Goal: Task Accomplishment & Management: Manage account settings

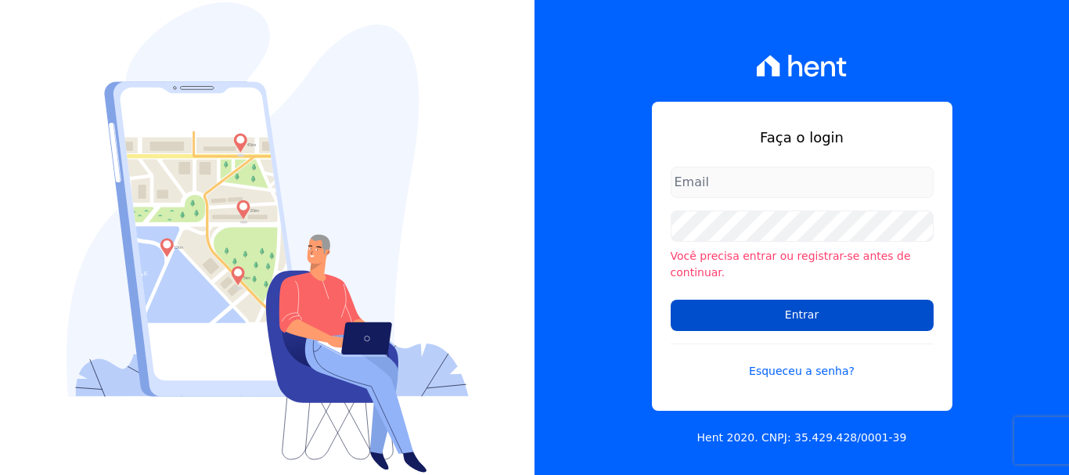
type input "[PERSON_NAME][EMAIL_ADDRESS][PERSON_NAME][DOMAIN_NAME]"
click at [802, 319] on input "Entrar" at bounding box center [802, 315] width 263 height 31
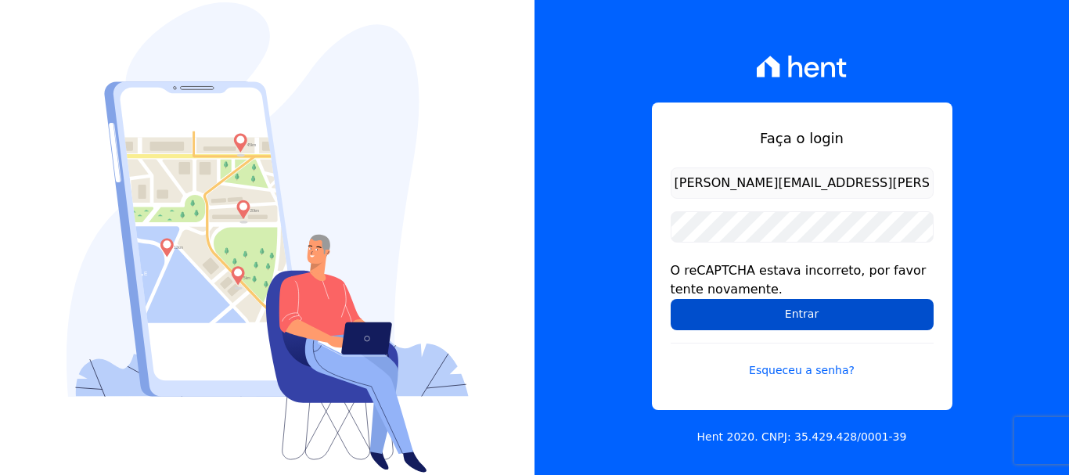
click at [874, 322] on input "Entrar" at bounding box center [802, 314] width 263 height 31
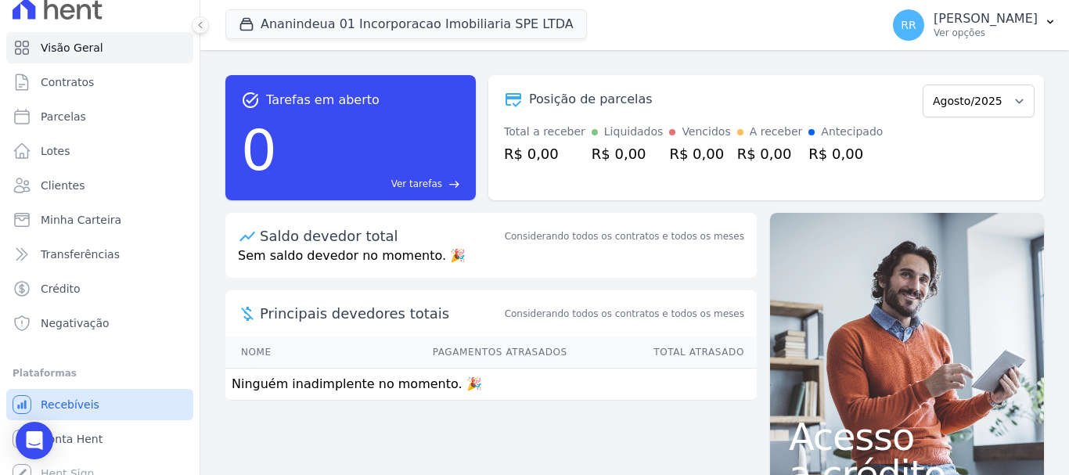
scroll to position [29, 0]
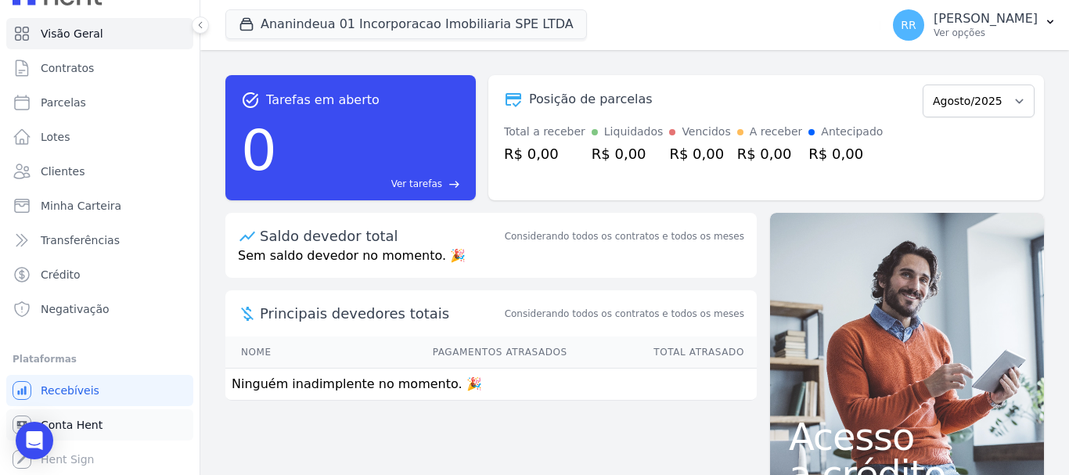
click at [73, 426] on span "Conta Hent" at bounding box center [72, 425] width 62 height 16
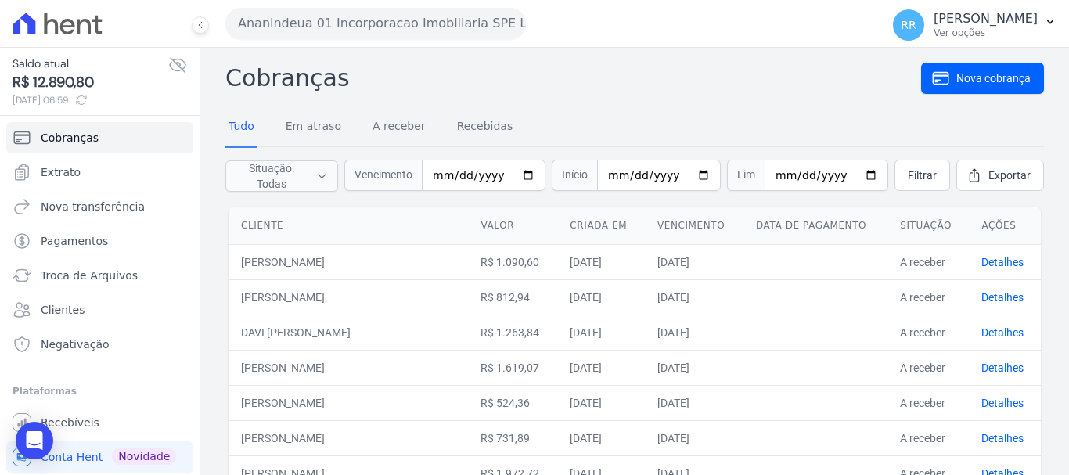
click at [349, 21] on button "Ananindeua 01 Incorporacao Imobiliaria SPE LTDA" at bounding box center [375, 23] width 301 height 31
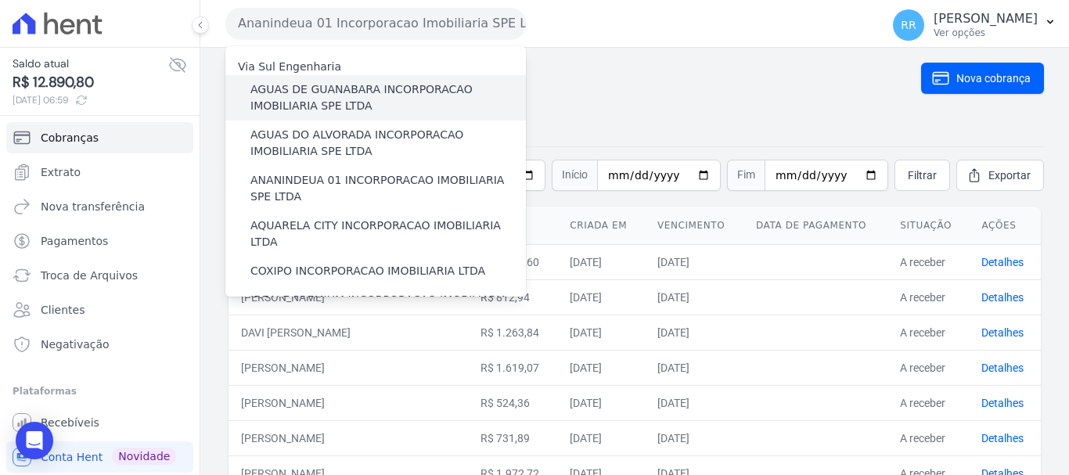
click at [325, 97] on label "AGUAS DE GUANABARA INCORPORACAO IMOBILIARIA SPE LTDA" at bounding box center [389, 97] width 276 height 33
click at [0, 0] on input "AGUAS DE GUANABARA INCORPORACAO IMOBILIARIA SPE LTDA" at bounding box center [0, 0] width 0 height 0
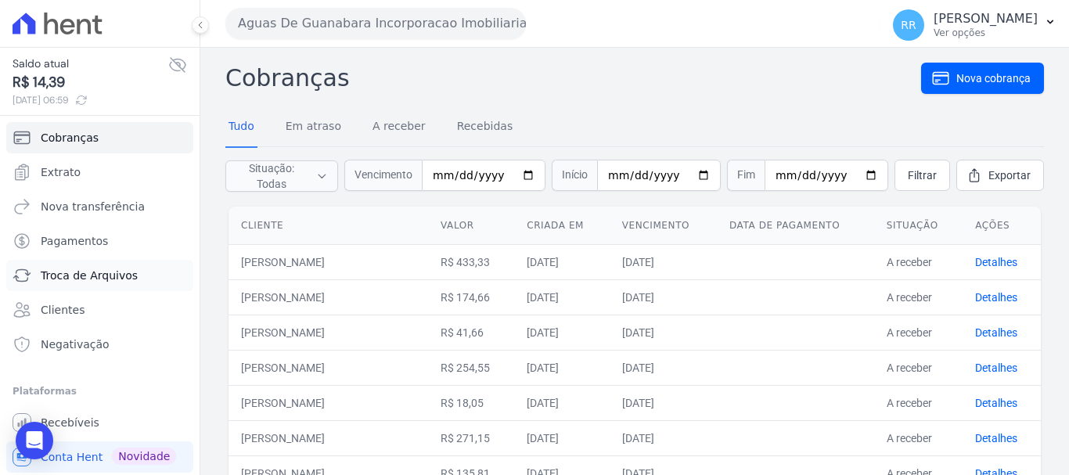
click at [114, 272] on span "Troca de Arquivos" at bounding box center [89, 276] width 97 height 16
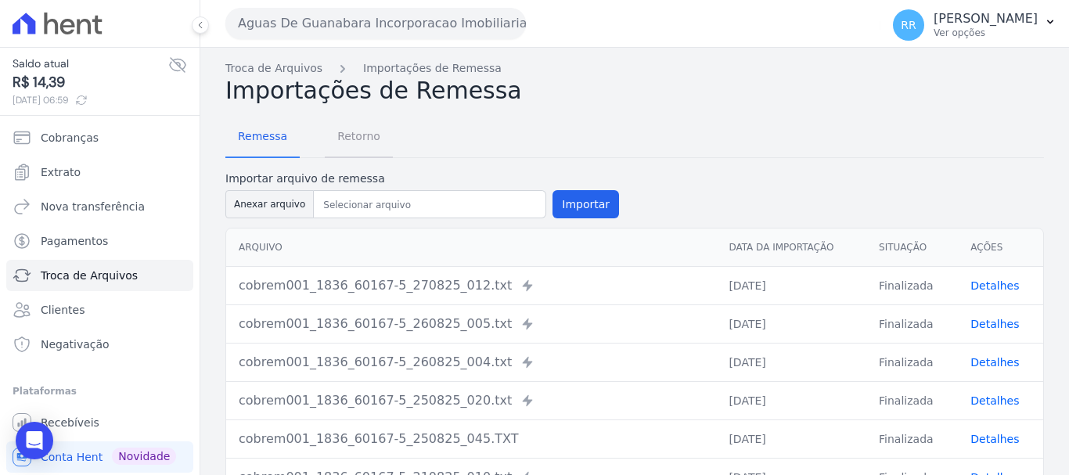
click at [359, 128] on span "Retorno" at bounding box center [359, 136] width 62 height 31
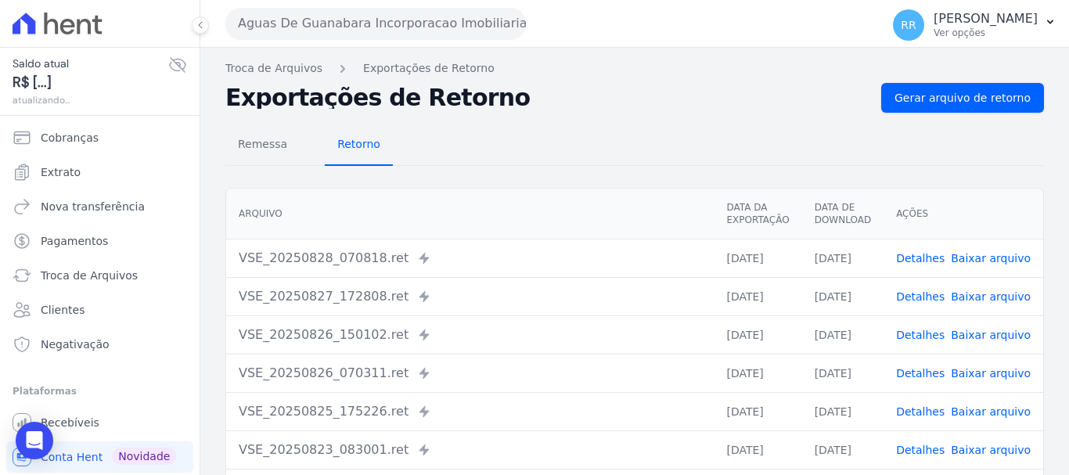
drag, startPoint x: 643, startPoint y: 214, endPoint x: 362, endPoint y: 140, distance: 290.5
click at [362, 140] on span "Retorno" at bounding box center [359, 143] width 62 height 31
click at [978, 97] on span "Gerar arquivo de retorno" at bounding box center [963, 98] width 136 height 16
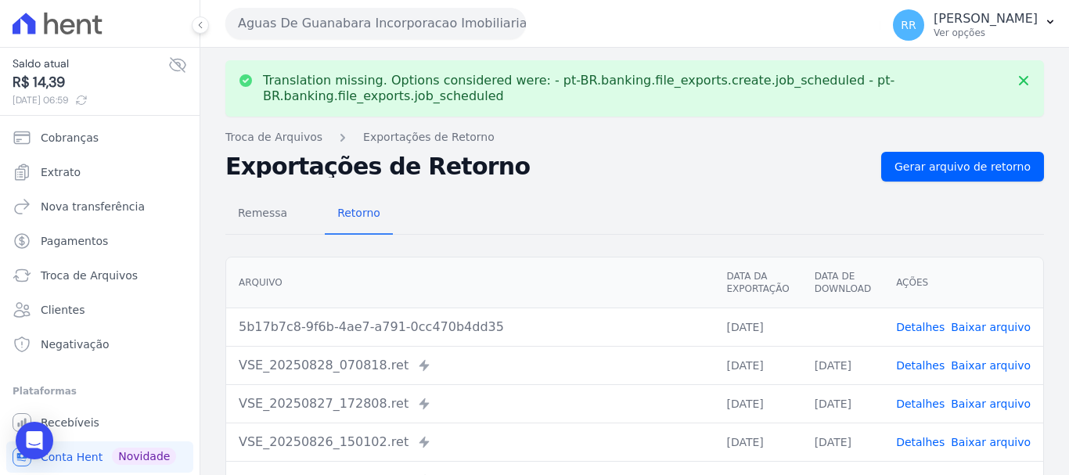
click at [977, 323] on link "Baixar arquivo" at bounding box center [991, 327] width 80 height 13
click at [413, 35] on button "Aguas De Guanabara Incorporacao Imobiliaria SPE LTDA" at bounding box center [375, 23] width 301 height 31
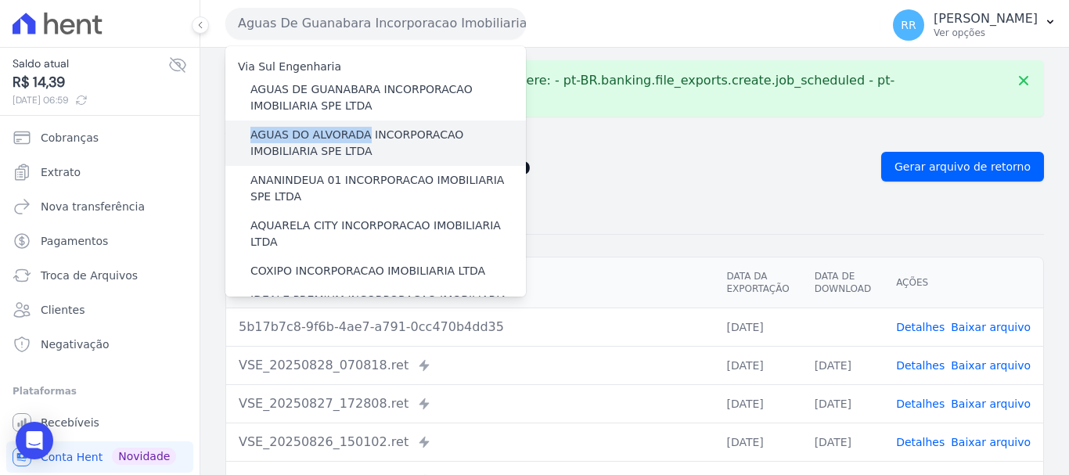
drag, startPoint x: 363, startPoint y: 110, endPoint x: 361, endPoint y: 136, distance: 25.9
click at [360, 138] on label "AGUAS DO ALVORADA INCORPORACAO IMOBILIARIA SPE LTDA" at bounding box center [389, 143] width 276 height 33
click at [0, 0] on input "AGUAS DO ALVORADA INCORPORACAO IMOBILIARIA SPE LTDA" at bounding box center [0, 0] width 0 height 0
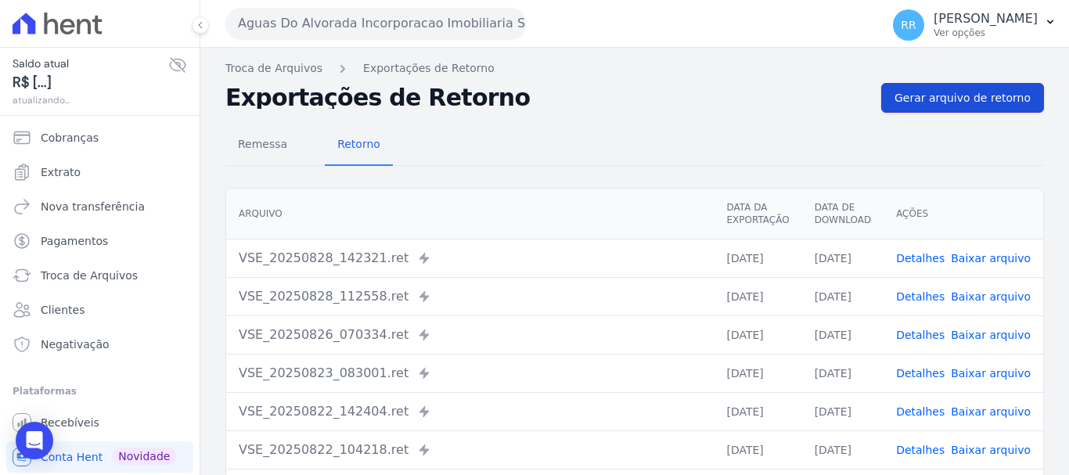
click at [947, 96] on span "Gerar arquivo de retorno" at bounding box center [963, 98] width 136 height 16
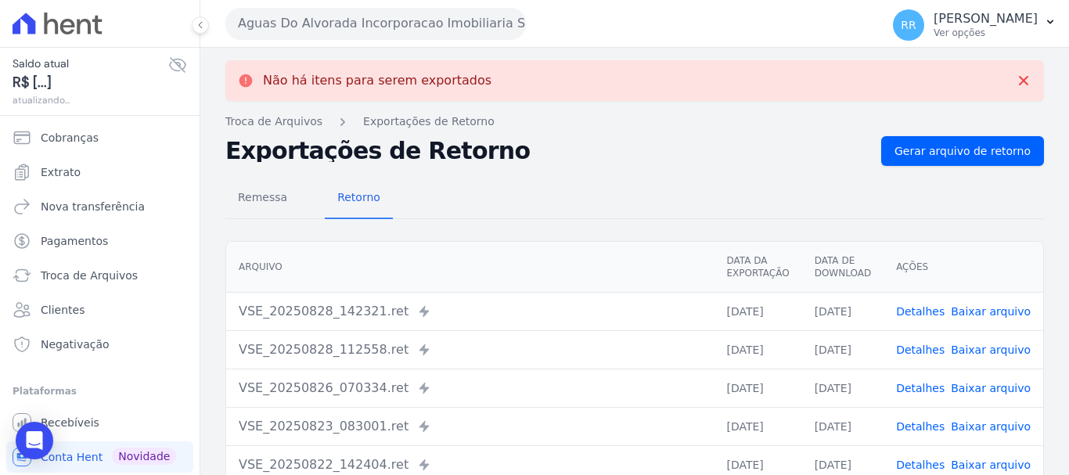
click at [974, 312] on link "Baixar arquivo" at bounding box center [991, 311] width 80 height 13
click at [344, 20] on button "Aguas Do Alvorada Incorporacao Imobiliaria SPE LTDA" at bounding box center [375, 23] width 301 height 31
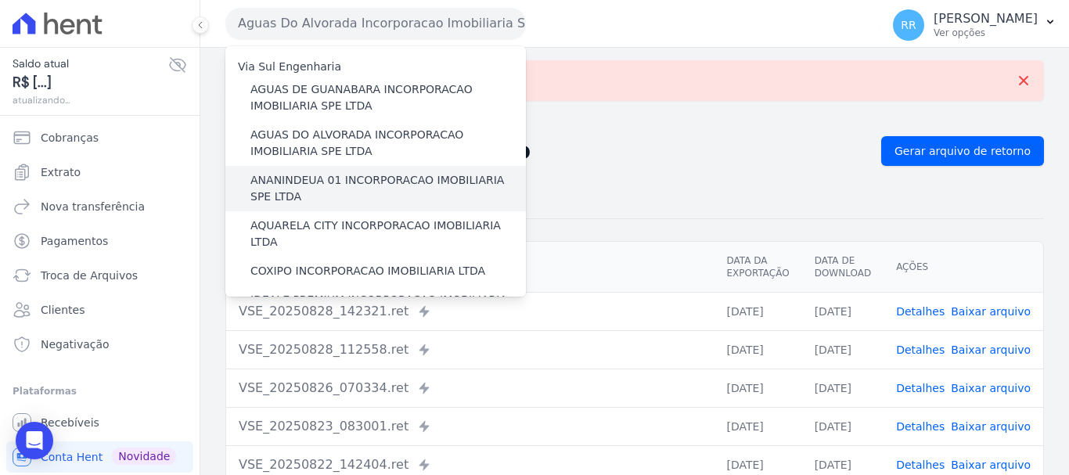
click at [331, 181] on label "ANANINDEUA 01 INCORPORACAO IMOBILIARIA SPE LTDA" at bounding box center [389, 188] width 276 height 33
click at [0, 0] on input "ANANINDEUA 01 INCORPORACAO IMOBILIARIA SPE LTDA" at bounding box center [0, 0] width 0 height 0
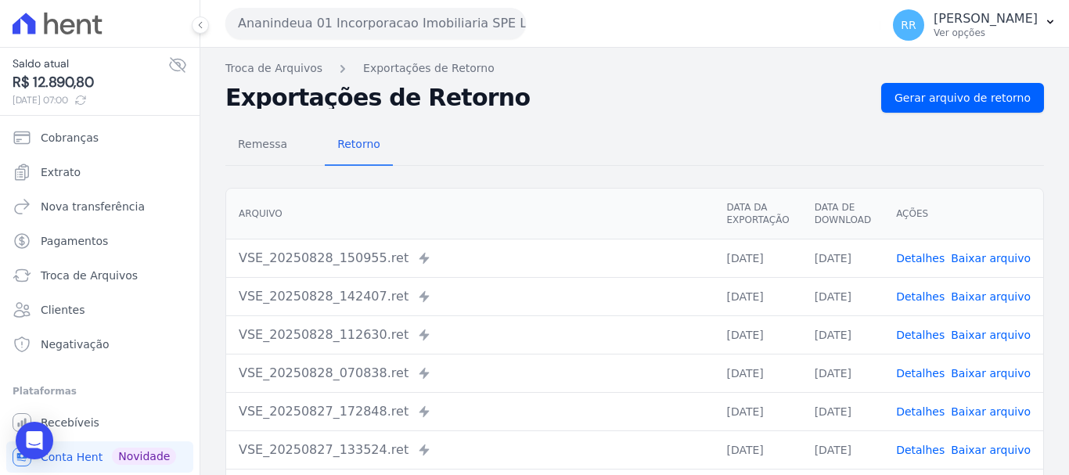
click at [947, 114] on div "Remessa Retorno Arquivo Data da Exportação Data de Download Ações VSE_20250828_…" at bounding box center [634, 396] width 819 height 566
click at [955, 95] on span "Gerar arquivo de retorno" at bounding box center [963, 98] width 136 height 16
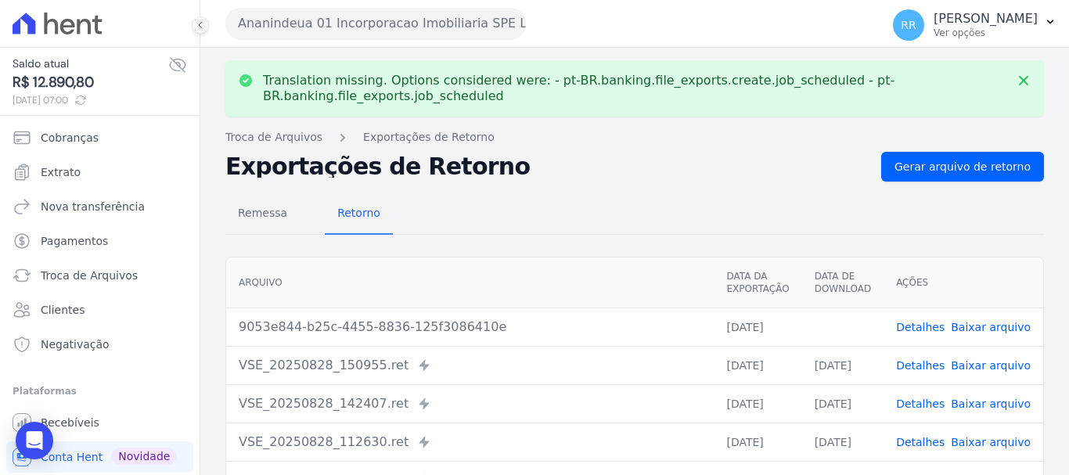
click at [987, 333] on link "Baixar arquivo" at bounding box center [991, 327] width 80 height 13
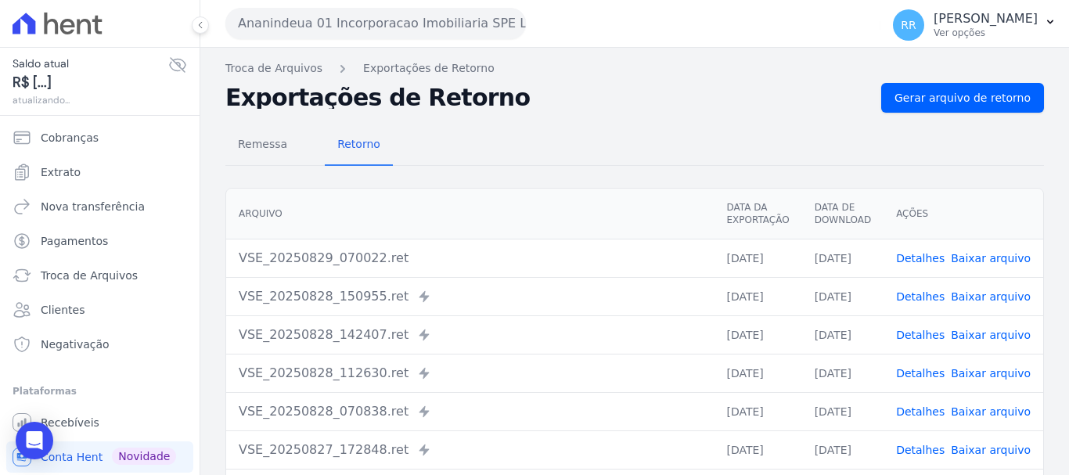
drag, startPoint x: 991, startPoint y: 251, endPoint x: 982, endPoint y: 251, distance: 9.4
click at [991, 252] on link "Baixar arquivo" at bounding box center [991, 258] width 80 height 13
click at [425, 6] on div "Ananindeua 01 Incorporacao Imobiliaria SPE LTDA Via Sul Engenharia AGUAS DE GUA…" at bounding box center [549, 23] width 649 height 49
click at [426, 16] on button "Ananindeua 01 Incorporacao Imobiliaria SPE LTDA" at bounding box center [375, 23] width 301 height 31
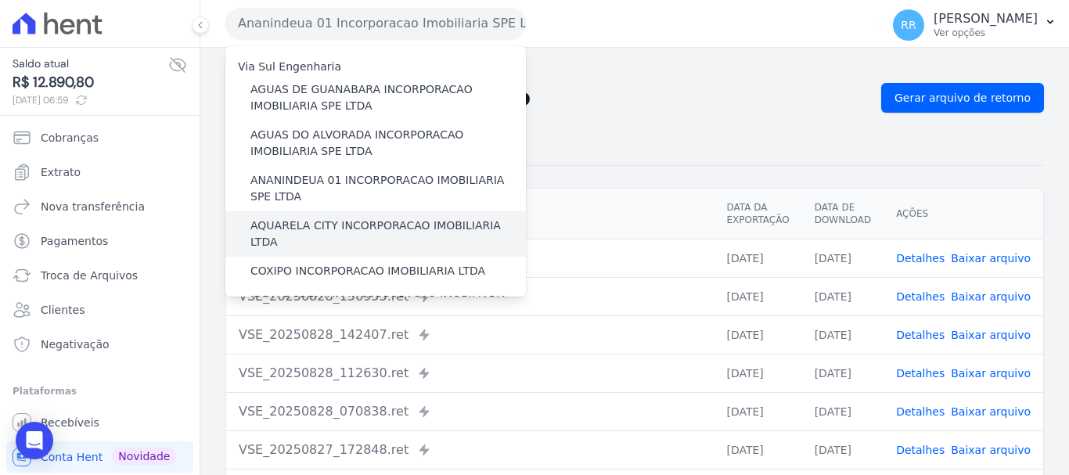
click at [348, 231] on label "AQUARELA CITY INCORPORACAO IMOBILIARIA LTDA" at bounding box center [389, 234] width 276 height 33
click at [0, 0] on input "AQUARELA CITY INCORPORACAO IMOBILIARIA LTDA" at bounding box center [0, 0] width 0 height 0
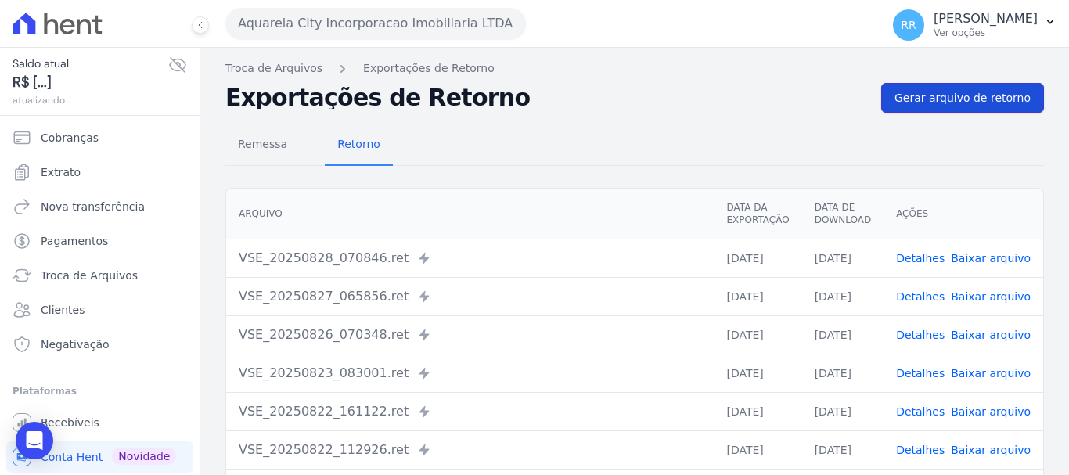
click at [951, 99] on span "Gerar arquivo de retorno" at bounding box center [963, 98] width 136 height 16
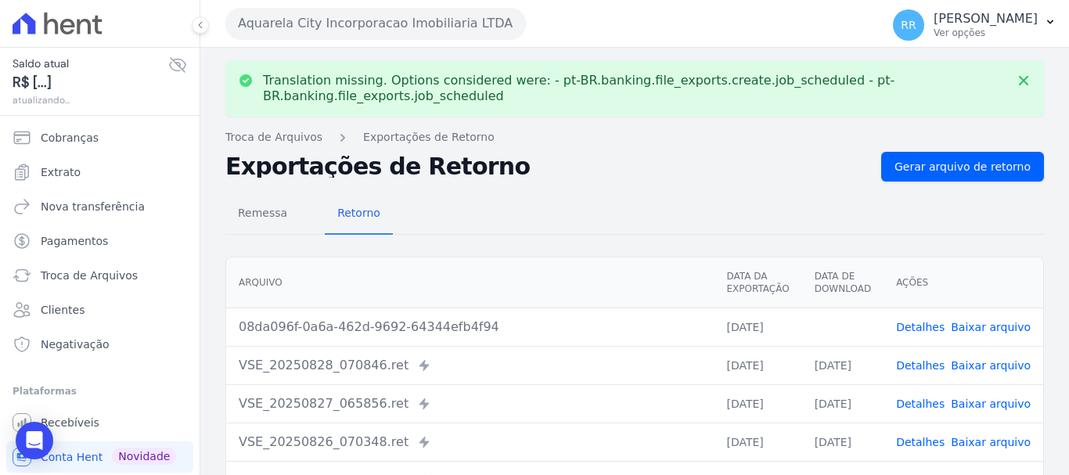
click at [969, 331] on link "Baixar arquivo" at bounding box center [991, 327] width 80 height 13
click at [393, 31] on button "Aquarela City Incorporacao Imobiliaria LTDA" at bounding box center [375, 23] width 301 height 31
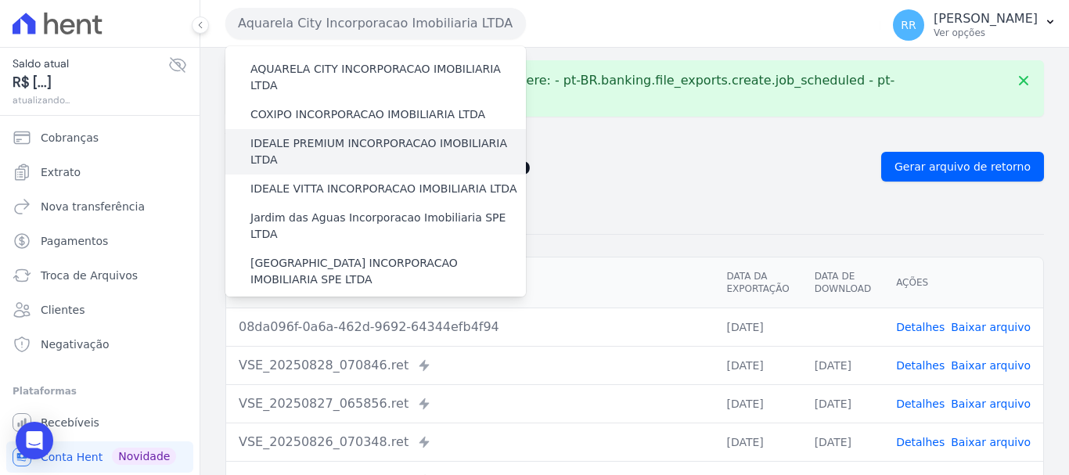
scroll to position [78, 0]
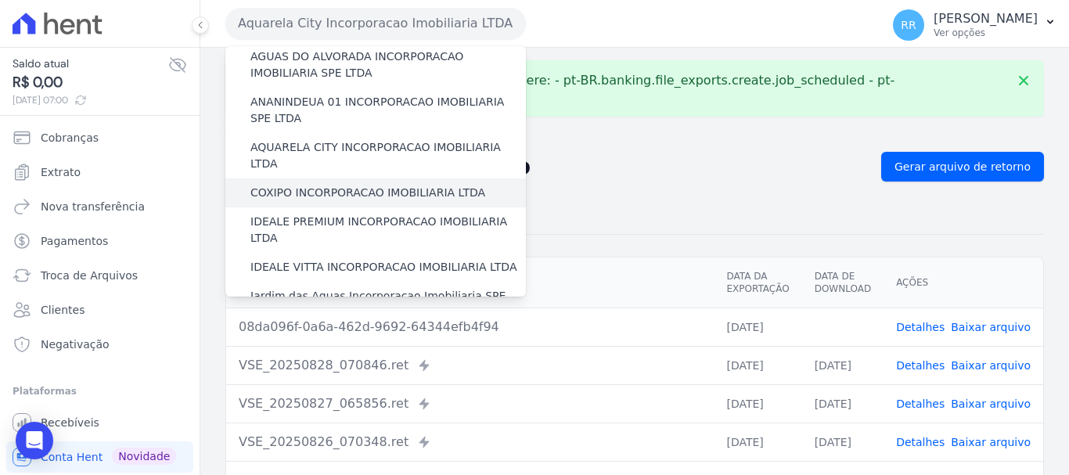
click at [323, 185] on label "COXIPO INCORPORACAO IMOBILIARIA LTDA" at bounding box center [368, 193] width 235 height 16
click at [0, 0] on input "COXIPO INCORPORACAO IMOBILIARIA LTDA" at bounding box center [0, 0] width 0 height 0
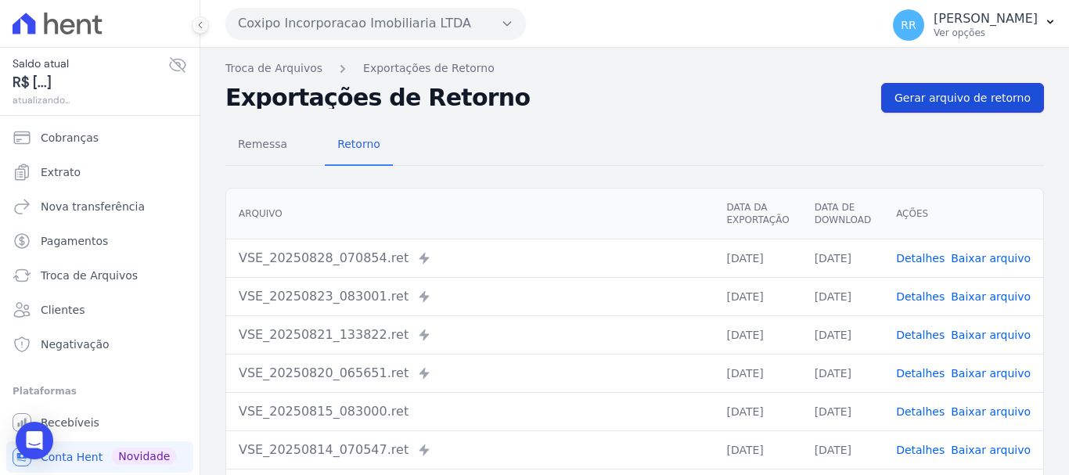
click at [949, 103] on span "Gerar arquivo de retorno" at bounding box center [963, 98] width 136 height 16
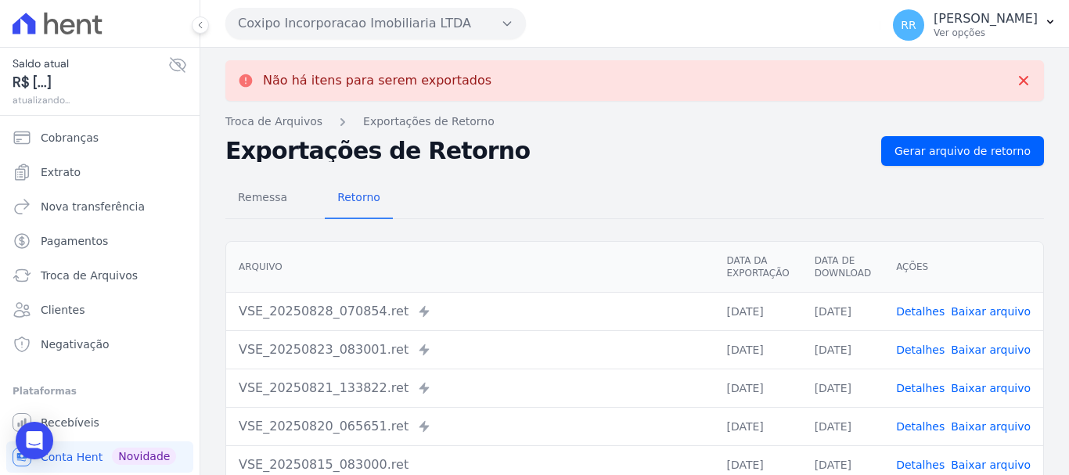
click at [319, 25] on button "Coxipo Incorporacao Imobiliaria LTDA" at bounding box center [375, 23] width 301 height 31
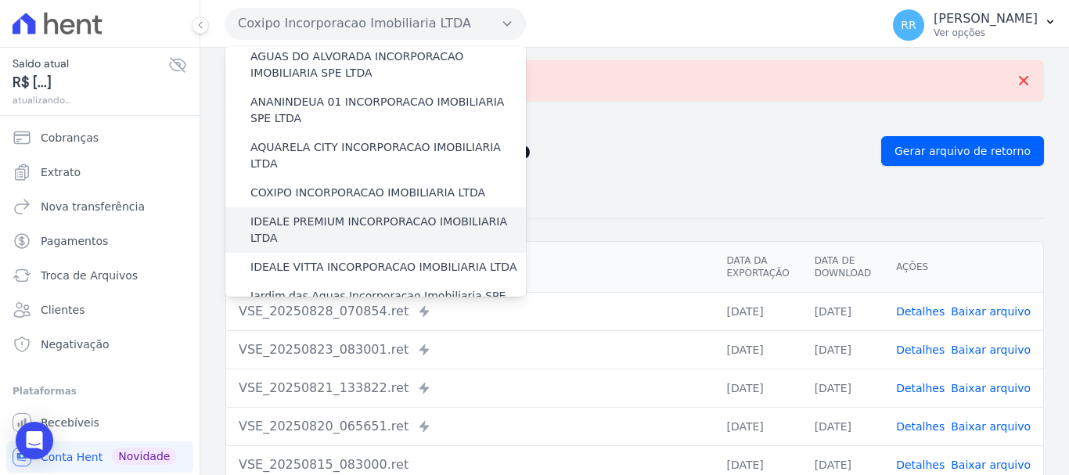
click at [311, 214] on label "IDEALE PREMIUM INCORPORACAO IMOBILIARIA LTDA" at bounding box center [389, 230] width 276 height 33
click at [0, 0] on input "IDEALE PREMIUM INCORPORACAO IMOBILIARIA LTDA" at bounding box center [0, 0] width 0 height 0
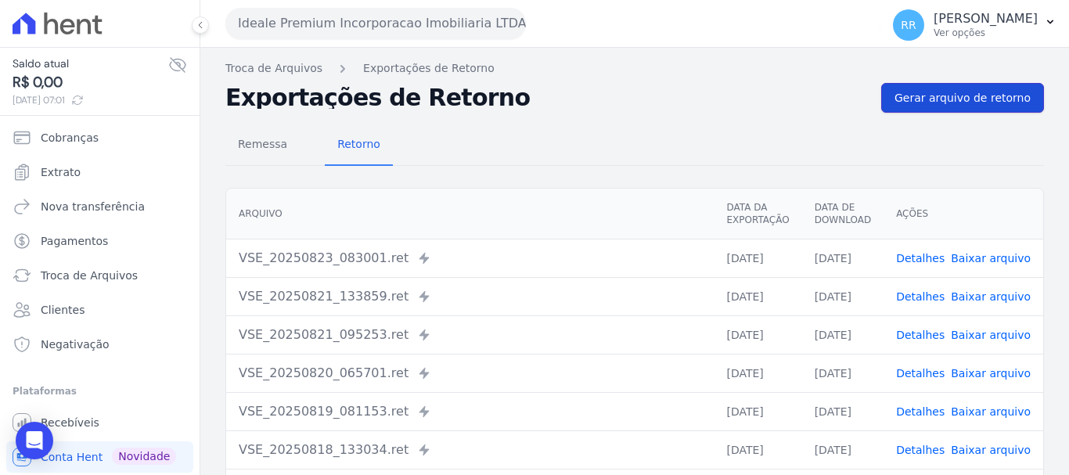
click at [943, 95] on span "Gerar arquivo de retorno" at bounding box center [963, 98] width 136 height 16
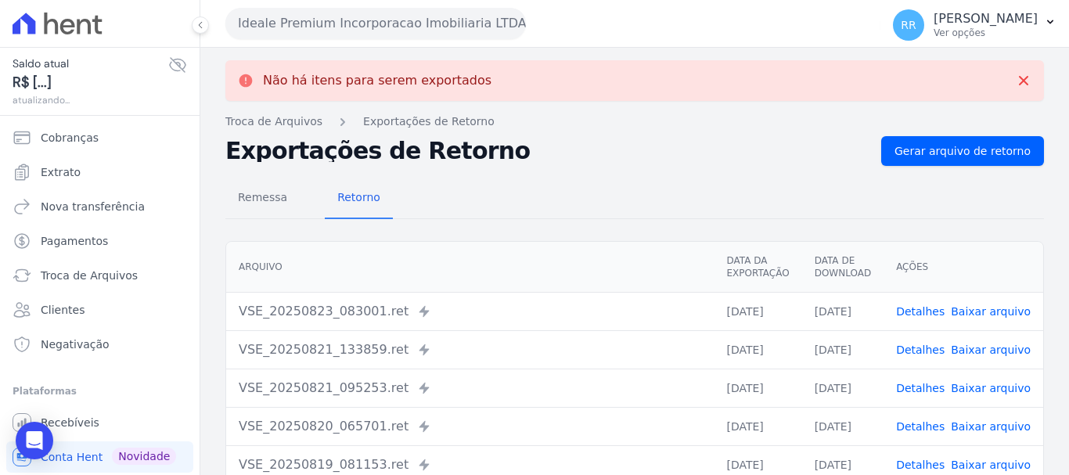
click at [368, 23] on button "Ideale Premium Incorporacao Imobiliaria LTDA" at bounding box center [375, 23] width 301 height 31
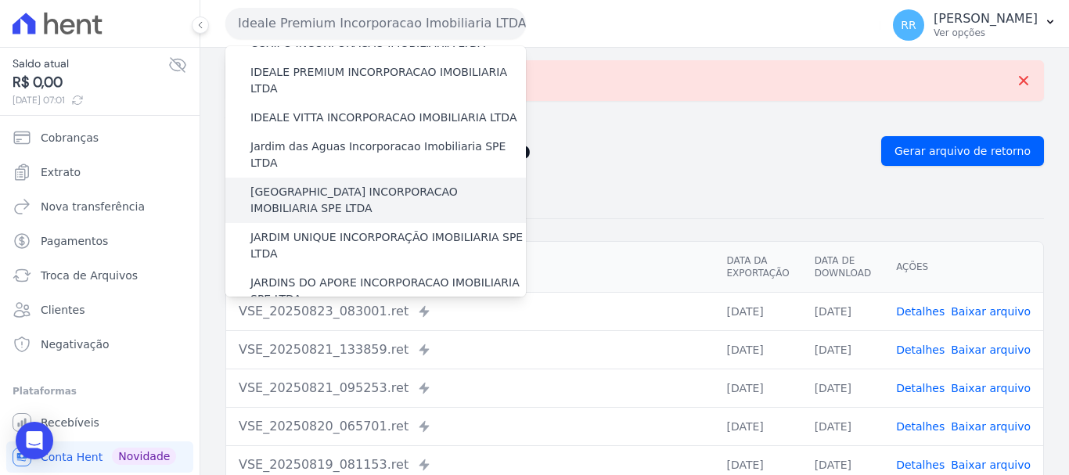
scroll to position [235, 0]
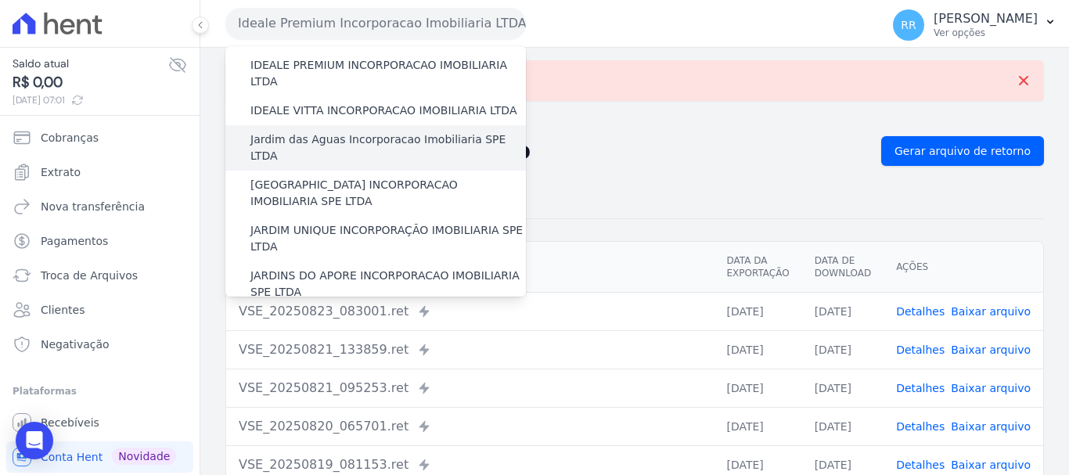
click at [346, 132] on label "Jardim das Aguas Incorporacao Imobiliaria SPE LTDA" at bounding box center [389, 148] width 276 height 33
click at [0, 0] on input "Jardim das Aguas Incorporacao Imobiliaria SPE LTDA" at bounding box center [0, 0] width 0 height 0
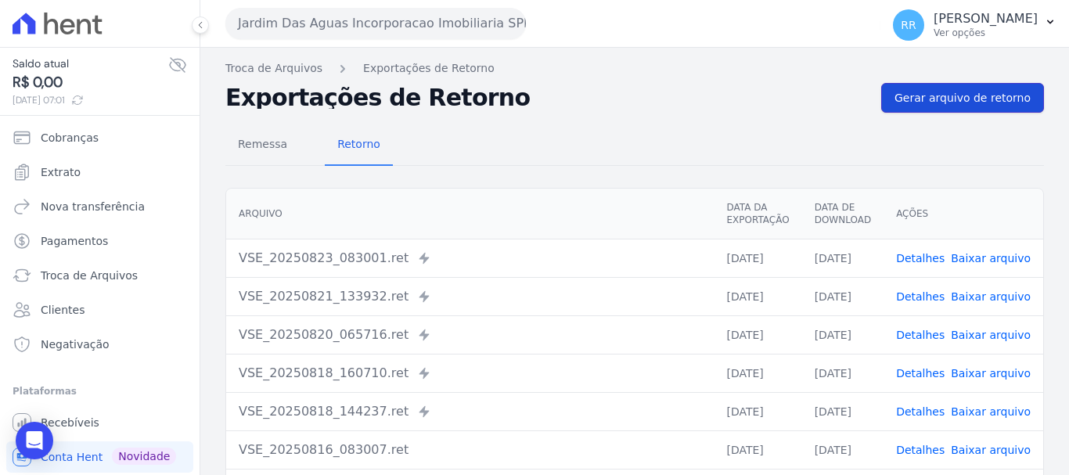
click at [932, 92] on span "Gerar arquivo de retorno" at bounding box center [963, 98] width 136 height 16
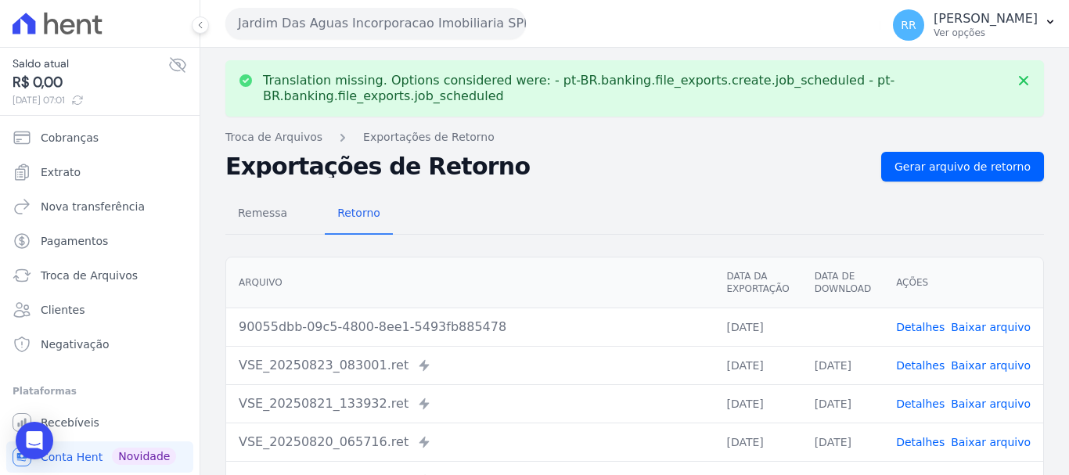
click at [992, 331] on link "Baixar arquivo" at bounding box center [991, 327] width 80 height 13
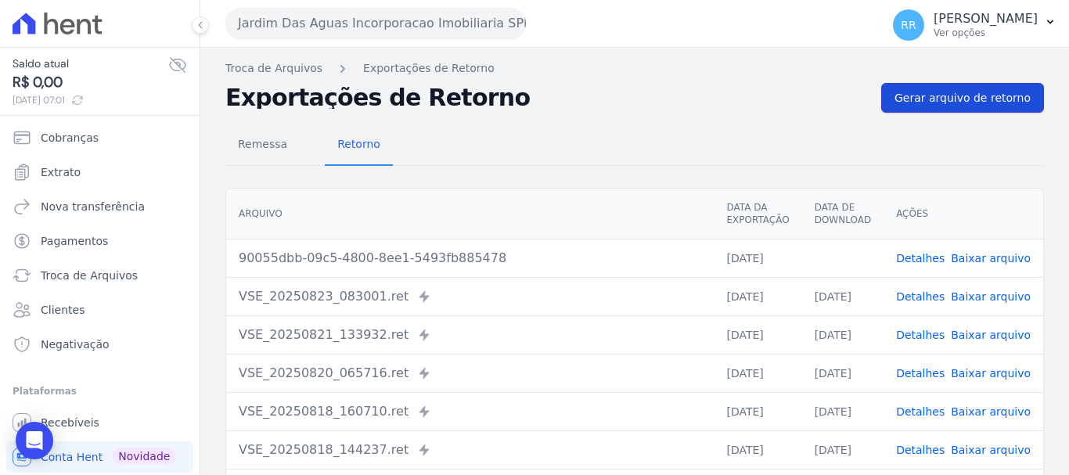
click at [923, 95] on span "Gerar arquivo de retorno" at bounding box center [963, 98] width 136 height 16
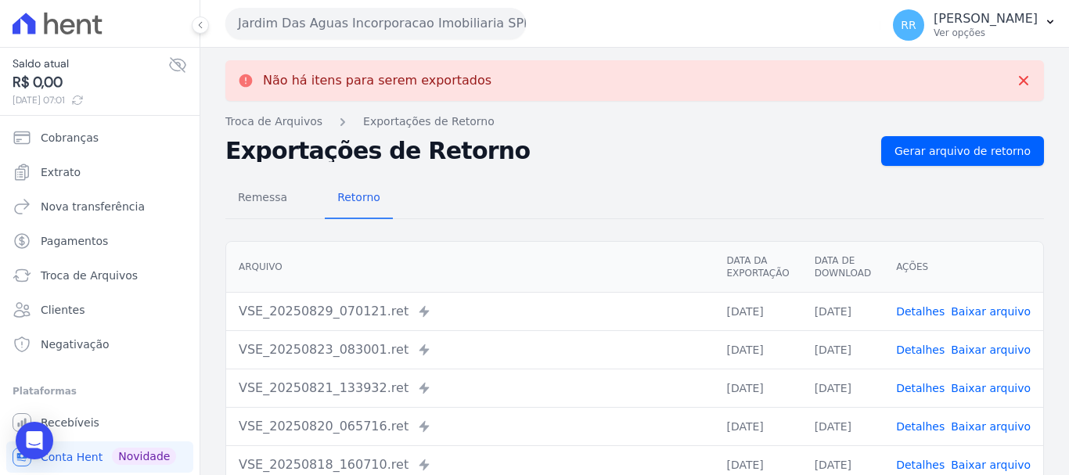
click at [991, 314] on link "Baixar arquivo" at bounding box center [991, 311] width 80 height 13
click at [393, 26] on button "Jardim Das Aguas Incorporacao Imobiliaria SPE LTDA" at bounding box center [375, 23] width 301 height 31
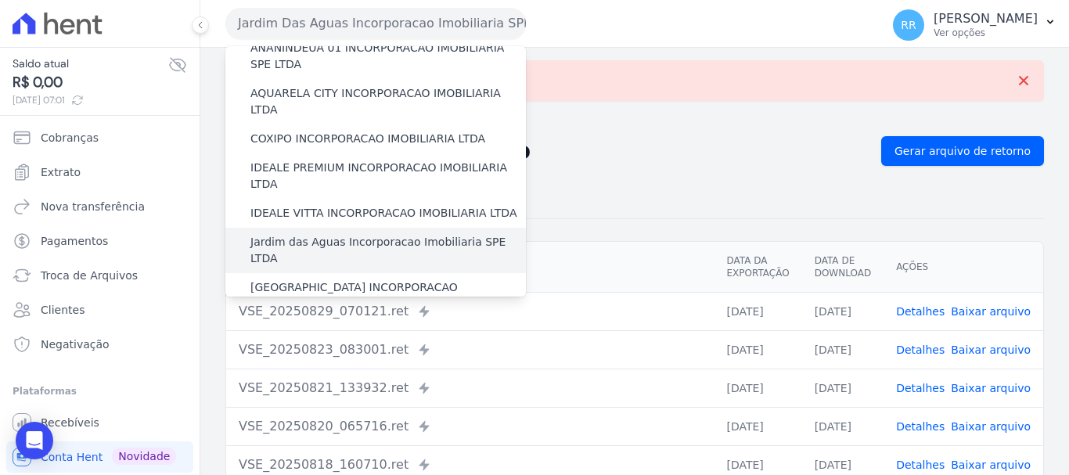
scroll to position [157, 0]
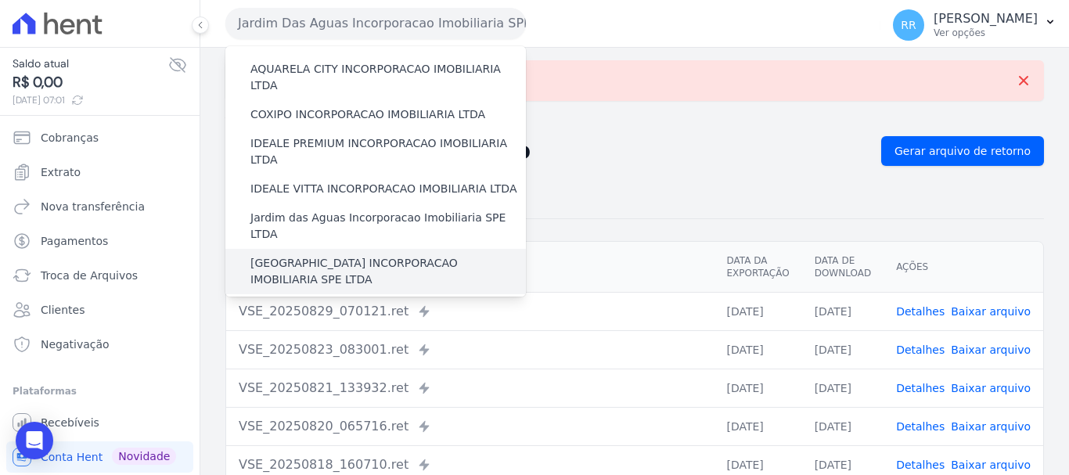
click at [312, 255] on label "[GEOGRAPHIC_DATA] INCORPORACAO IMOBILIARIA SPE LTDA" at bounding box center [389, 271] width 276 height 33
click at [0, 0] on input "[GEOGRAPHIC_DATA] INCORPORACAO IMOBILIARIA SPE LTDA" at bounding box center [0, 0] width 0 height 0
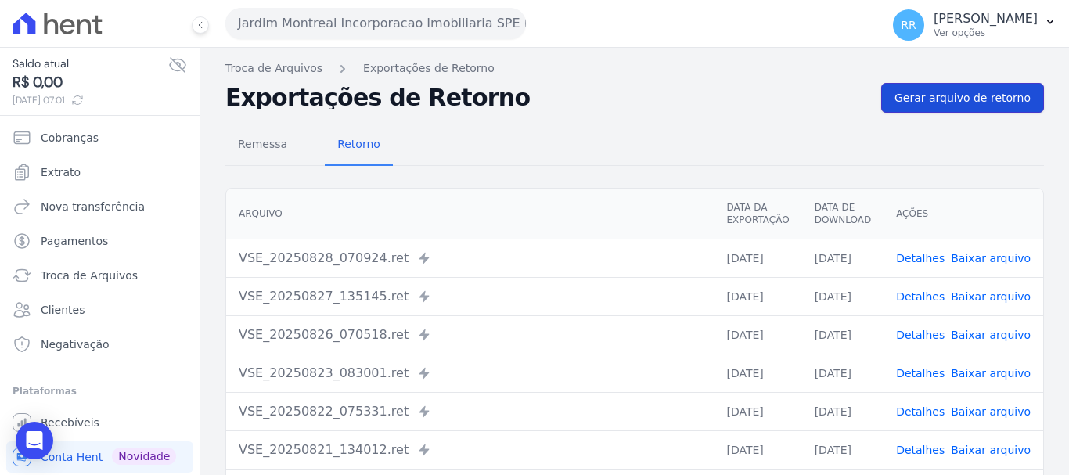
click at [956, 106] on link "Gerar arquivo de retorno" at bounding box center [962, 98] width 163 height 30
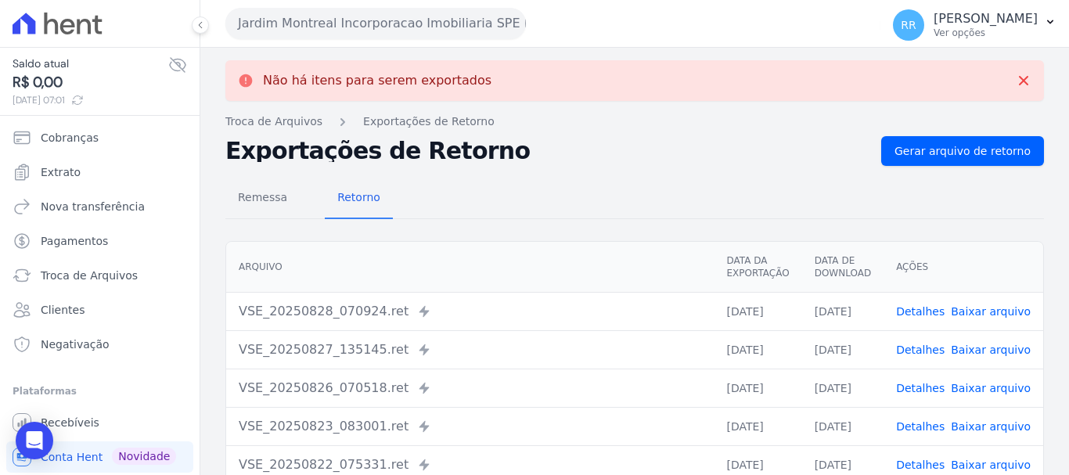
click at [308, 6] on div "Jardim Montreal Incorporacao Imobiliaria SPE LTDA Via Sul Engenharia AGUAS DE G…" at bounding box center [549, 23] width 649 height 49
click at [314, 23] on button "Jardim Montreal Incorporacao Imobiliaria SPE LTDA" at bounding box center [375, 23] width 301 height 31
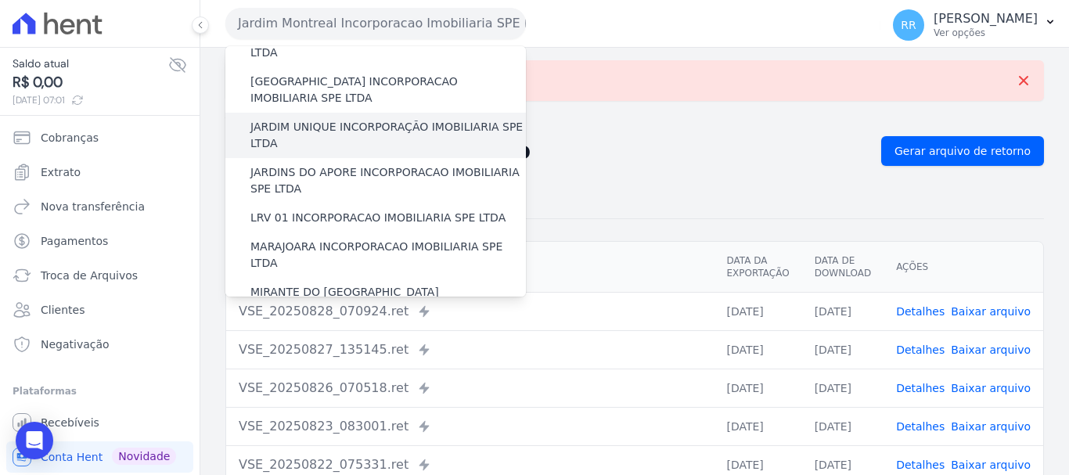
scroll to position [313, 0]
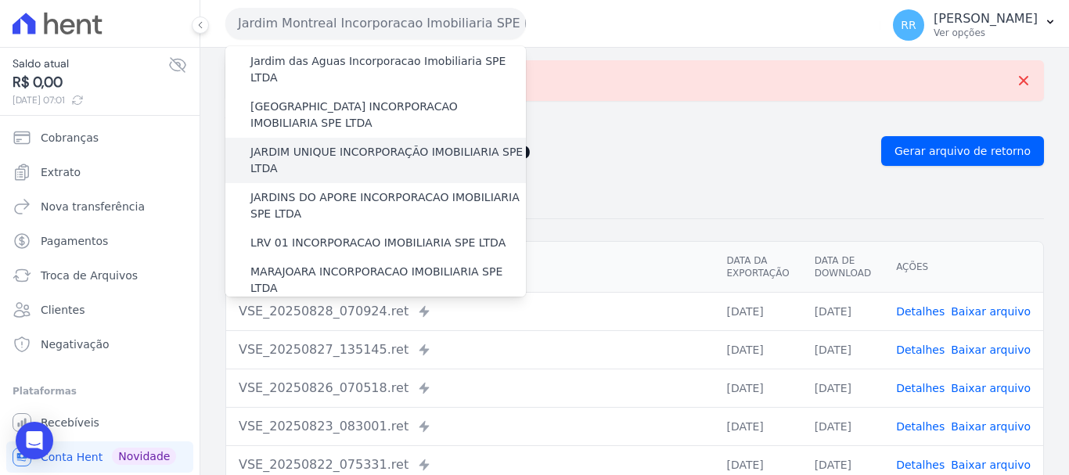
click at [313, 144] on label "JARDIM UNIQUE INCORPORAÇÃO IMOBILIARIA SPE LTDA" at bounding box center [389, 160] width 276 height 33
click at [0, 0] on input "JARDIM UNIQUE INCORPORAÇÃO IMOBILIARIA SPE LTDA" at bounding box center [0, 0] width 0 height 0
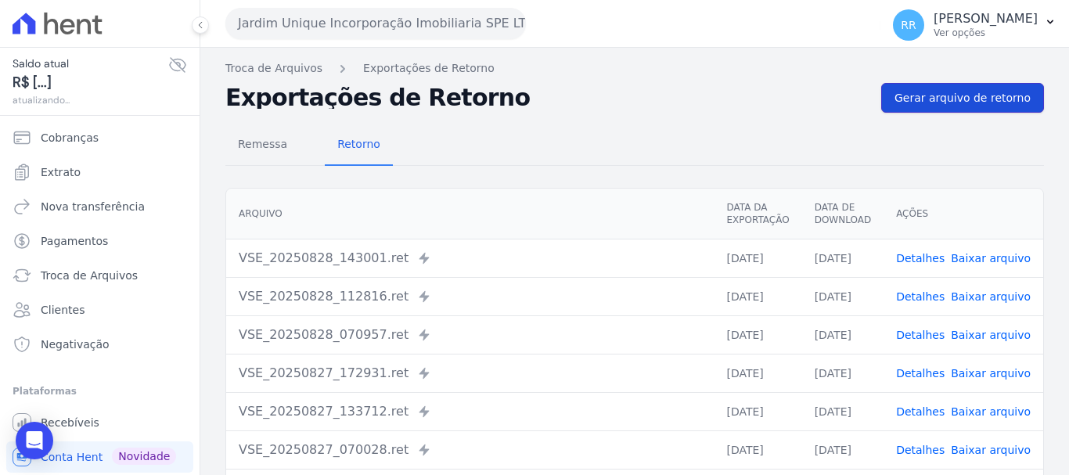
click at [963, 99] on span "Gerar arquivo de retorno" at bounding box center [963, 98] width 136 height 16
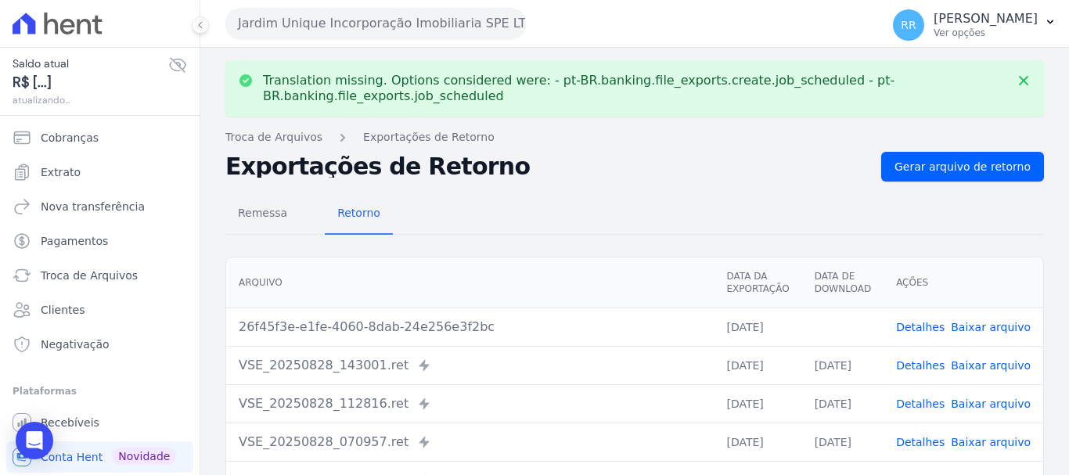
click at [999, 332] on link "Baixar arquivo" at bounding box center [991, 327] width 80 height 13
click at [367, 31] on button "Jardim Unique Incorporação Imobiliaria SPE LTDA" at bounding box center [375, 23] width 301 height 31
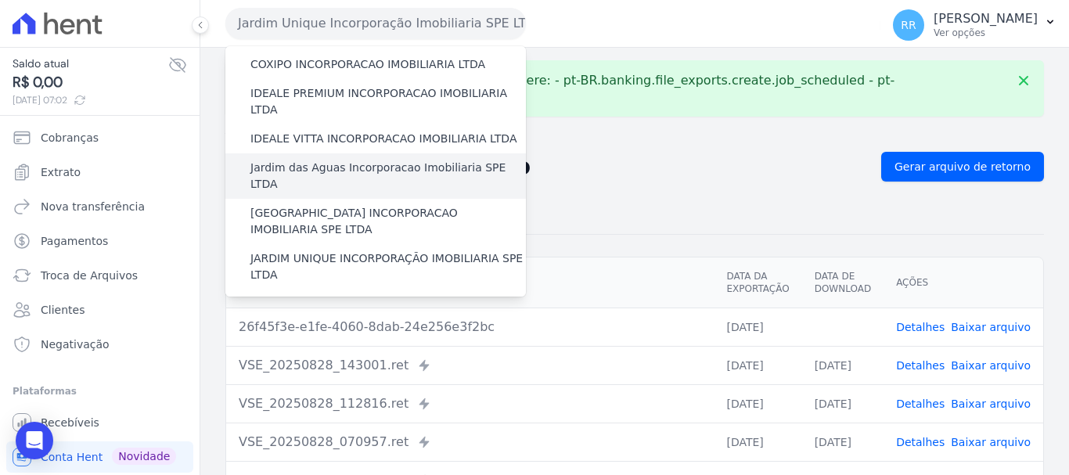
scroll to position [235, 0]
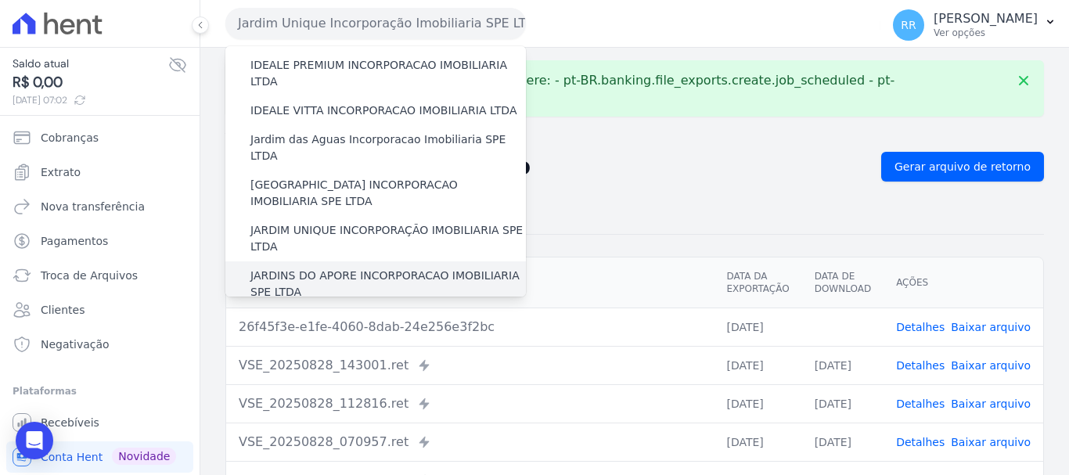
click at [356, 268] on label "JARDINS DO APORE INCORPORACAO IMOBILIARIA SPE LTDA" at bounding box center [389, 284] width 276 height 33
click at [0, 0] on input "JARDINS DO APORE INCORPORACAO IMOBILIARIA SPE LTDA" at bounding box center [0, 0] width 0 height 0
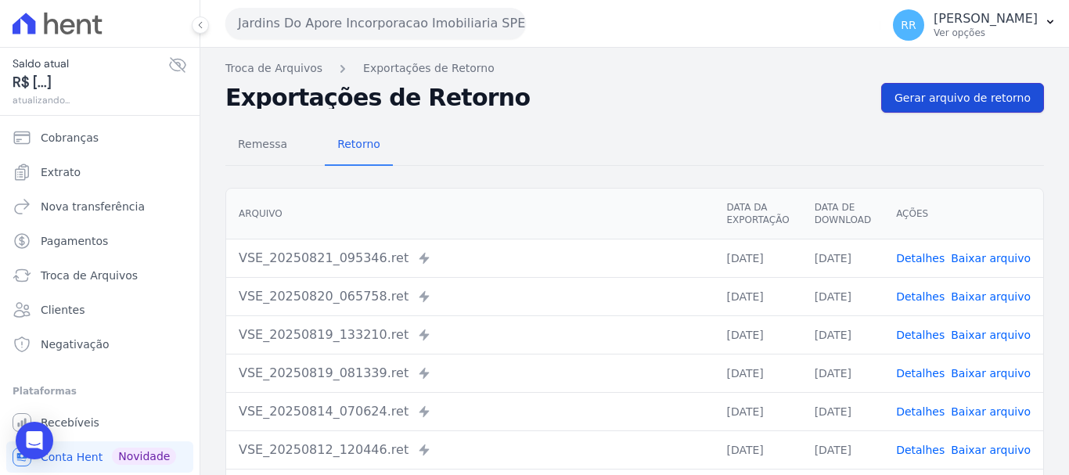
click at [970, 100] on span "Gerar arquivo de retorno" at bounding box center [963, 98] width 136 height 16
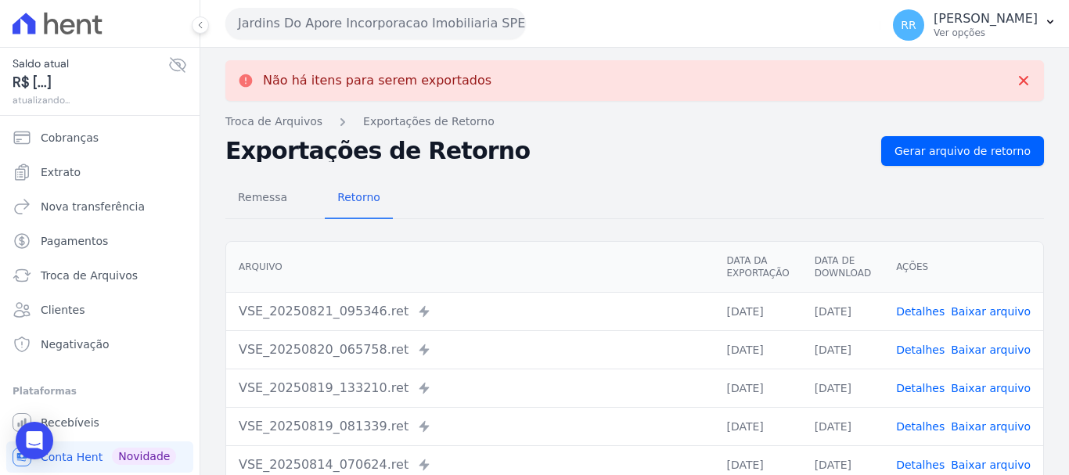
drag, startPoint x: 287, startPoint y: 15, endPoint x: 288, endPoint y: 28, distance: 13.3
click at [287, 16] on button "Jardins Do Apore Incorporacao Imobiliaria SPE LTDA" at bounding box center [375, 23] width 301 height 31
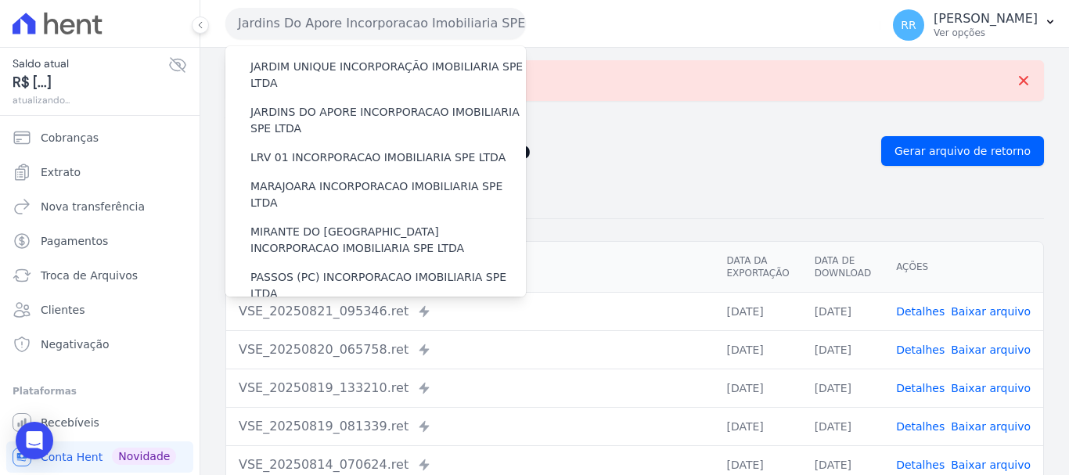
scroll to position [391, 0]
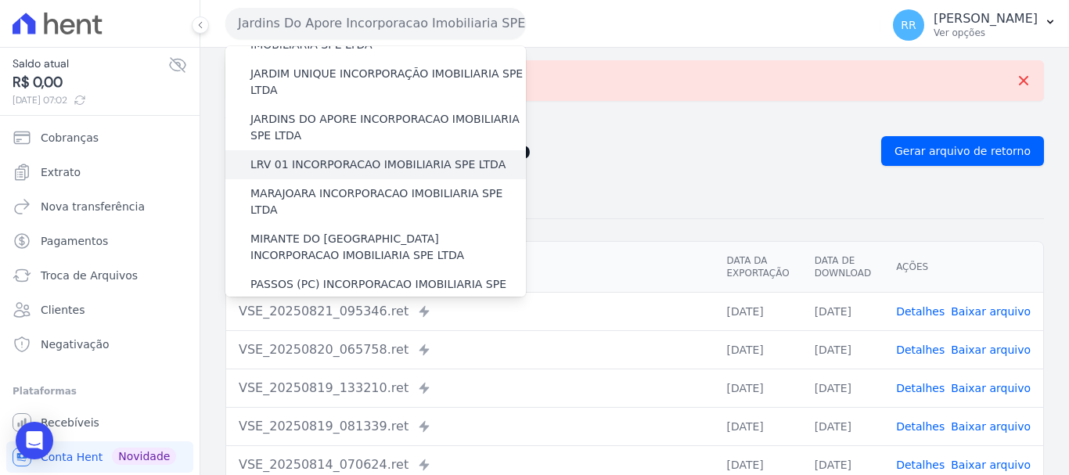
click at [318, 150] on div "LRV 01 INCORPORACAO IMOBILIARIA SPE LTDA" at bounding box center [375, 164] width 301 height 29
click at [316, 157] on label "LRV 01 INCORPORACAO IMOBILIARIA SPE LTDA" at bounding box center [378, 165] width 255 height 16
click at [0, 0] on input "LRV 01 INCORPORACAO IMOBILIARIA SPE LTDA" at bounding box center [0, 0] width 0 height 0
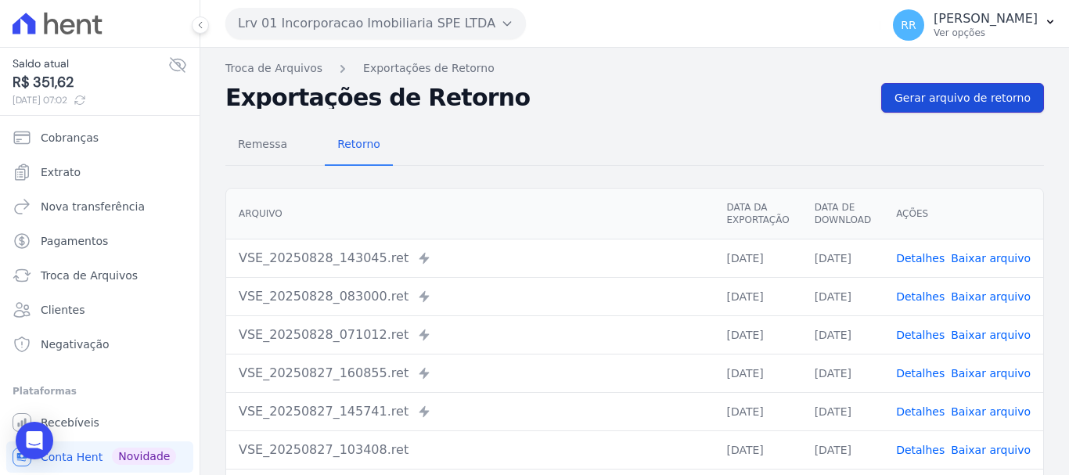
click at [953, 92] on span "Gerar arquivo de retorno" at bounding box center [963, 98] width 136 height 16
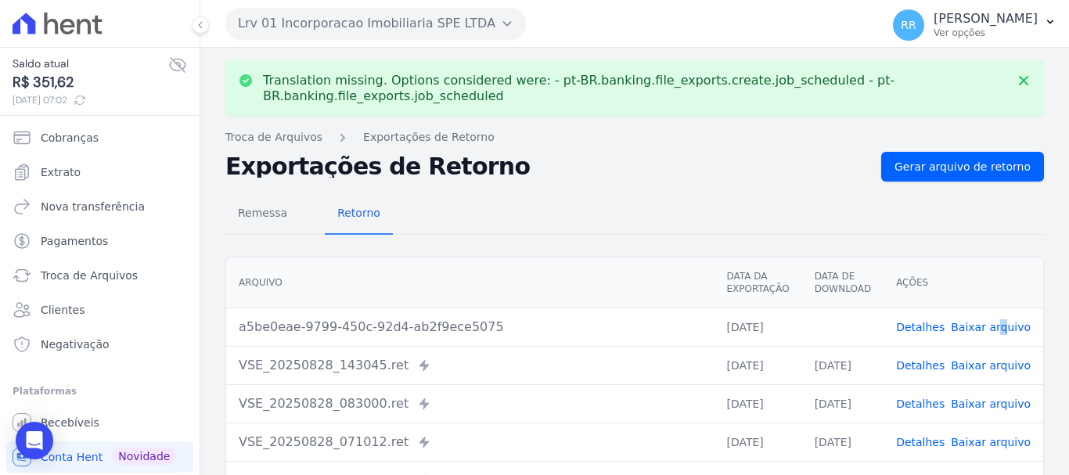
drag, startPoint x: 996, startPoint y: 338, endPoint x: 990, endPoint y: 330, distance: 9.6
click at [992, 336] on td "Detalhes Baixar arquivo" at bounding box center [964, 327] width 160 height 38
click at [990, 330] on link "Baixar arquivo" at bounding box center [991, 327] width 80 height 13
click at [381, 23] on button "Lrv 01 Incorporacao Imobiliaria SPE LTDA" at bounding box center [375, 23] width 301 height 31
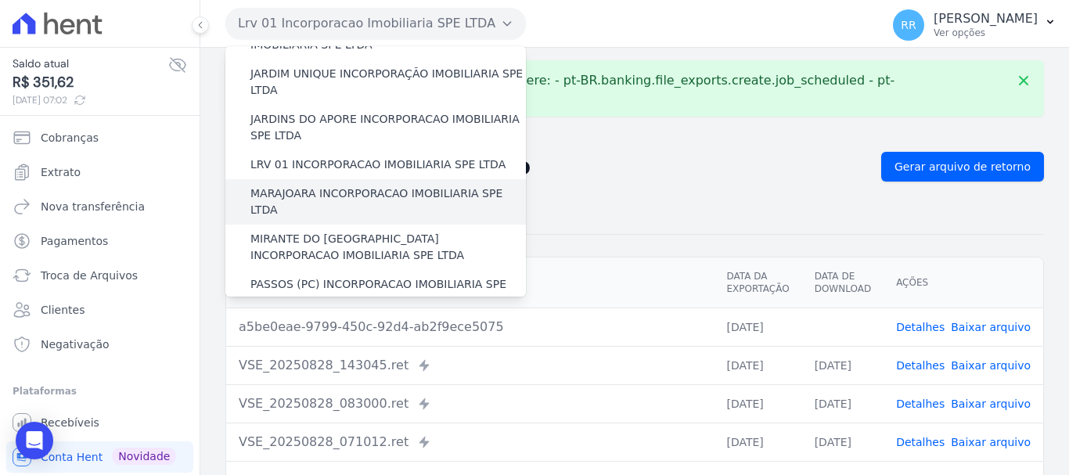
click at [336, 186] on label "MARAJOARA INCORPORACAO IMOBILIARIA SPE LTDA" at bounding box center [389, 202] width 276 height 33
click at [0, 0] on input "MARAJOARA INCORPORACAO IMOBILIARIA SPE LTDA" at bounding box center [0, 0] width 0 height 0
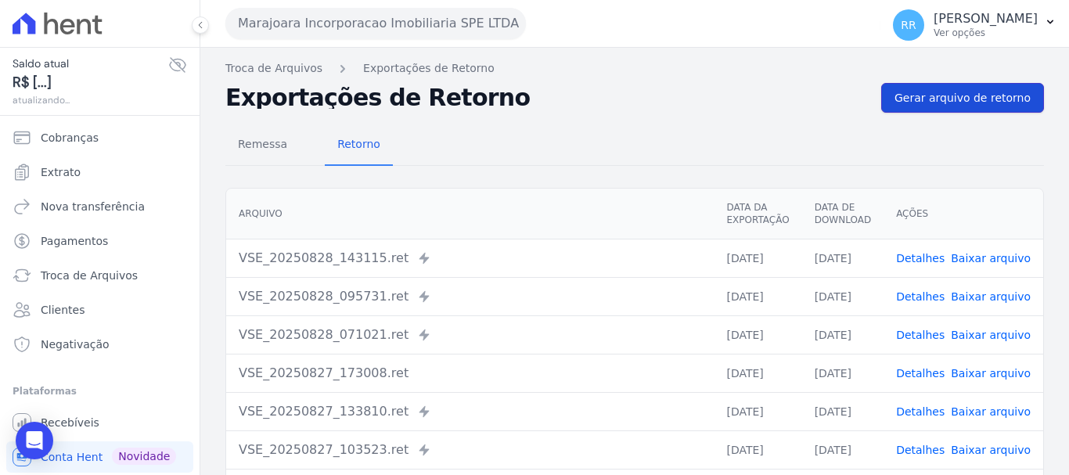
click at [940, 103] on span "Gerar arquivo de retorno" at bounding box center [963, 98] width 136 height 16
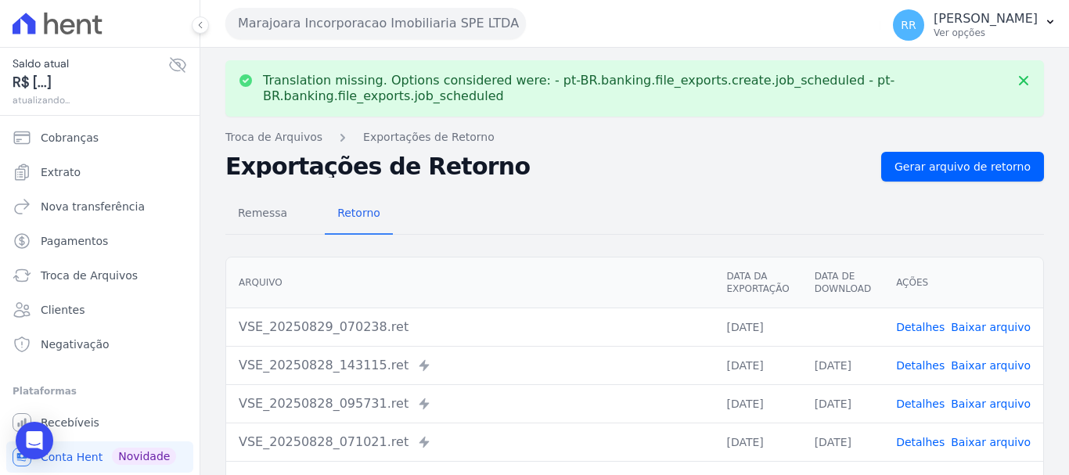
click at [979, 325] on link "Baixar arquivo" at bounding box center [991, 327] width 80 height 13
click at [329, 11] on button "Marajoara Incorporacao Imobiliaria SPE LTDA" at bounding box center [375, 23] width 301 height 31
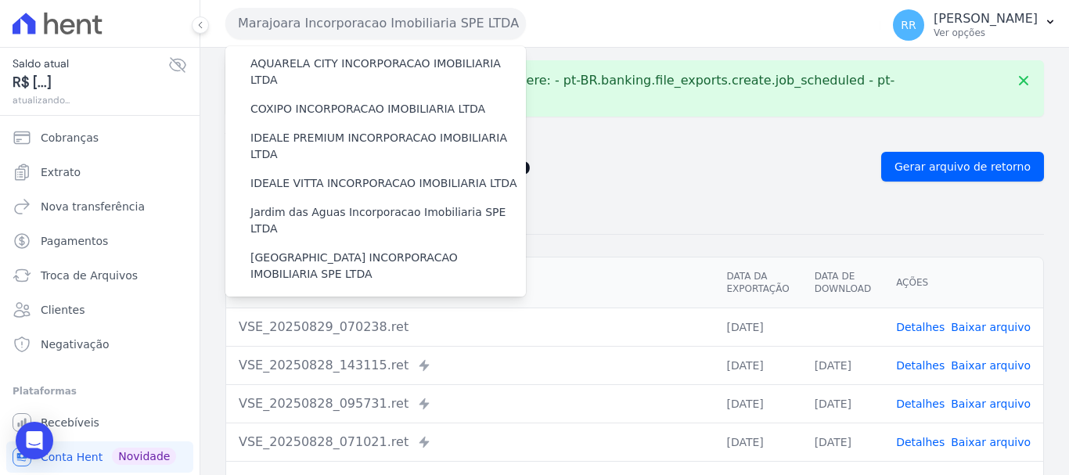
scroll to position [313, 0]
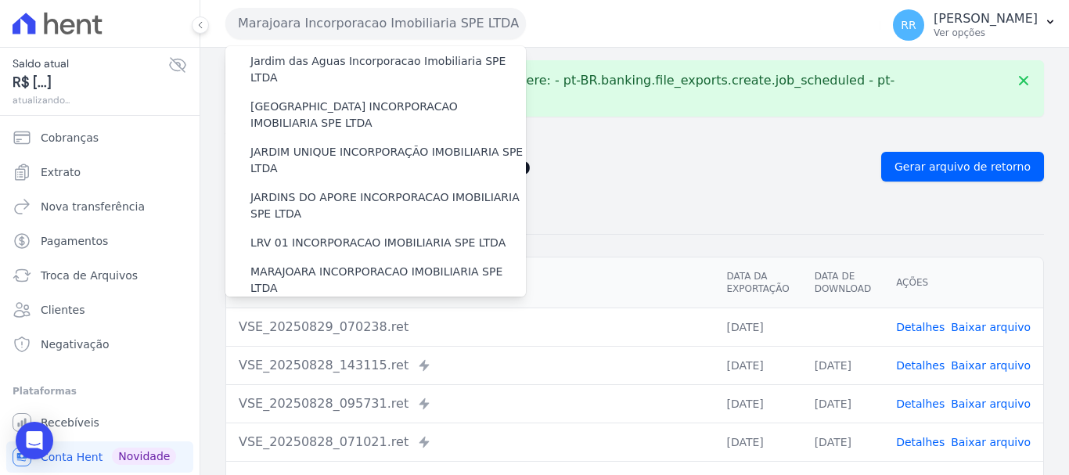
click at [308, 309] on label "MIRANTE DO [GEOGRAPHIC_DATA] INCORPORACAO IMOBILIARIA SPE LTDA" at bounding box center [389, 325] width 276 height 33
click at [0, 0] on input "MIRANTE DO [GEOGRAPHIC_DATA] INCORPORACAO IMOBILIARIA SPE LTDA" at bounding box center [0, 0] width 0 height 0
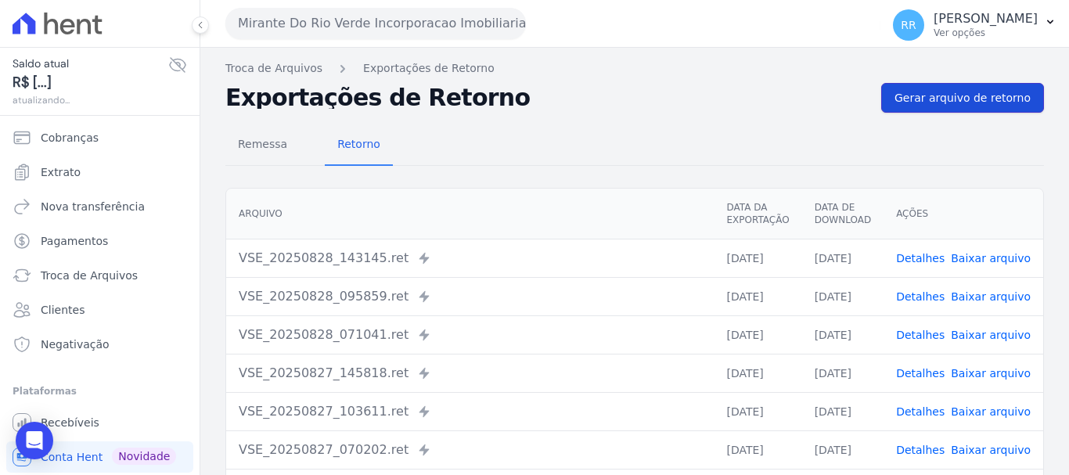
click at [997, 105] on span "Gerar arquivo de retorno" at bounding box center [963, 98] width 136 height 16
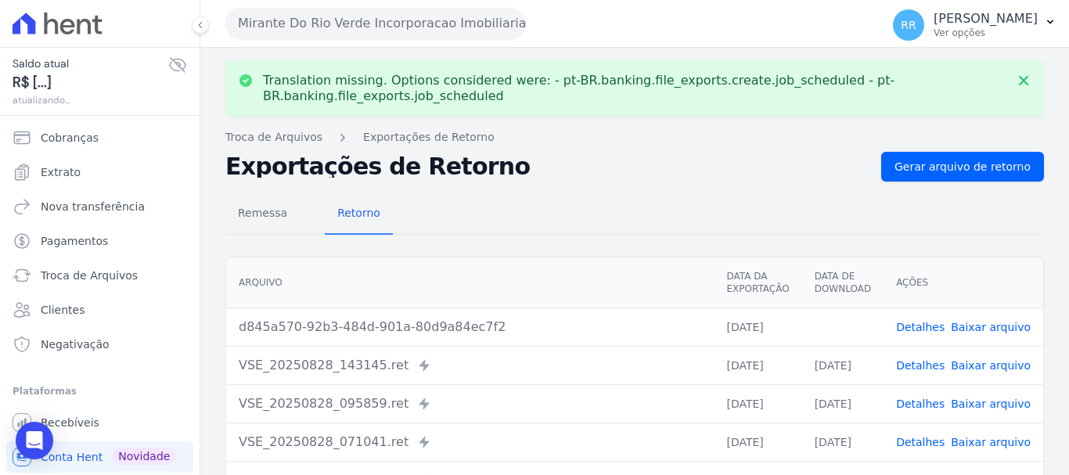
click at [984, 324] on link "Baixar arquivo" at bounding box center [991, 327] width 80 height 13
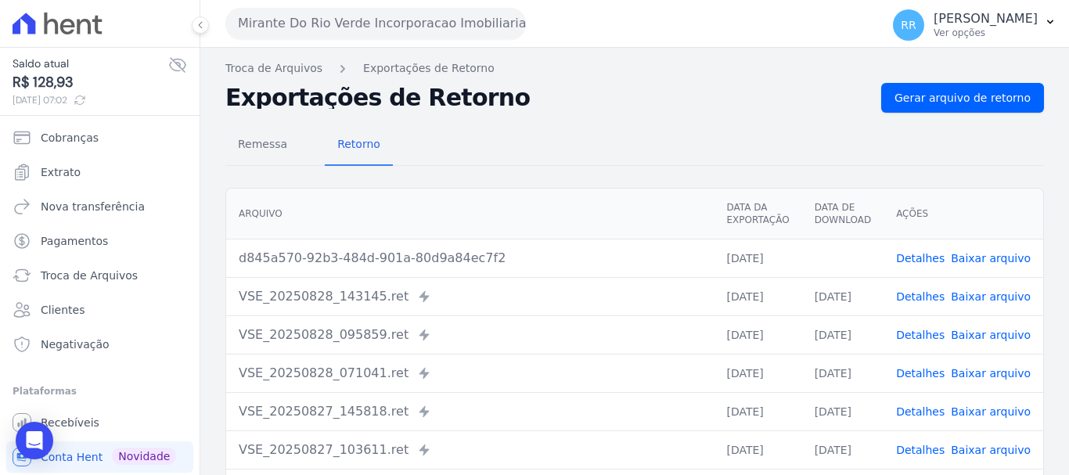
click at [988, 262] on link "Baixar arquivo" at bounding box center [991, 258] width 80 height 13
click at [457, 112] on div "Exportações de Retorno Gerar arquivo de retorno" at bounding box center [634, 98] width 819 height 30
click at [915, 107] on link "Gerar arquivo de retorno" at bounding box center [962, 98] width 163 height 30
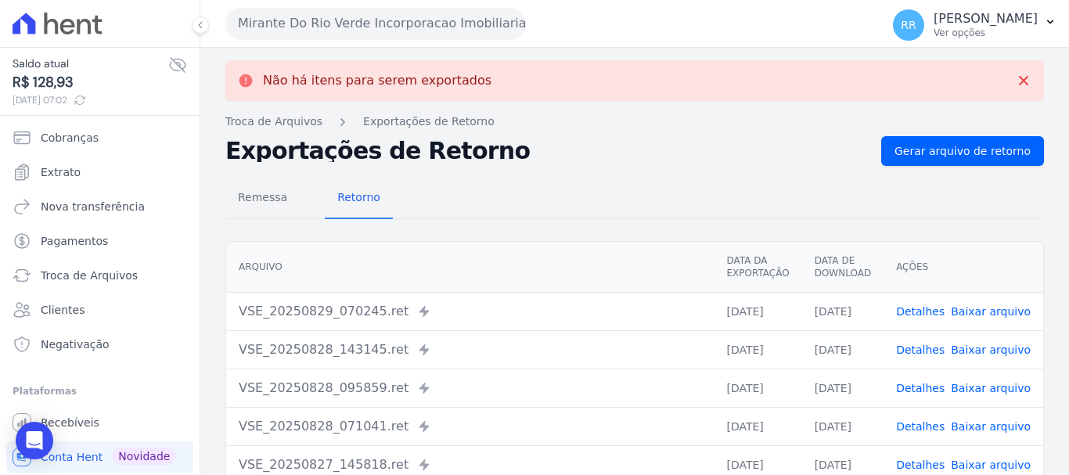
click at [979, 309] on link "Baixar arquivo" at bounding box center [991, 311] width 80 height 13
click at [347, 28] on button "Mirante Do Rio Verde Incorporacao Imobiliaria SPE LTDA" at bounding box center [375, 23] width 301 height 31
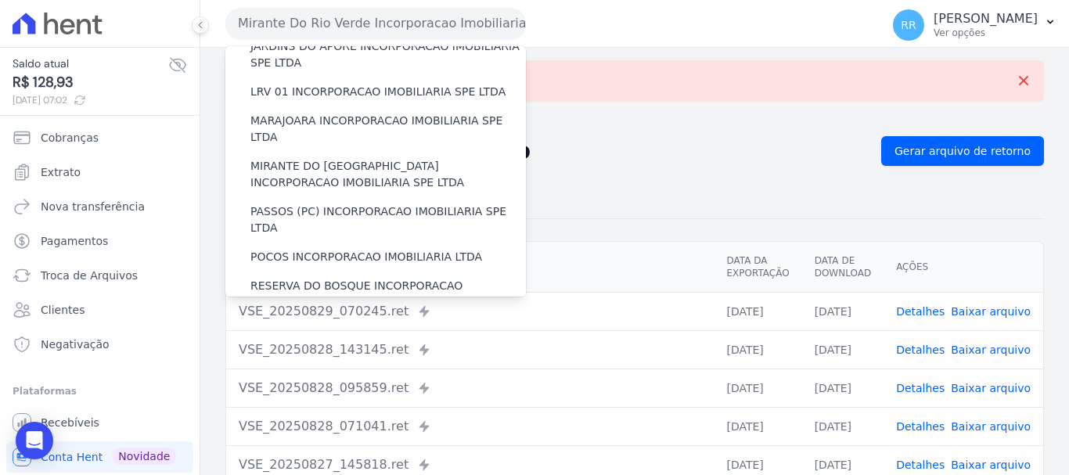
scroll to position [470, 0]
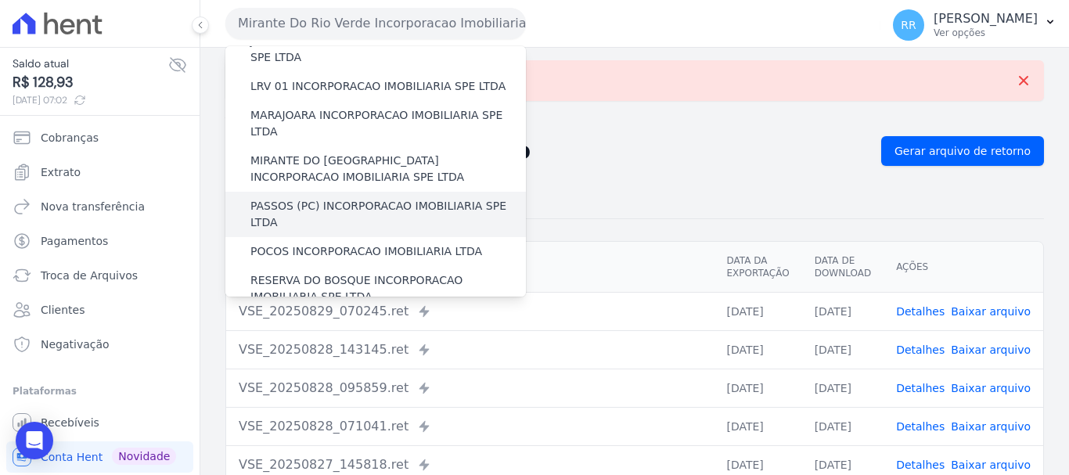
click at [308, 198] on label "PASSOS (PC) INCORPORACAO IMOBILIARIA SPE LTDA" at bounding box center [389, 214] width 276 height 33
click at [0, 0] on input "PASSOS (PC) INCORPORACAO IMOBILIARIA SPE LTDA" at bounding box center [0, 0] width 0 height 0
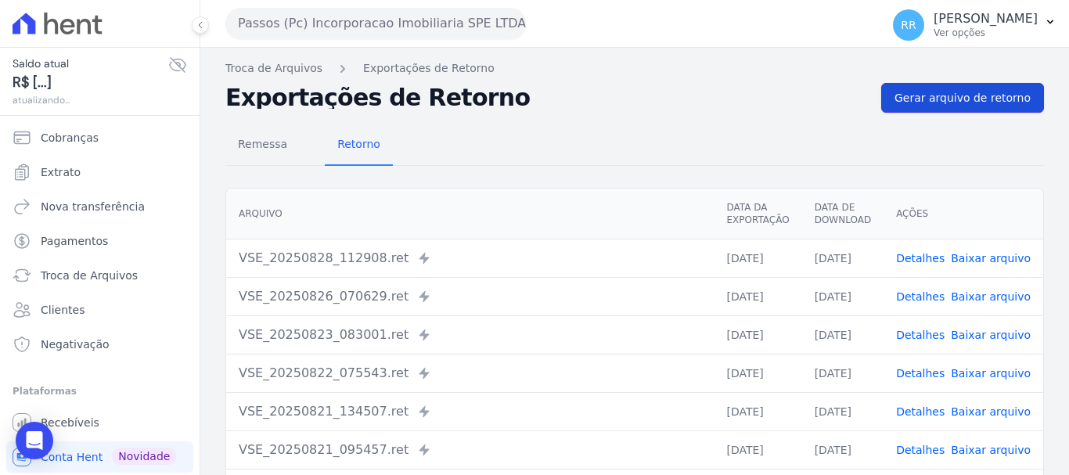
click at [957, 109] on link "Gerar arquivo de retorno" at bounding box center [962, 98] width 163 height 30
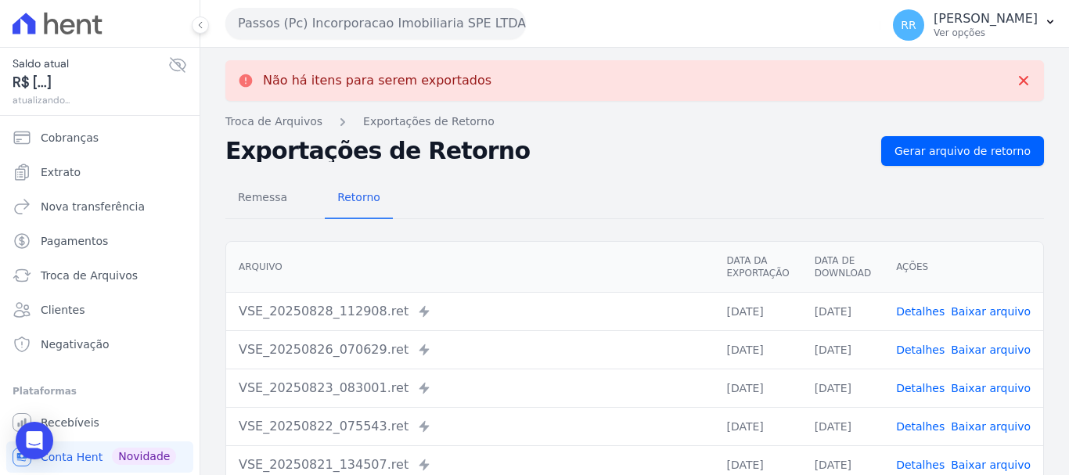
click at [328, 41] on div "Passos (Pc) Incorporacao Imobiliaria SPE LTDA Via Sul Engenharia AGUAS DE GUANA…" at bounding box center [549, 23] width 649 height 49
click at [331, 17] on button "Passos (Pc) Incorporacao Imobiliaria SPE LTDA" at bounding box center [375, 23] width 301 height 31
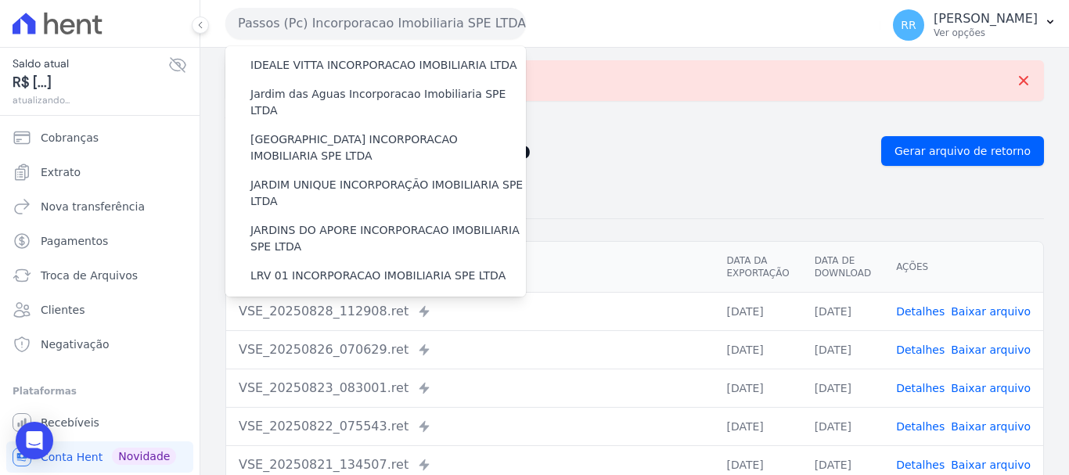
scroll to position [391, 0]
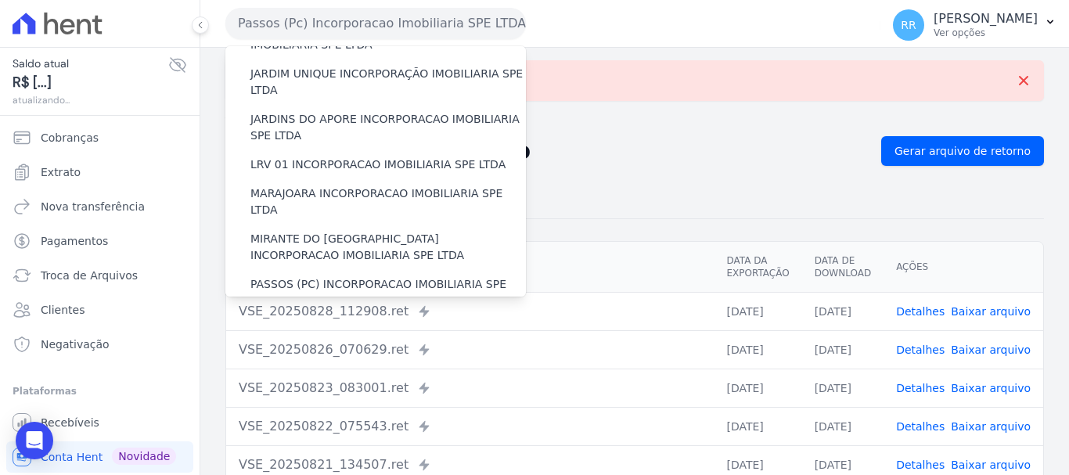
click at [326, 322] on label "POCOS INCORPORACAO IMOBILIARIA LTDA" at bounding box center [367, 330] width 232 height 16
click at [0, 0] on input "POCOS INCORPORACAO IMOBILIARIA LTDA" at bounding box center [0, 0] width 0 height 0
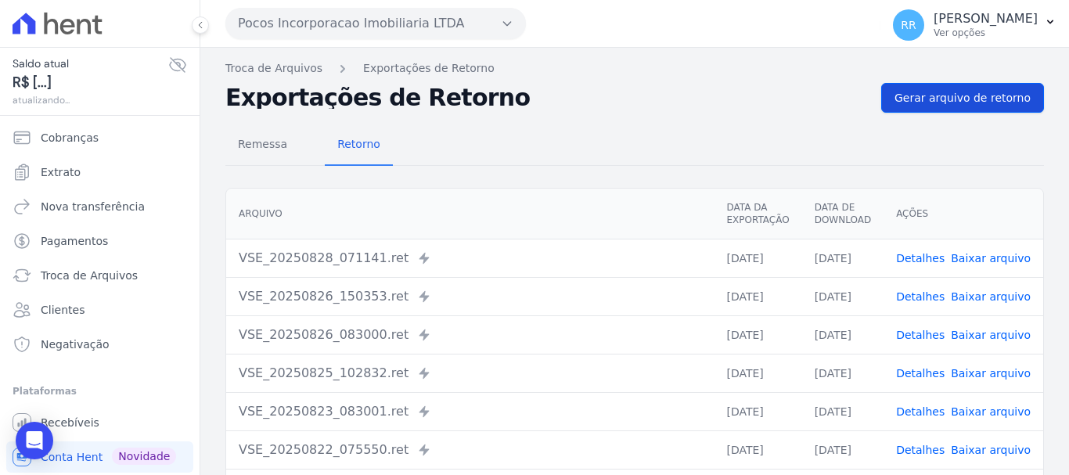
drag, startPoint x: 965, startPoint y: 78, endPoint x: 954, endPoint y: 89, distance: 15.5
click at [964, 78] on div "Troca de Arquivos Exportações de Retorno Exportações de Retorno Gerar arquivo d…" at bounding box center [634, 370] width 869 height 644
click at [952, 96] on span "Gerar arquivo de retorno" at bounding box center [963, 98] width 136 height 16
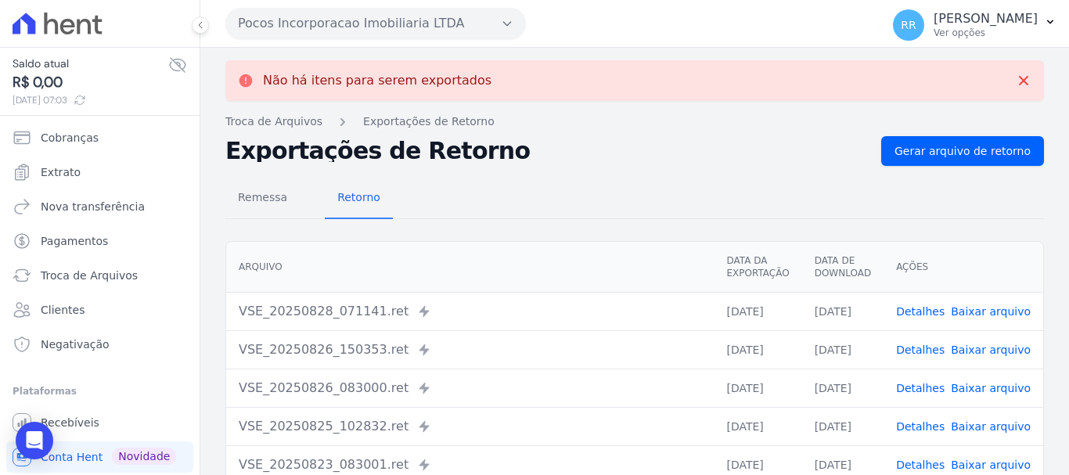
click at [344, 23] on button "Pocos Incorporacao Imobiliaria LTDA" at bounding box center [375, 23] width 301 height 31
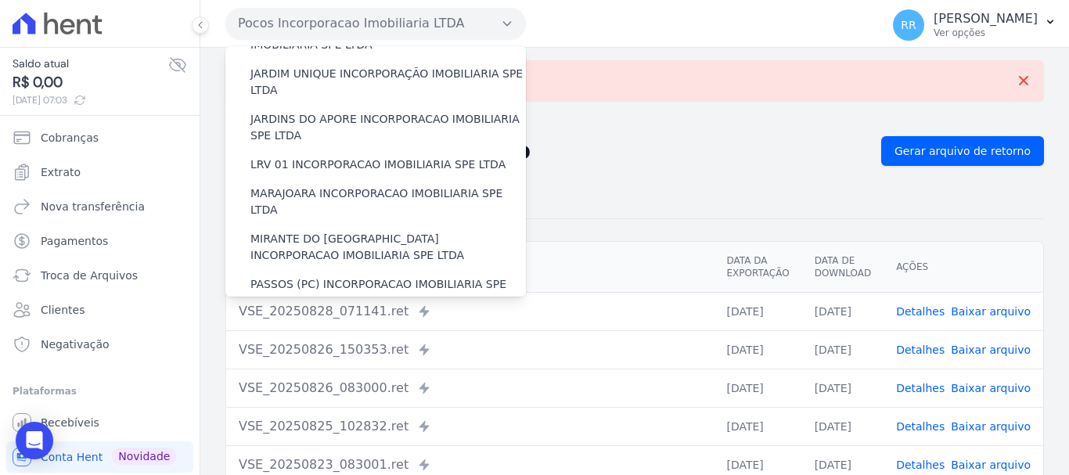
scroll to position [626, 0]
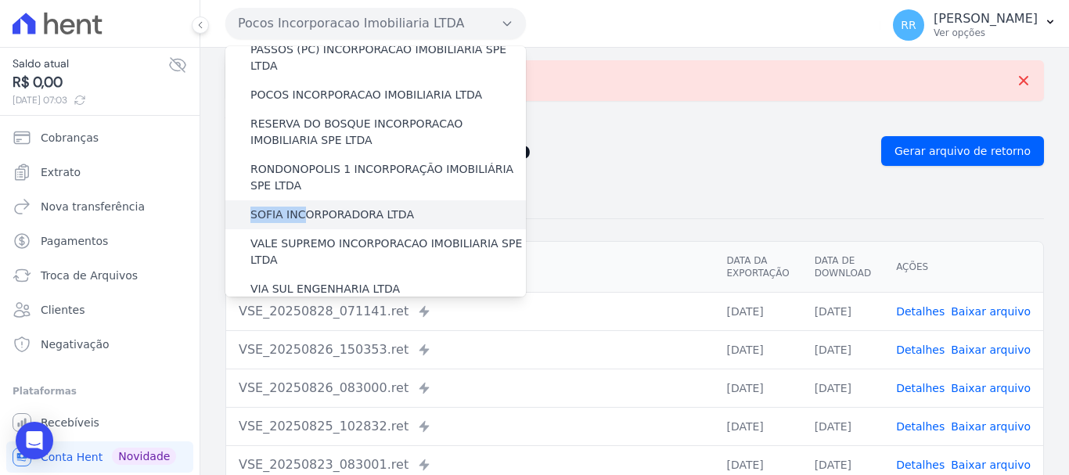
drag, startPoint x: 305, startPoint y: 96, endPoint x: 299, endPoint y: 146, distance: 50.5
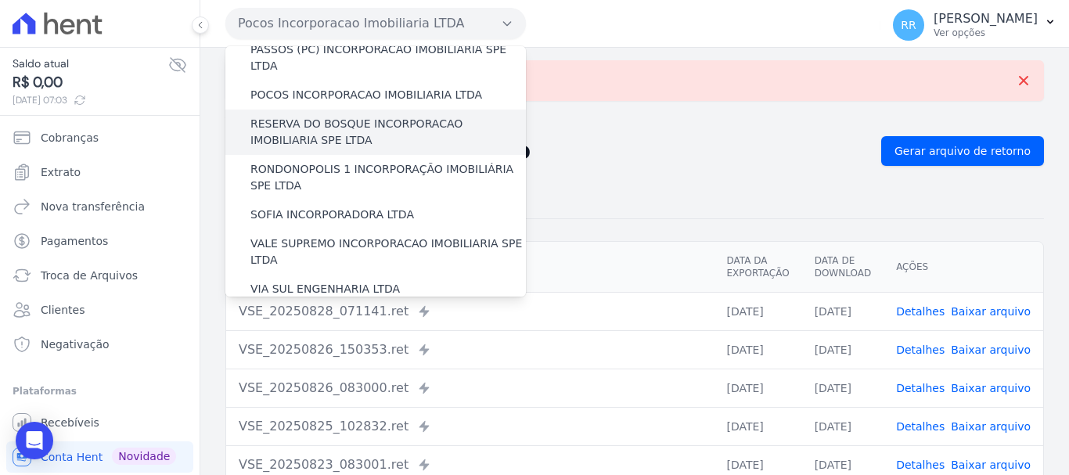
click at [282, 116] on label "RESERVA DO BOSQUE INCORPORACAO IMOBILIARIA SPE LTDA" at bounding box center [389, 132] width 276 height 33
click at [0, 0] on input "RESERVA DO BOSQUE INCORPORACAO IMOBILIARIA SPE LTDA" at bounding box center [0, 0] width 0 height 0
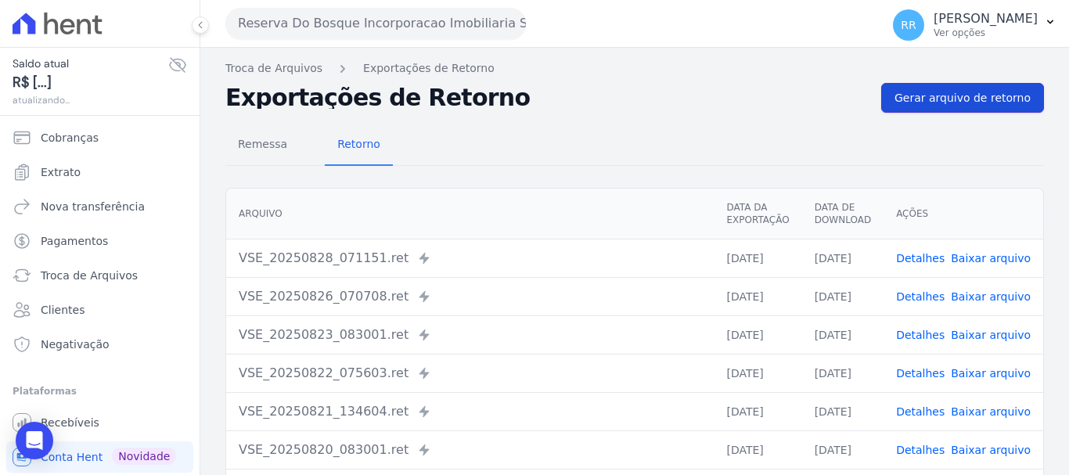
click at [967, 94] on span "Gerar arquivo de retorno" at bounding box center [963, 98] width 136 height 16
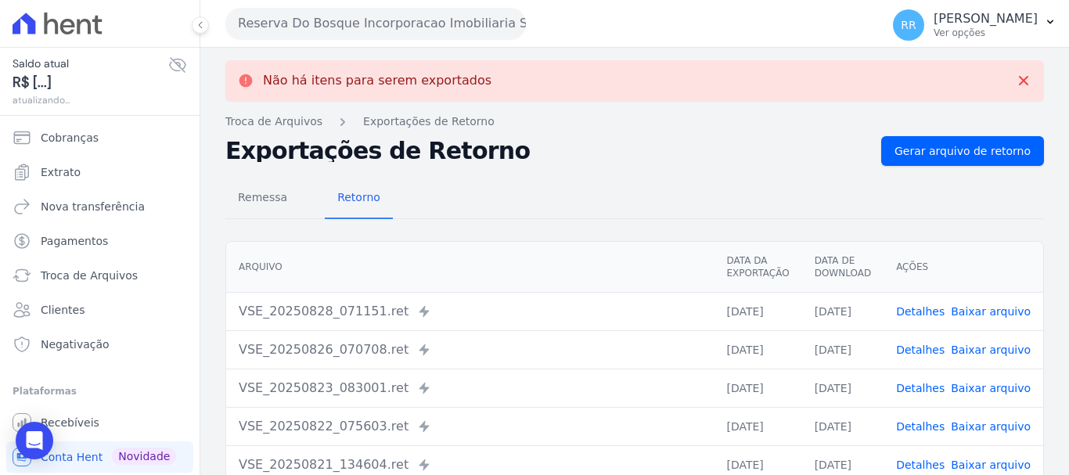
click at [426, 5] on div "Reserva Do Bosque Incorporacao Imobiliaria SPE LTDA Via Sul Engenharia AGUAS DE…" at bounding box center [549, 23] width 649 height 49
click at [413, 38] on button "Reserva Do Bosque Incorporacao Imobiliaria SPE LTDA" at bounding box center [375, 23] width 301 height 31
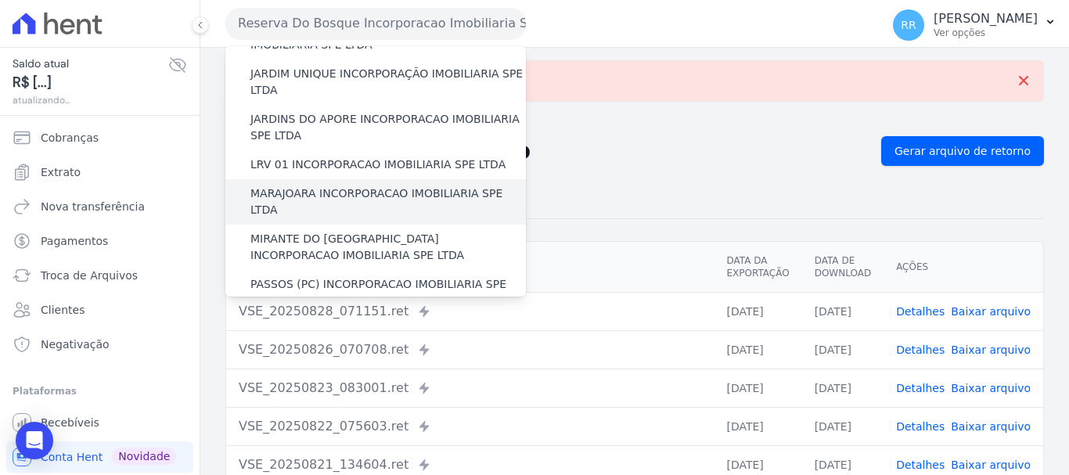
scroll to position [470, 0]
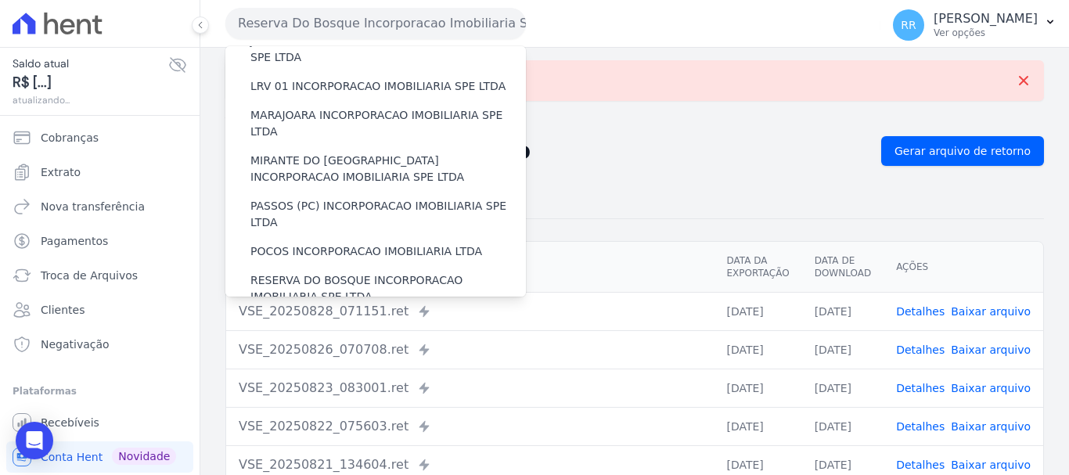
click at [275, 318] on label "RONDONOPOLIS 1 INCORPORAÇÃO IMOBILIÁRIA SPE LTDA" at bounding box center [389, 334] width 276 height 33
click at [0, 0] on input "RONDONOPOLIS 1 INCORPORAÇÃO IMOBILIÁRIA SPE LTDA" at bounding box center [0, 0] width 0 height 0
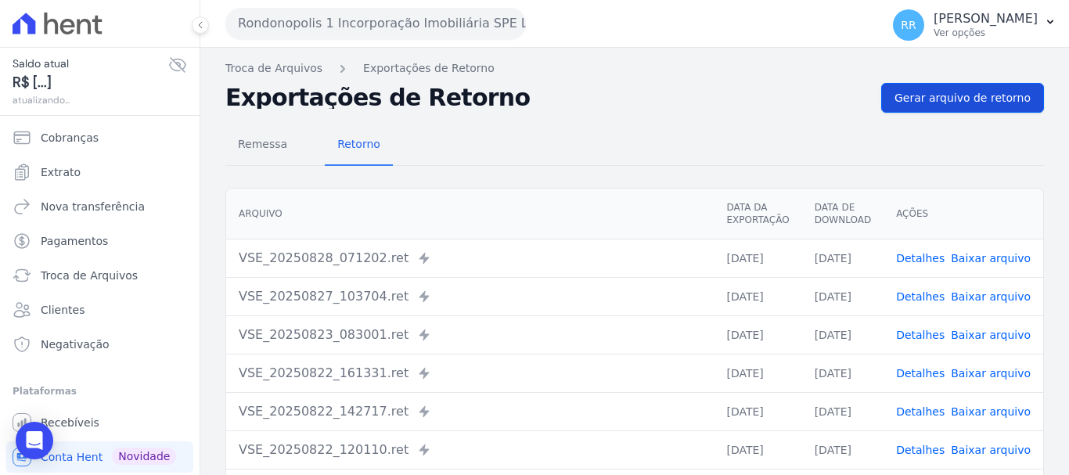
drag, startPoint x: 939, startPoint y: 77, endPoint x: 934, endPoint y: 97, distance: 20.9
click at [939, 76] on div "Troca de Arquivos Exportações de Retorno Exportações de Retorno Gerar arquivo d…" at bounding box center [634, 370] width 869 height 644
click at [934, 97] on span "Gerar arquivo de retorno" at bounding box center [963, 98] width 136 height 16
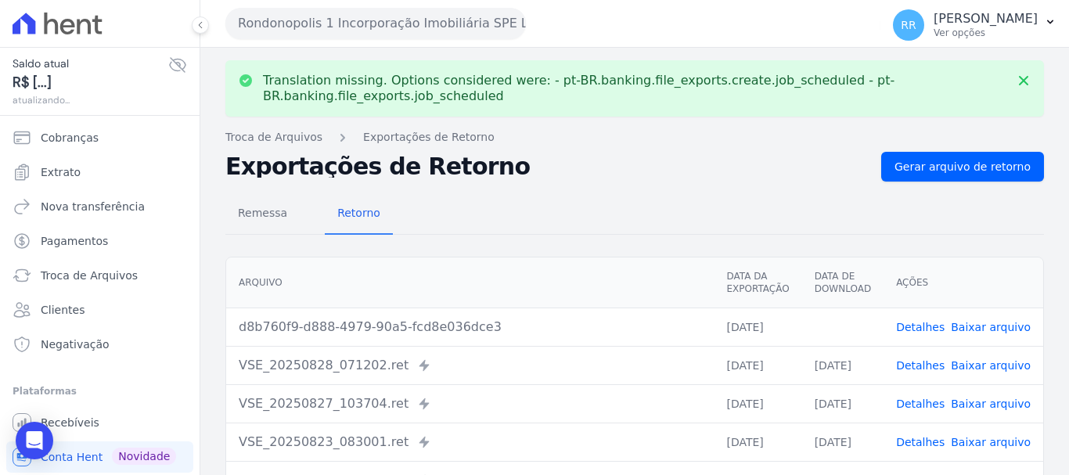
click at [1006, 330] on link "Baixar arquivo" at bounding box center [991, 327] width 80 height 13
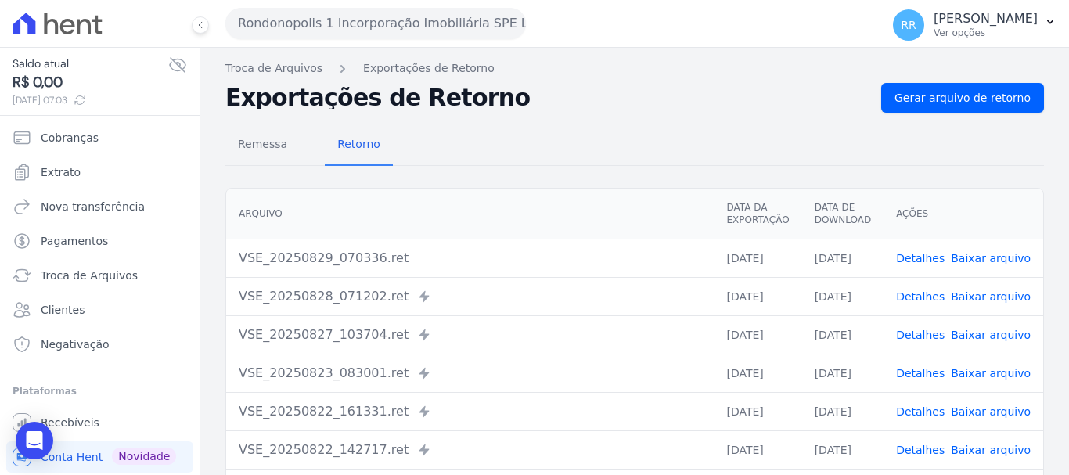
click at [972, 263] on link "Baixar arquivo" at bounding box center [991, 258] width 80 height 13
click at [333, 26] on button "Rondonopolis 1 Incorporação Imobiliária SPE LTDA" at bounding box center [375, 23] width 301 height 31
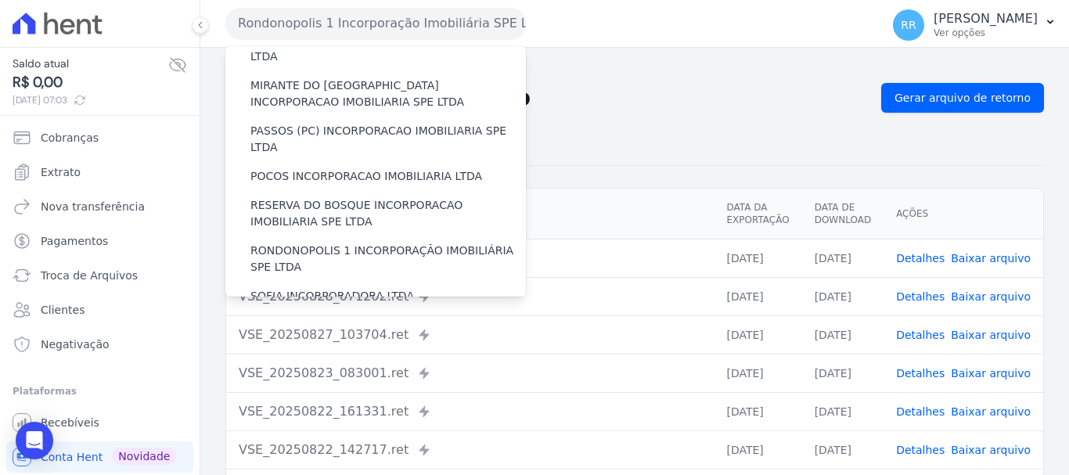
scroll to position [626, 0]
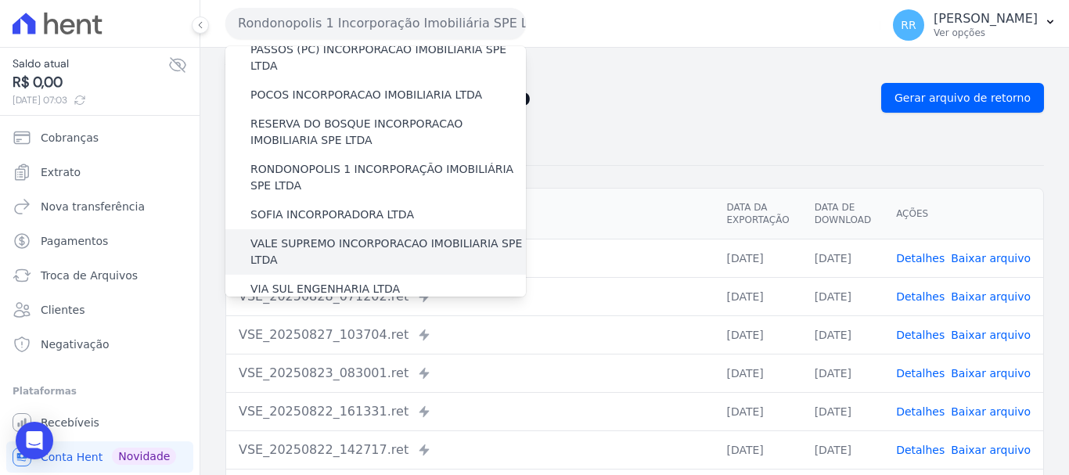
click at [315, 236] on label "VALE SUPREMO INCORPORACAO IMOBILIARIA SPE LTDA" at bounding box center [389, 252] width 276 height 33
click at [0, 0] on input "VALE SUPREMO INCORPORACAO IMOBILIARIA SPE LTDA" at bounding box center [0, 0] width 0 height 0
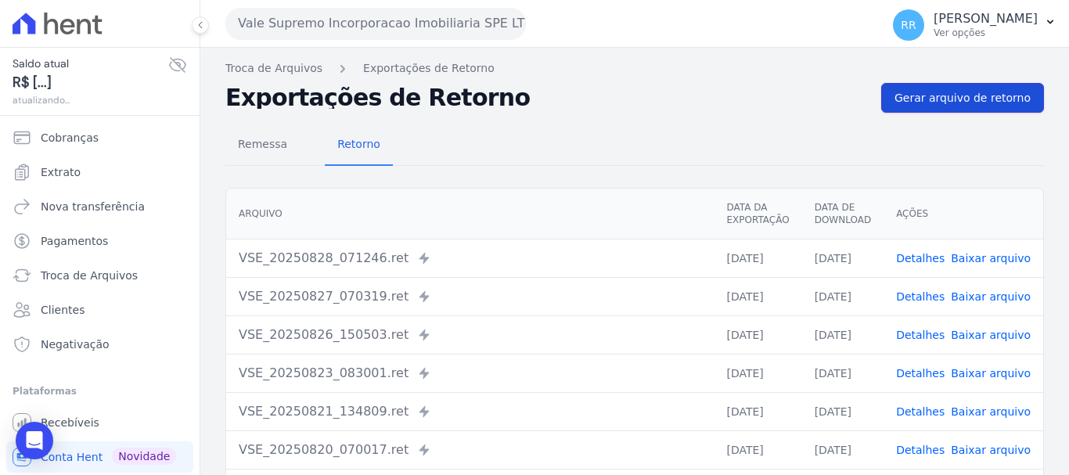
click at [991, 95] on span "Gerar arquivo de retorno" at bounding box center [963, 98] width 136 height 16
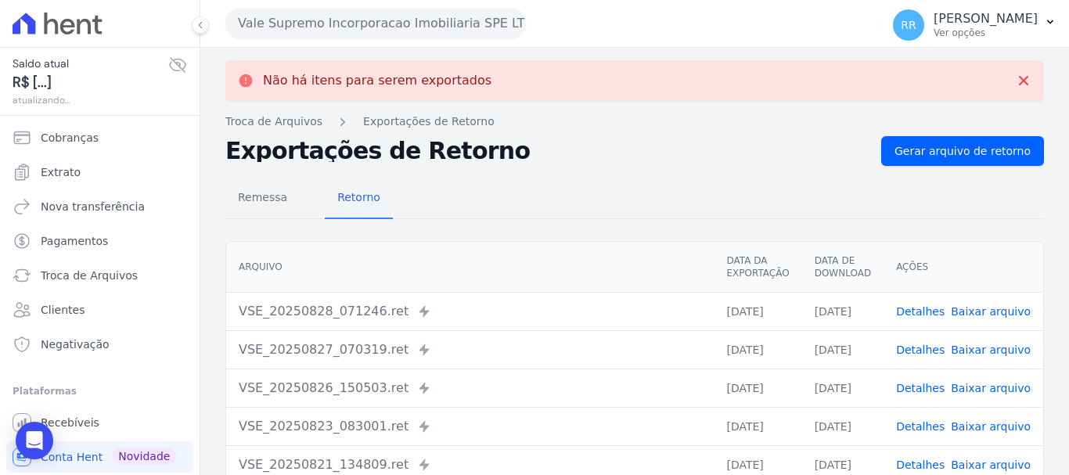
click at [368, 16] on button "Vale Supremo Incorporacao Imobiliaria SPE LTDA" at bounding box center [375, 23] width 301 height 31
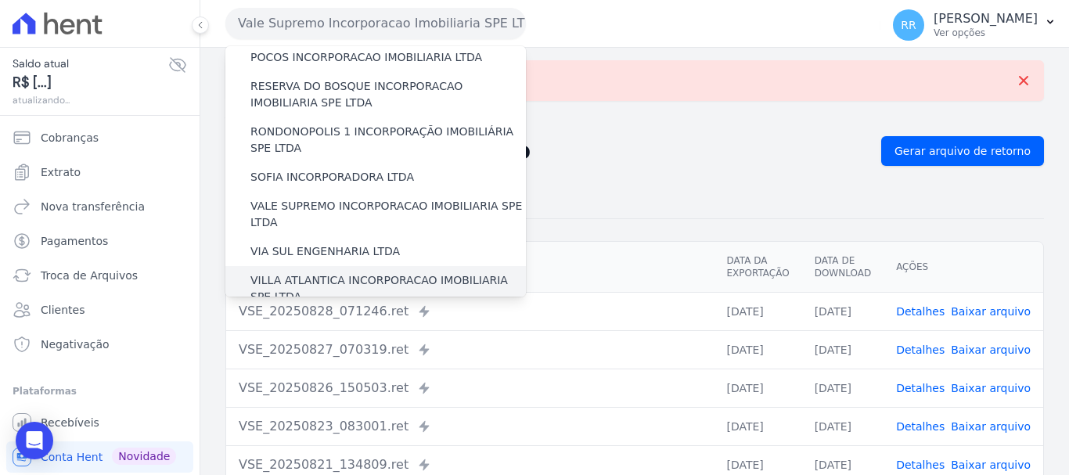
scroll to position [683, 0]
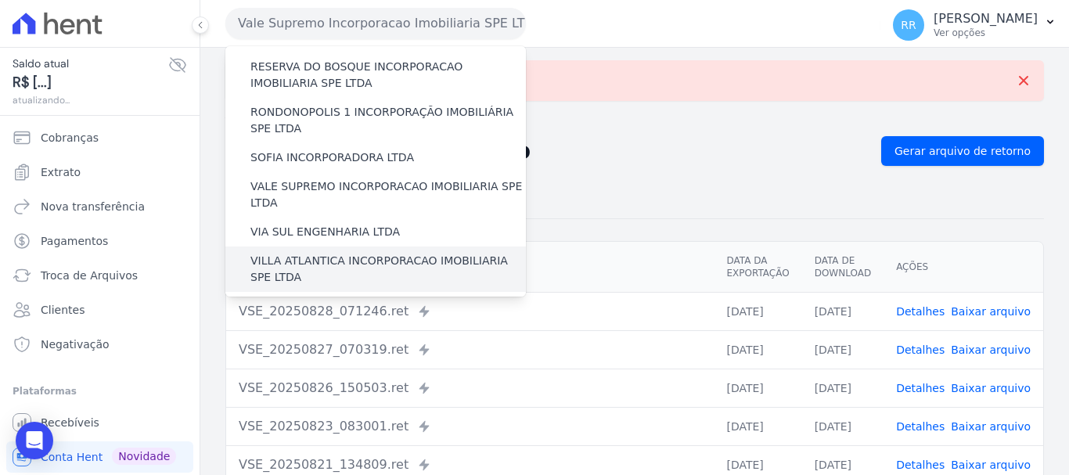
click at [295, 247] on div "VILLA ATLANTICA INCORPORACAO IMOBILIARIA SPE LTDA" at bounding box center [375, 269] width 301 height 45
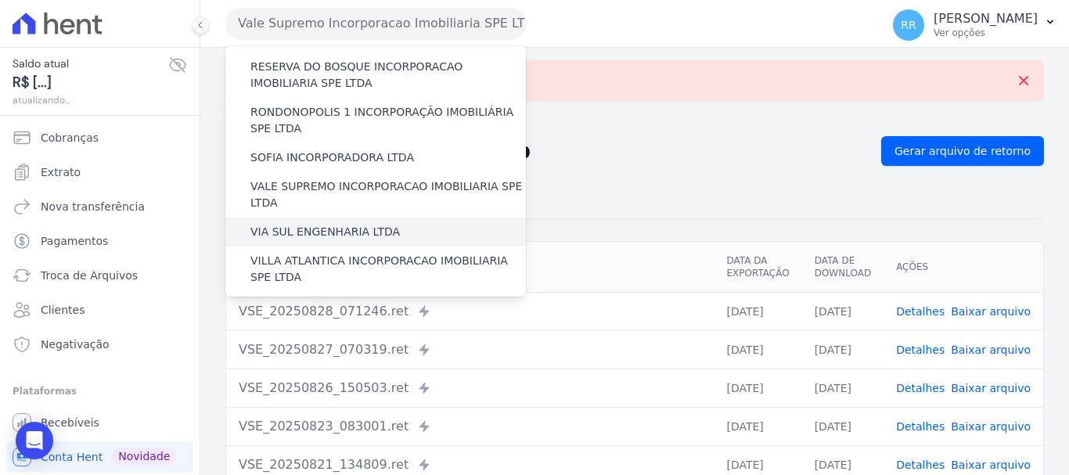
click at [301, 224] on label "VIA SUL ENGENHARIA LTDA" at bounding box center [326, 232] width 150 height 16
click at [0, 0] on input "VIA SUL ENGENHARIA LTDA" at bounding box center [0, 0] width 0 height 0
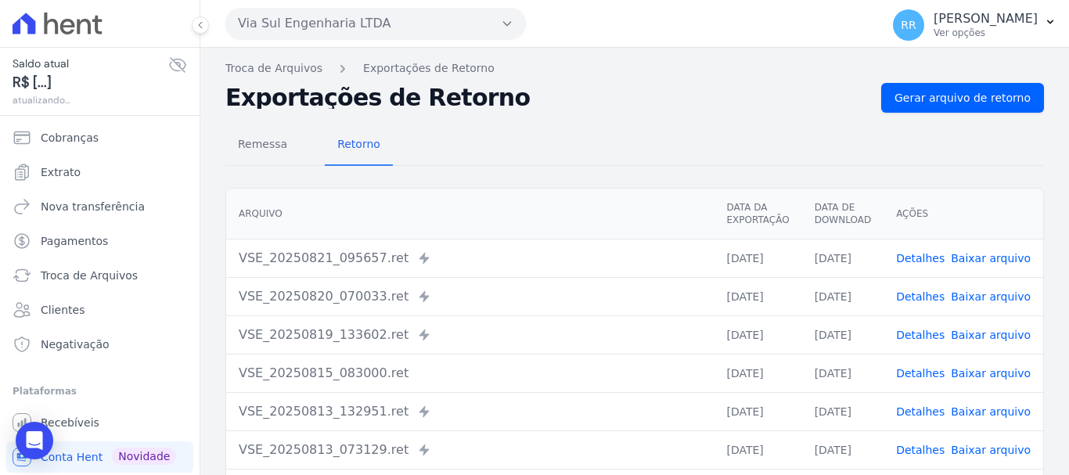
click at [881, 96] on div "Exportações de Retorno Gerar arquivo de retorno" at bounding box center [634, 98] width 819 height 30
click at [895, 97] on link "Gerar arquivo de retorno" at bounding box center [962, 98] width 163 height 30
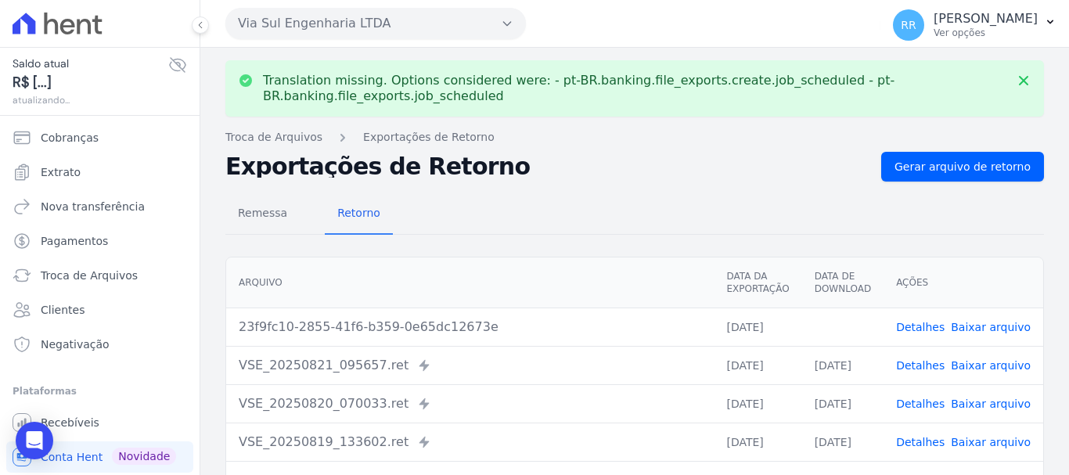
click at [997, 322] on link "Baixar arquivo" at bounding box center [991, 327] width 80 height 13
click at [362, 31] on button "Via Sul Engenharia LTDA" at bounding box center [375, 23] width 301 height 31
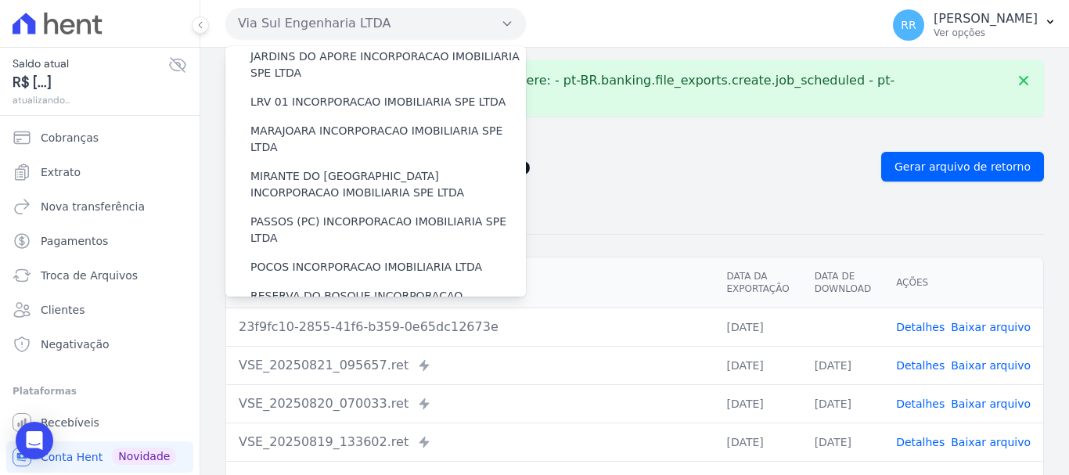
scroll to position [548, 0]
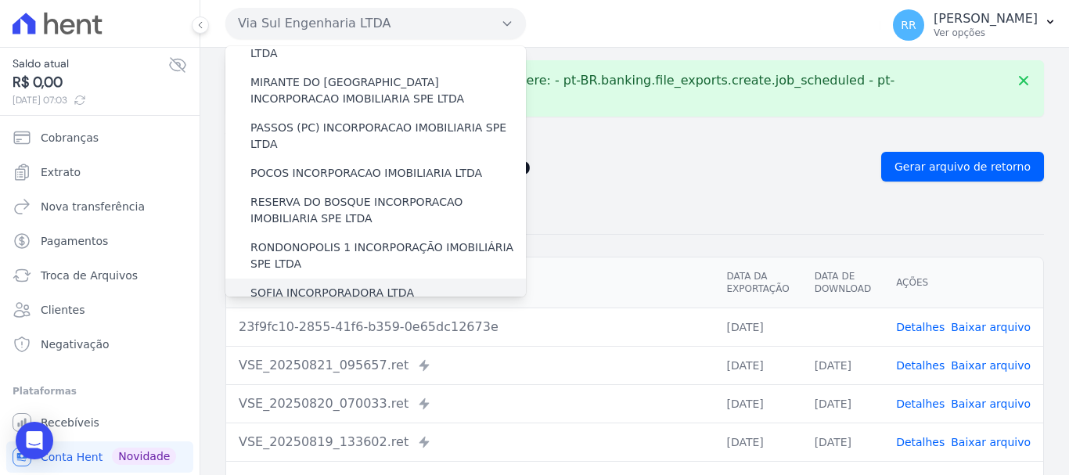
click at [308, 285] on label "SOFIA INCORPORADORA LTDA" at bounding box center [333, 293] width 164 height 16
click at [0, 0] on input "SOFIA INCORPORADORA LTDA" at bounding box center [0, 0] width 0 height 0
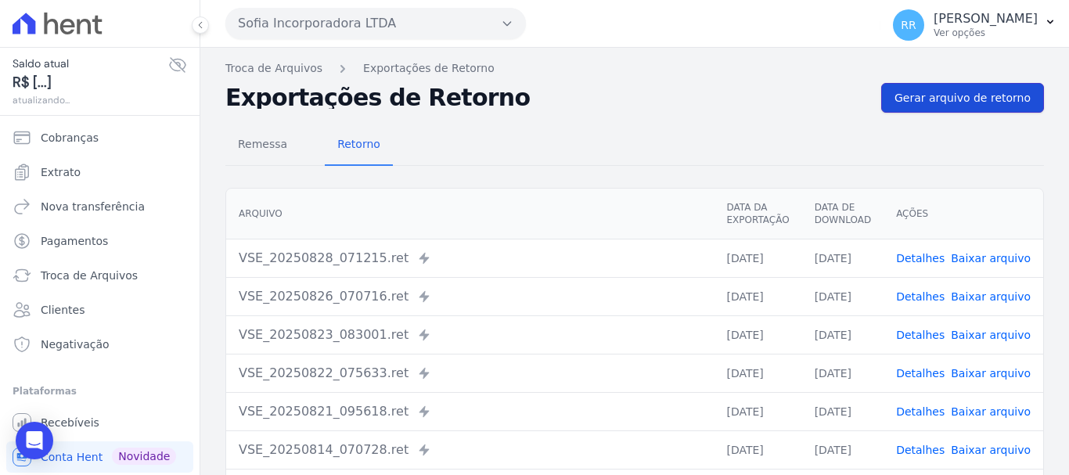
click at [952, 105] on span "Gerar arquivo de retorno" at bounding box center [963, 98] width 136 height 16
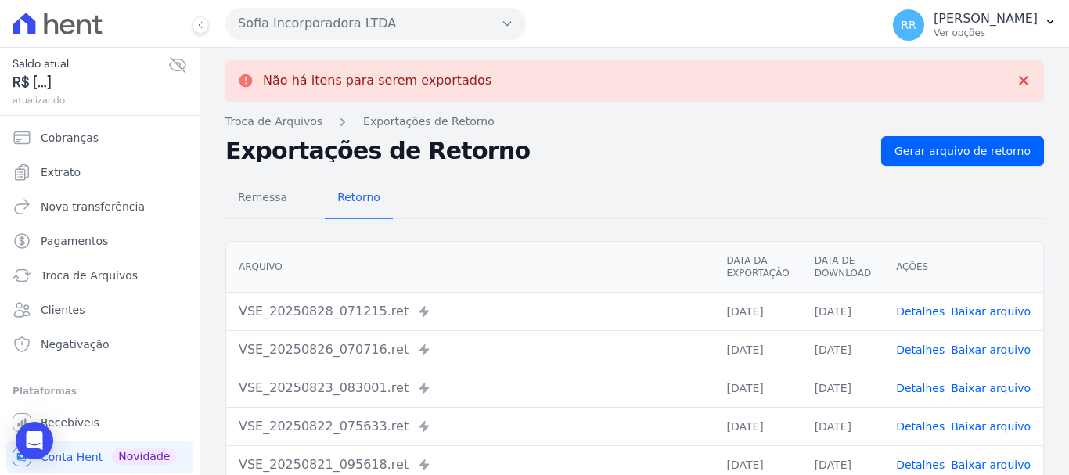
click at [341, 16] on button "Sofia Incorporadora LTDA" at bounding box center [375, 23] width 301 height 31
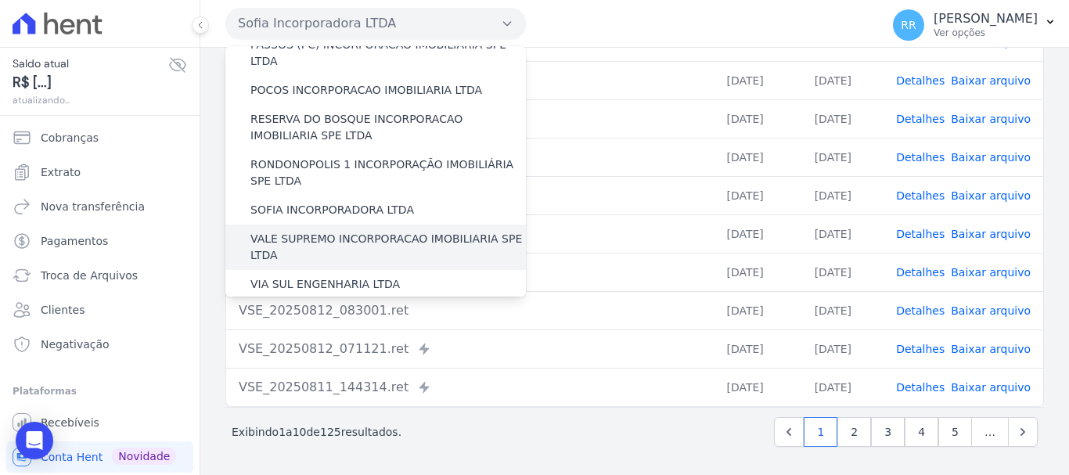
scroll to position [683, 0]
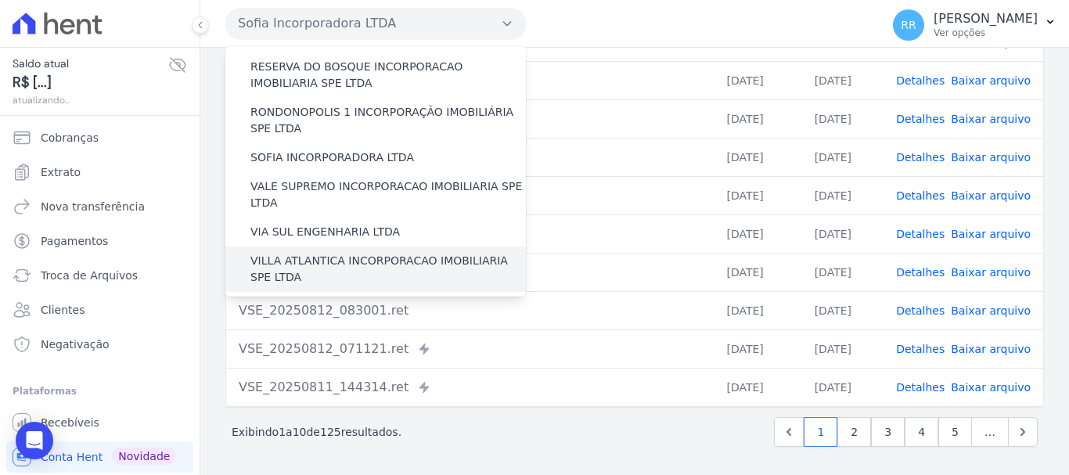
click at [313, 253] on label "VILLA ATLANTICA INCORPORACAO IMOBILIARIA SPE LTDA" at bounding box center [389, 269] width 276 height 33
click at [0, 0] on input "VILLA ATLANTICA INCORPORACAO IMOBILIARIA SPE LTDA" at bounding box center [0, 0] width 0 height 0
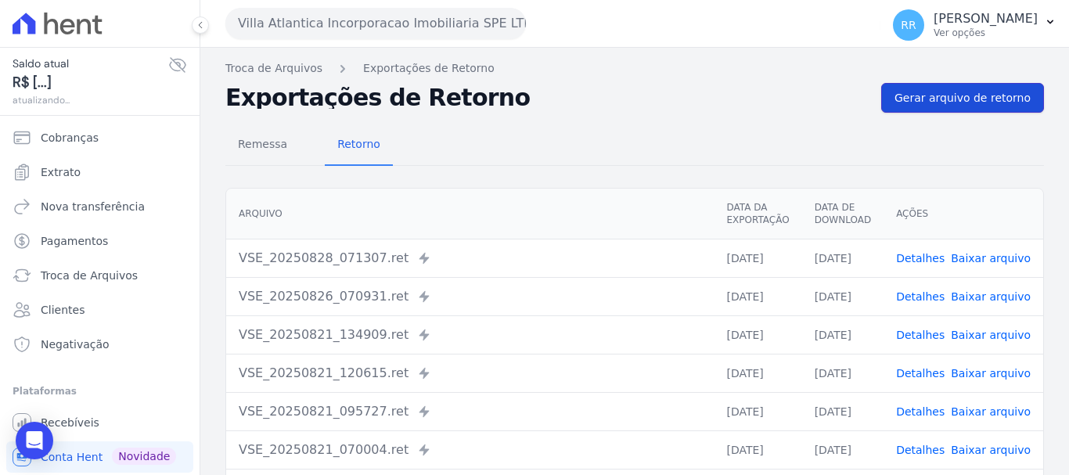
click at [914, 100] on span "Gerar arquivo de retorno" at bounding box center [963, 98] width 136 height 16
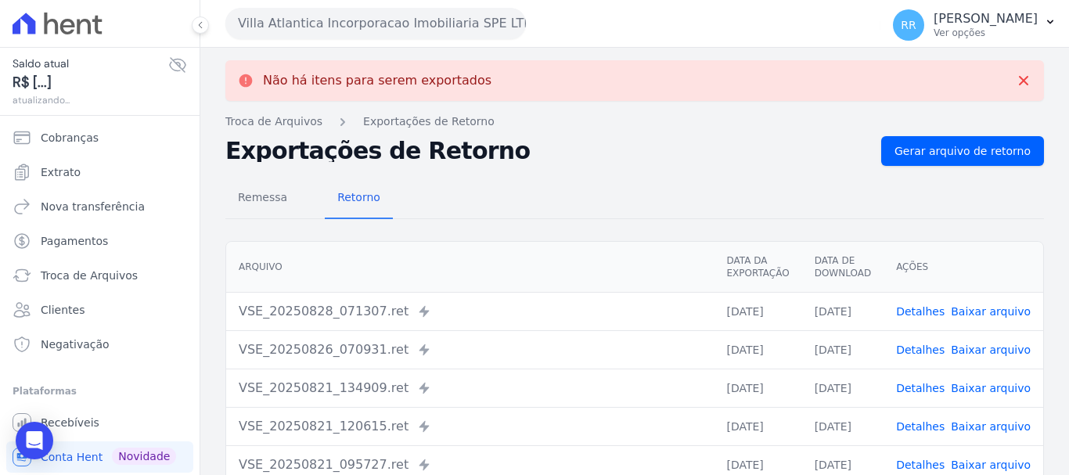
click at [351, 18] on button "Villa Atlantica Incorporacao Imobiliaria SPE LTDA" at bounding box center [375, 23] width 301 height 31
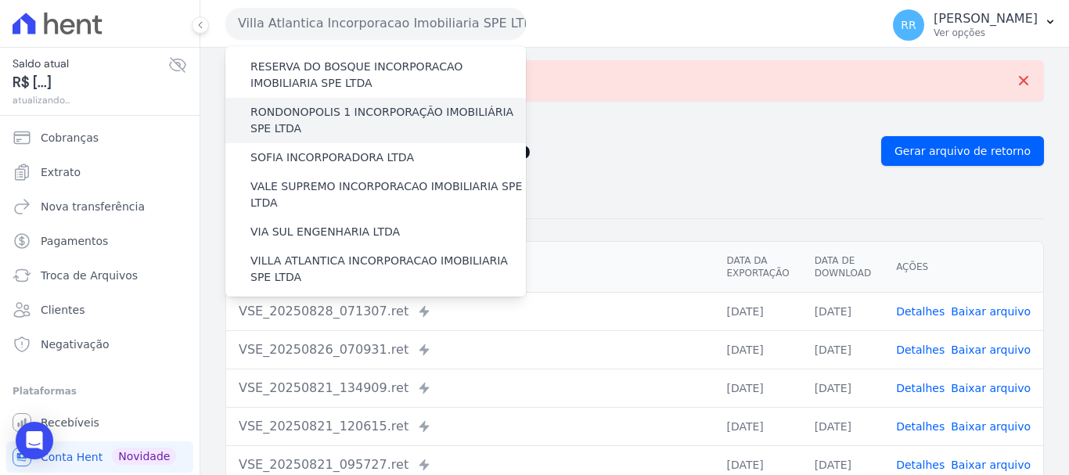
click at [290, 298] on label "[GEOGRAPHIC_DATA] INCORPORACAO IMOBILIARIA SPE LTDA" at bounding box center [389, 314] width 276 height 33
click at [0, 0] on input "[GEOGRAPHIC_DATA] INCORPORACAO IMOBILIARIA SPE LTDA" at bounding box center [0, 0] width 0 height 0
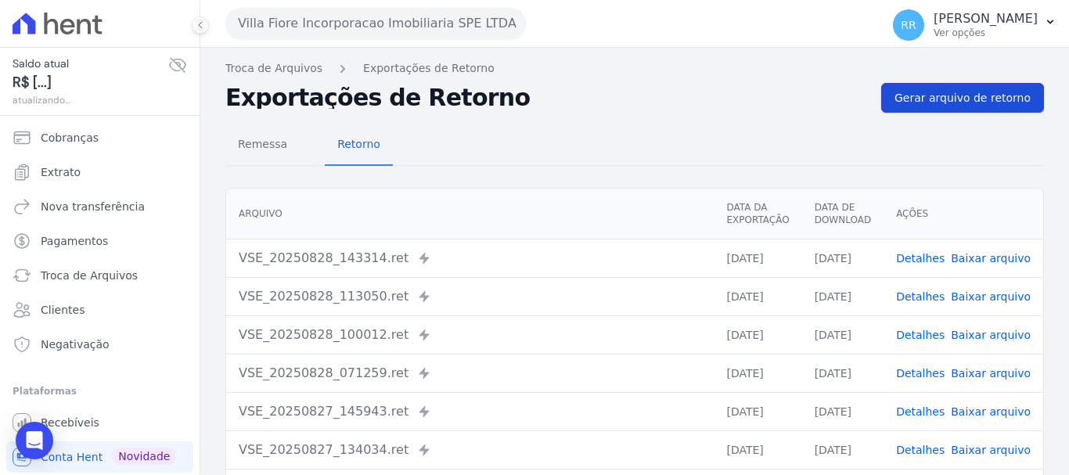
click at [939, 103] on span "Gerar arquivo de retorno" at bounding box center [963, 98] width 136 height 16
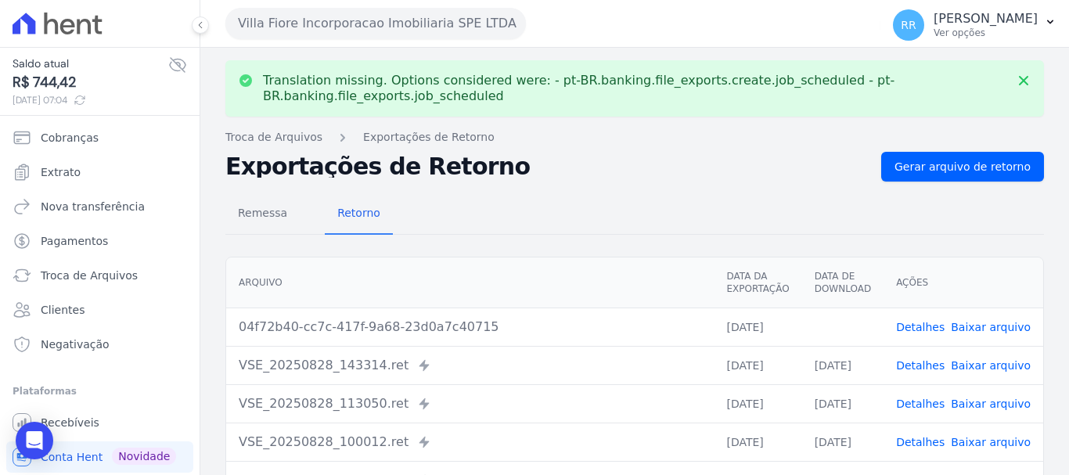
click at [974, 328] on link "Baixar arquivo" at bounding box center [991, 327] width 80 height 13
click at [535, 126] on div "Translation missing. Options considered were: - pt-BR.banking.file_exports.crea…" at bounding box center [634, 404] width 869 height 712
click at [892, 163] on link "Gerar arquivo de retorno" at bounding box center [962, 167] width 163 height 30
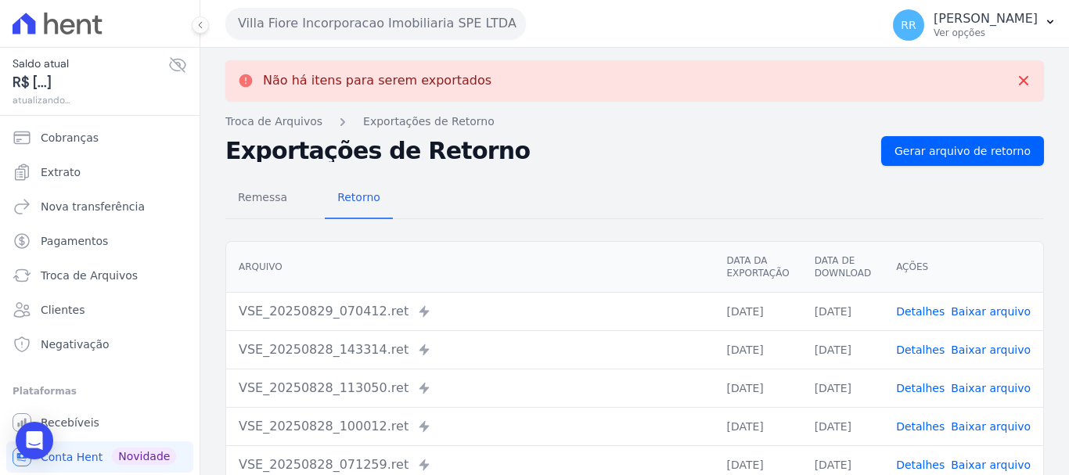
click at [980, 306] on link "Baixar arquivo" at bounding box center [991, 311] width 80 height 13
drag, startPoint x: 406, startPoint y: 23, endPoint x: 311, endPoint y: 71, distance: 106.1
click at [405, 23] on button "Villa Fiore Incorporacao Imobiliaria SPE LTDA" at bounding box center [375, 23] width 301 height 31
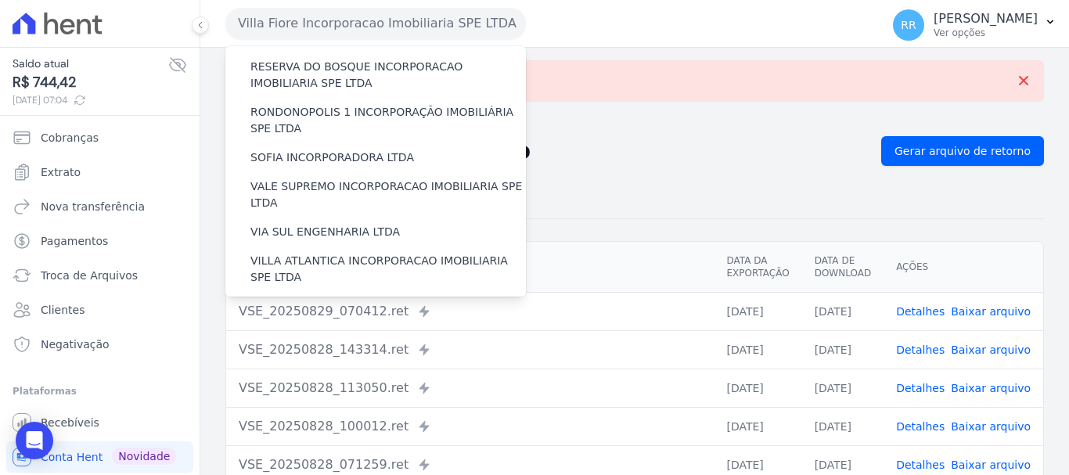
click at [313, 344] on label "VILLA TROPICAL INCORPORAÇÃO IMOBILIÁRIA SPE LTDA" at bounding box center [389, 360] width 276 height 33
click at [0, 0] on input "VILLA TROPICAL INCORPORAÇÃO IMOBILIÁRIA SPE LTDA" at bounding box center [0, 0] width 0 height 0
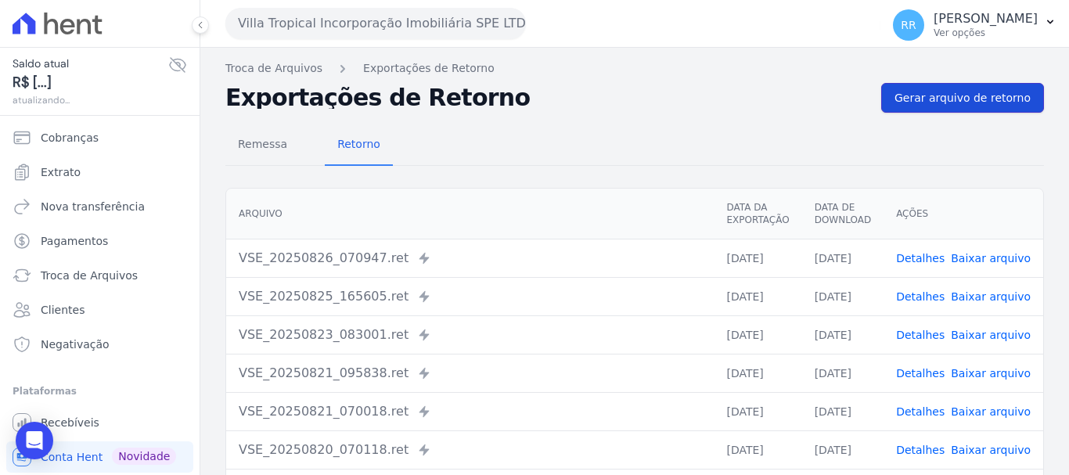
drag, startPoint x: 940, startPoint y: 101, endPoint x: 915, endPoint y: 101, distance: 25.1
click at [939, 100] on span "Gerar arquivo de retorno" at bounding box center [963, 98] width 136 height 16
click at [452, 17] on button "Villa Tropical Incorporação Imobiliária SPE LTDA" at bounding box center [375, 23] width 301 height 31
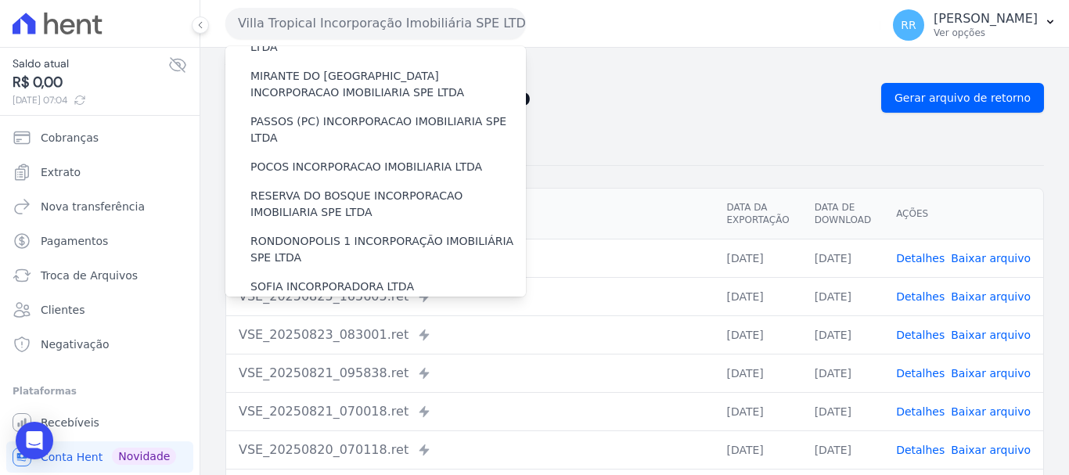
scroll to position [683, 0]
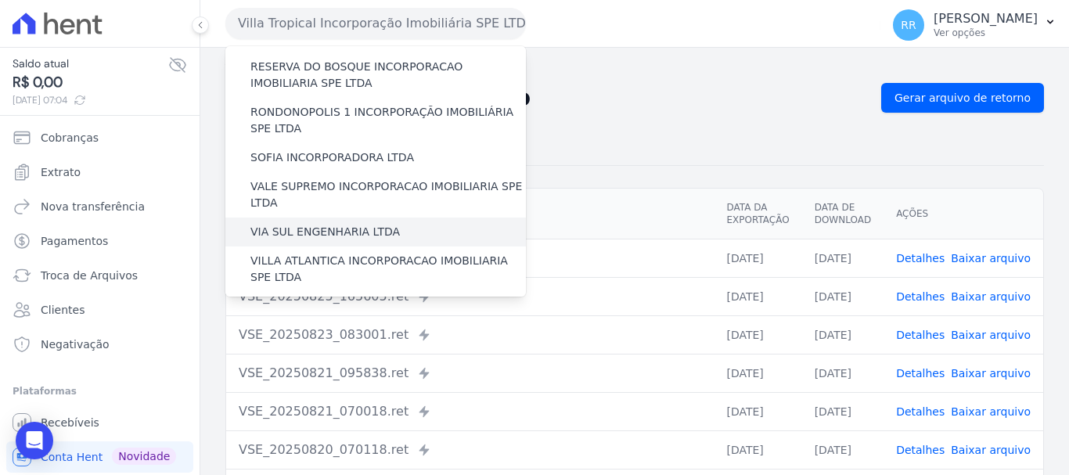
click at [366, 224] on label "VIA SUL ENGENHARIA LTDA" at bounding box center [326, 232] width 150 height 16
click at [0, 0] on input "VIA SUL ENGENHARIA LTDA" at bounding box center [0, 0] width 0 height 0
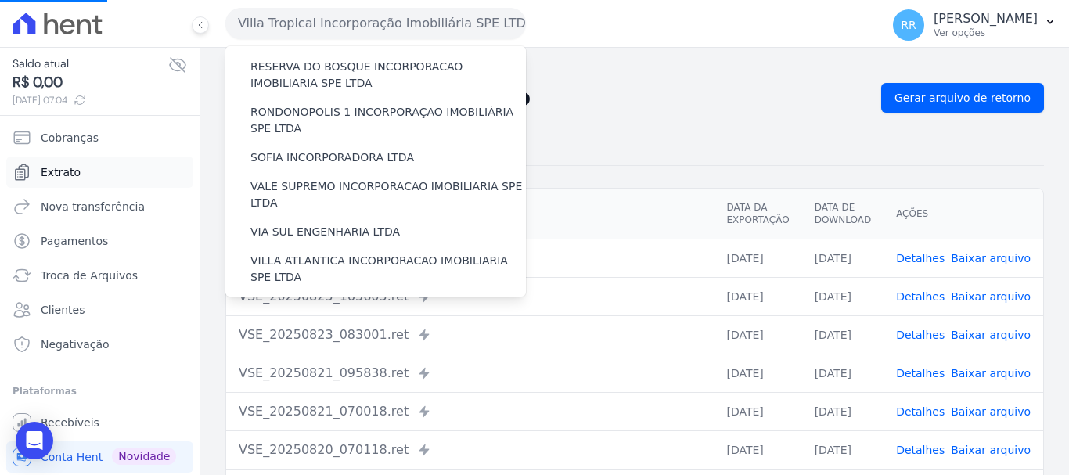
click at [68, 167] on span "Extrato" at bounding box center [61, 172] width 40 height 16
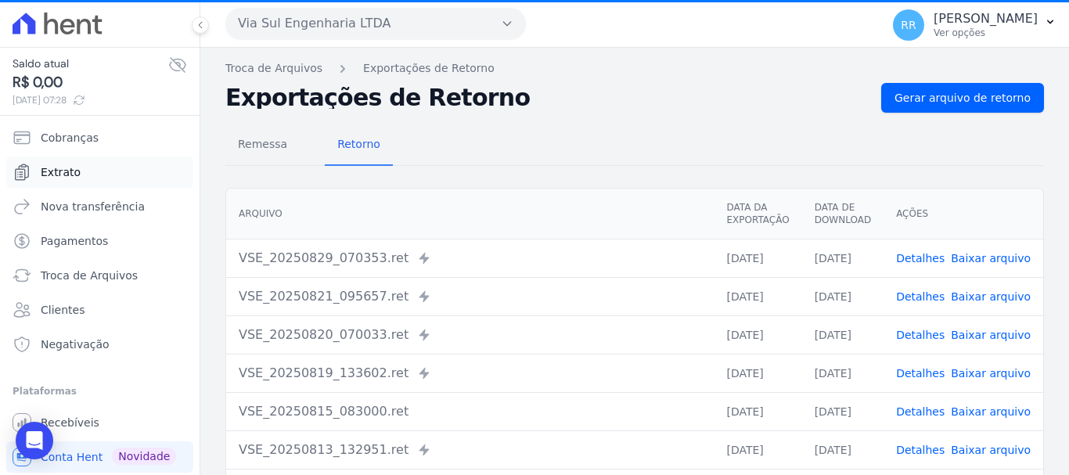
click at [62, 173] on span "Extrato" at bounding box center [61, 172] width 40 height 16
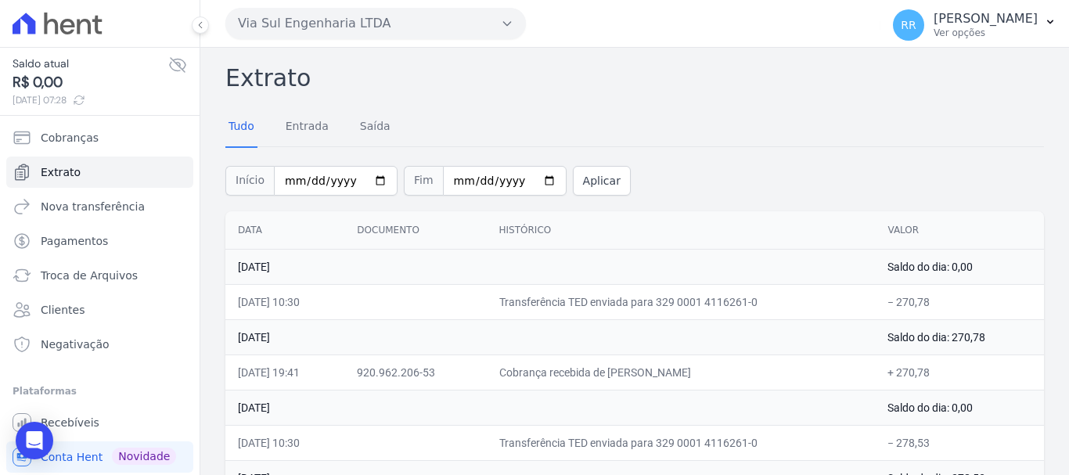
drag, startPoint x: 346, startPoint y: 21, endPoint x: 355, endPoint y: 40, distance: 21.0
click at [346, 21] on button "Via Sul Engenharia LTDA" at bounding box center [375, 23] width 301 height 31
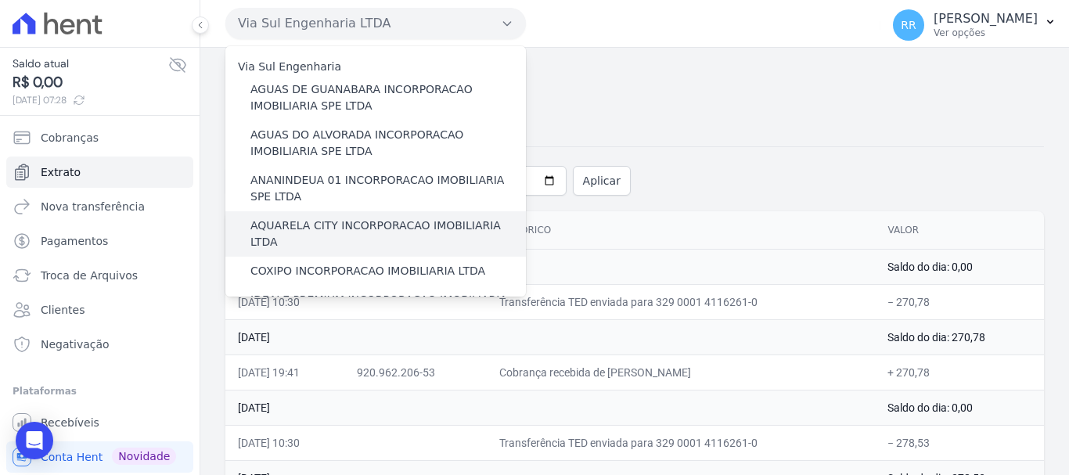
click at [305, 224] on label "AQUARELA CITY INCORPORACAO IMOBILIARIA LTDA" at bounding box center [389, 234] width 276 height 33
click at [0, 0] on input "AQUARELA CITY INCORPORACAO IMOBILIARIA LTDA" at bounding box center [0, 0] width 0 height 0
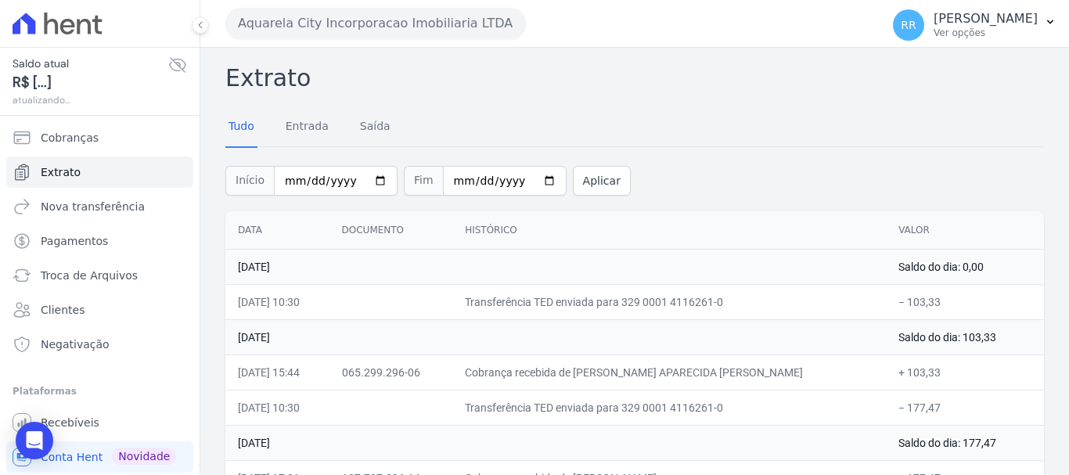
click at [339, 23] on button "Aquarela City Incorporacao Imobiliaria LTDA" at bounding box center [375, 23] width 301 height 31
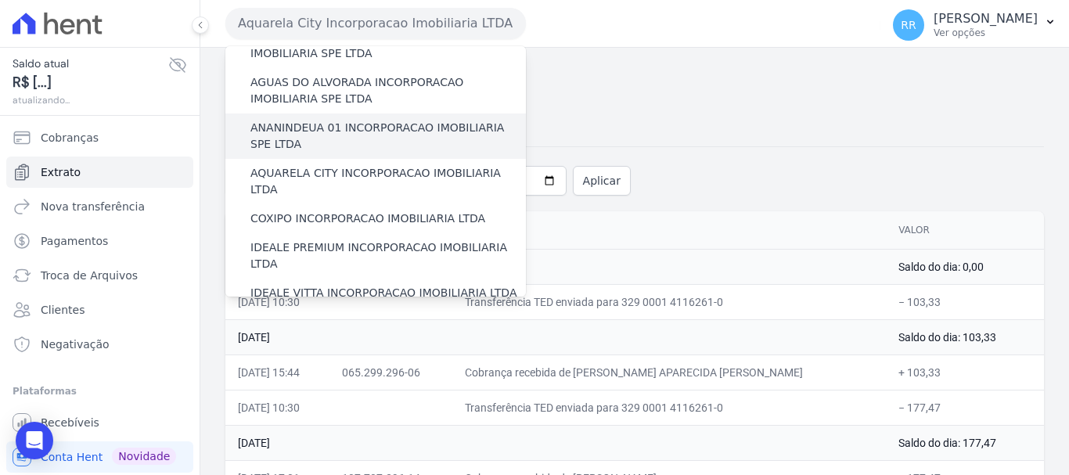
scroll to position [78, 0]
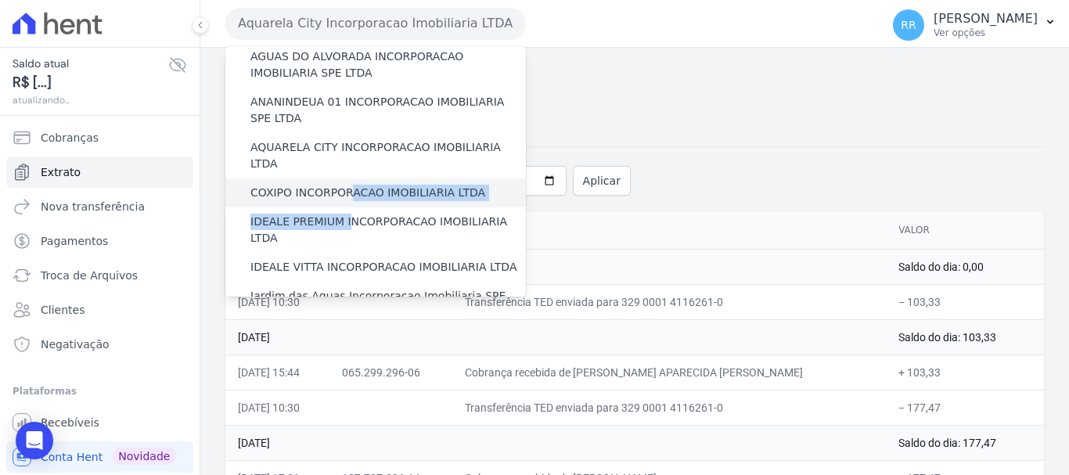
drag, startPoint x: 341, startPoint y: 193, endPoint x: 347, endPoint y: 178, distance: 15.9
click at [347, 178] on div "Via Sul Engenharia AGUAS DE [GEOGRAPHIC_DATA] INCORPORACAO IMOBILIARIA SPE LTDA…" at bounding box center [375, 484] width 301 height 1033
click at [291, 185] on label "COXIPO INCORPORACAO IMOBILIARIA LTDA" at bounding box center [368, 193] width 235 height 16
click at [0, 0] on input "COXIPO INCORPORACAO IMOBILIARIA LTDA" at bounding box center [0, 0] width 0 height 0
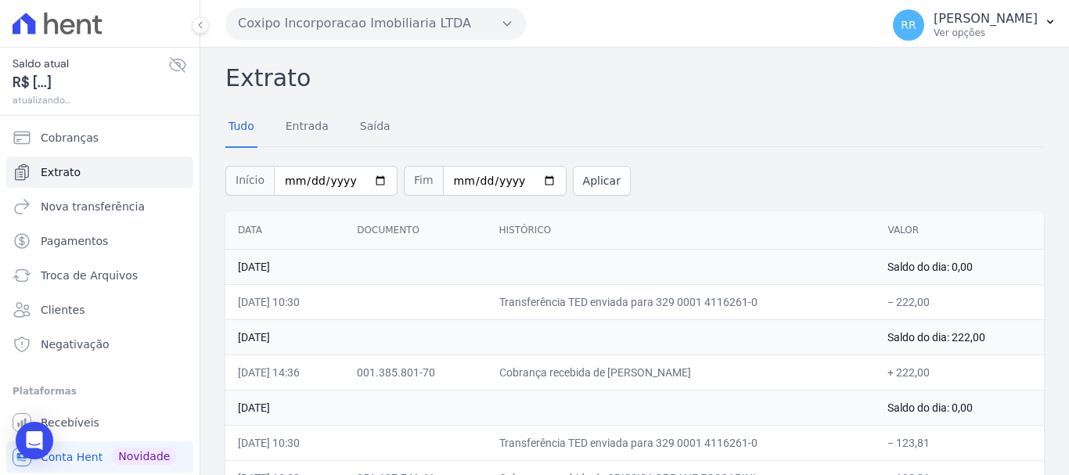
click at [494, 29] on button "Coxipo Incorporacao Imobiliaria LTDA" at bounding box center [375, 23] width 301 height 31
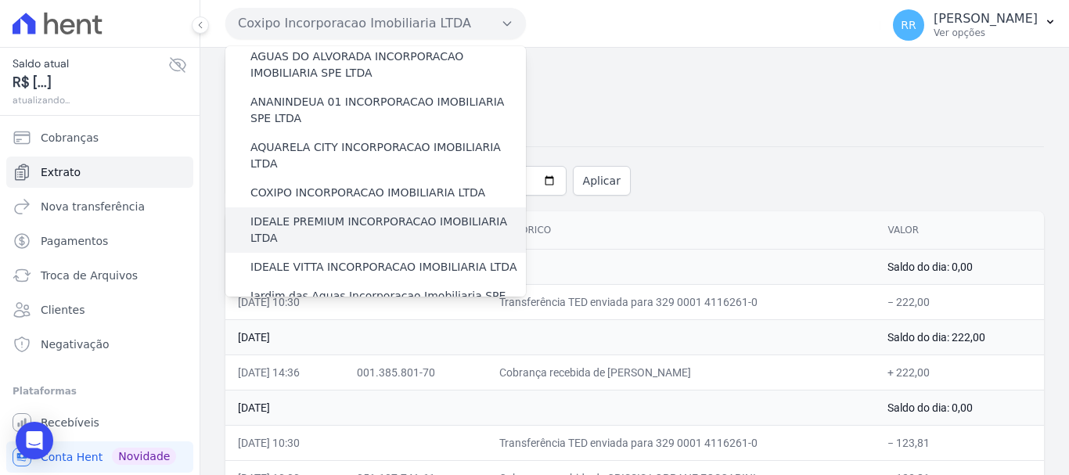
click at [310, 214] on label "IDEALE PREMIUM INCORPORACAO IMOBILIARIA LTDA" at bounding box center [389, 230] width 276 height 33
click at [0, 0] on input "IDEALE PREMIUM INCORPORACAO IMOBILIARIA LTDA" at bounding box center [0, 0] width 0 height 0
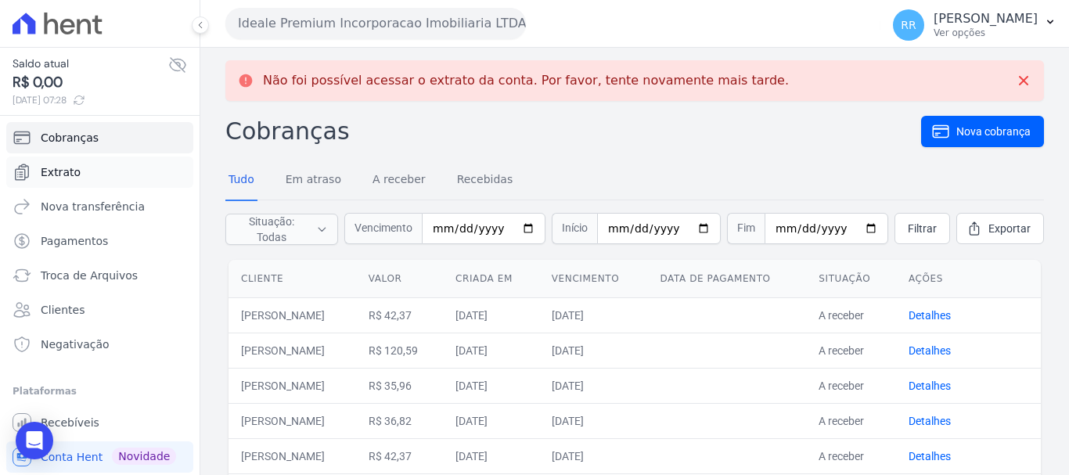
click at [70, 161] on link "Extrato" at bounding box center [99, 172] width 187 height 31
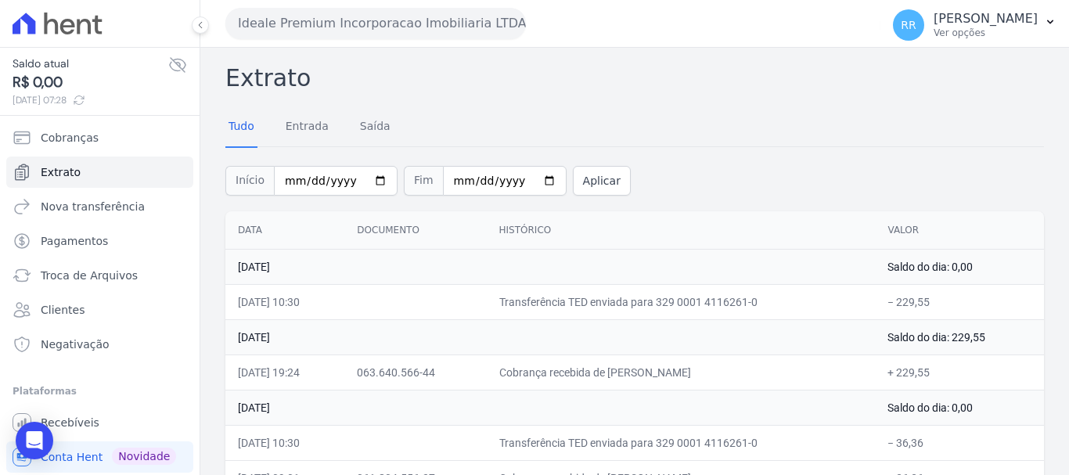
drag, startPoint x: 478, startPoint y: 23, endPoint x: 444, endPoint y: 58, distance: 49.3
click at [477, 24] on button "Ideale Premium Incorporacao Imobiliaria LTDA" at bounding box center [375, 23] width 301 height 31
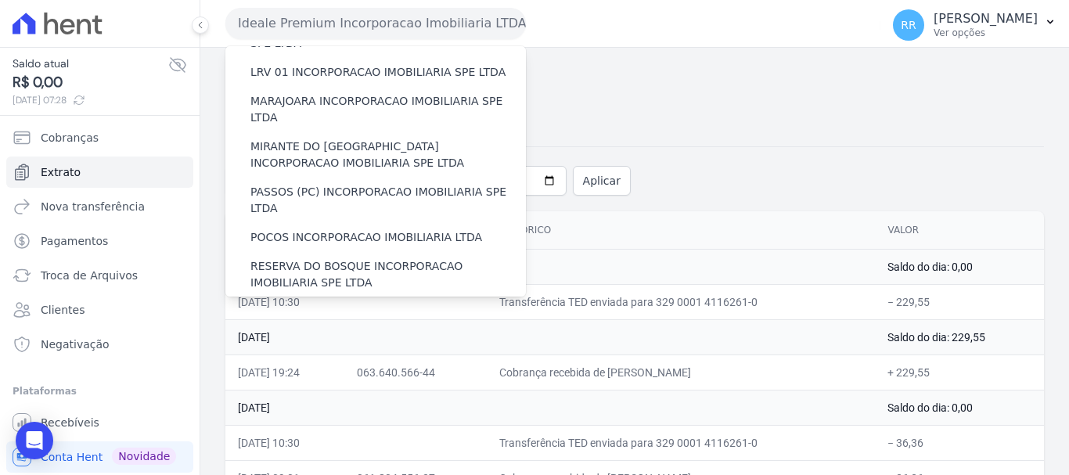
scroll to position [449, 0]
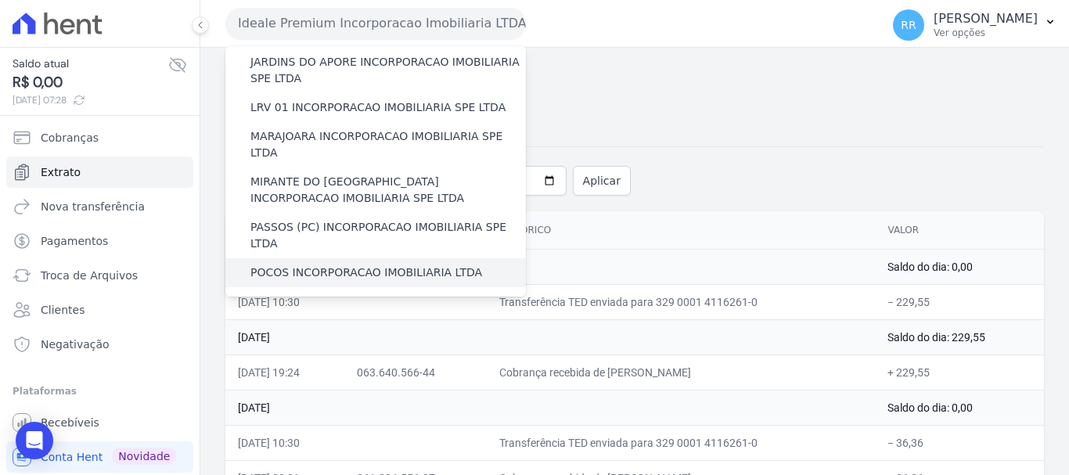
click at [314, 265] on label "POCOS INCORPORACAO IMOBILIARIA LTDA" at bounding box center [367, 273] width 232 height 16
click at [0, 0] on input "POCOS INCORPORACAO IMOBILIARIA LTDA" at bounding box center [0, 0] width 0 height 0
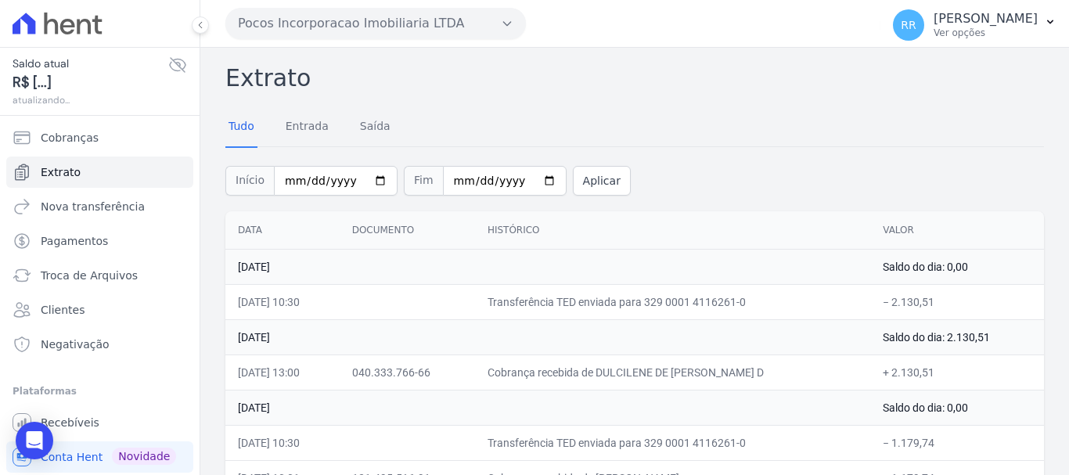
click at [414, 10] on button "Pocos Incorporacao Imobiliaria LTDA" at bounding box center [375, 23] width 301 height 31
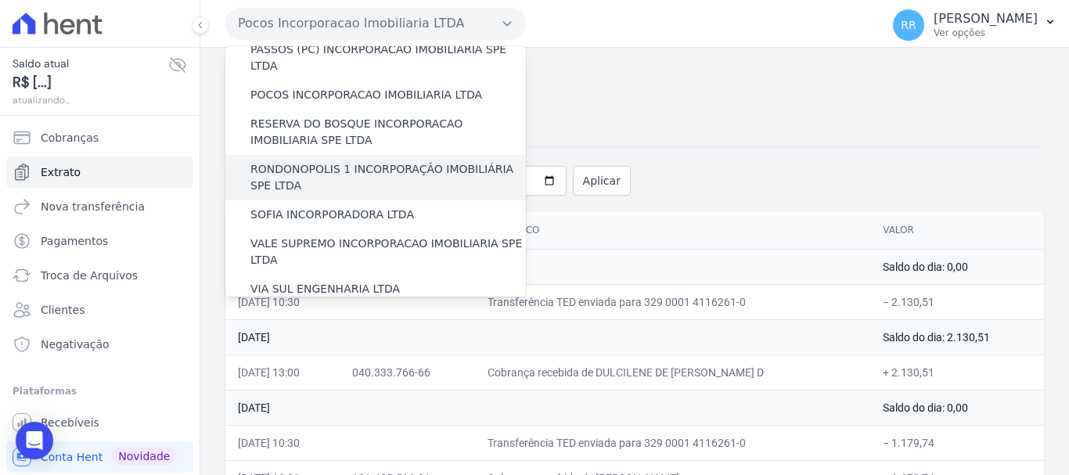
scroll to position [548, 0]
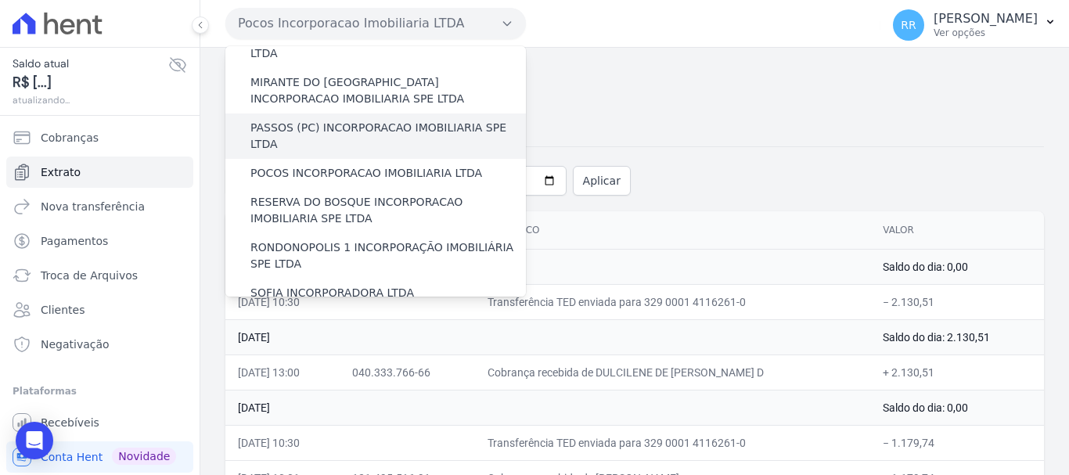
click at [333, 114] on div "PASSOS (PC) INCORPORACAO IMOBILIARIA SPE LTDA" at bounding box center [375, 136] width 301 height 45
click at [333, 120] on label "PASSOS (PC) INCORPORACAO IMOBILIARIA SPE LTDA" at bounding box center [389, 136] width 276 height 33
click at [0, 0] on input "PASSOS (PC) INCORPORACAO IMOBILIARIA SPE LTDA" at bounding box center [0, 0] width 0 height 0
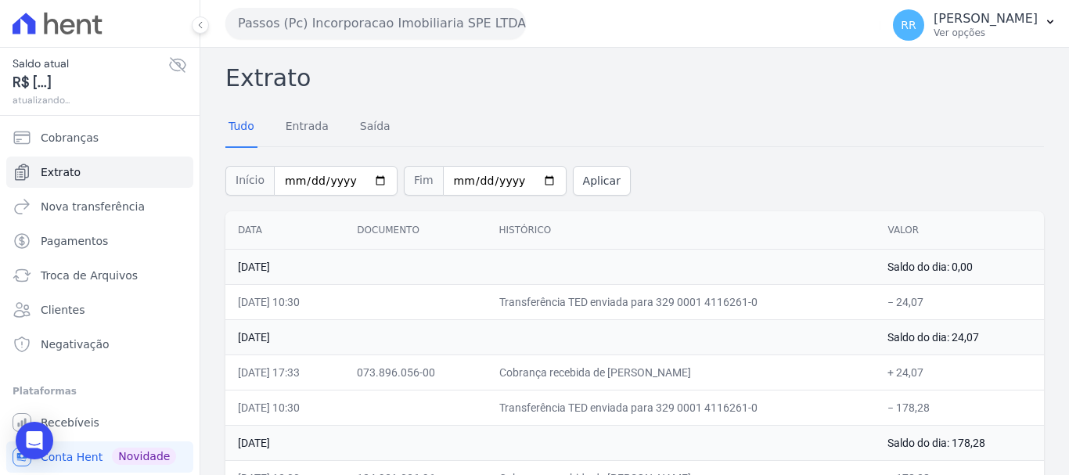
click at [357, 35] on button "Passos (Pc) Incorporacao Imobiliaria SPE LTDA" at bounding box center [375, 23] width 301 height 31
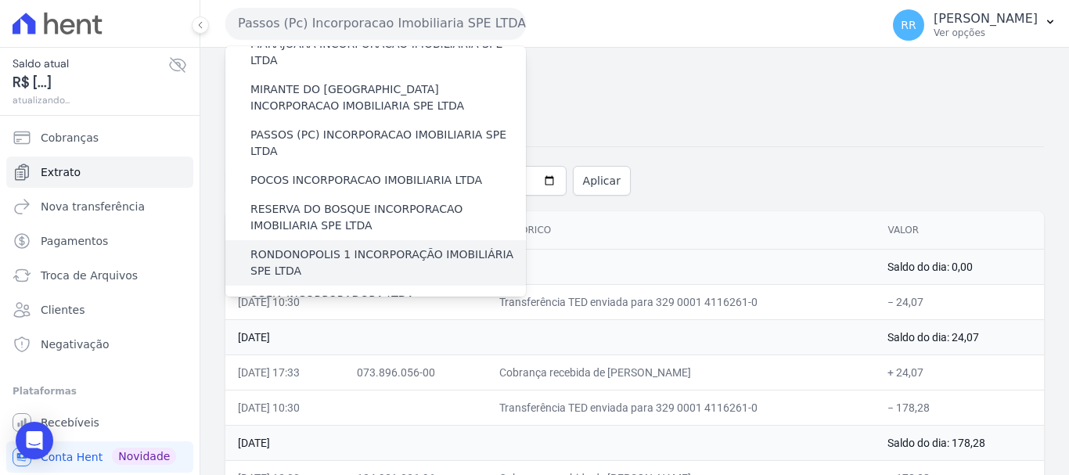
scroll to position [683, 0]
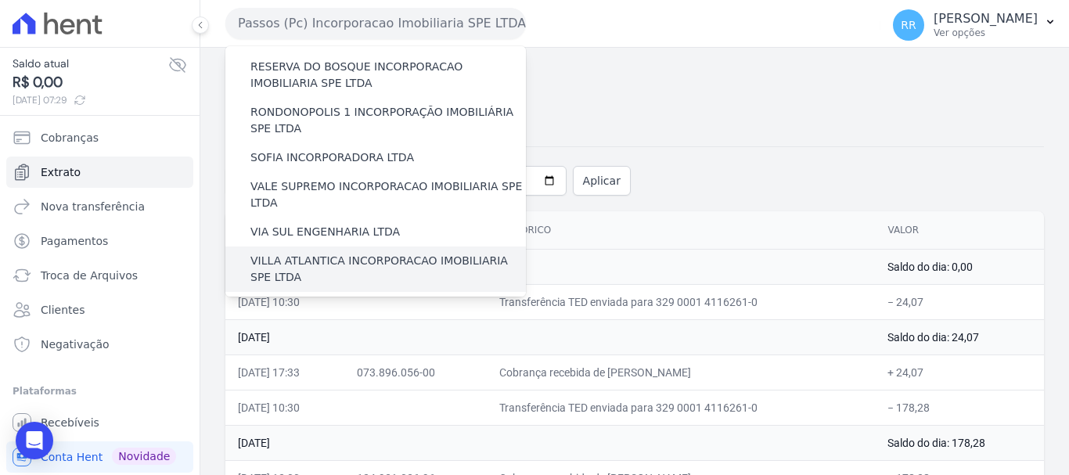
click at [323, 253] on label "VILLA ATLANTICA INCORPORACAO IMOBILIARIA SPE LTDA" at bounding box center [389, 269] width 276 height 33
click at [0, 0] on input "VILLA ATLANTICA INCORPORACAO IMOBILIARIA SPE LTDA" at bounding box center [0, 0] width 0 height 0
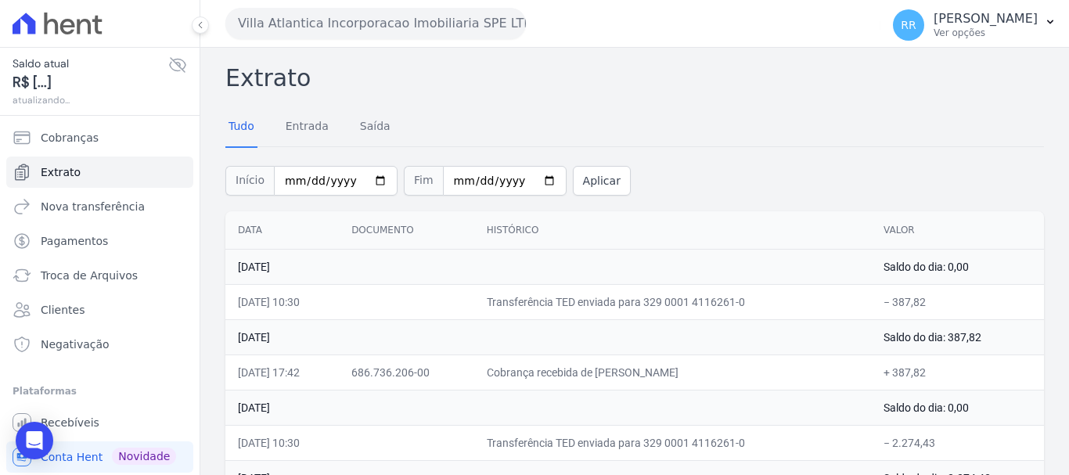
click at [427, 27] on button "Villa Atlantica Incorporacao Imobiliaria SPE LTDA" at bounding box center [375, 23] width 301 height 31
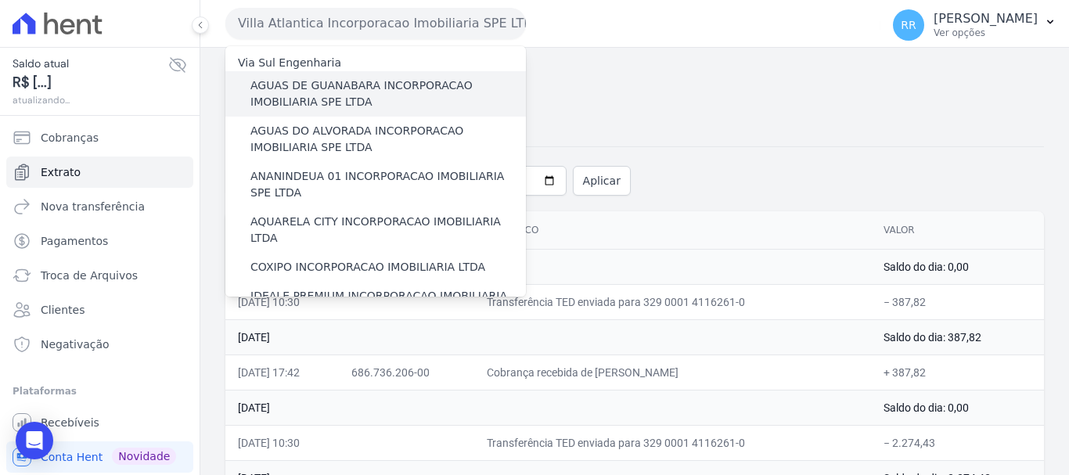
scroll to position [0, 0]
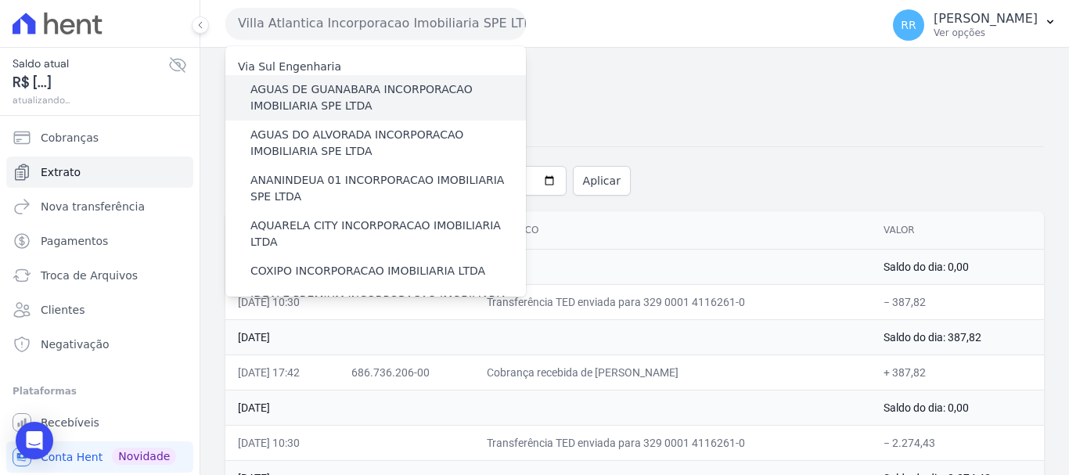
click at [344, 115] on div "AGUAS DE GUANABARA INCORPORACAO IMOBILIARIA SPE LTDA" at bounding box center [375, 97] width 301 height 45
click at [344, 91] on label "AGUAS DE GUANABARA INCORPORACAO IMOBILIARIA SPE LTDA" at bounding box center [389, 97] width 276 height 33
click at [0, 0] on input "AGUAS DE GUANABARA INCORPORACAO IMOBILIARIA SPE LTDA" at bounding box center [0, 0] width 0 height 0
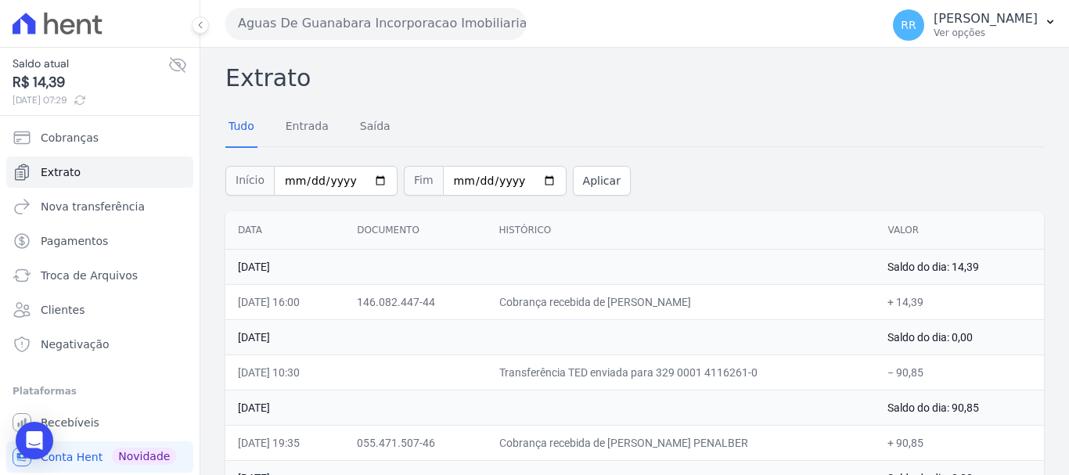
click at [460, 31] on button "Aguas De Guanabara Incorporacao Imobiliaria SPE LTDA" at bounding box center [375, 23] width 301 height 31
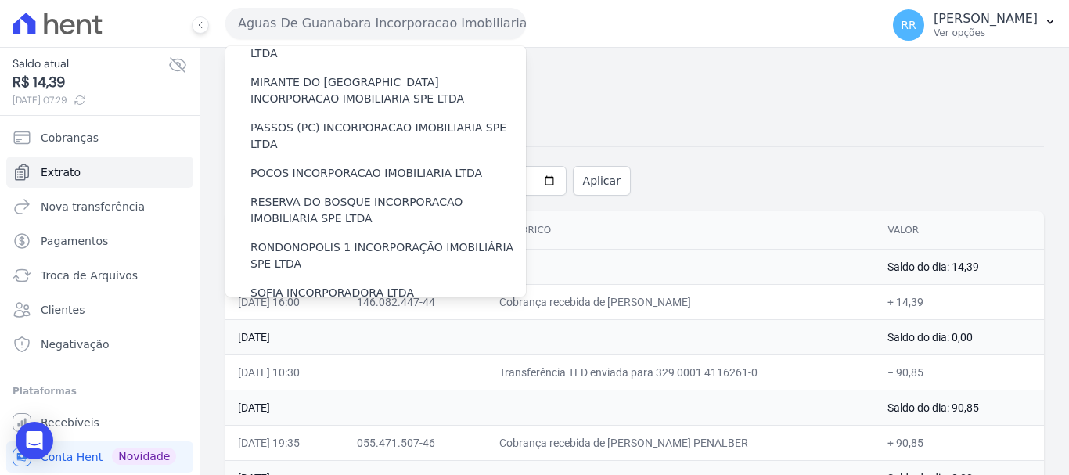
scroll to position [683, 0]
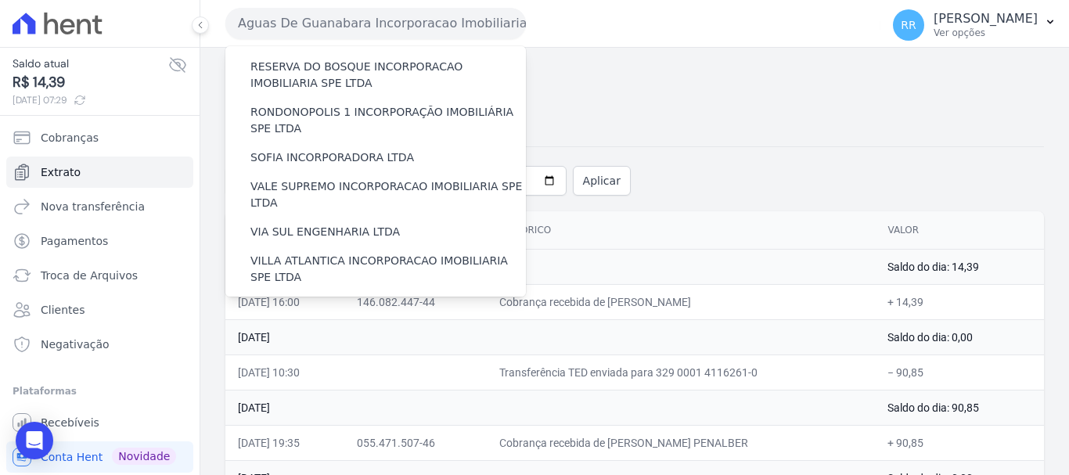
click at [330, 344] on label "VILLA TROPICAL INCORPORAÇÃO IMOBILIÁRIA SPE LTDA" at bounding box center [389, 360] width 276 height 33
click at [0, 0] on input "VILLA TROPICAL INCORPORAÇÃO IMOBILIÁRIA SPE LTDA" at bounding box center [0, 0] width 0 height 0
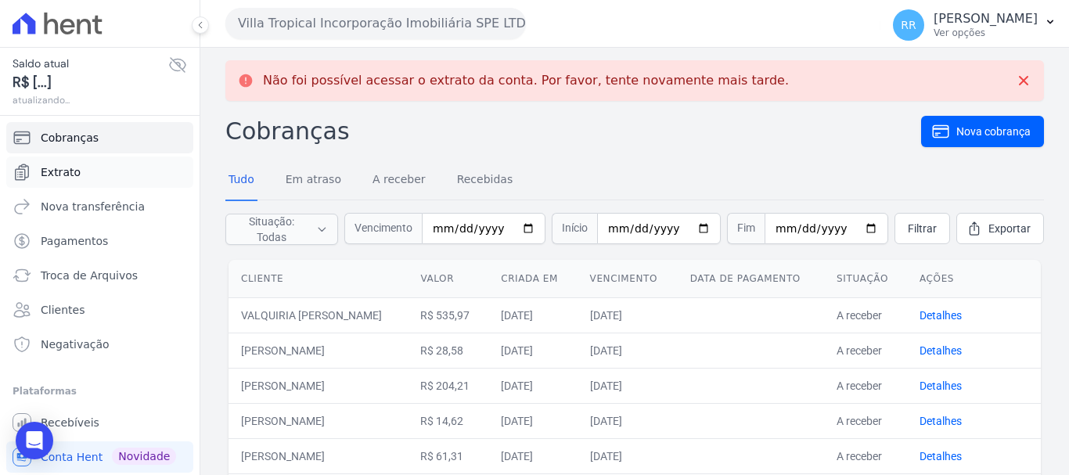
click at [56, 168] on span "Extrato" at bounding box center [61, 172] width 40 height 16
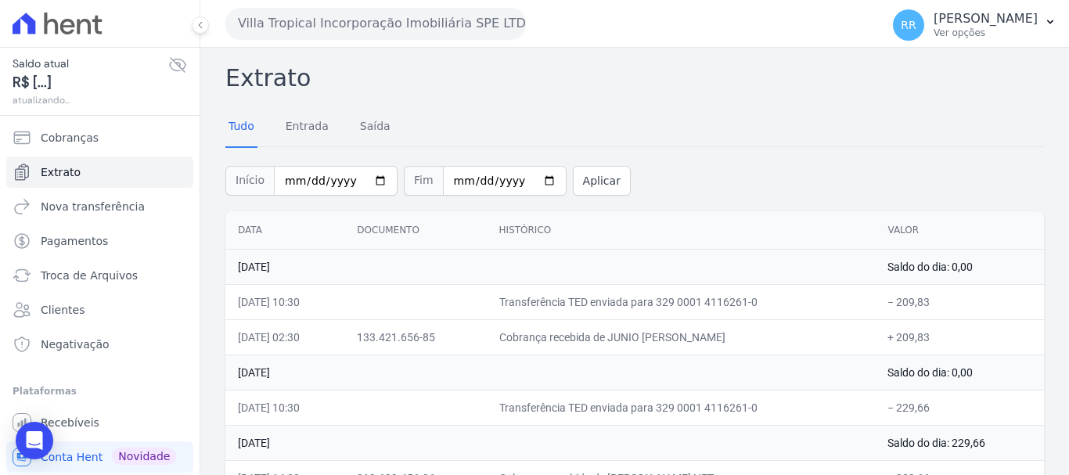
click at [489, 20] on button "Villa Tropical Incorporação Imobiliária SPE LTDA" at bounding box center [375, 23] width 301 height 31
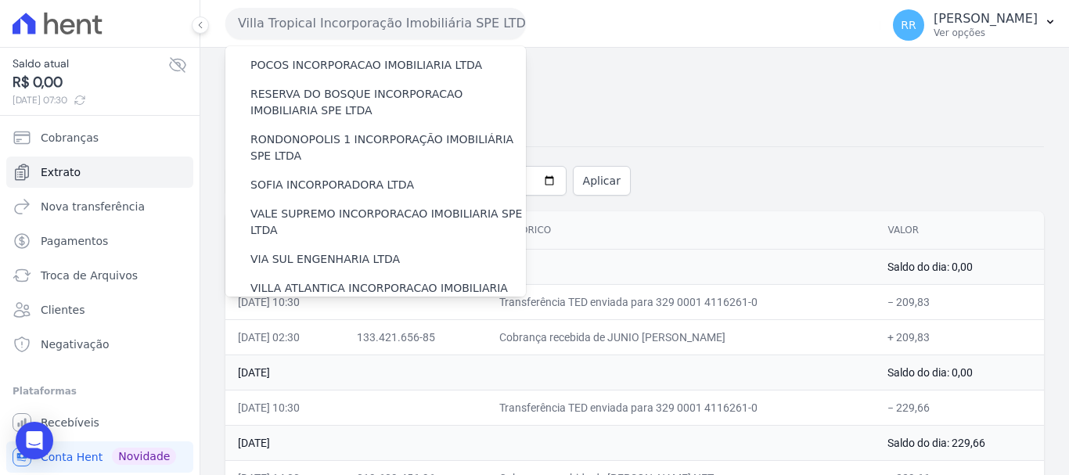
scroll to position [683, 0]
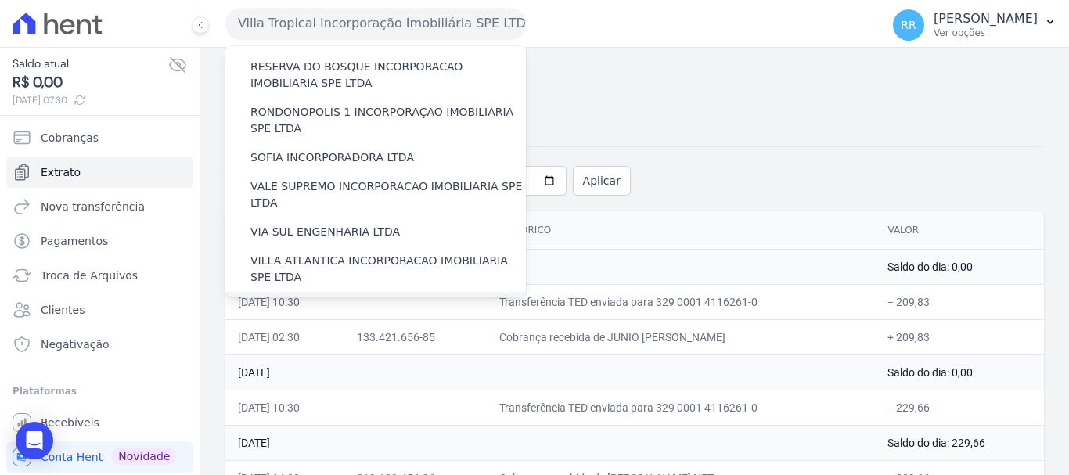
click at [344, 298] on label "[GEOGRAPHIC_DATA] INCORPORACAO IMOBILIARIA SPE LTDA" at bounding box center [389, 314] width 276 height 33
click at [0, 0] on input "[GEOGRAPHIC_DATA] INCORPORACAO IMOBILIARIA SPE LTDA" at bounding box center [0, 0] width 0 height 0
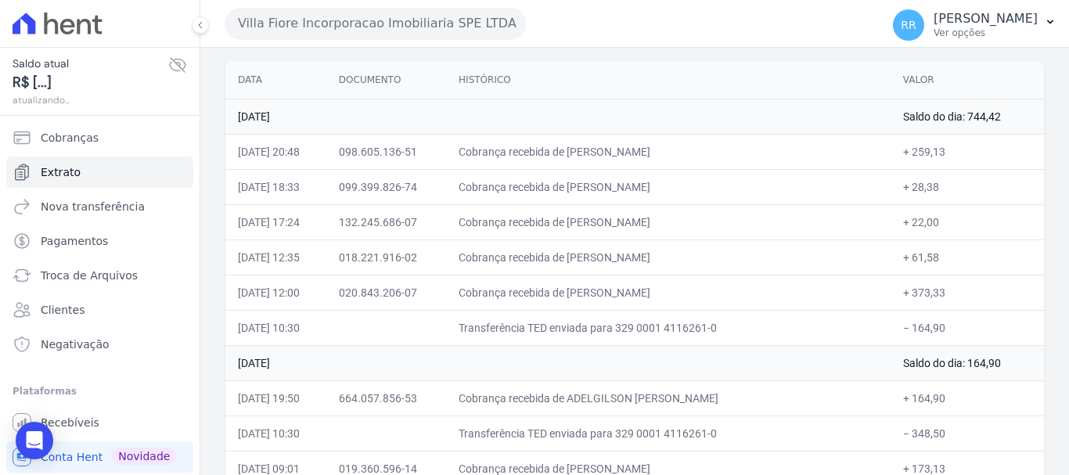
scroll to position [157, 0]
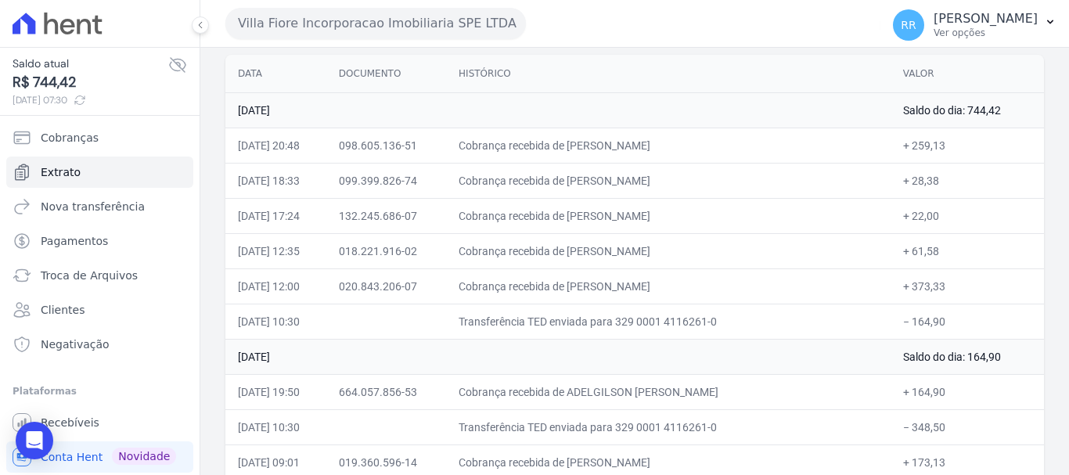
drag, startPoint x: 457, startPoint y: 13, endPoint x: 449, endPoint y: 27, distance: 16.5
click at [457, 13] on button "Villa Fiore Incorporacao Imobiliaria SPE LTDA" at bounding box center [375, 23] width 301 height 31
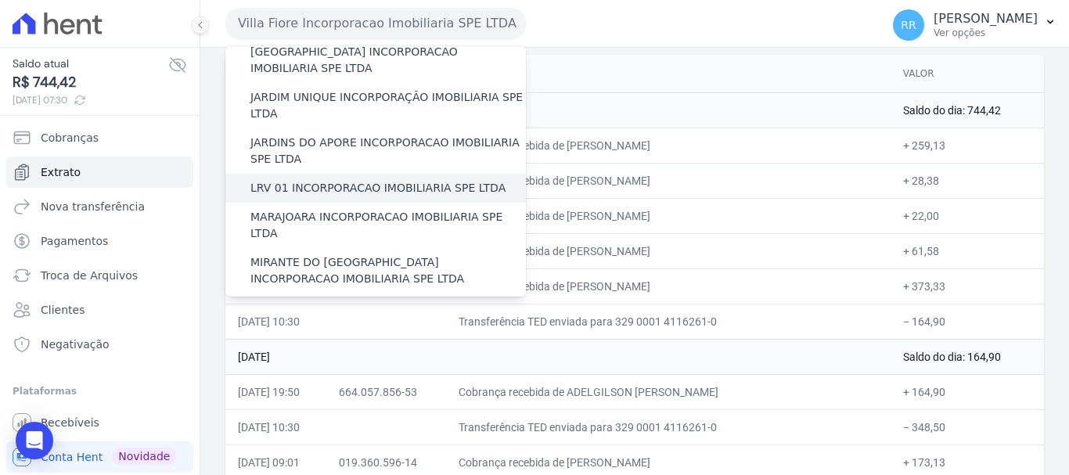
scroll to position [313, 0]
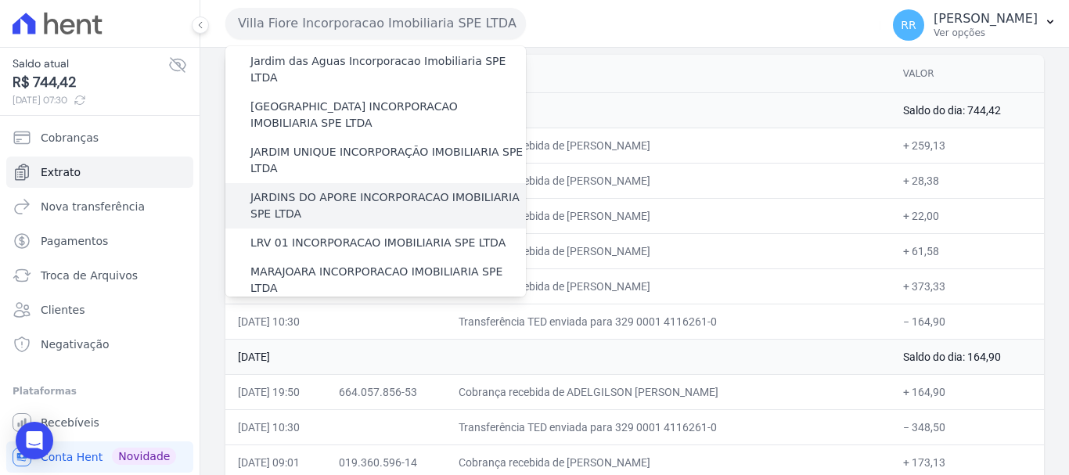
click at [337, 189] on label "JARDINS DO APORE INCORPORACAO IMOBILIARIA SPE LTDA" at bounding box center [389, 205] width 276 height 33
click at [0, 0] on input "JARDINS DO APORE INCORPORACAO IMOBILIARIA SPE LTDA" at bounding box center [0, 0] width 0 height 0
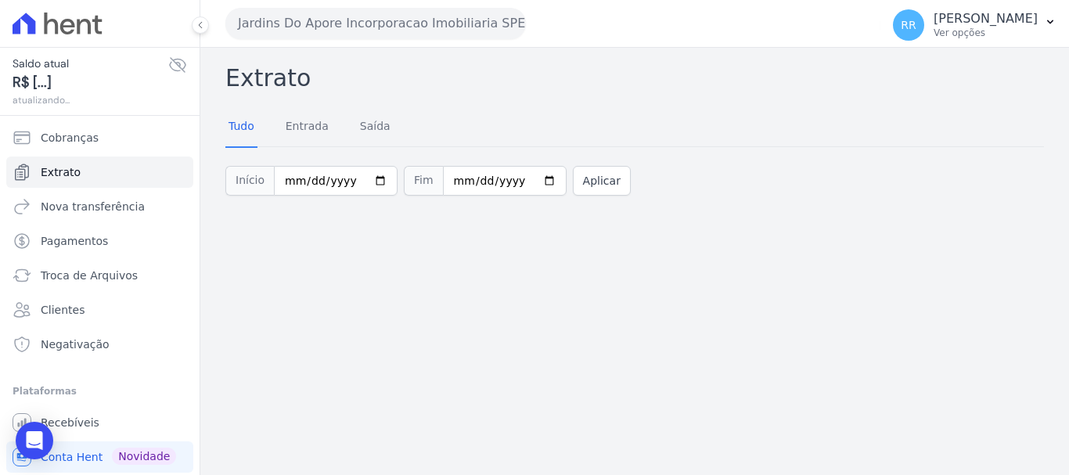
click at [336, 19] on button "Jardins Do Apore Incorporacao Imobiliaria SPE LTDA" at bounding box center [375, 23] width 301 height 31
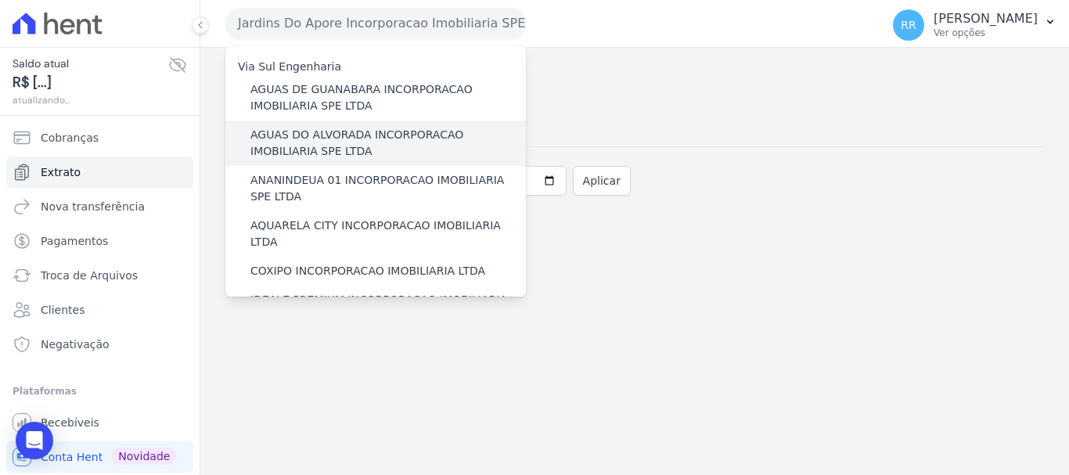
click at [314, 141] on label "AGUAS DO ALVORADA INCORPORACAO IMOBILIARIA SPE LTDA" at bounding box center [389, 143] width 276 height 33
click at [0, 0] on input "AGUAS DO ALVORADA INCORPORACAO IMOBILIARIA SPE LTDA" at bounding box center [0, 0] width 0 height 0
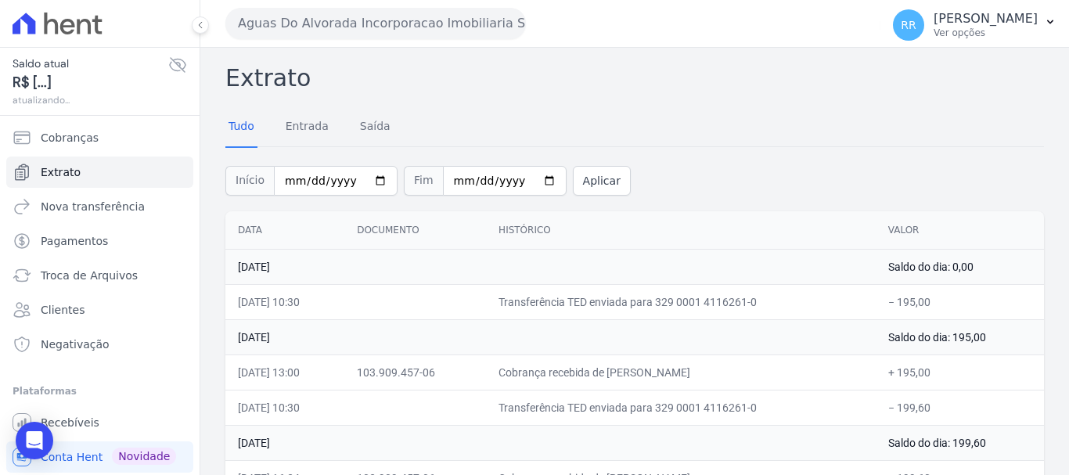
click at [348, 5] on div "Aguas Do Alvorada Incorporacao Imobiliaria SPE LTDA Via Sul Engenharia AGUAS DE…" at bounding box center [549, 23] width 649 height 49
click at [343, 21] on button "Aguas Do Alvorada Incorporacao Imobiliaria SPE LTDA" at bounding box center [375, 23] width 301 height 31
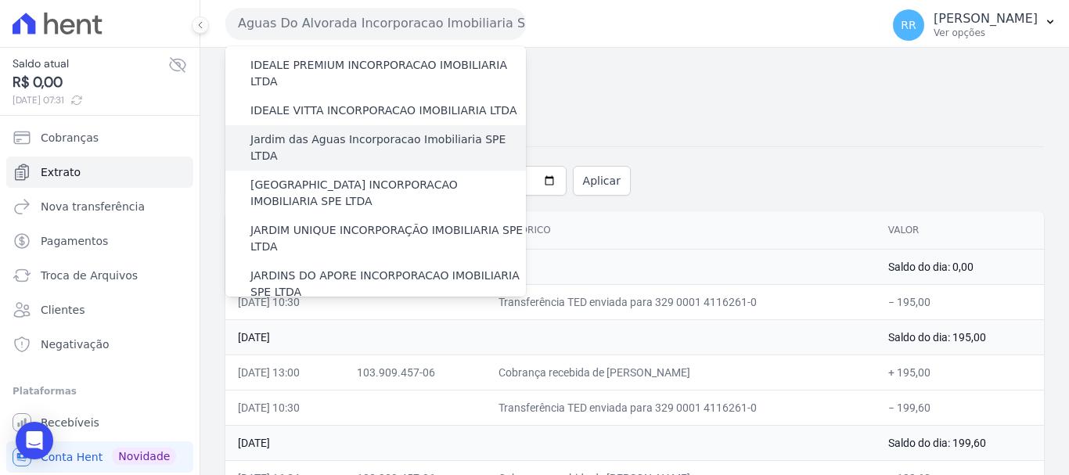
click at [344, 132] on label "Jardim das Aguas Incorporacao Imobiliaria SPE LTDA" at bounding box center [389, 148] width 276 height 33
click at [0, 0] on input "Jardim das Aguas Incorporacao Imobiliaria SPE LTDA" at bounding box center [0, 0] width 0 height 0
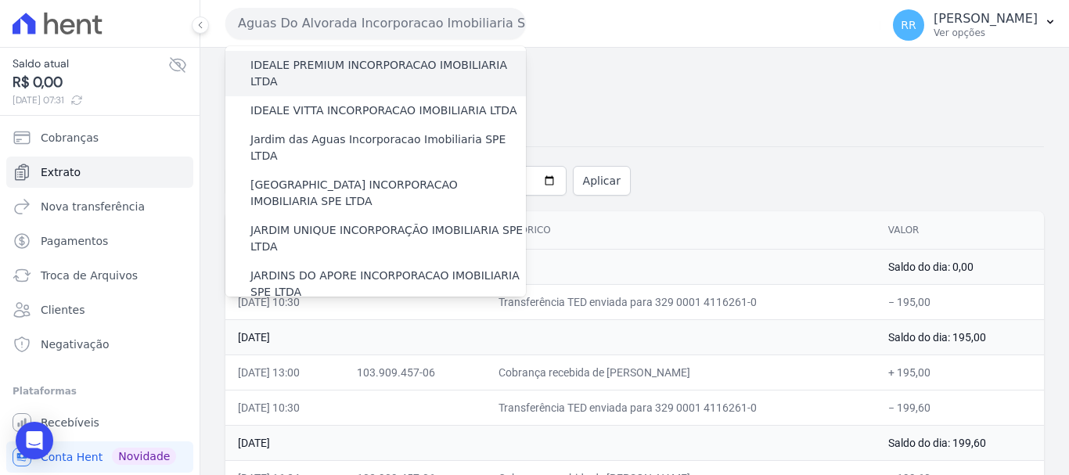
scroll to position [157, 0]
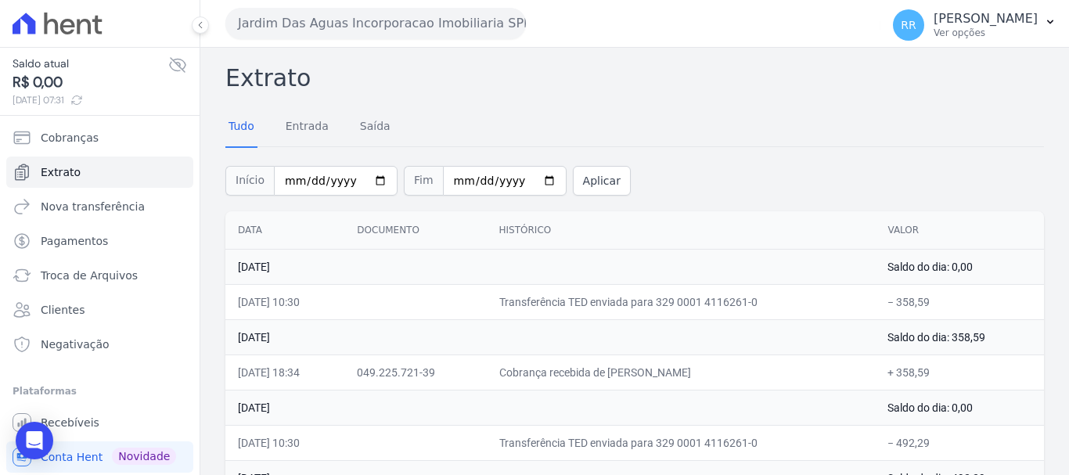
drag, startPoint x: 295, startPoint y: 14, endPoint x: 336, endPoint y: 20, distance: 41.1
click at [295, 15] on button "Jardim Das Aguas Incorporacao Imobiliaria SPE LTDA" at bounding box center [375, 23] width 301 height 31
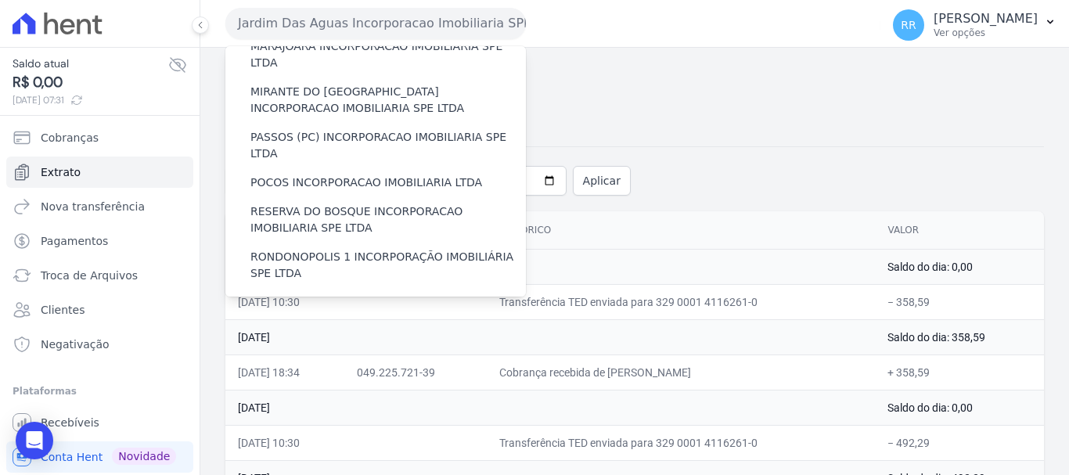
scroll to position [683, 0]
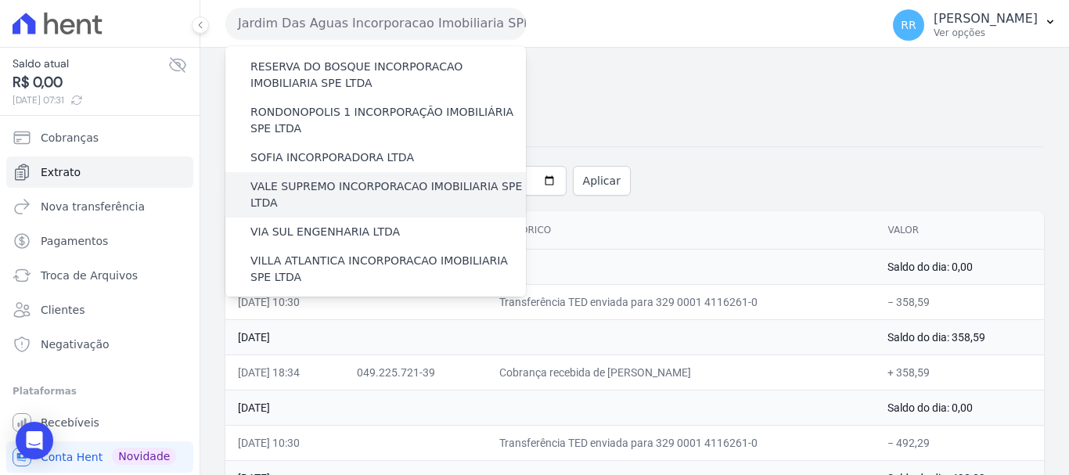
click at [316, 178] on label "VALE SUPREMO INCORPORACAO IMOBILIARIA SPE LTDA" at bounding box center [389, 194] width 276 height 33
click at [0, 0] on input "VALE SUPREMO INCORPORACAO IMOBILIARIA SPE LTDA" at bounding box center [0, 0] width 0 height 0
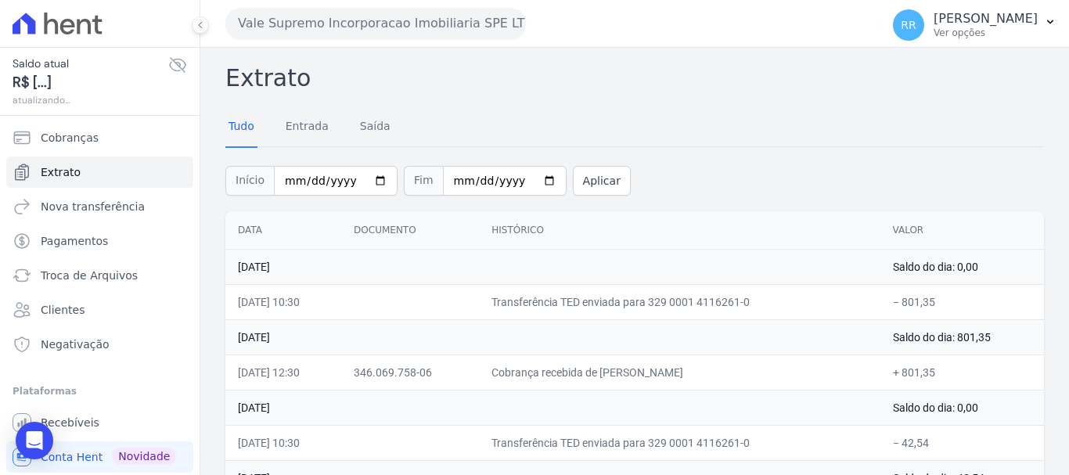
click at [347, 29] on button "Vale Supremo Incorporacao Imobiliaria SPE LTDA" at bounding box center [375, 23] width 301 height 31
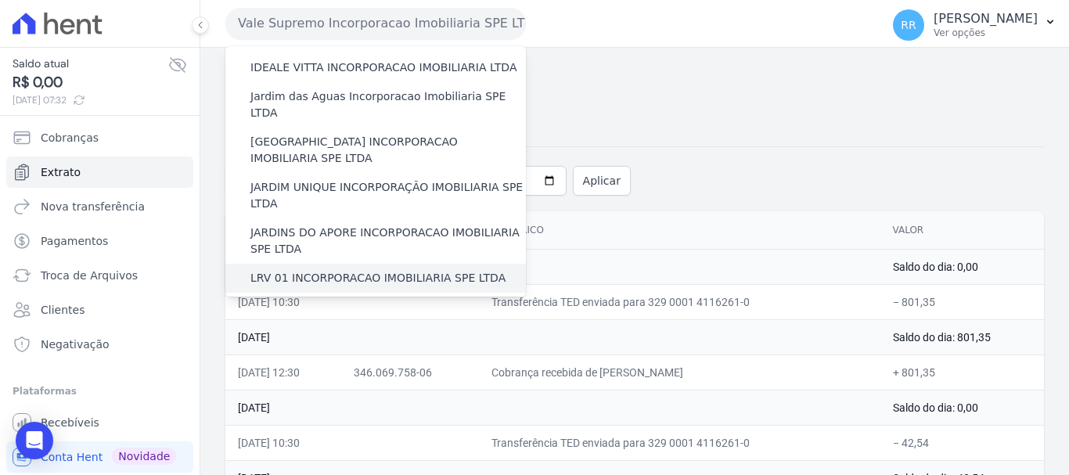
scroll to position [313, 0]
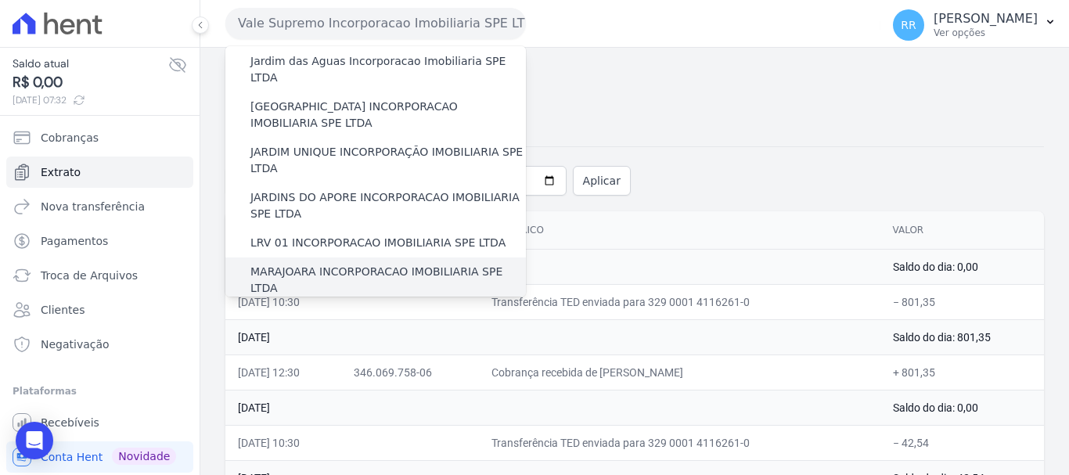
click at [352, 264] on label "MARAJOARA INCORPORACAO IMOBILIARIA SPE LTDA" at bounding box center [389, 280] width 276 height 33
click at [0, 0] on input "MARAJOARA INCORPORACAO IMOBILIARIA SPE LTDA" at bounding box center [0, 0] width 0 height 0
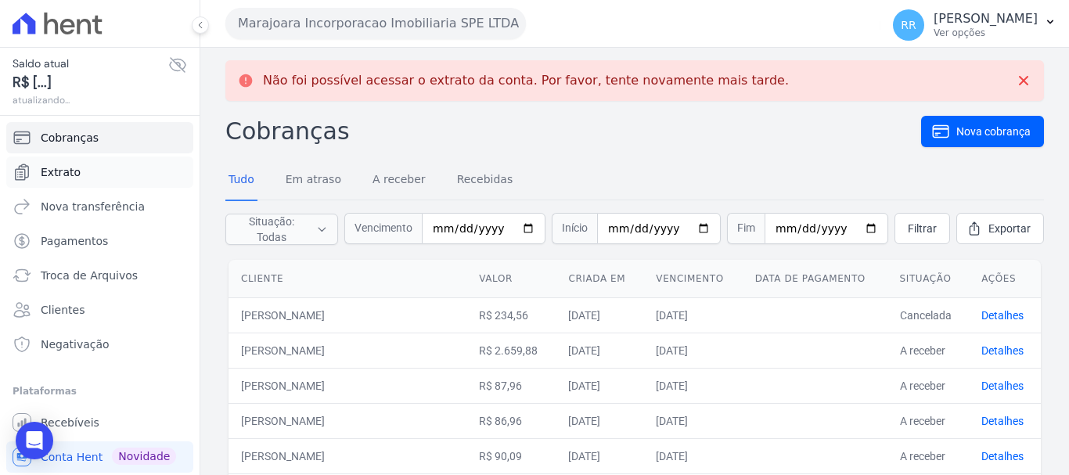
click at [40, 175] on link "Extrato" at bounding box center [99, 172] width 187 height 31
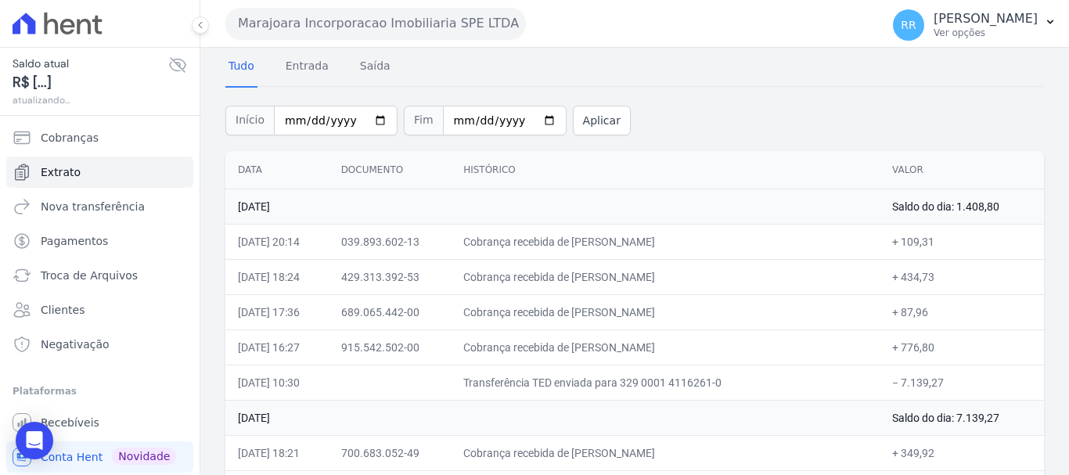
scroll to position [78, 0]
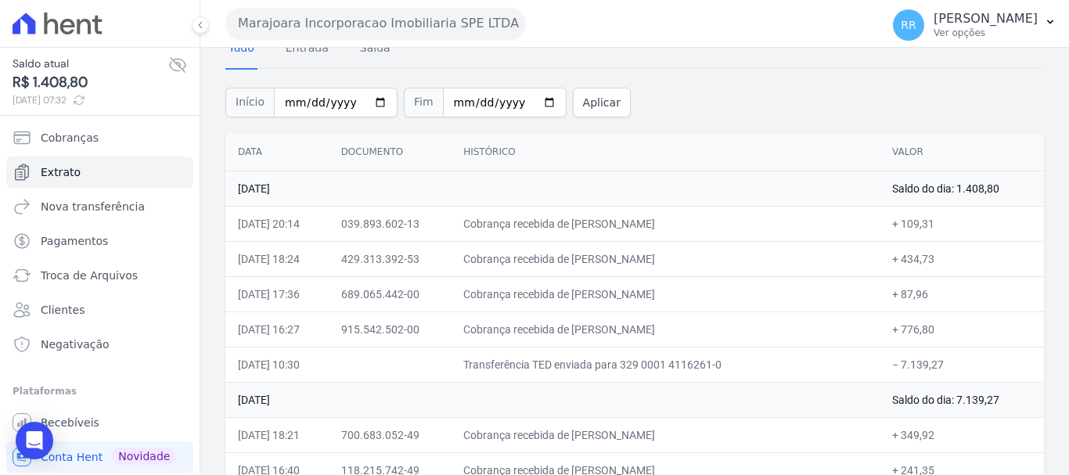
click at [290, 24] on button "Marajoara Incorporacao Imobiliaria SPE LTDA" at bounding box center [375, 23] width 301 height 31
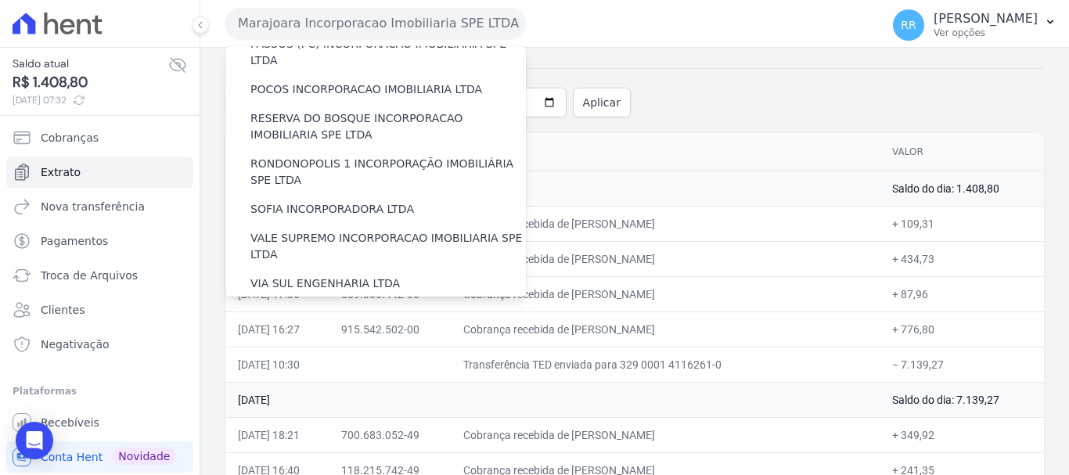
scroll to position [605, 0]
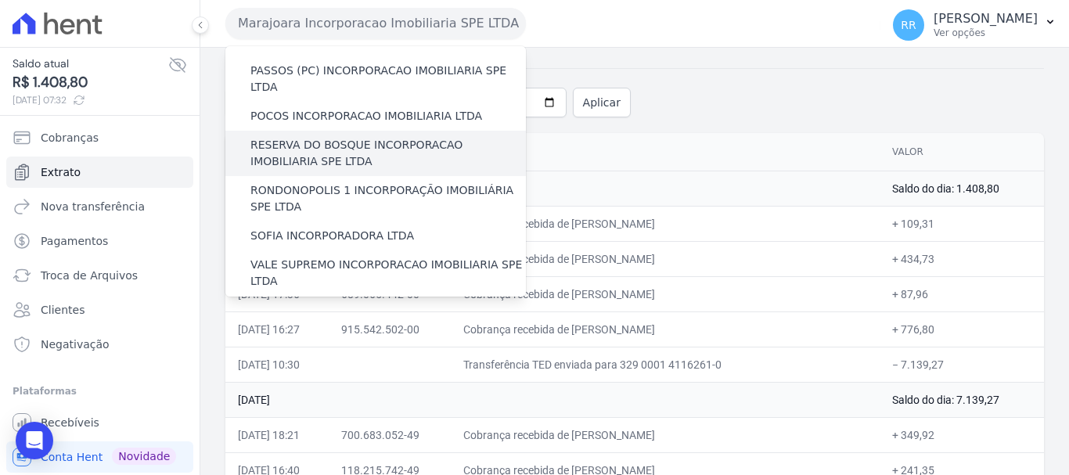
click at [300, 137] on label "RESERVA DO BOSQUE INCORPORACAO IMOBILIARIA SPE LTDA" at bounding box center [389, 153] width 276 height 33
click at [0, 0] on input "RESERVA DO BOSQUE INCORPORACAO IMOBILIARIA SPE LTDA" at bounding box center [0, 0] width 0 height 0
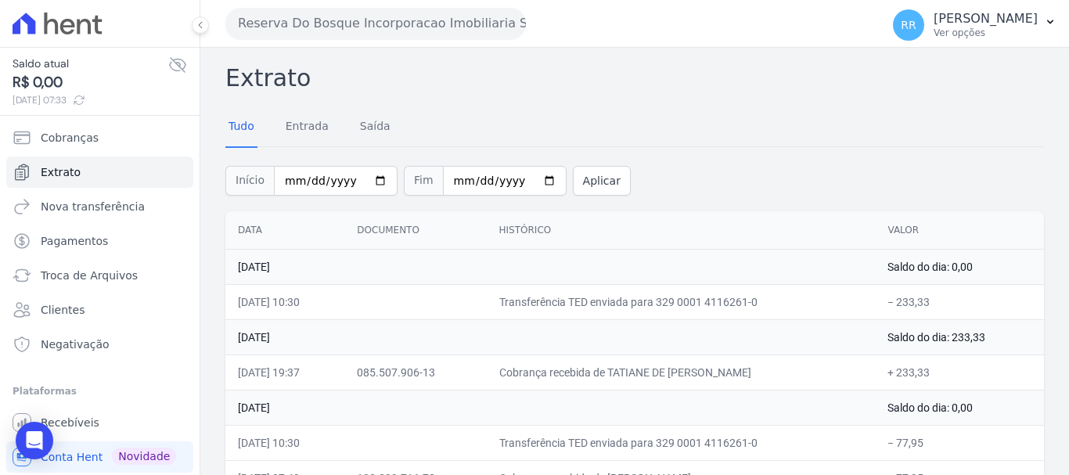
click at [342, 36] on button "Reserva Do Bosque Incorporacao Imobiliaria SPE LTDA" at bounding box center [375, 23] width 301 height 31
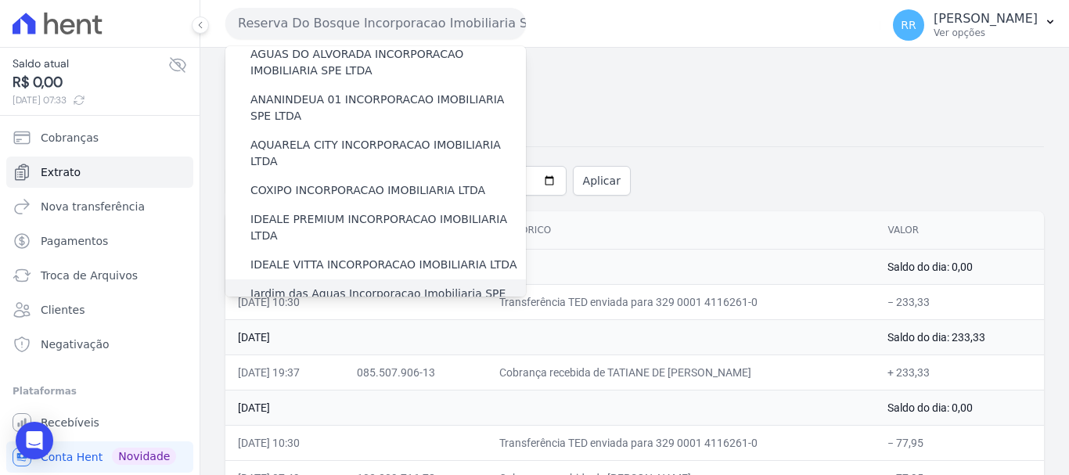
scroll to position [235, 0]
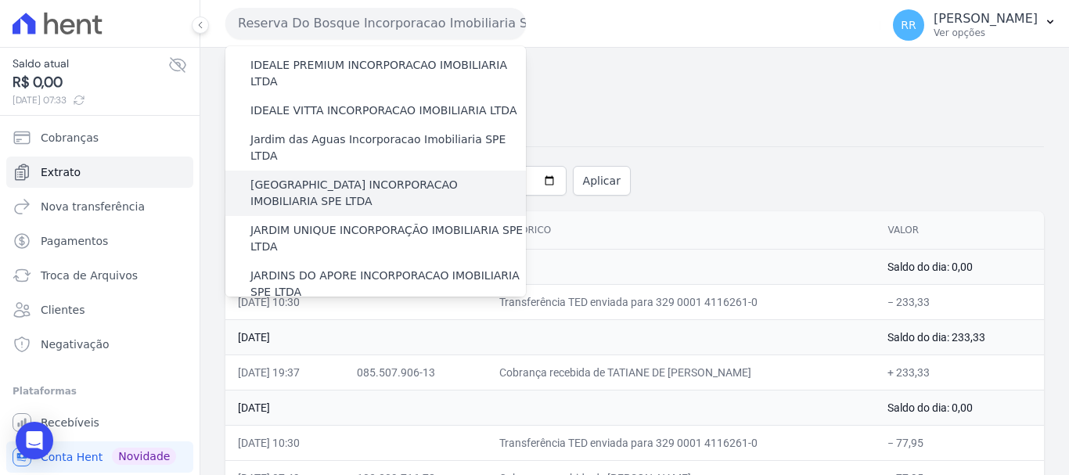
click at [336, 177] on label "[GEOGRAPHIC_DATA] INCORPORACAO IMOBILIARIA SPE LTDA" at bounding box center [389, 193] width 276 height 33
click at [0, 0] on input "[GEOGRAPHIC_DATA] INCORPORACAO IMOBILIARIA SPE LTDA" at bounding box center [0, 0] width 0 height 0
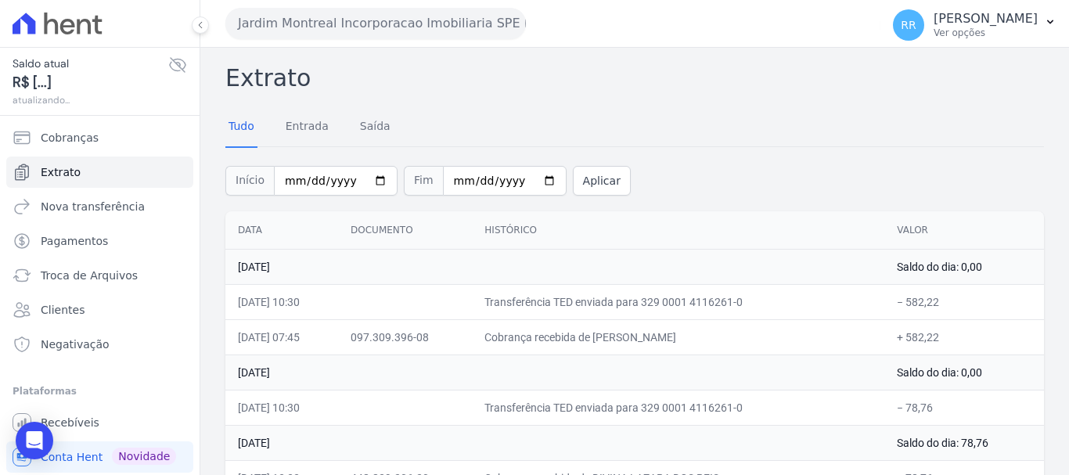
click at [460, 23] on button "Jardim Montreal Incorporacao Imobiliaria SPE LTDA" at bounding box center [375, 23] width 301 height 31
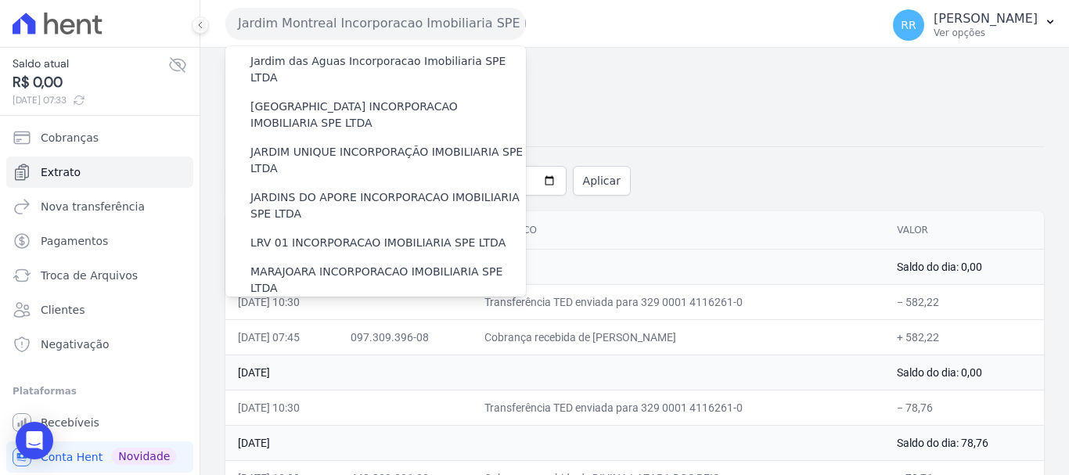
scroll to position [470, 0]
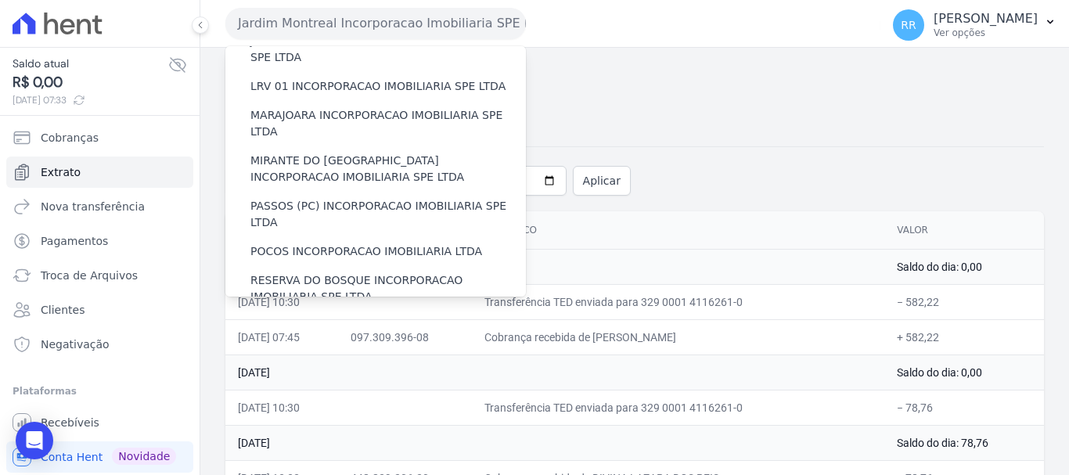
click at [326, 318] on label "RONDONOPOLIS 1 INCORPORAÇÃO IMOBILIÁRIA SPE LTDA" at bounding box center [389, 334] width 276 height 33
click at [0, 0] on input "RONDONOPOLIS 1 INCORPORAÇÃO IMOBILIÁRIA SPE LTDA" at bounding box center [0, 0] width 0 height 0
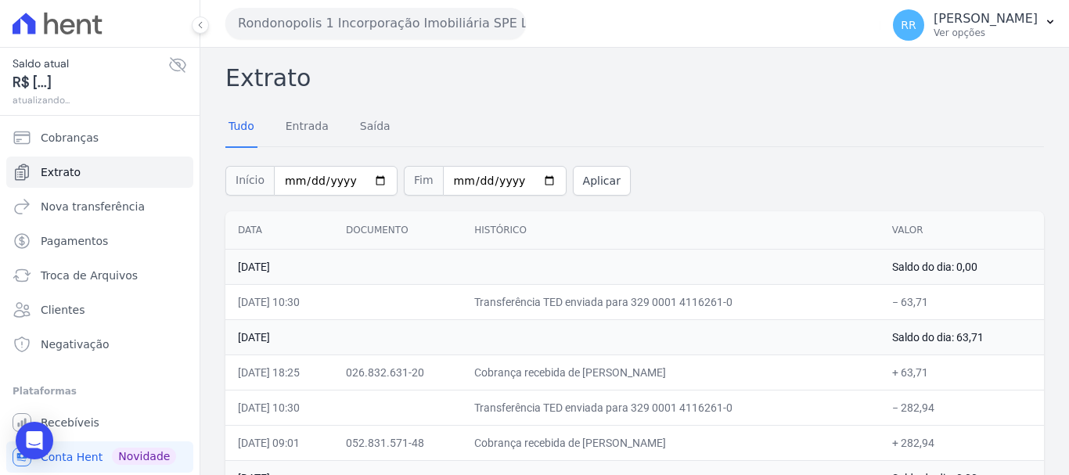
click at [472, 276] on td "[DATE]" at bounding box center [552, 266] width 654 height 35
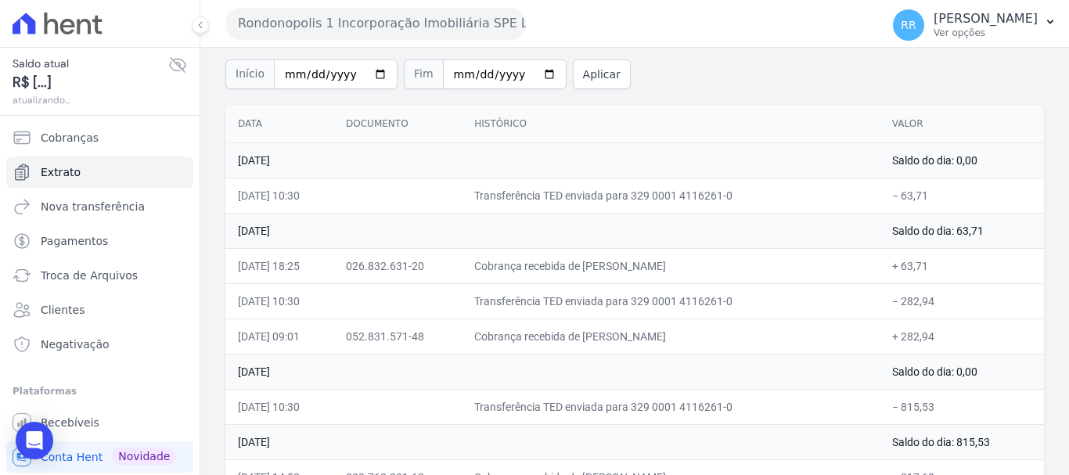
scroll to position [157, 0]
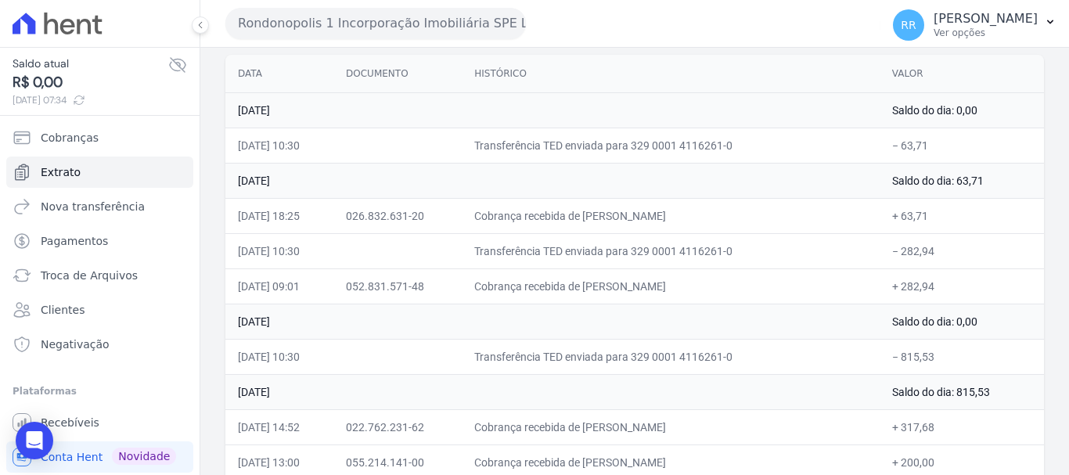
click at [331, 31] on button "Rondonopolis 1 Incorporação Imobiliária SPE LTDA" at bounding box center [375, 23] width 301 height 31
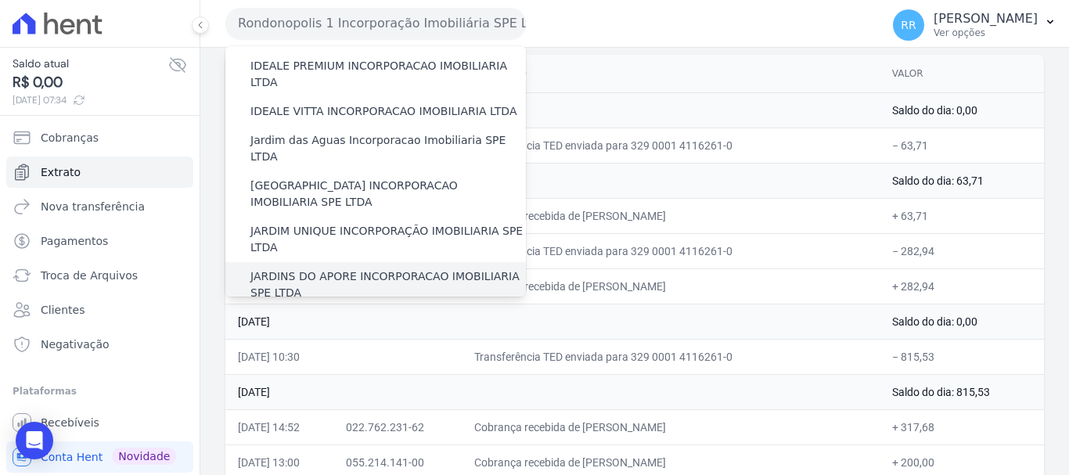
scroll to position [235, 0]
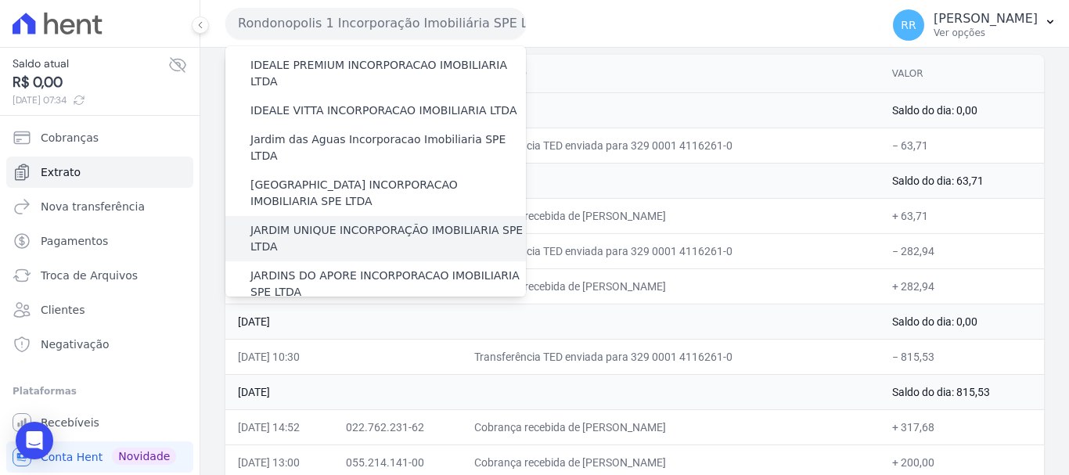
click at [398, 222] on label "JARDIM UNIQUE INCORPORAÇÃO IMOBILIARIA SPE LTDA" at bounding box center [389, 238] width 276 height 33
click at [0, 0] on input "JARDIM UNIQUE INCORPORAÇÃO IMOBILIARIA SPE LTDA" at bounding box center [0, 0] width 0 height 0
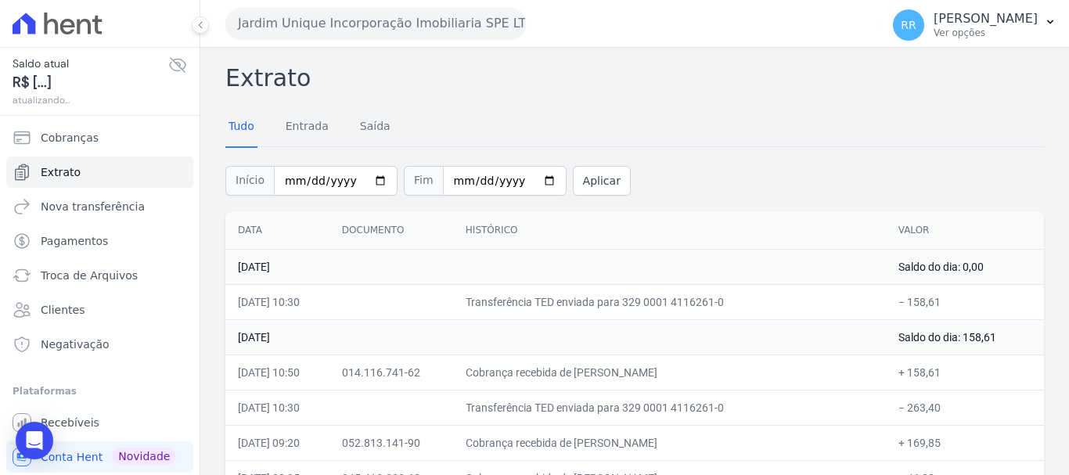
click at [416, 4] on div "Jardim Unique Incorporação Imobiliaria SPE LTDA Via Sul Engenharia AGUAS DE [GE…" at bounding box center [549, 23] width 649 height 49
click at [417, 33] on button "Jardim Unique Incorporação Imobiliaria SPE LTDA" at bounding box center [375, 23] width 301 height 31
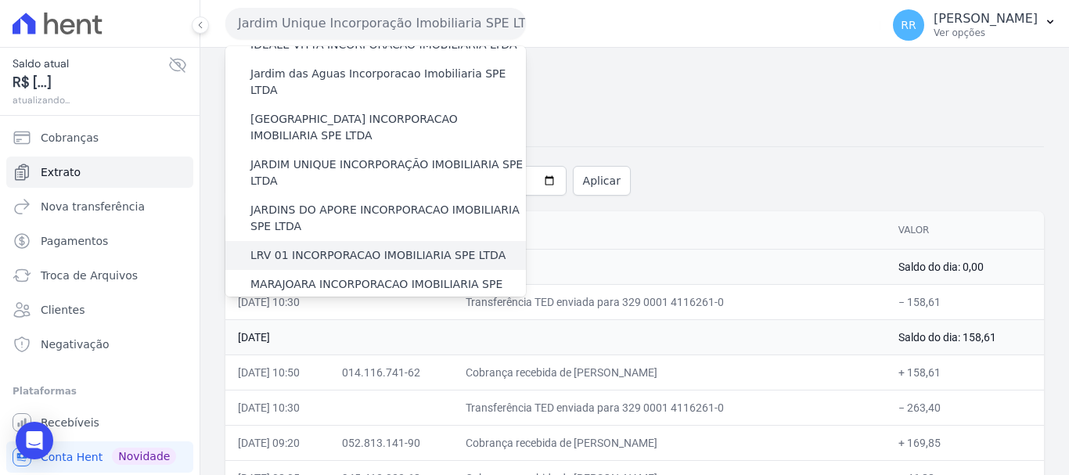
scroll to position [391, 0]
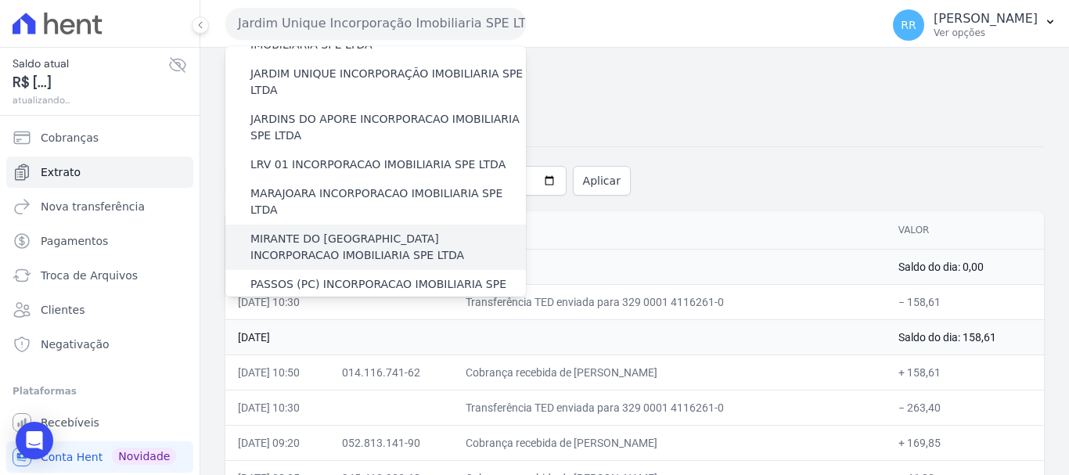
click at [325, 231] on label "MIRANTE DO [GEOGRAPHIC_DATA] INCORPORACAO IMOBILIARIA SPE LTDA" at bounding box center [389, 247] width 276 height 33
click at [0, 0] on input "MIRANTE DO [GEOGRAPHIC_DATA] INCORPORACAO IMOBILIARIA SPE LTDA" at bounding box center [0, 0] width 0 height 0
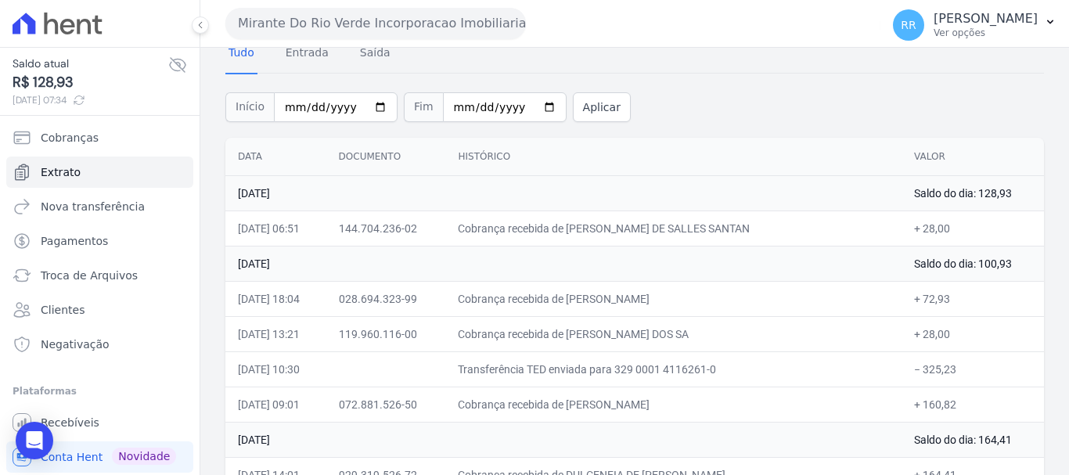
scroll to position [157, 0]
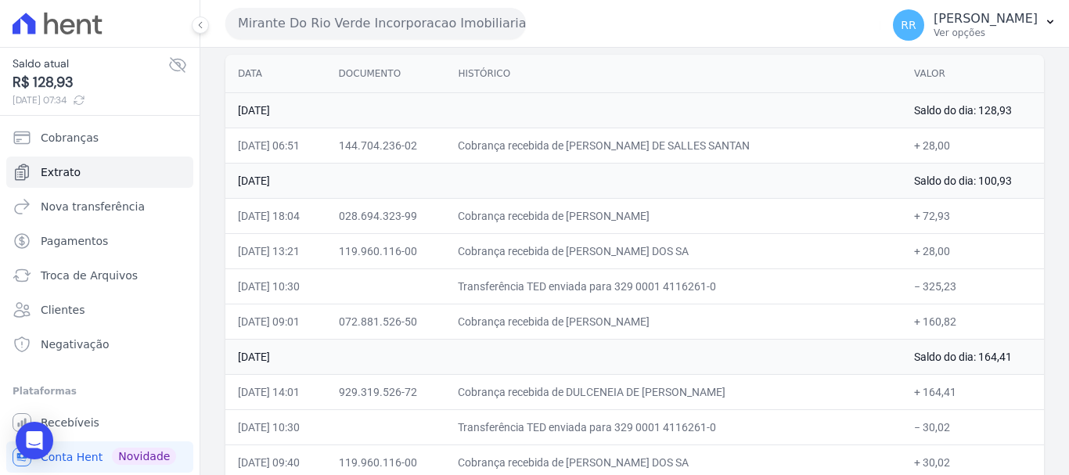
click at [374, 34] on button "Mirante Do Rio Verde Incorporacao Imobiliaria SPE LTDA" at bounding box center [375, 23] width 301 height 31
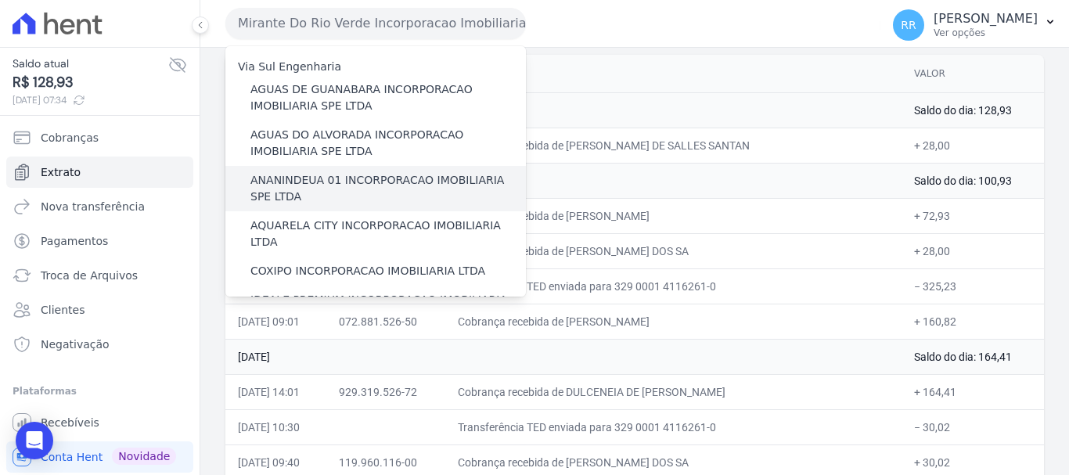
click at [310, 182] on label "ANANINDEUA 01 INCORPORACAO IMOBILIARIA SPE LTDA" at bounding box center [389, 188] width 276 height 33
click at [0, 0] on input "ANANINDEUA 01 INCORPORACAO IMOBILIARIA SPE LTDA" at bounding box center [0, 0] width 0 height 0
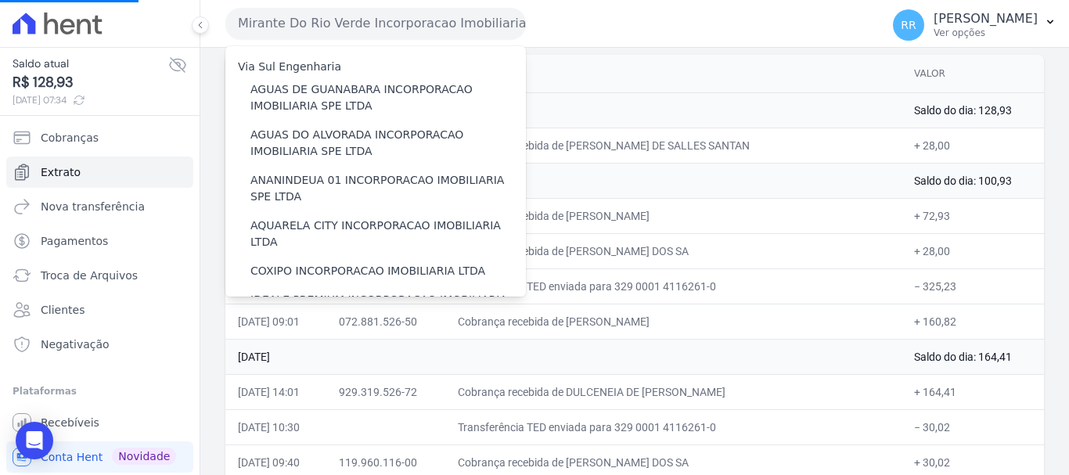
click at [401, 25] on button "Mirante Do Rio Verde Incorporacao Imobiliaria SPE LTDA" at bounding box center [375, 23] width 301 height 31
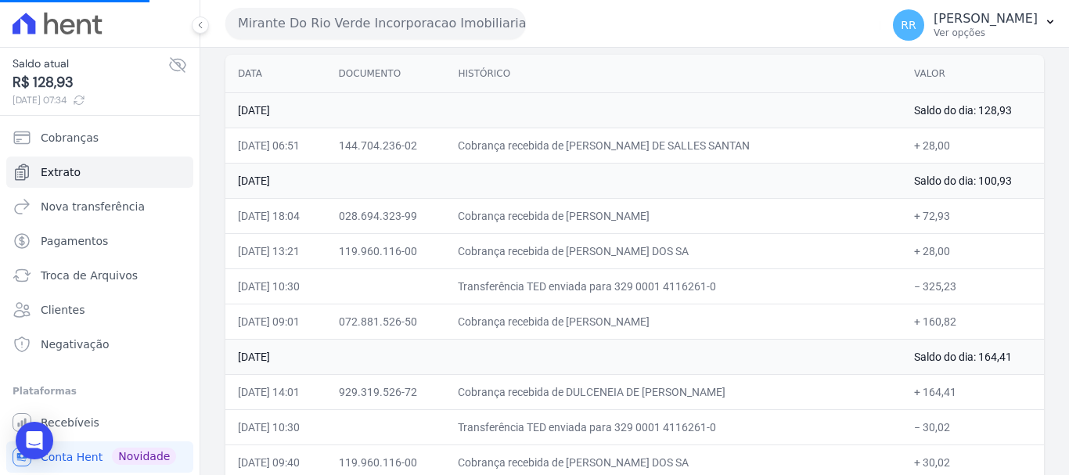
click at [384, 20] on button "Mirante Do Rio Verde Incorporacao Imobiliaria SPE LTDA" at bounding box center [375, 23] width 301 height 31
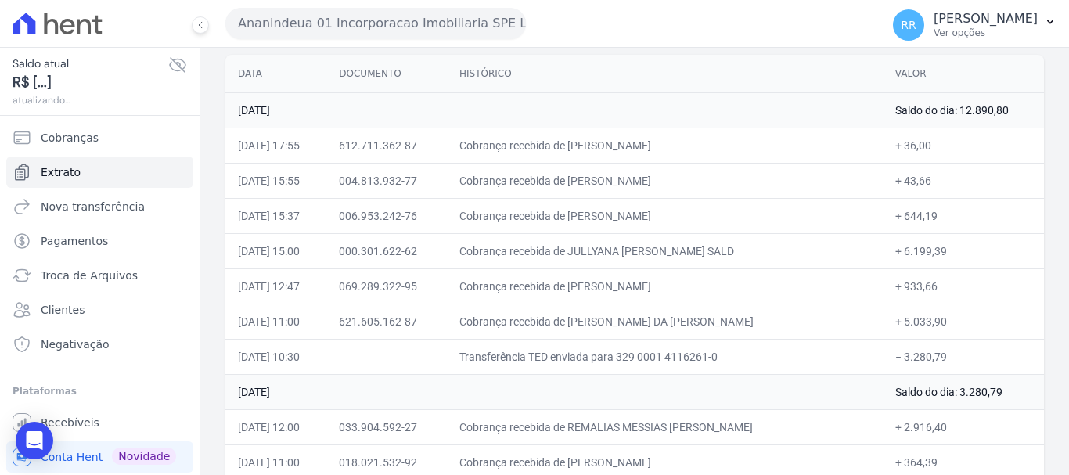
drag, startPoint x: 310, startPoint y: 28, endPoint x: 314, endPoint y: 52, distance: 23.8
click at [310, 28] on button "Ananindeua 01 Incorporacao Imobiliaria SPE LTDA" at bounding box center [375, 23] width 301 height 31
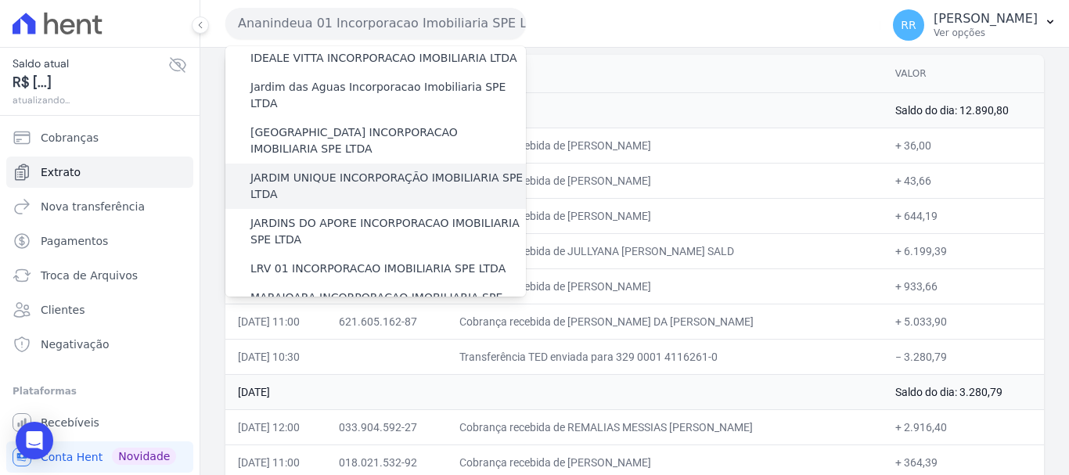
scroll to position [391, 0]
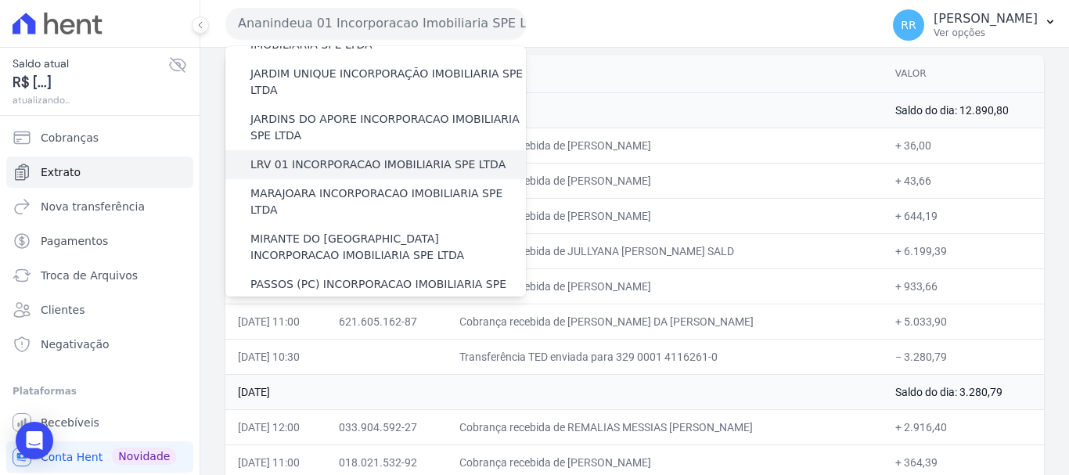
click at [331, 157] on label "LRV 01 INCORPORACAO IMOBILIARIA SPE LTDA" at bounding box center [378, 165] width 255 height 16
click at [0, 0] on input "LRV 01 INCORPORACAO IMOBILIARIA SPE LTDA" at bounding box center [0, 0] width 0 height 0
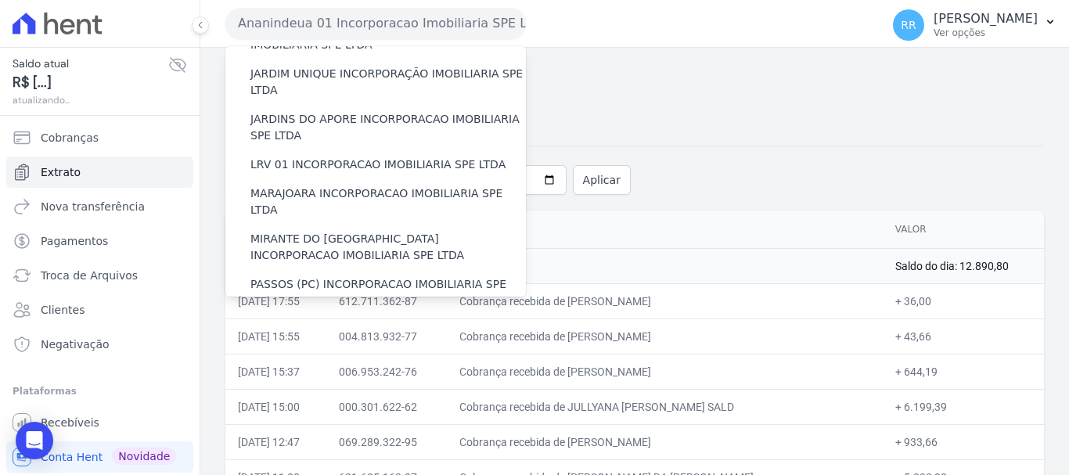
scroll to position [0, 0]
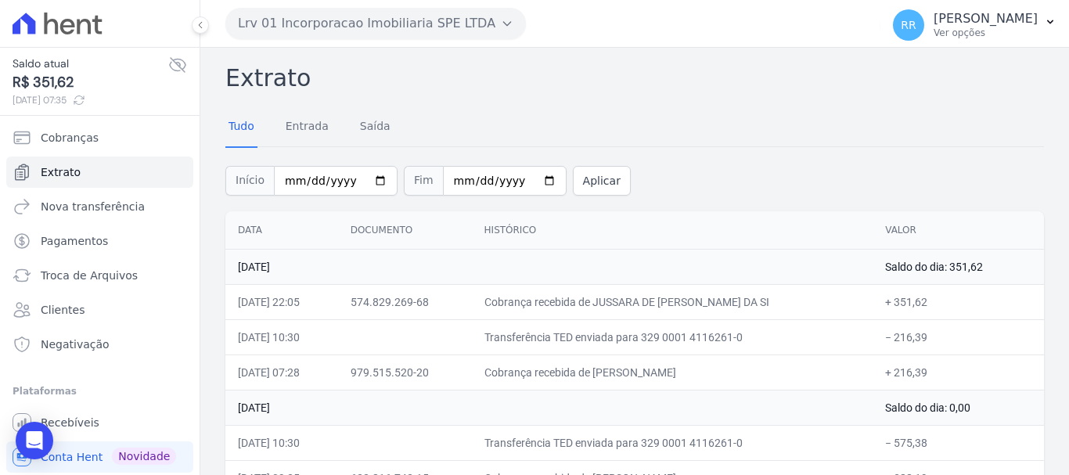
drag, startPoint x: 575, startPoint y: 43, endPoint x: 556, endPoint y: 38, distance: 19.4
click at [575, 43] on div "Lrv 01 Incorporacao Imobiliaria SPE LTDA Via Sul Engenharia AGUAS DE [GEOGRAPHI…" at bounding box center [549, 23] width 649 height 49
drag, startPoint x: 504, startPoint y: 23, endPoint x: 471, endPoint y: 38, distance: 35.8
click at [504, 23] on icon "button" at bounding box center [507, 23] width 13 height 13
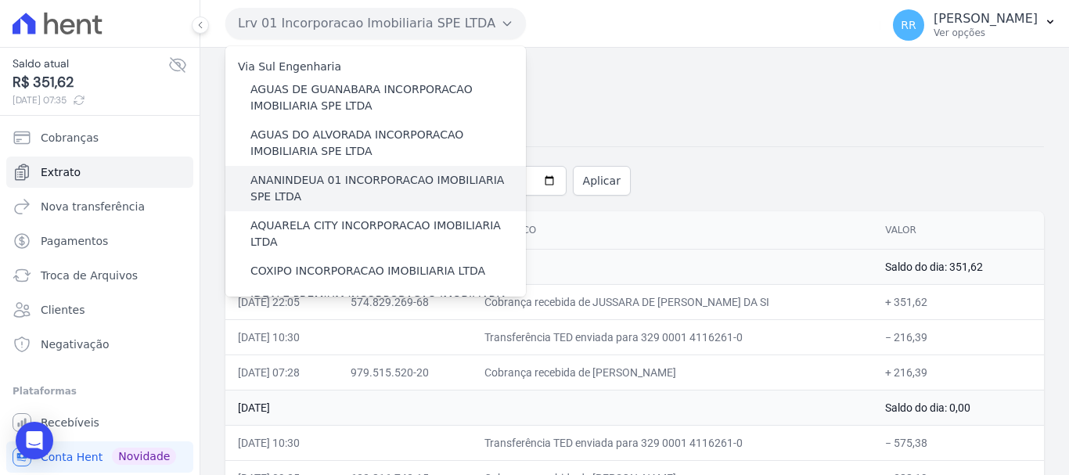
click at [292, 192] on label "ANANINDEUA 01 INCORPORACAO IMOBILIARIA SPE LTDA" at bounding box center [389, 188] width 276 height 33
click at [0, 0] on input "ANANINDEUA 01 INCORPORACAO IMOBILIARIA SPE LTDA" at bounding box center [0, 0] width 0 height 0
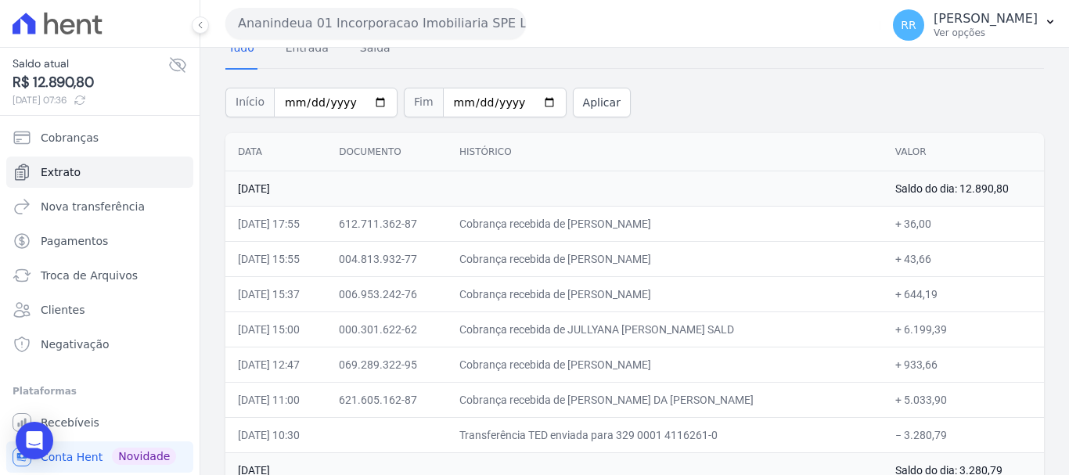
scroll to position [157, 0]
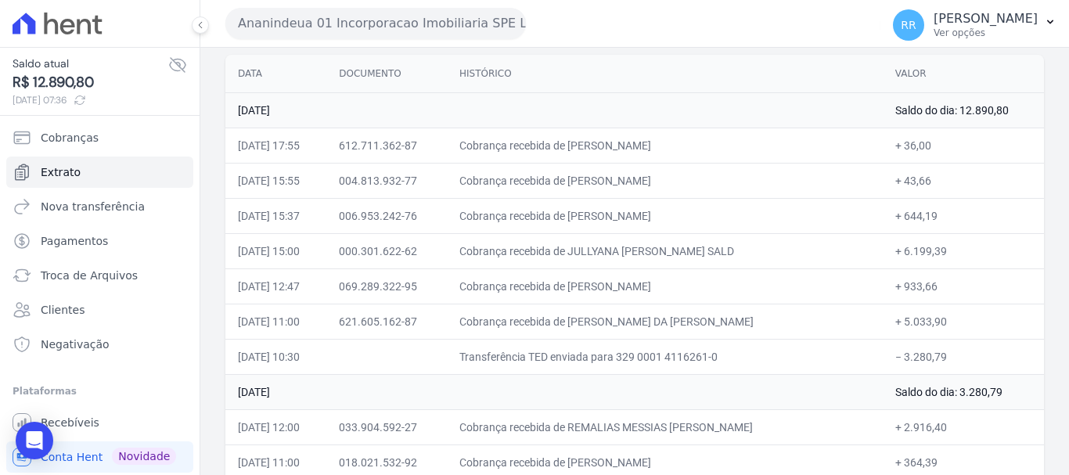
click at [374, 29] on button "Ananindeua 01 Incorporacao Imobiliaria SPE LTDA" at bounding box center [375, 23] width 301 height 31
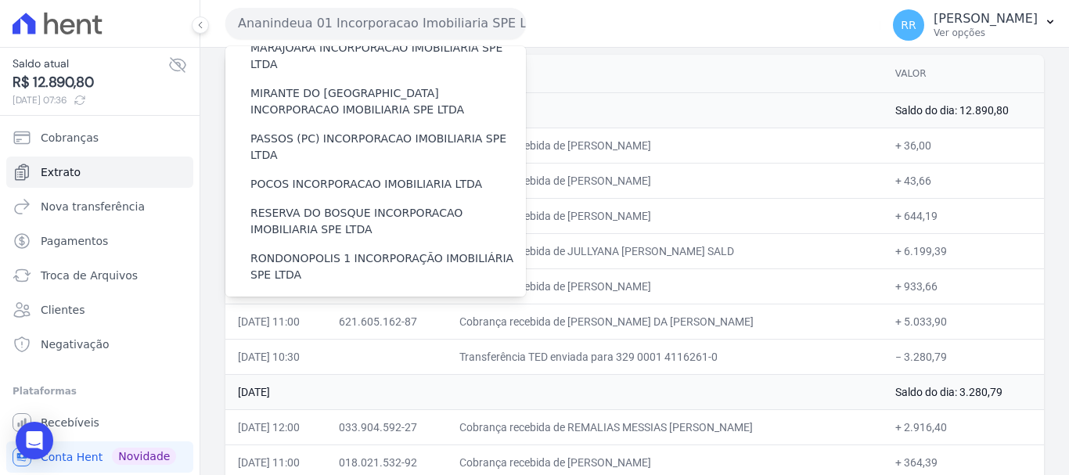
scroll to position [527, 0]
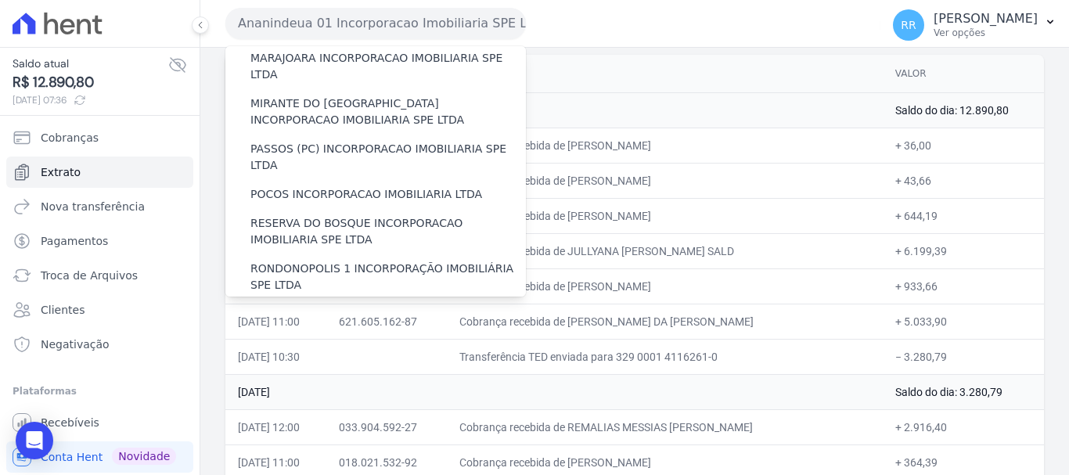
click at [295, 306] on label "SOFIA INCORPORADORA LTDA" at bounding box center [333, 314] width 164 height 16
click at [0, 0] on input "SOFIA INCORPORADORA LTDA" at bounding box center [0, 0] width 0 height 0
click at [295, 306] on label "SOFIA INCORPORADORA LTDA" at bounding box center [333, 314] width 164 height 16
click at [0, 0] on input "SOFIA INCORPORADORA LTDA" at bounding box center [0, 0] width 0 height 0
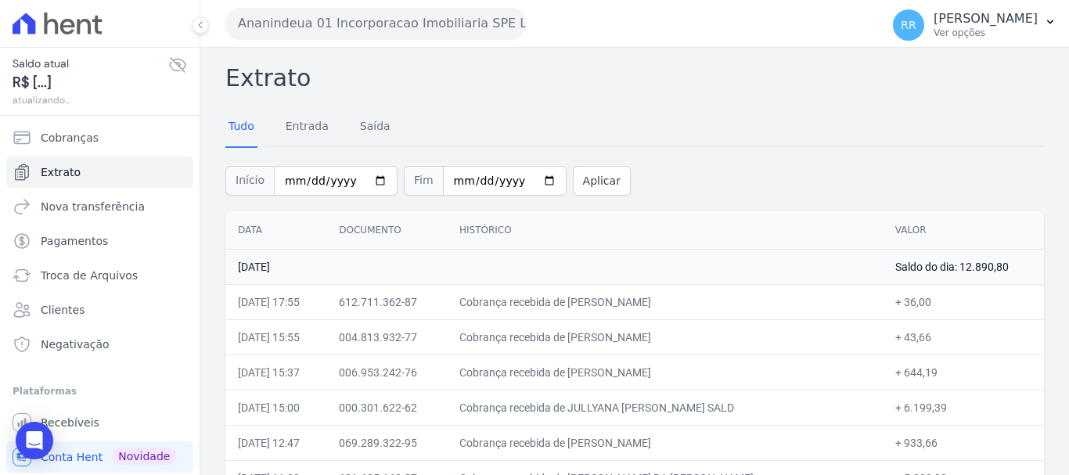
drag, startPoint x: 368, startPoint y: 31, endPoint x: 366, endPoint y: 41, distance: 10.4
click at [368, 30] on button "Ananindeua 01 Incorporacao Imobiliaria SPE LTDA" at bounding box center [375, 23] width 301 height 31
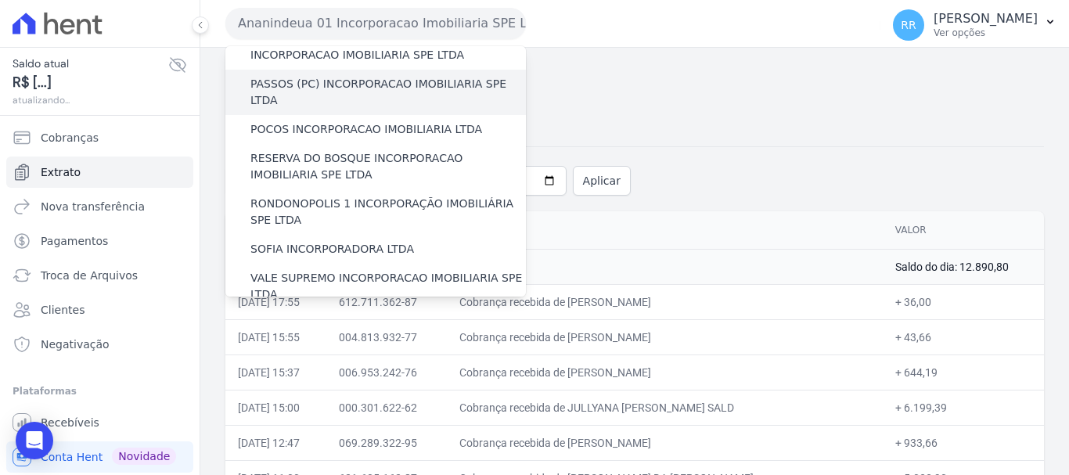
scroll to position [626, 0]
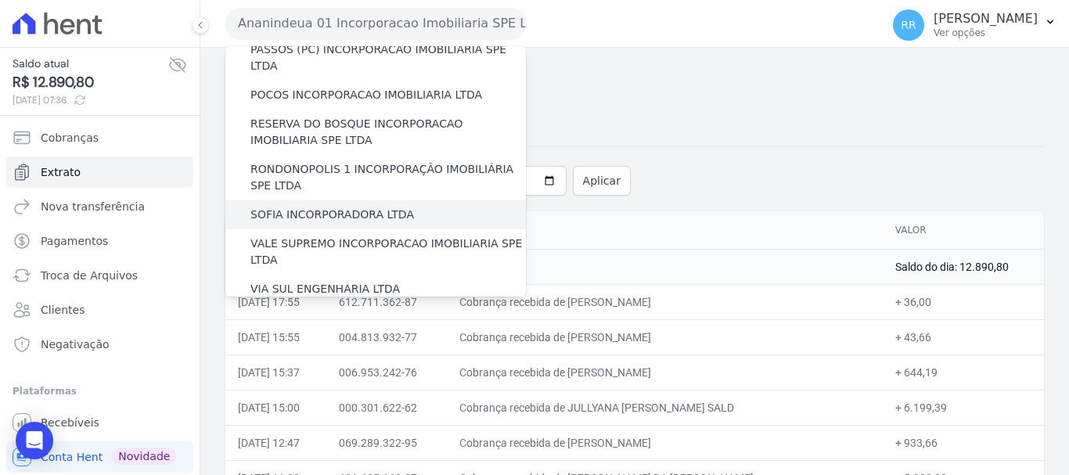
click at [322, 207] on label "SOFIA INCORPORADORA LTDA" at bounding box center [333, 215] width 164 height 16
click at [0, 0] on input "SOFIA INCORPORADORA LTDA" at bounding box center [0, 0] width 0 height 0
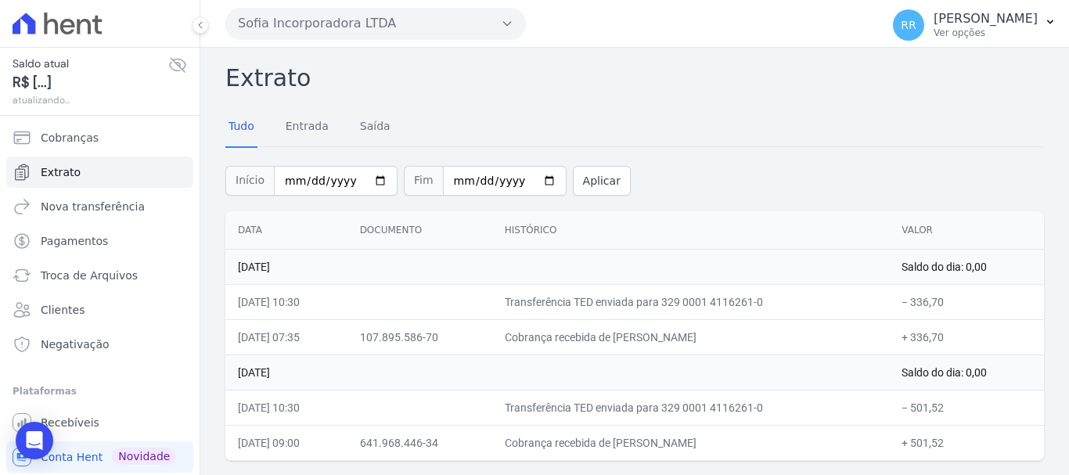
click at [304, 33] on button "Sofia Incorporadora LTDA" at bounding box center [375, 23] width 301 height 31
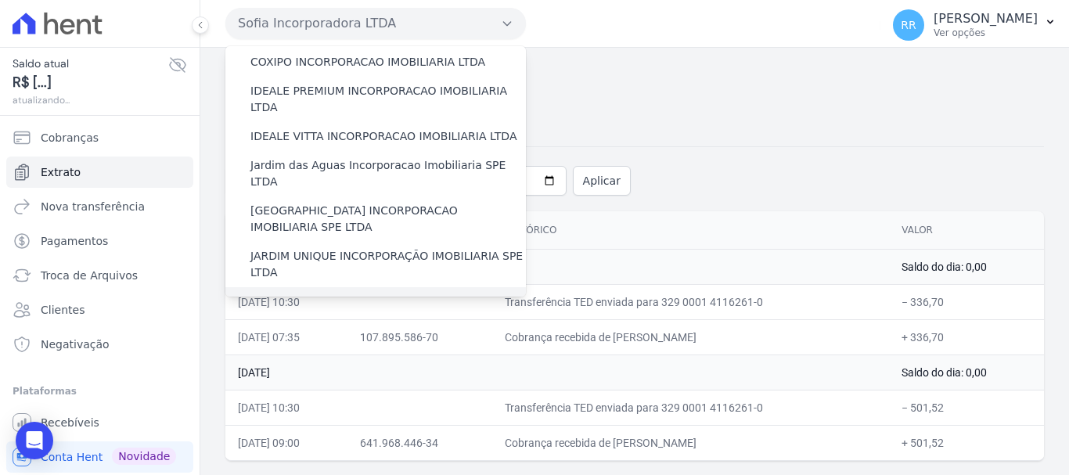
scroll to position [313, 0]
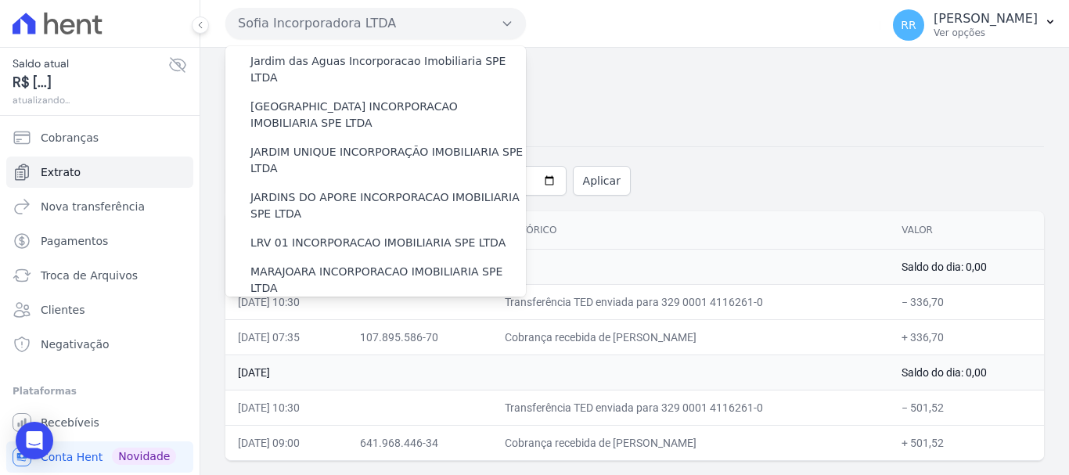
click at [316, 309] on label "MIRANTE DO [GEOGRAPHIC_DATA] INCORPORACAO IMOBILIARIA SPE LTDA" at bounding box center [389, 325] width 276 height 33
click at [0, 0] on input "MIRANTE DO [GEOGRAPHIC_DATA] INCORPORACAO IMOBILIARIA SPE LTDA" at bounding box center [0, 0] width 0 height 0
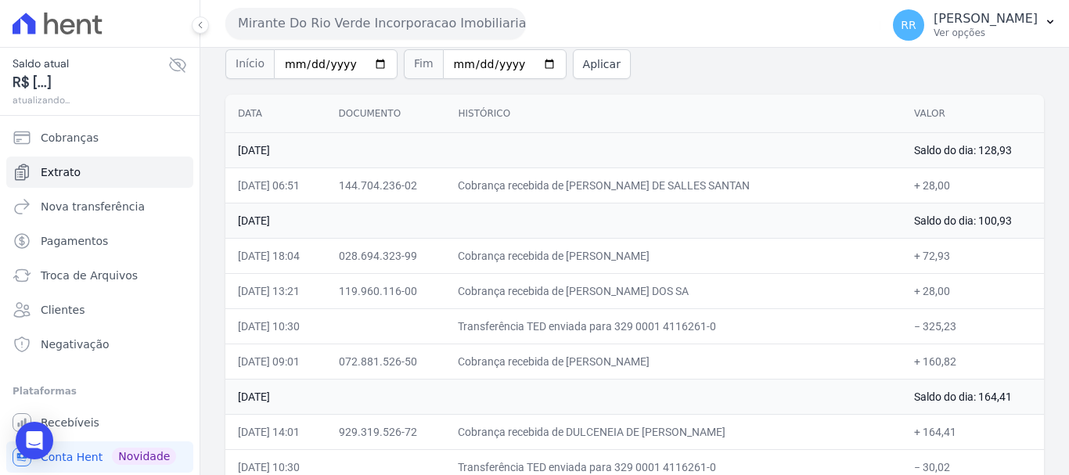
scroll to position [235, 0]
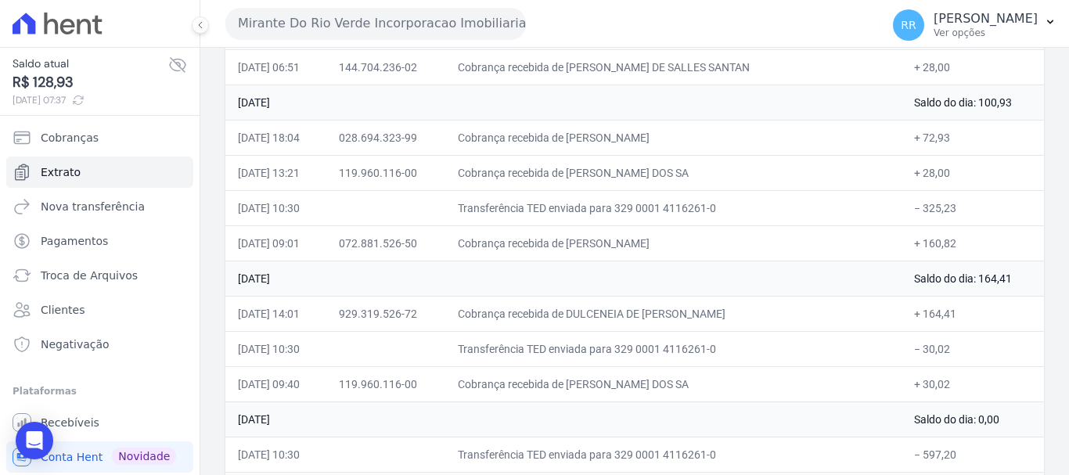
click at [744, 263] on td "[DATE]" at bounding box center [563, 278] width 676 height 35
drag, startPoint x: 397, startPoint y: 15, endPoint x: 385, endPoint y: 27, distance: 16.6
click at [395, 15] on button "Mirante Do Rio Verde Incorporacao Imobiliaria SPE LTDA" at bounding box center [375, 23] width 301 height 31
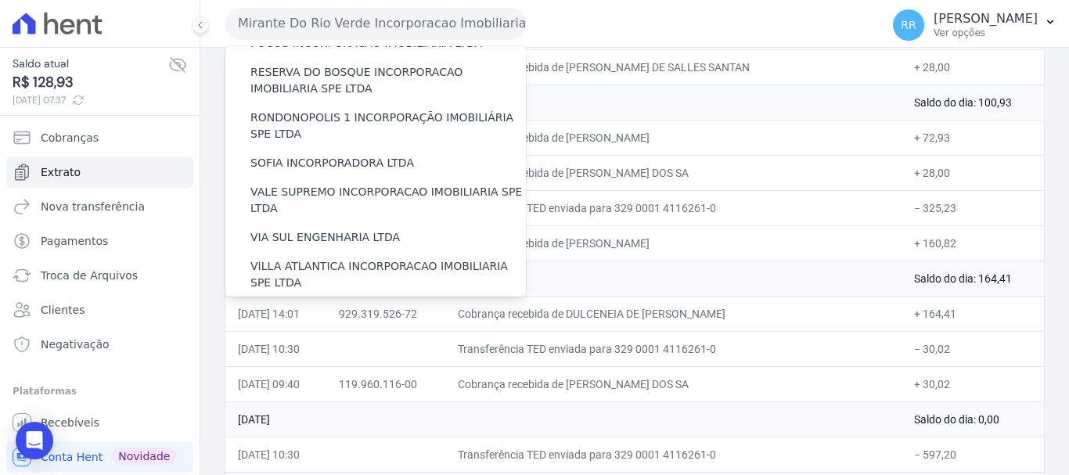
scroll to position [683, 0]
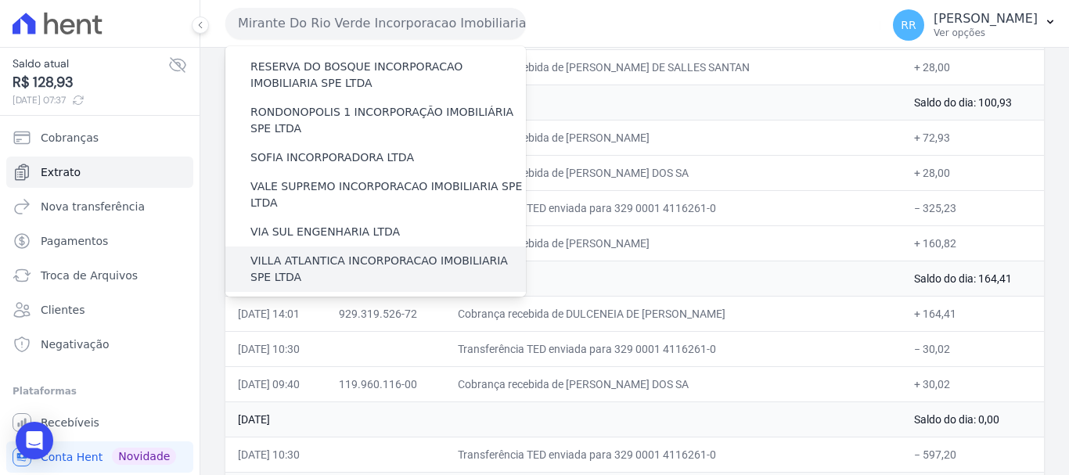
drag, startPoint x: 334, startPoint y: 222, endPoint x: 302, endPoint y: 206, distance: 35.7
click at [335, 298] on label "[GEOGRAPHIC_DATA] INCORPORACAO IMOBILIARIA SPE LTDA" at bounding box center [389, 314] width 276 height 33
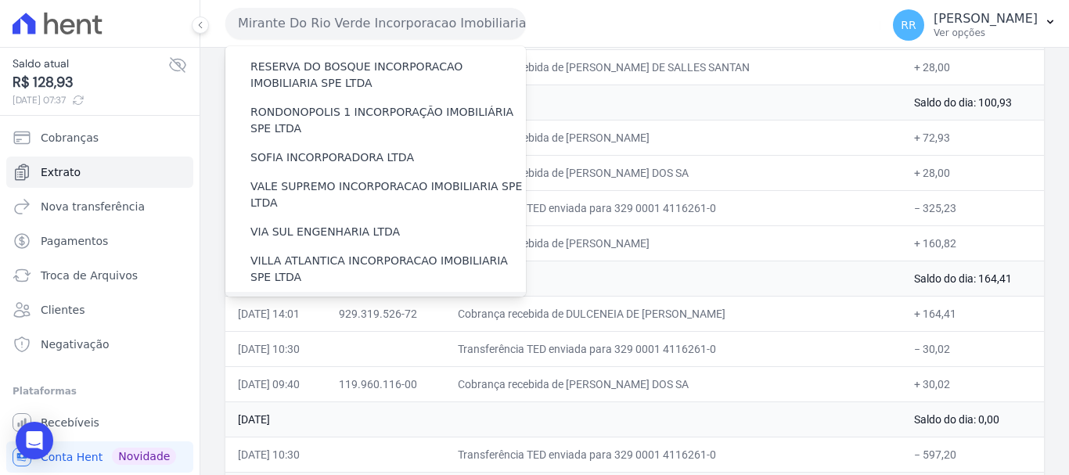
click at [350, 298] on label "[GEOGRAPHIC_DATA] INCORPORACAO IMOBILIARIA SPE LTDA" at bounding box center [389, 314] width 276 height 33
click at [0, 0] on input "[GEOGRAPHIC_DATA] INCORPORACAO IMOBILIARIA SPE LTDA" at bounding box center [0, 0] width 0 height 0
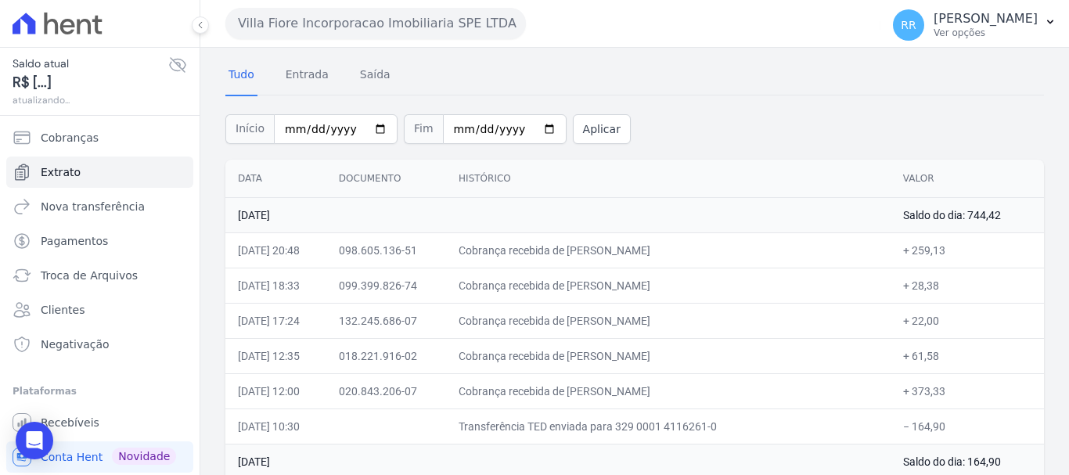
scroll to position [78, 0]
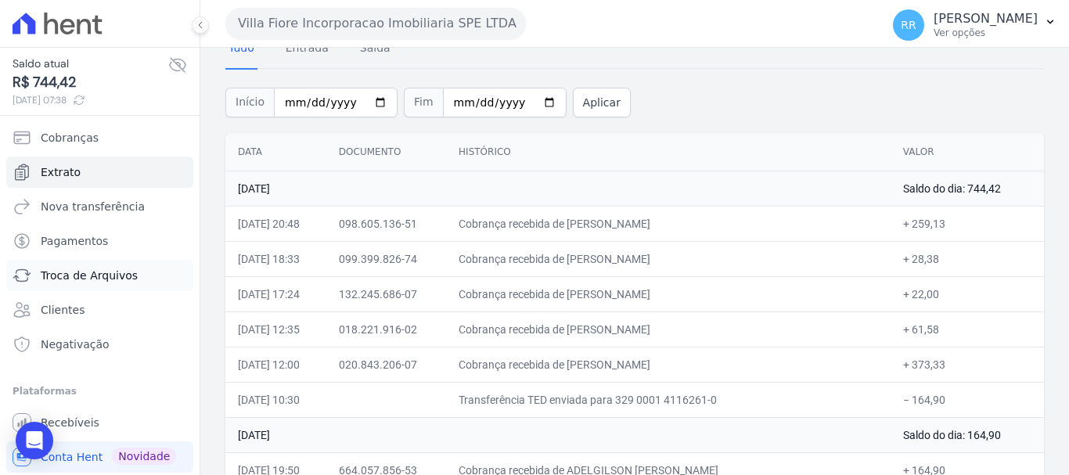
click at [106, 265] on link "Troca de Arquivos" at bounding box center [99, 275] width 187 height 31
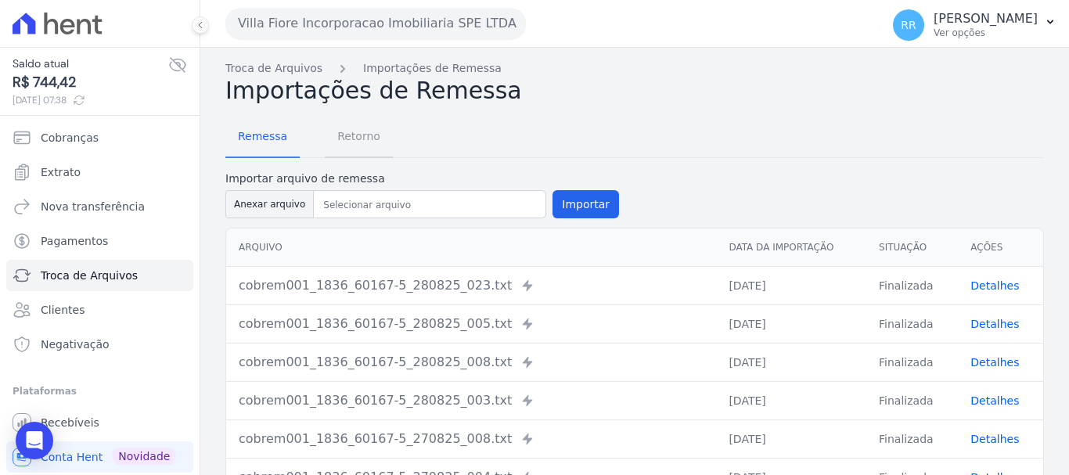
click at [383, 135] on link "Retorno" at bounding box center [359, 137] width 68 height 41
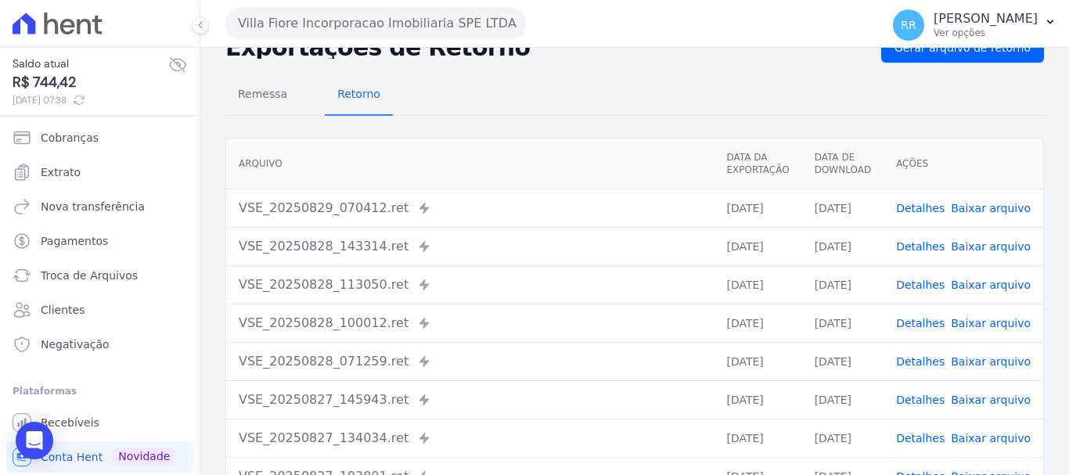
scroll to position [78, 0]
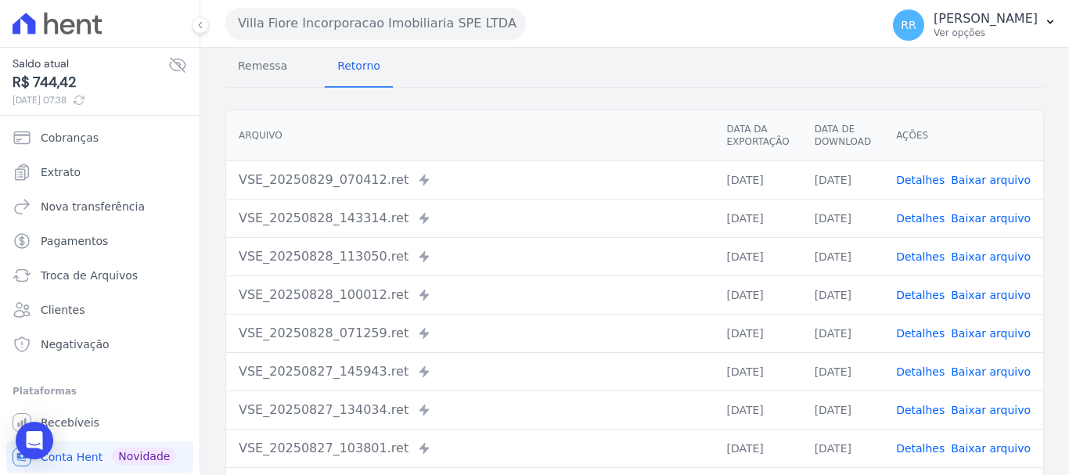
click at [915, 223] on link "Detalhes" at bounding box center [920, 218] width 49 height 13
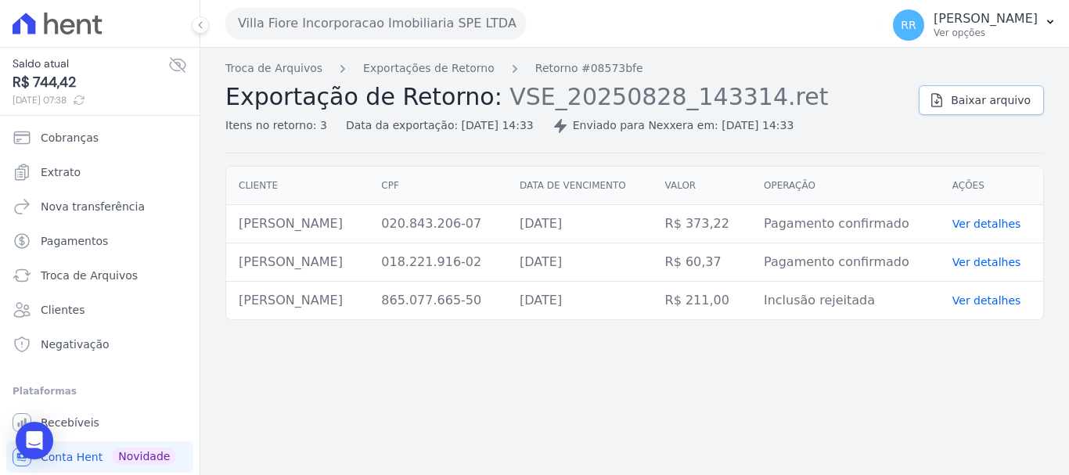
click at [945, 98] on icon at bounding box center [937, 100] width 16 height 16
click at [446, 65] on link "Exportações de Retorno" at bounding box center [429, 68] width 132 height 16
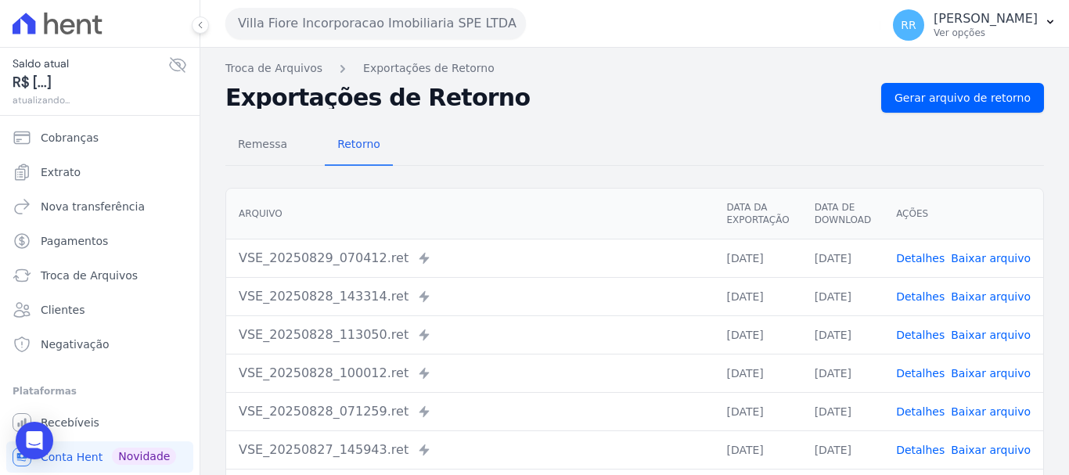
click at [937, 337] on link "Detalhes" at bounding box center [920, 335] width 49 height 13
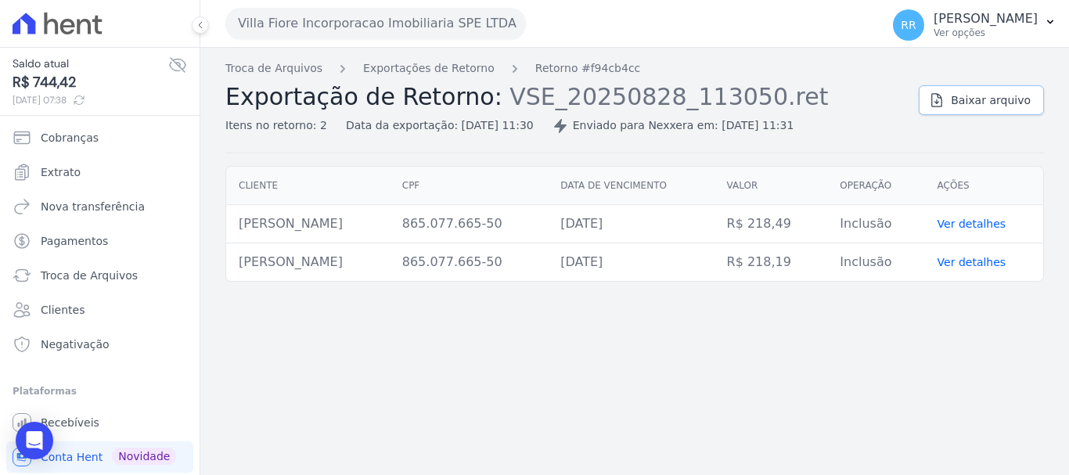
click at [958, 101] on link "Baixar arquivo" at bounding box center [981, 100] width 125 height 30
click at [407, 64] on link "Exportações de Retorno" at bounding box center [429, 68] width 132 height 16
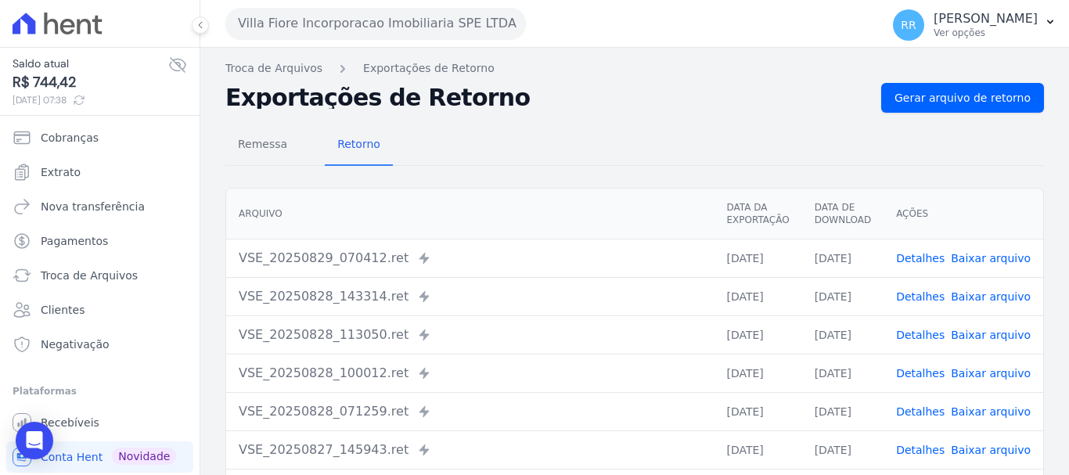
click at [922, 373] on link "Detalhes" at bounding box center [920, 373] width 49 height 13
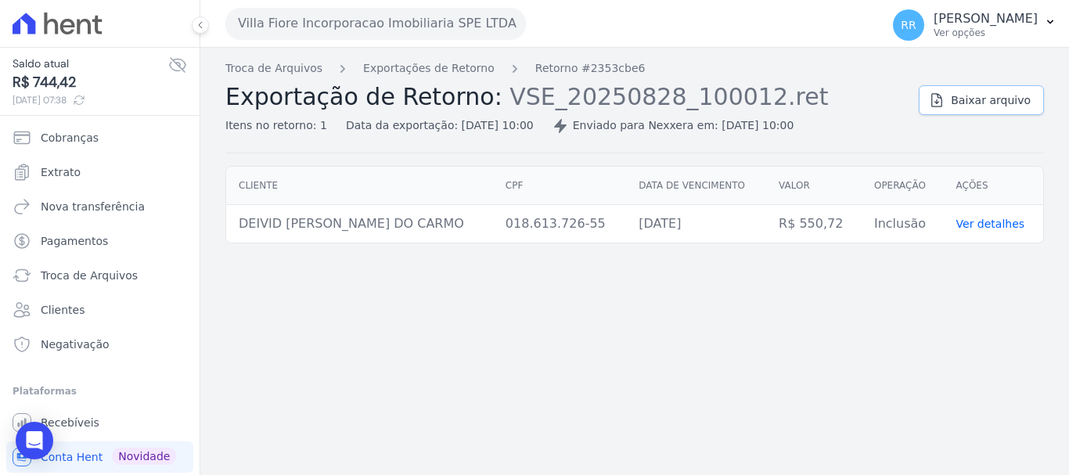
click at [964, 98] on span "Baixar arquivo" at bounding box center [991, 100] width 80 height 16
click at [459, 67] on link "Exportações de Retorno" at bounding box center [429, 68] width 132 height 16
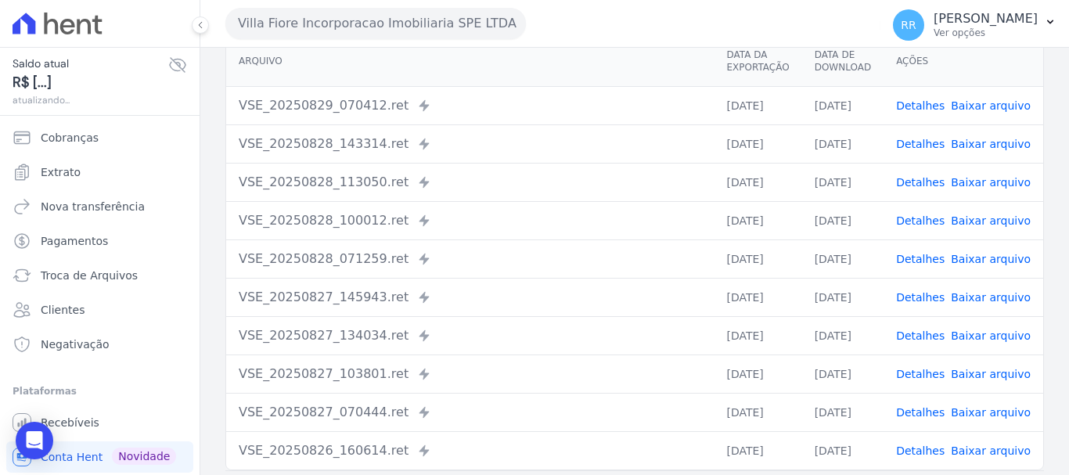
scroll to position [157, 0]
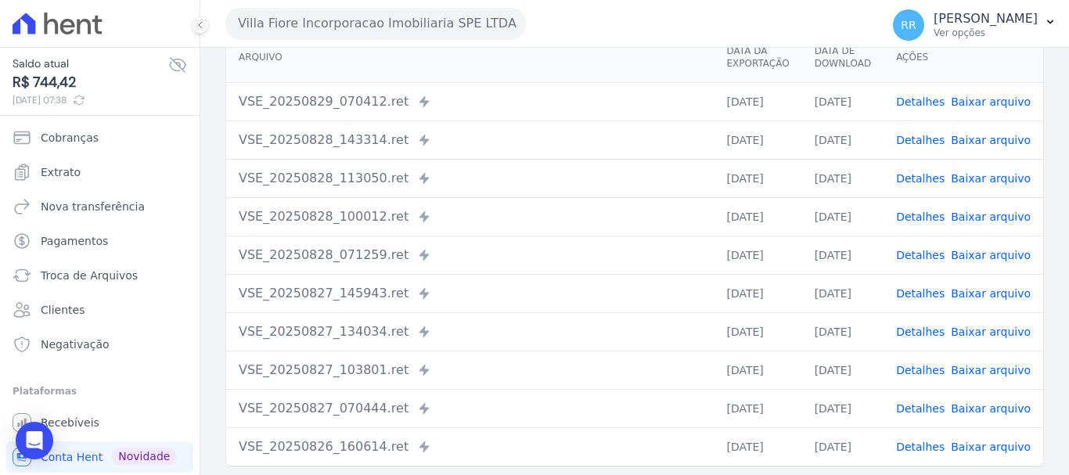
click at [943, 260] on link "Detalhes" at bounding box center [920, 255] width 49 height 13
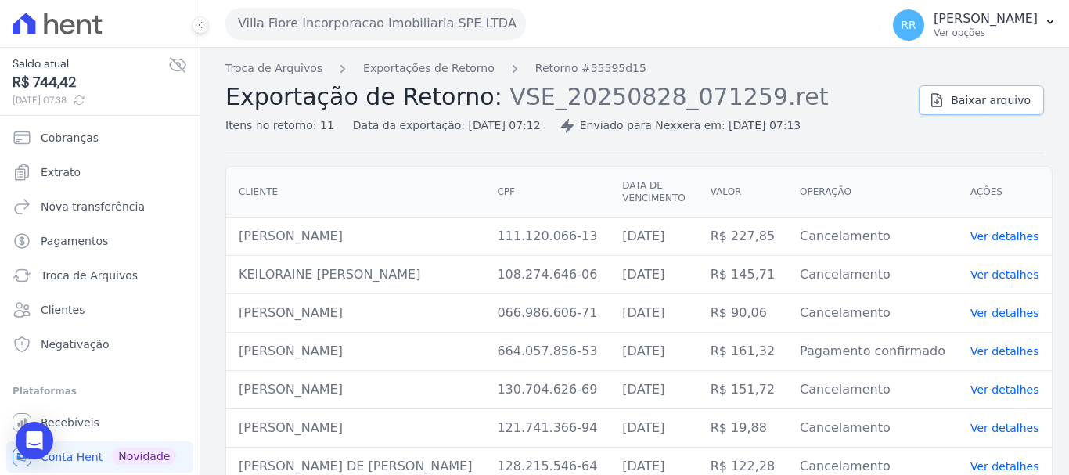
click at [946, 103] on link "Baixar arquivo" at bounding box center [981, 100] width 125 height 30
click at [438, 69] on link "Exportações de Retorno" at bounding box center [429, 68] width 132 height 16
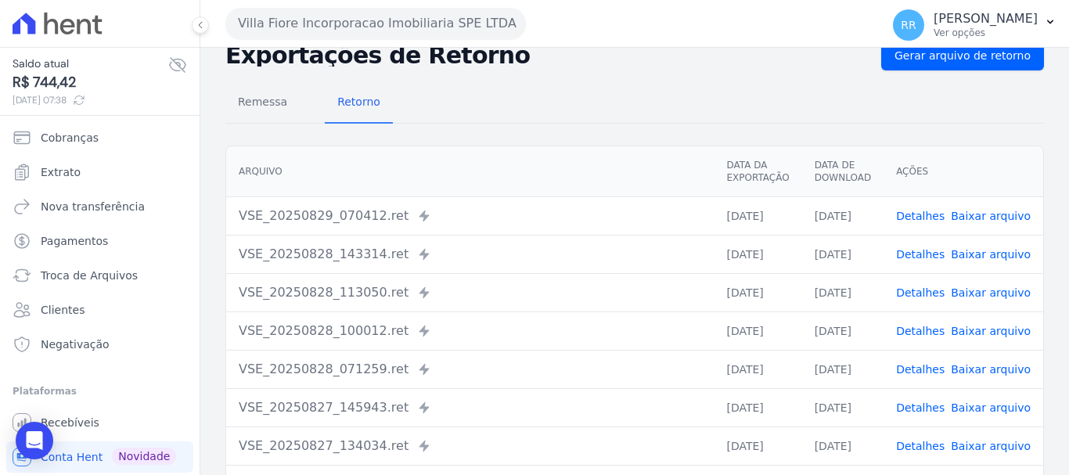
scroll to position [78, 0]
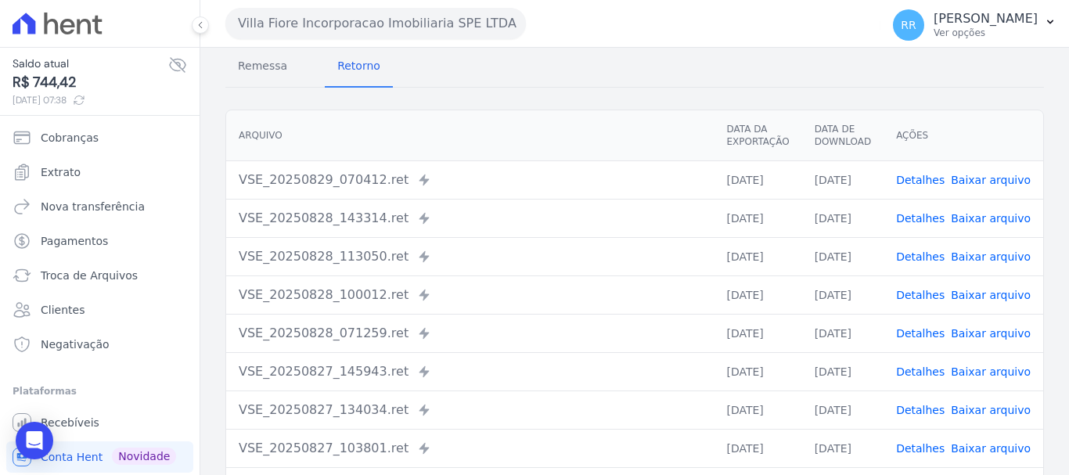
click at [932, 330] on link "Detalhes" at bounding box center [920, 333] width 49 height 13
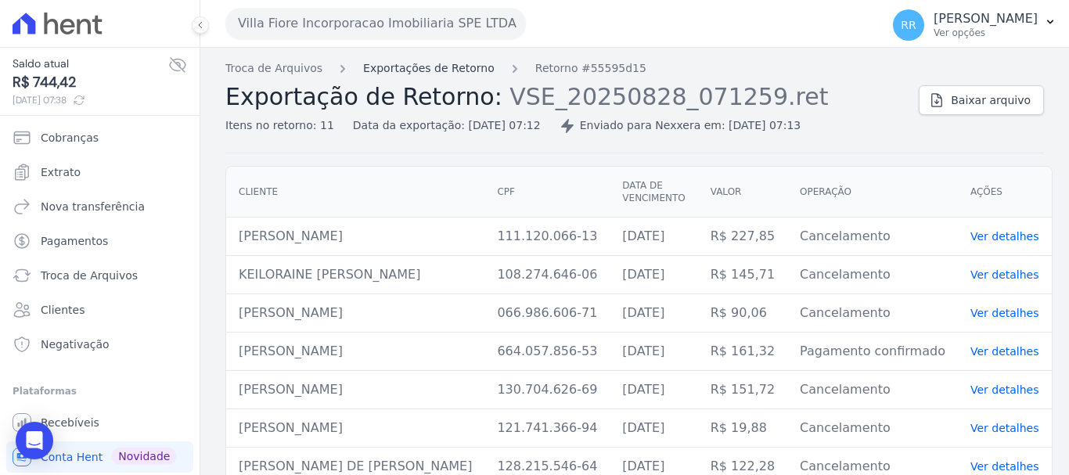
click at [432, 72] on link "Exportações de Retorno" at bounding box center [429, 68] width 132 height 16
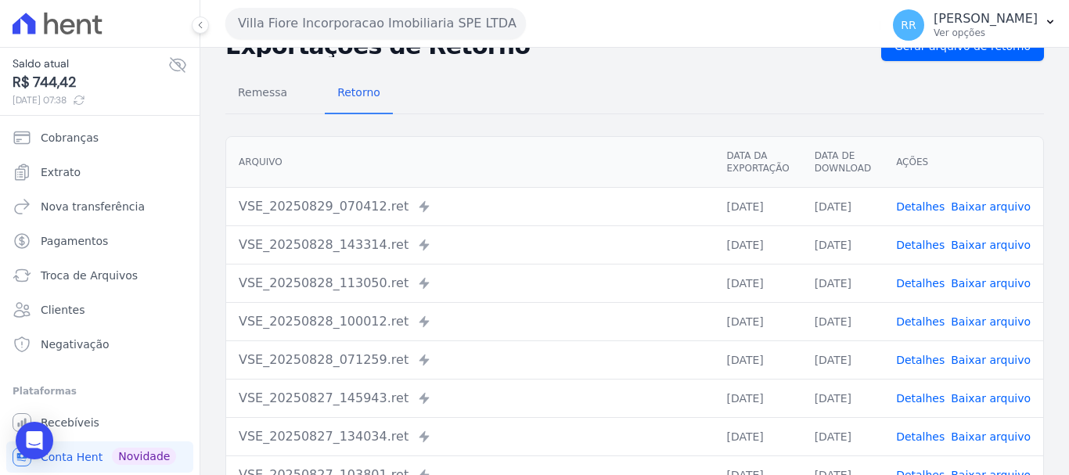
scroll to position [78, 0]
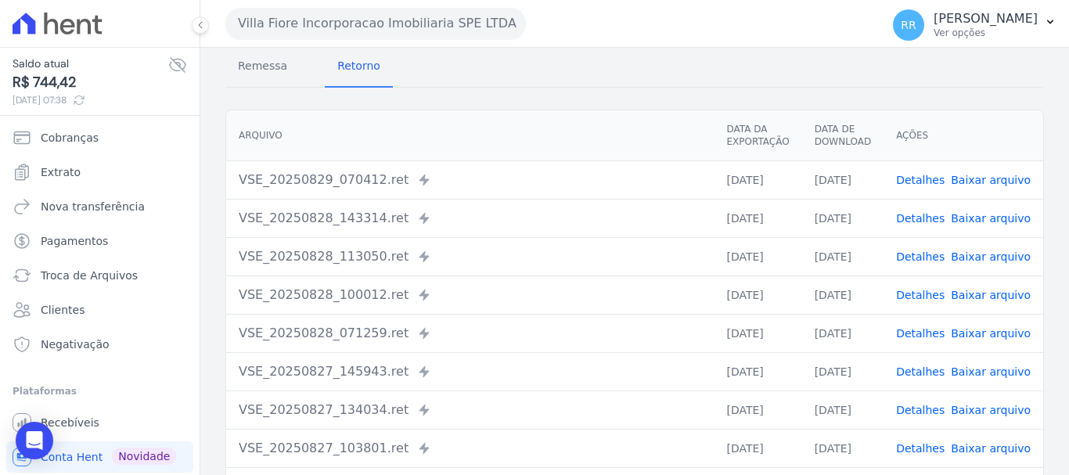
click at [918, 301] on link "Detalhes" at bounding box center [920, 295] width 49 height 13
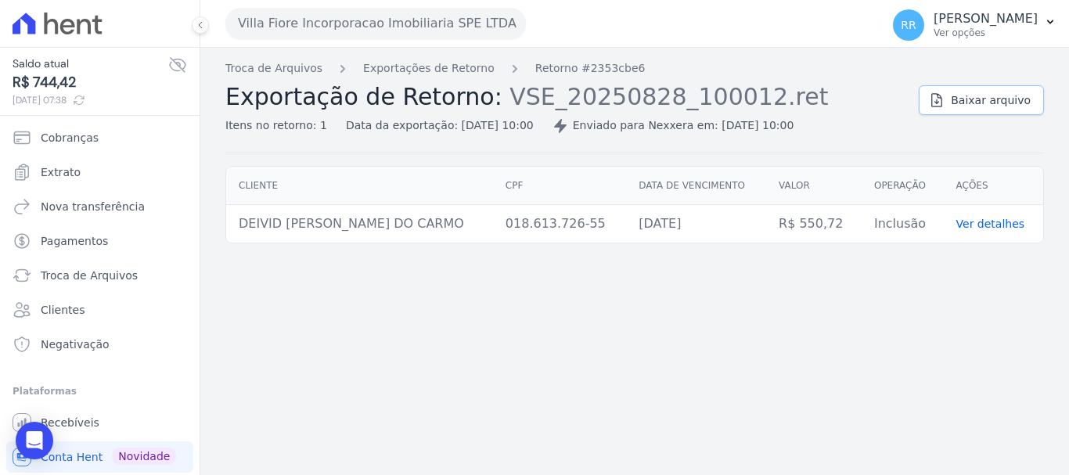
click at [1004, 114] on link "Baixar arquivo" at bounding box center [981, 100] width 125 height 30
drag, startPoint x: 382, startPoint y: 34, endPoint x: 386, endPoint y: 51, distance: 16.9
click at [384, 34] on button "Villa Fiore Incorporacao Imobiliaria SPE LTDA" at bounding box center [375, 23] width 301 height 31
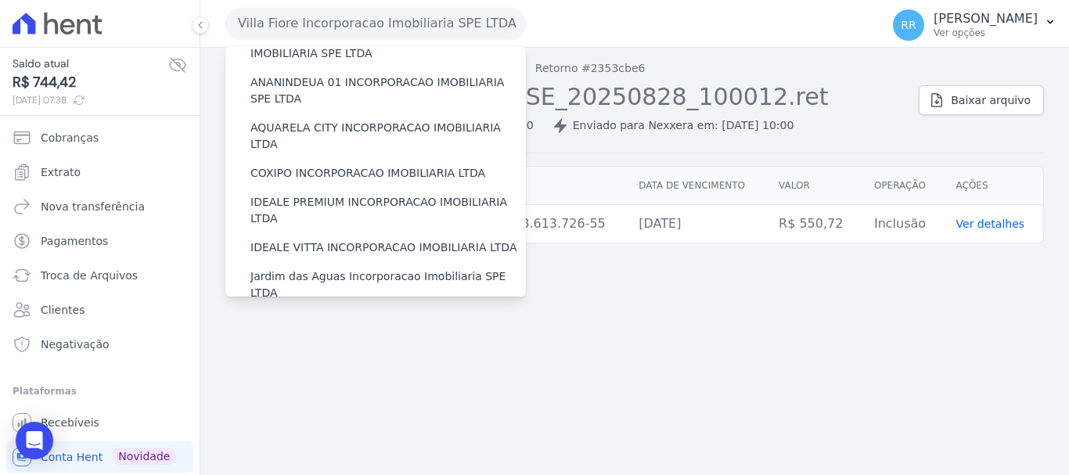
scroll to position [391, 0]
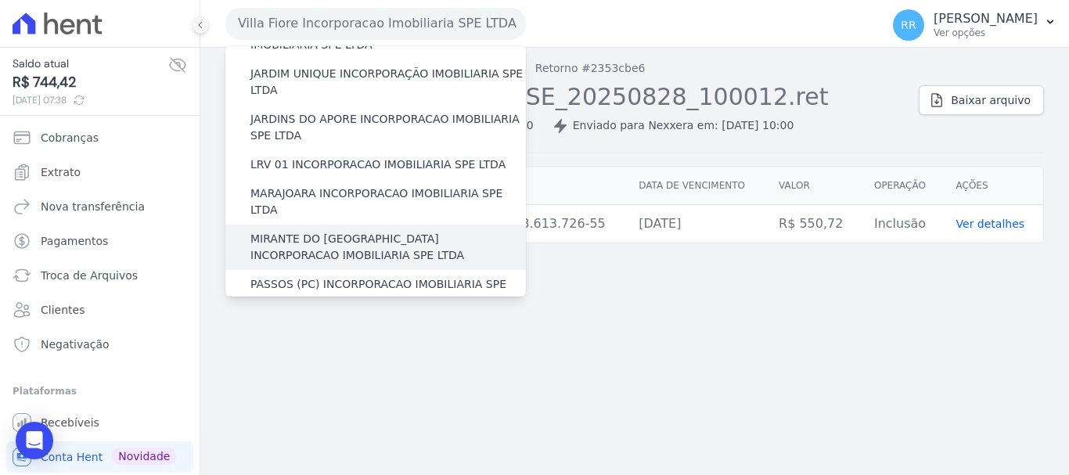
click at [346, 231] on label "MIRANTE DO [GEOGRAPHIC_DATA] INCORPORACAO IMOBILIARIA SPE LTDA" at bounding box center [389, 247] width 276 height 33
click at [0, 0] on input "MIRANTE DO [GEOGRAPHIC_DATA] INCORPORACAO IMOBILIARIA SPE LTDA" at bounding box center [0, 0] width 0 height 0
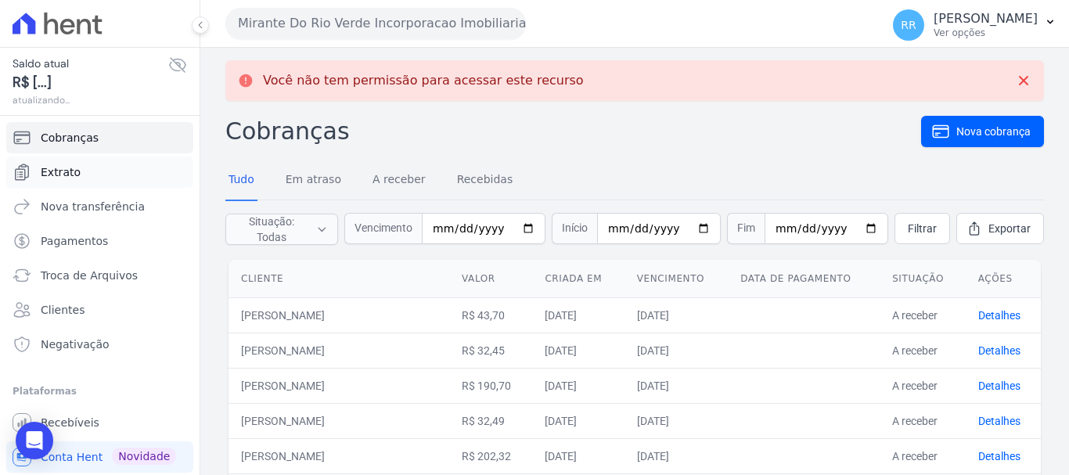
click at [63, 168] on span "Extrato" at bounding box center [61, 172] width 40 height 16
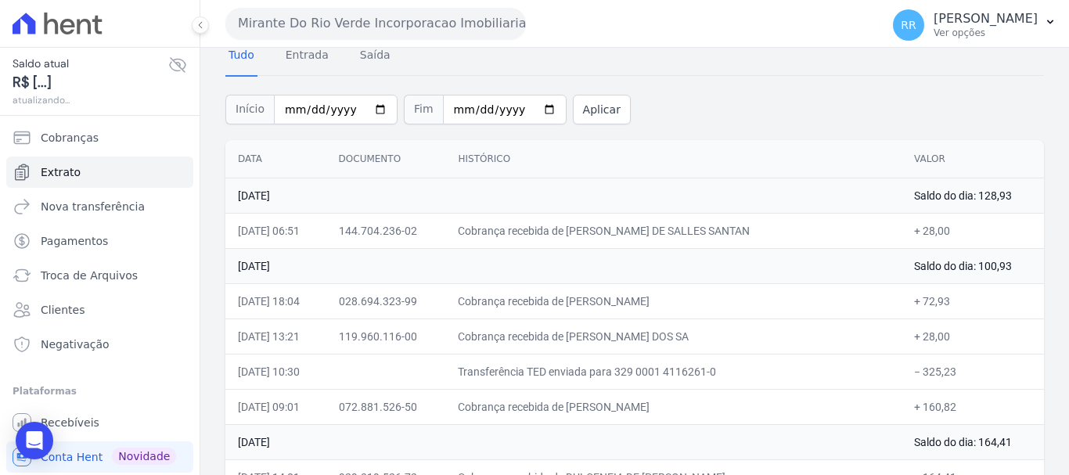
scroll to position [157, 0]
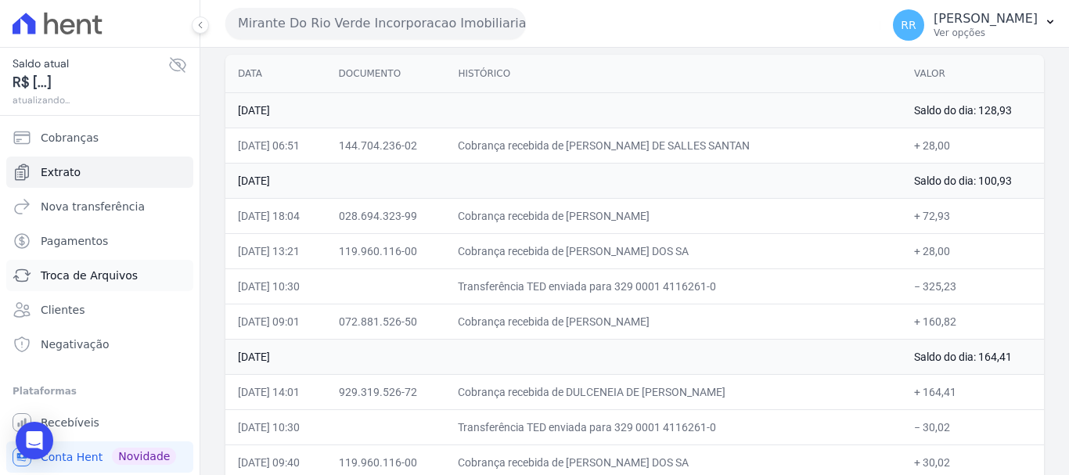
click at [53, 272] on span "Troca de Arquivos" at bounding box center [89, 276] width 97 height 16
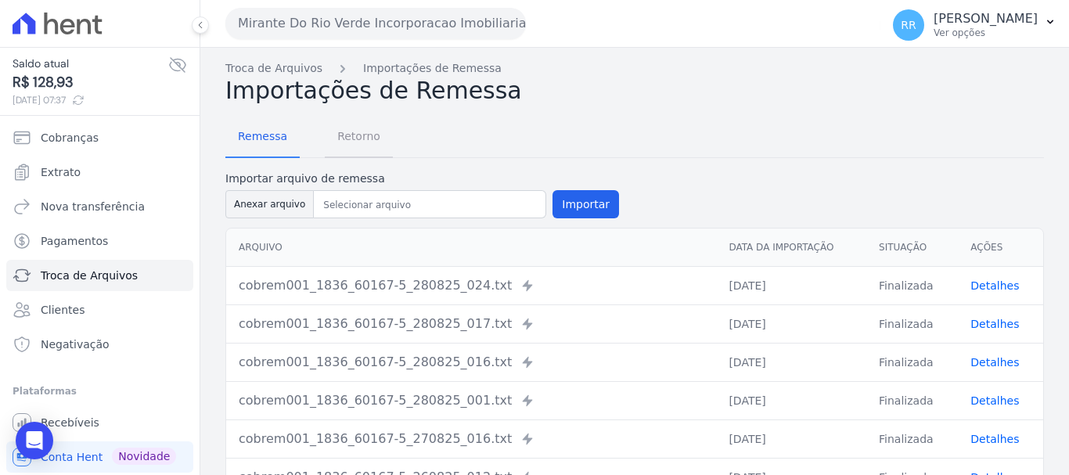
click at [333, 136] on span "Retorno" at bounding box center [359, 136] width 62 height 31
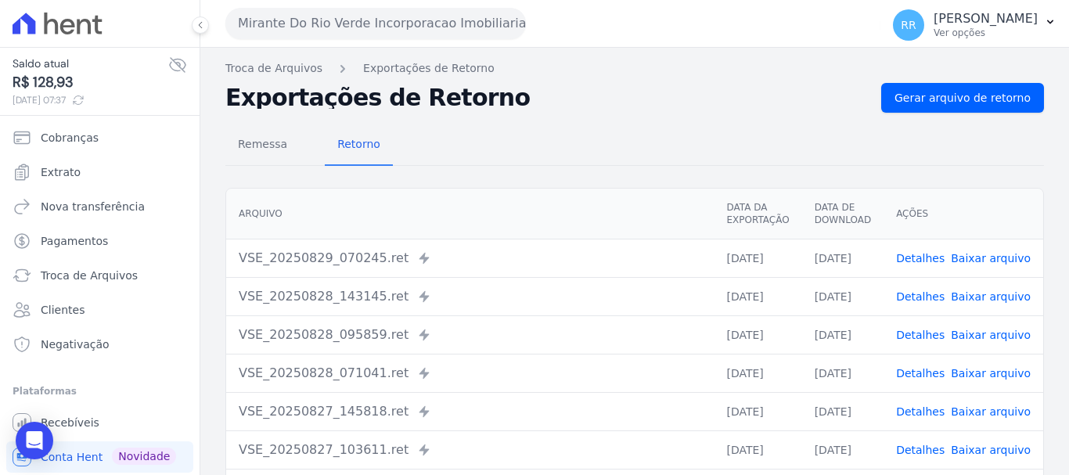
click at [907, 296] on link "Detalhes" at bounding box center [920, 296] width 49 height 13
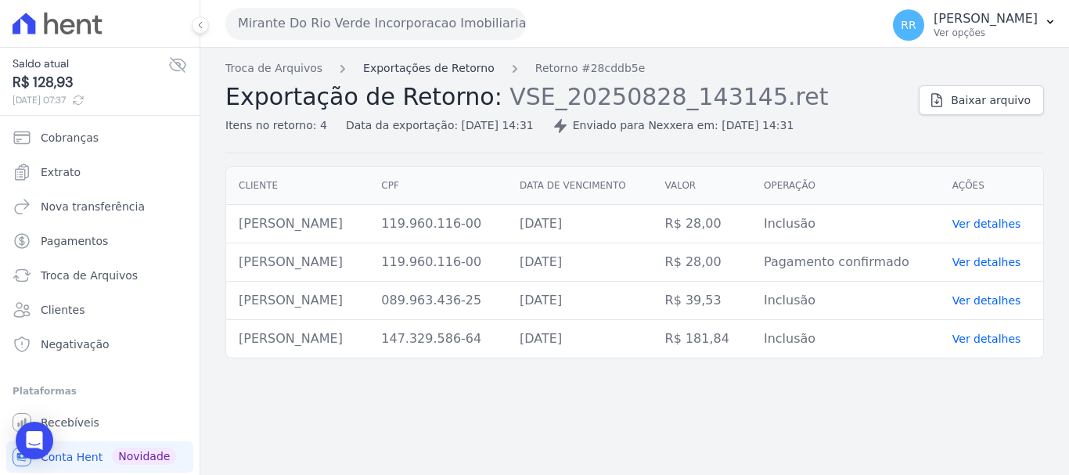
click at [456, 73] on link "Exportações de Retorno" at bounding box center [429, 68] width 132 height 16
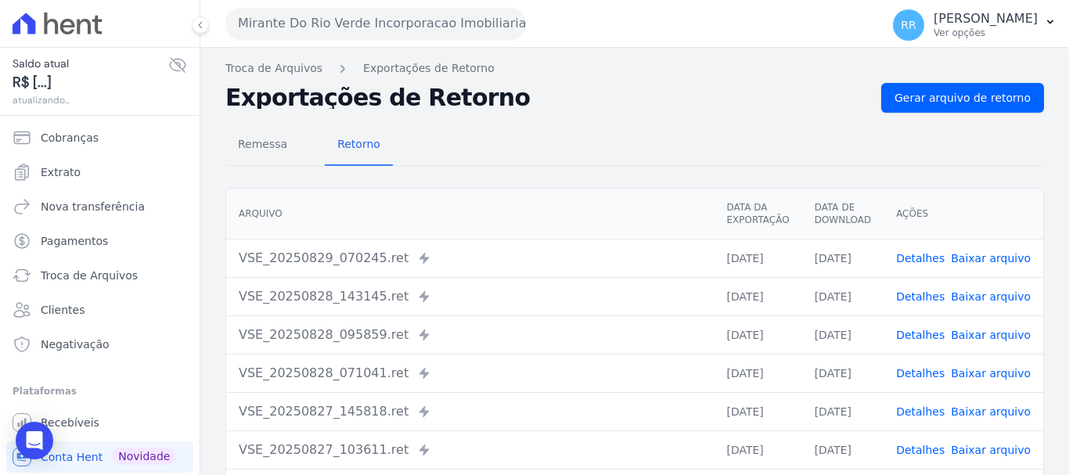
click at [932, 333] on link "Detalhes" at bounding box center [920, 335] width 49 height 13
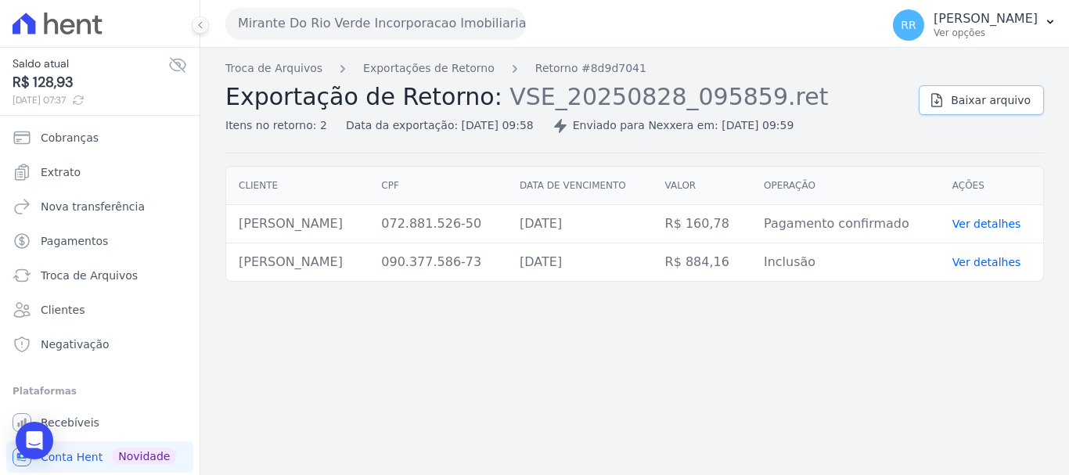
click at [970, 101] on span "Baixar arquivo" at bounding box center [991, 100] width 80 height 16
click at [450, 71] on link "Exportações de Retorno" at bounding box center [429, 68] width 132 height 16
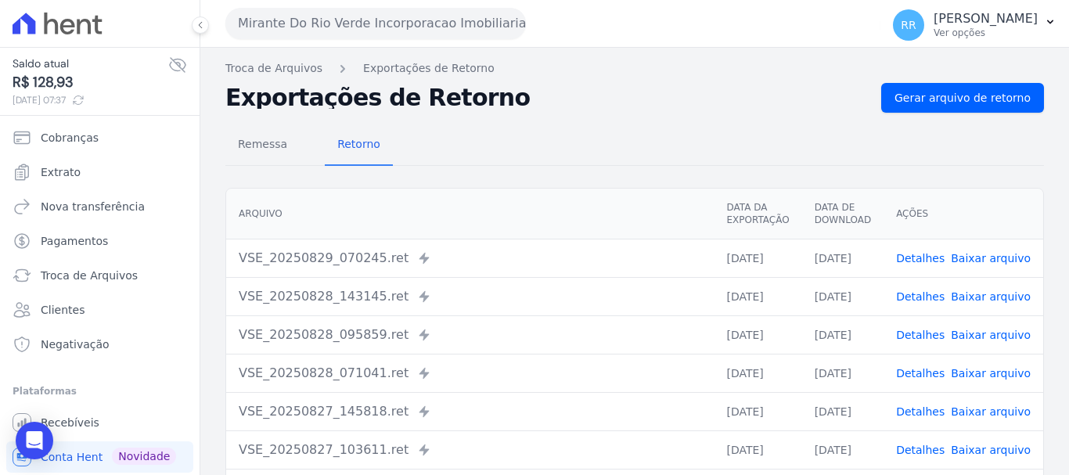
click at [921, 367] on link "Detalhes" at bounding box center [920, 373] width 49 height 13
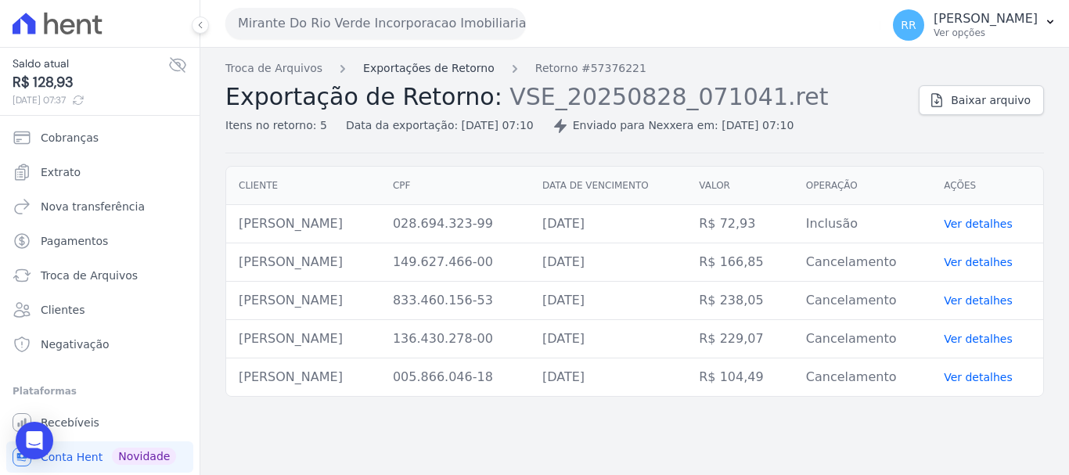
drag, startPoint x: 435, startPoint y: 59, endPoint x: 443, endPoint y: 69, distance: 12.2
click at [435, 59] on div "Troca de Arquivos Exportações de Retorno Retorno #57376221 Exportação de Retorn…" at bounding box center [634, 261] width 869 height 427
click at [445, 74] on link "Exportações de Retorno" at bounding box center [429, 68] width 132 height 16
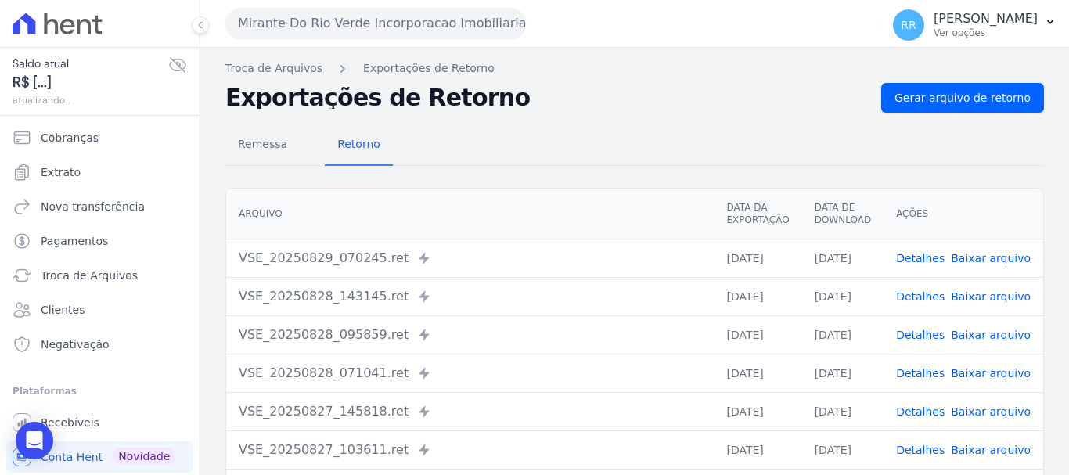
click at [925, 339] on link "Detalhes" at bounding box center [920, 335] width 49 height 13
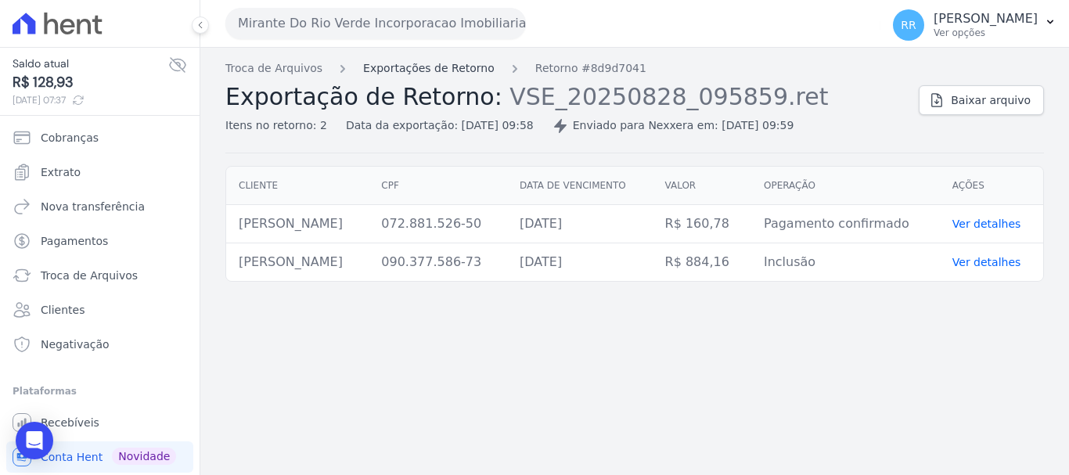
click at [443, 70] on link "Exportações de Retorno" at bounding box center [429, 68] width 132 height 16
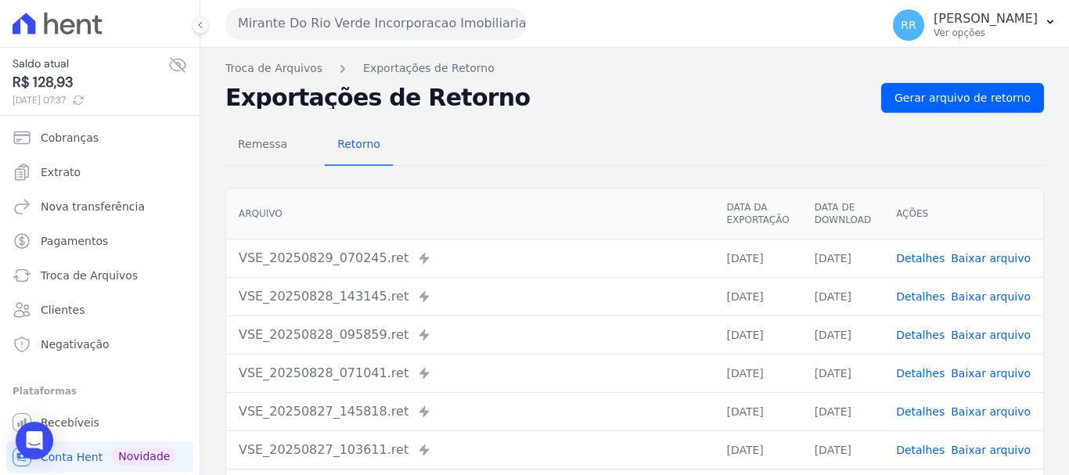
click at [923, 294] on link "Detalhes" at bounding box center [920, 296] width 49 height 13
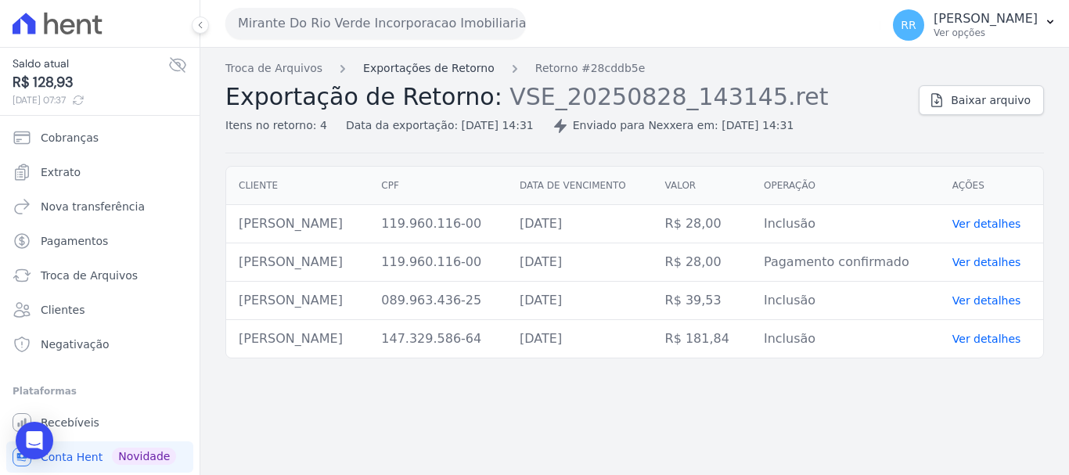
click at [427, 69] on link "Exportações de Retorno" at bounding box center [429, 68] width 132 height 16
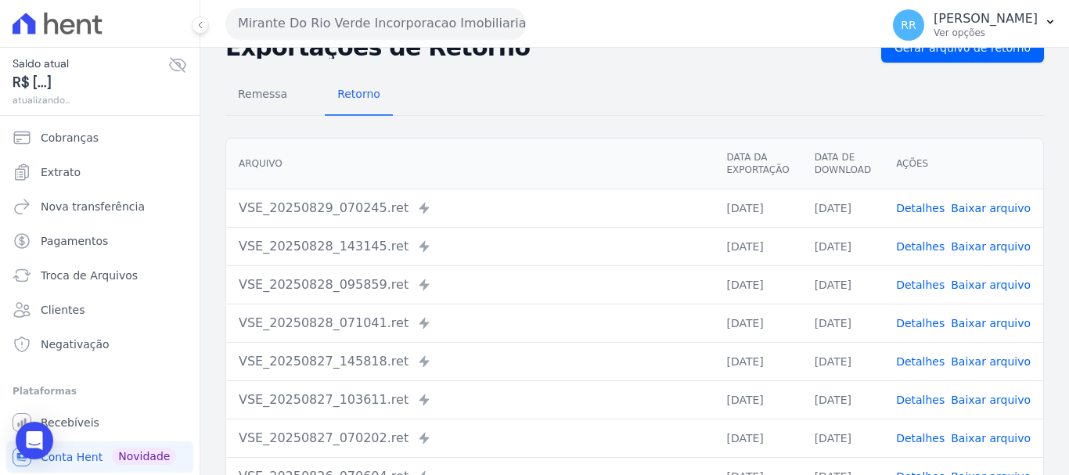
scroll to position [78, 0]
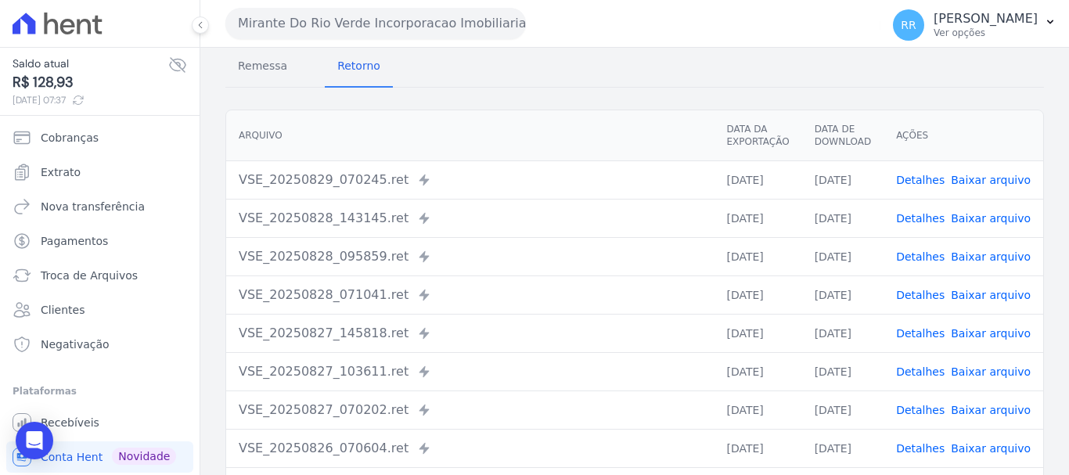
click at [938, 335] on link "Detalhes" at bounding box center [920, 333] width 49 height 13
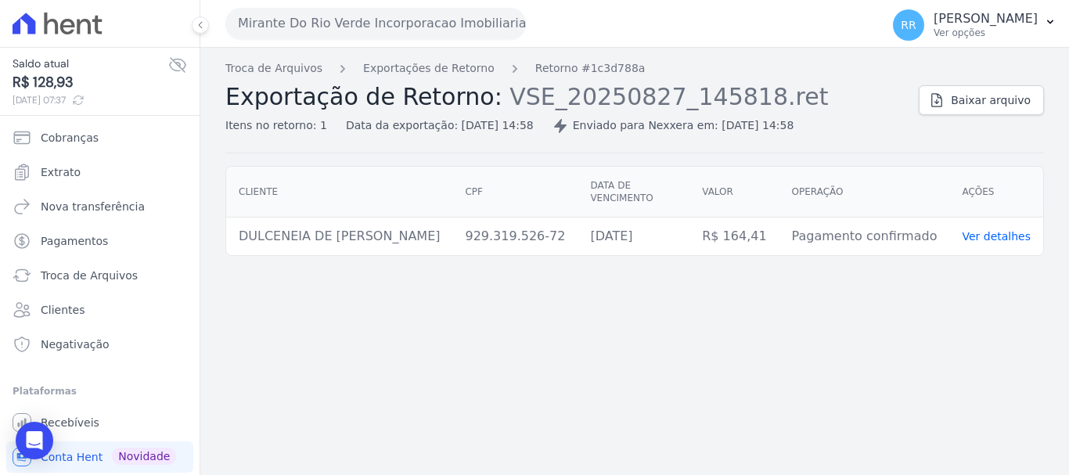
click at [310, 34] on button "Mirante Do Rio Verde Incorporacao Imobiliaria SPE LTDA" at bounding box center [375, 23] width 301 height 31
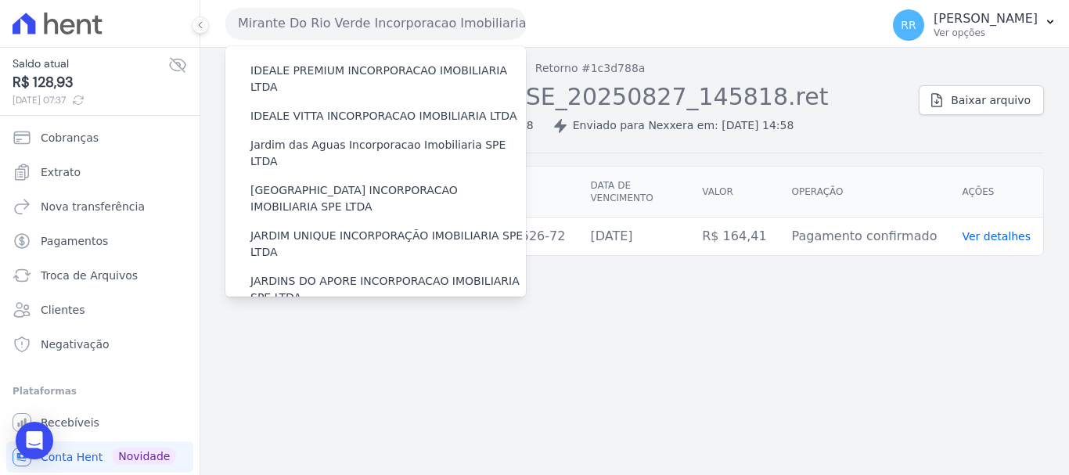
scroll to position [391, 0]
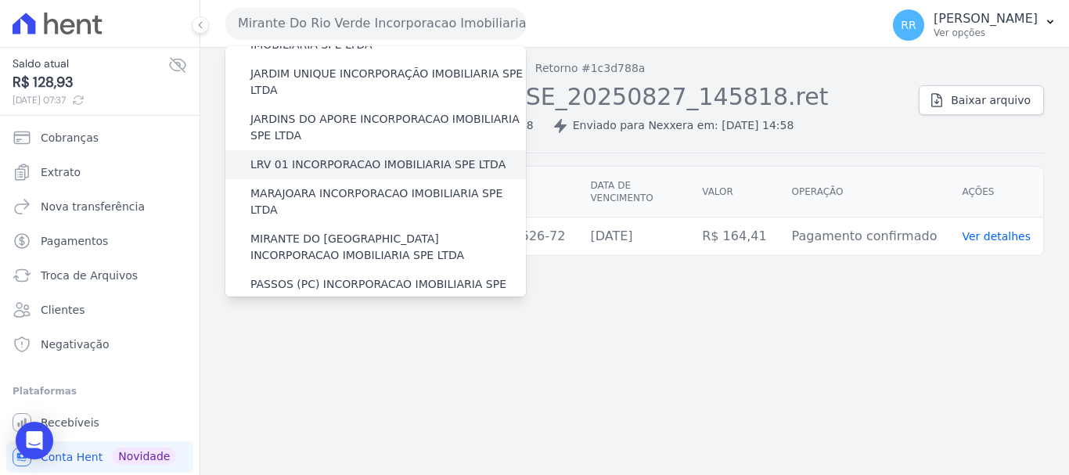
drag, startPoint x: 306, startPoint y: 111, endPoint x: 292, endPoint y: 116, distance: 14.9
click at [306, 157] on label "LRV 01 INCORPORACAO IMOBILIARIA SPE LTDA" at bounding box center [378, 165] width 255 height 16
click at [0, 0] on input "LRV 01 INCORPORACAO IMOBILIARIA SPE LTDA" at bounding box center [0, 0] width 0 height 0
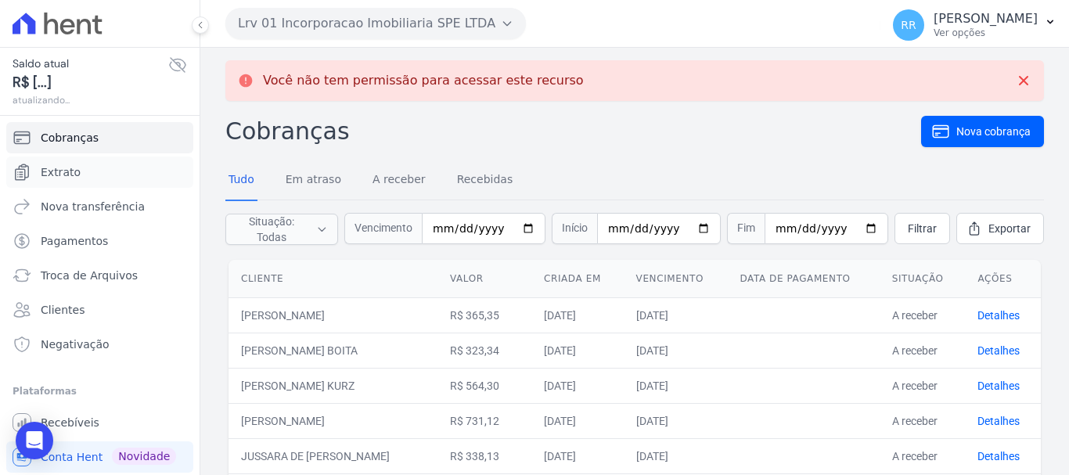
click at [59, 173] on span "Extrato" at bounding box center [61, 172] width 40 height 16
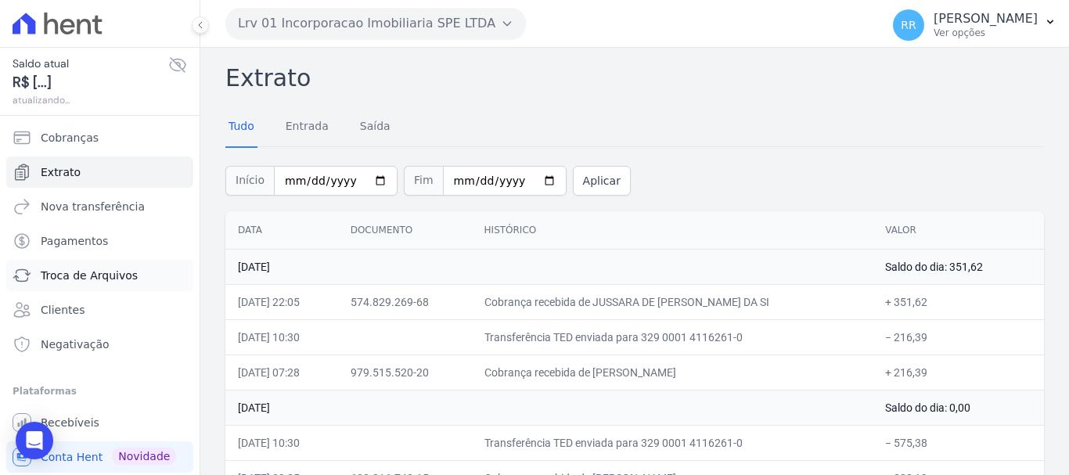
click at [84, 278] on span "Troca de Arquivos" at bounding box center [89, 276] width 97 height 16
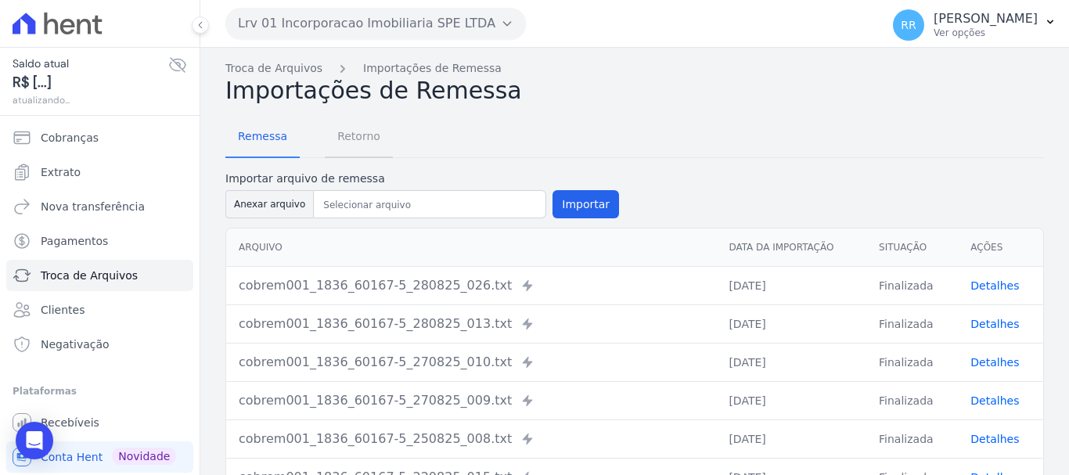
click at [354, 142] on span "Retorno" at bounding box center [359, 136] width 62 height 31
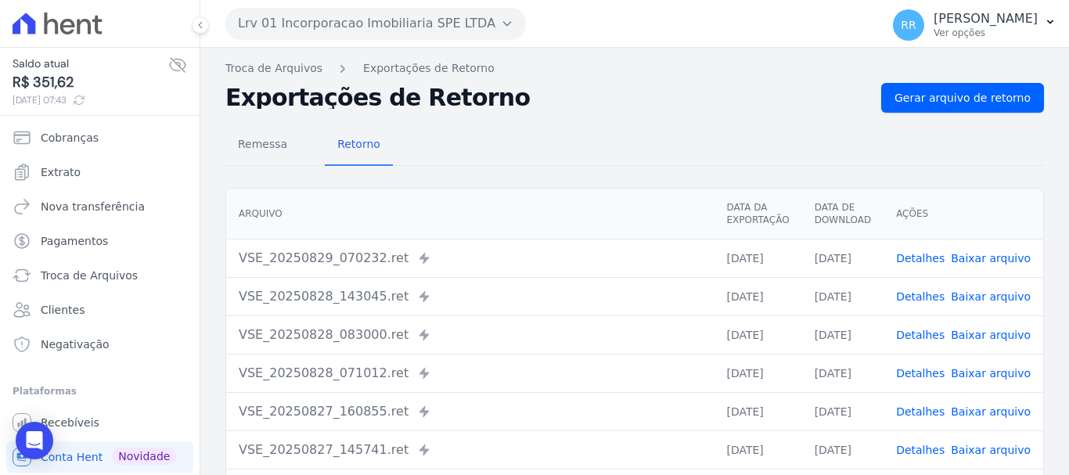
click at [932, 305] on td "Detalhes Baixar arquivo" at bounding box center [964, 296] width 160 height 38
click at [932, 301] on link "Detalhes" at bounding box center [920, 296] width 49 height 13
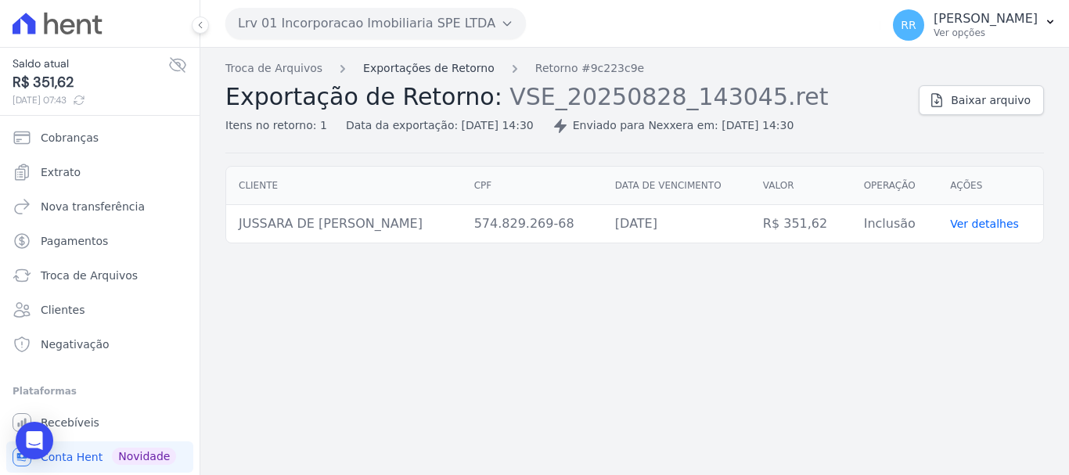
click at [454, 73] on link "Exportações de Retorno" at bounding box center [429, 68] width 132 height 16
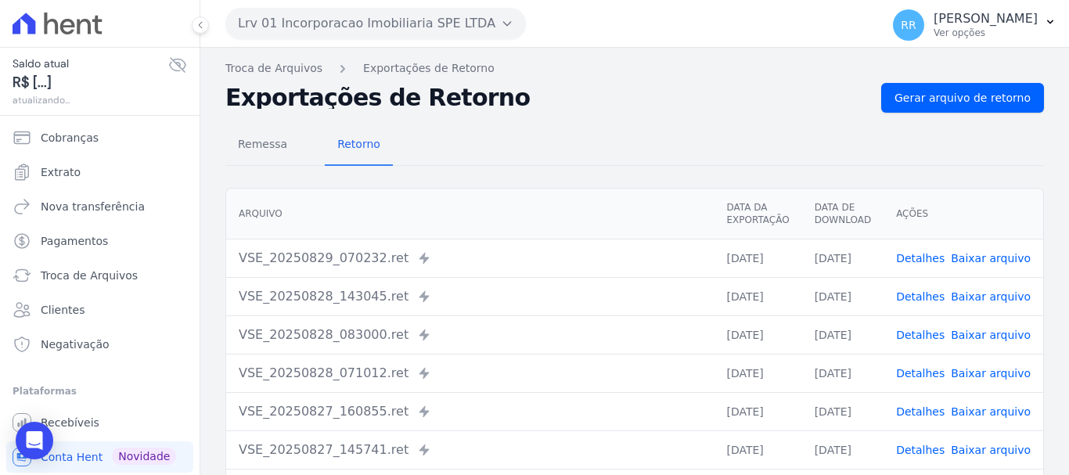
click at [929, 343] on td "Detalhes Baixar arquivo" at bounding box center [964, 334] width 160 height 38
click at [928, 332] on link "Detalhes" at bounding box center [920, 335] width 49 height 13
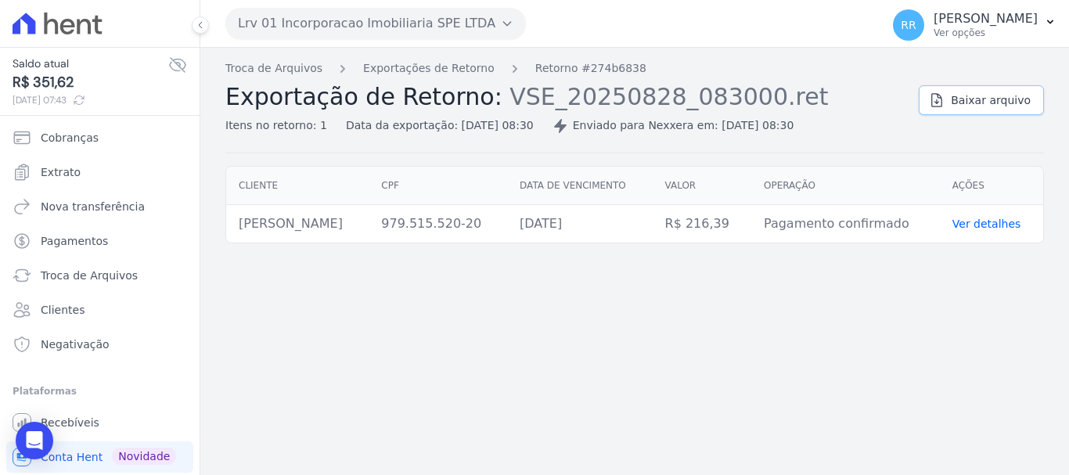
drag, startPoint x: 982, startPoint y: 100, endPoint x: 55, endPoint y: 224, distance: 935.9
click at [982, 100] on span "Baixar arquivo" at bounding box center [991, 100] width 80 height 16
click at [352, 19] on button "Lrv 01 Incorporacao Imobiliaria SPE LTDA" at bounding box center [375, 23] width 301 height 31
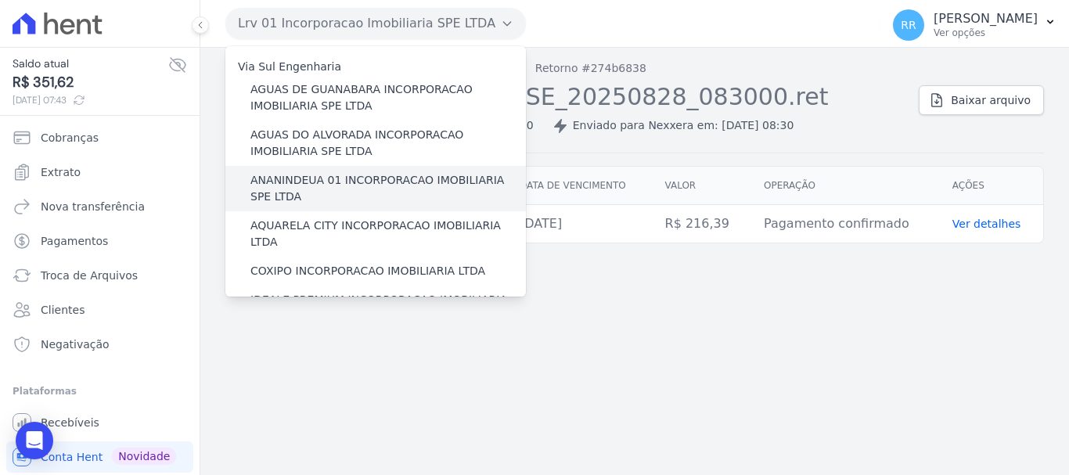
click at [350, 177] on label "ANANINDEUA 01 INCORPORACAO IMOBILIARIA SPE LTDA" at bounding box center [389, 188] width 276 height 33
click at [0, 0] on input "ANANINDEUA 01 INCORPORACAO IMOBILIARIA SPE LTDA" at bounding box center [0, 0] width 0 height 0
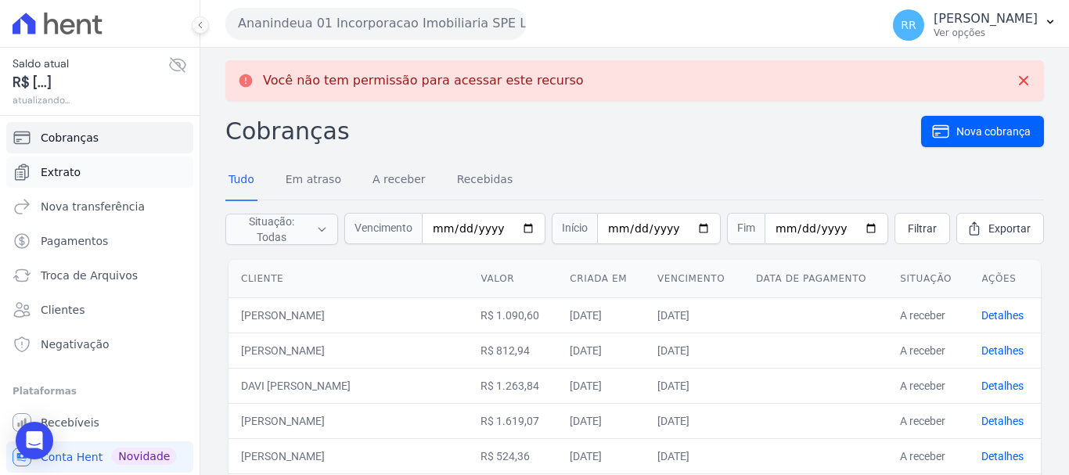
click at [79, 174] on link "Extrato" at bounding box center [99, 172] width 187 height 31
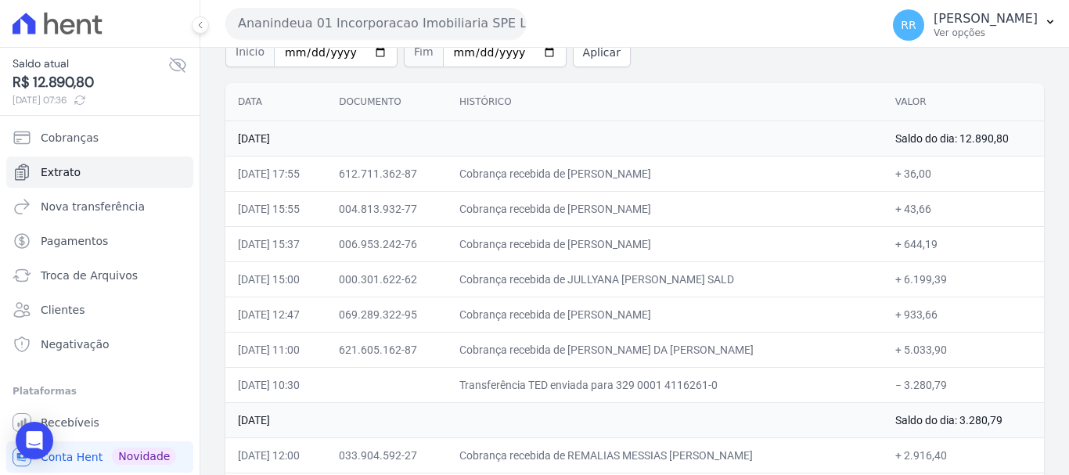
scroll to position [157, 0]
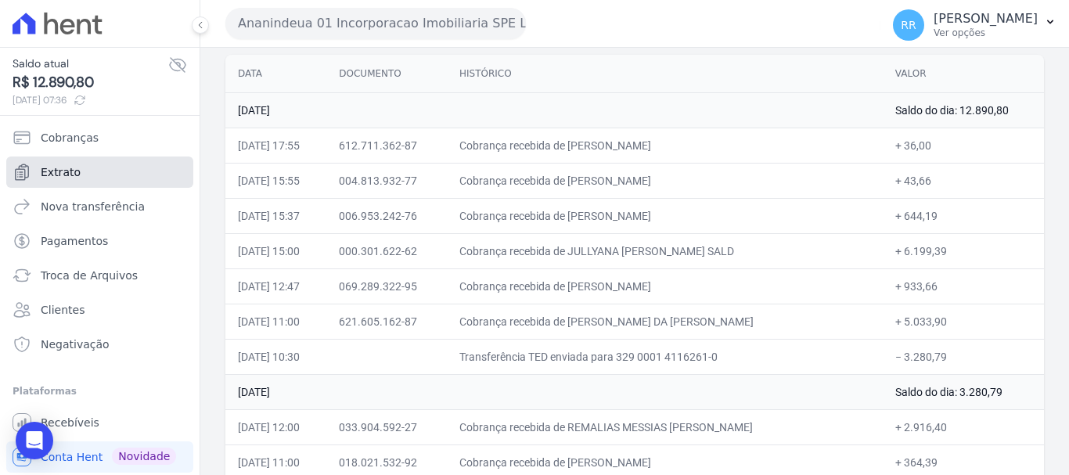
click at [66, 179] on span "Extrato" at bounding box center [61, 172] width 40 height 16
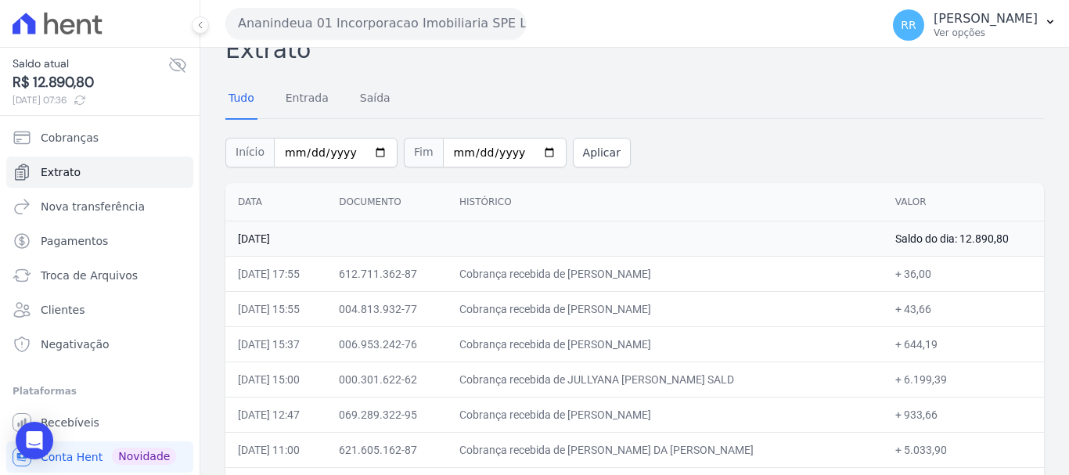
scroll to position [0, 0]
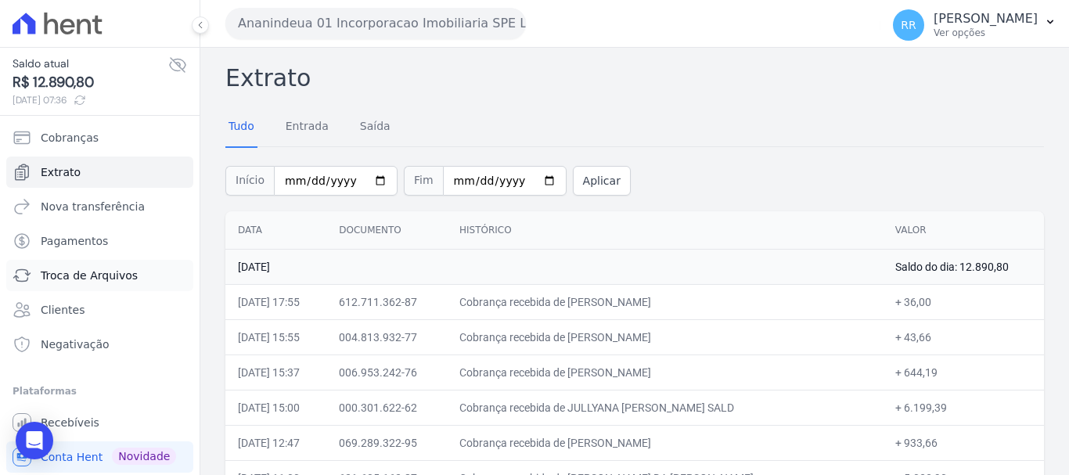
click at [81, 279] on span "Troca de Arquivos" at bounding box center [89, 276] width 97 height 16
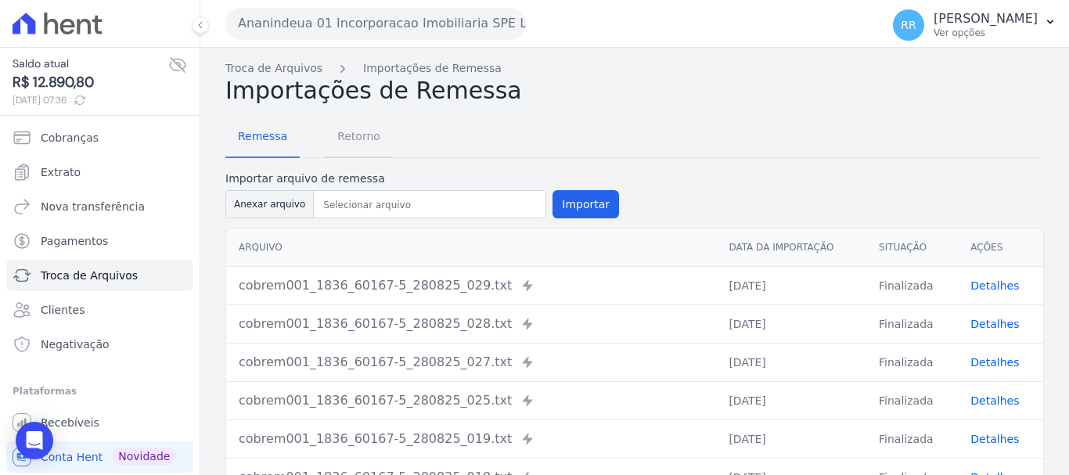
click at [348, 146] on span "Retorno" at bounding box center [359, 136] width 62 height 31
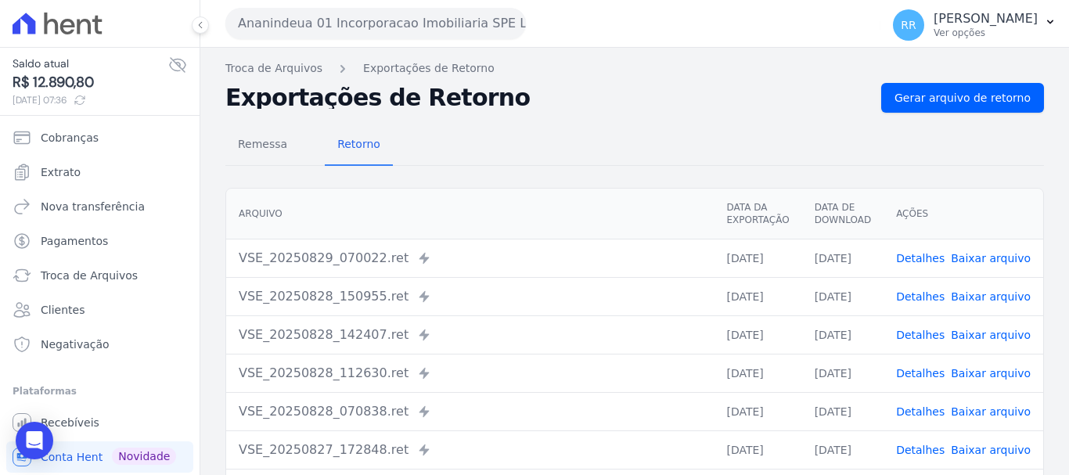
click at [912, 294] on link "Detalhes" at bounding box center [920, 296] width 49 height 13
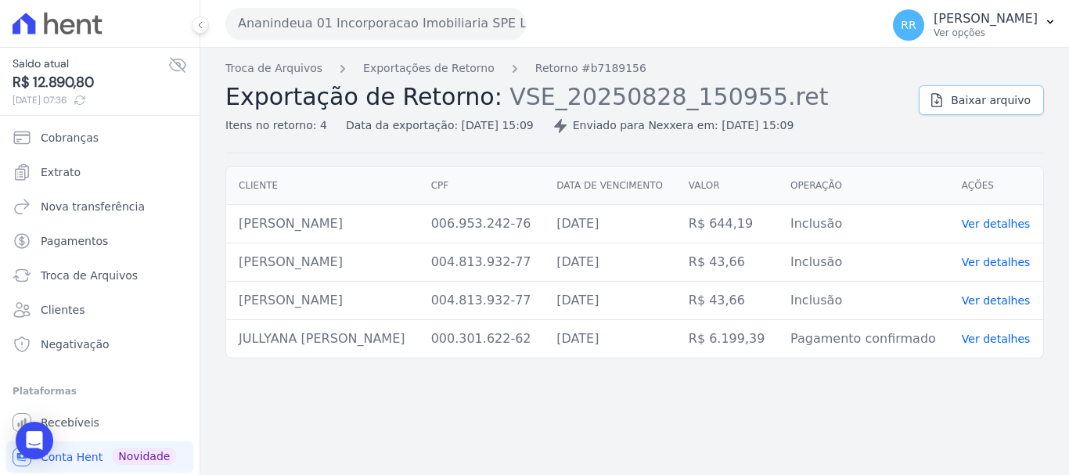
click at [1005, 92] on span "Baixar arquivo" at bounding box center [991, 100] width 80 height 16
click at [444, 75] on link "Exportações de Retorno" at bounding box center [429, 68] width 132 height 16
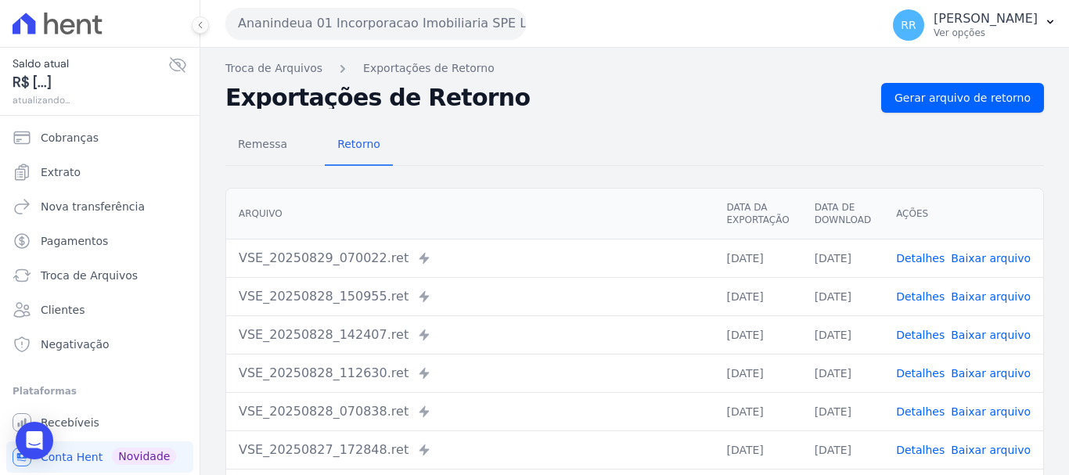
click at [937, 341] on link "Detalhes" at bounding box center [920, 335] width 49 height 13
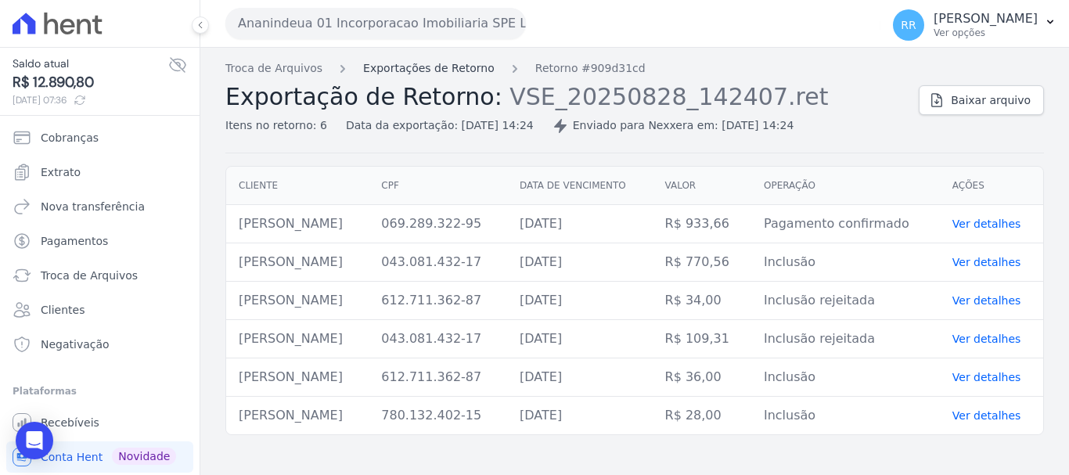
click at [444, 74] on link "Exportações de Retorno" at bounding box center [429, 68] width 132 height 16
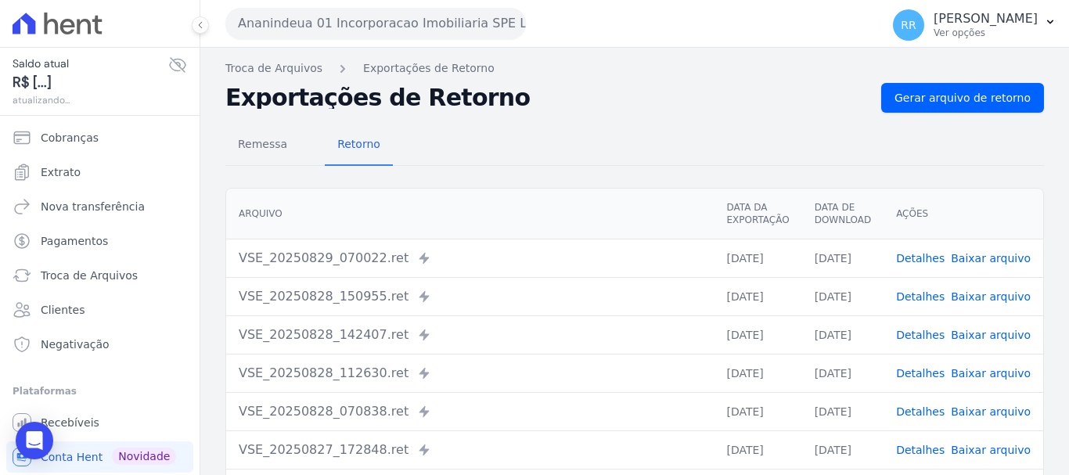
click at [914, 373] on link "Detalhes" at bounding box center [920, 373] width 49 height 13
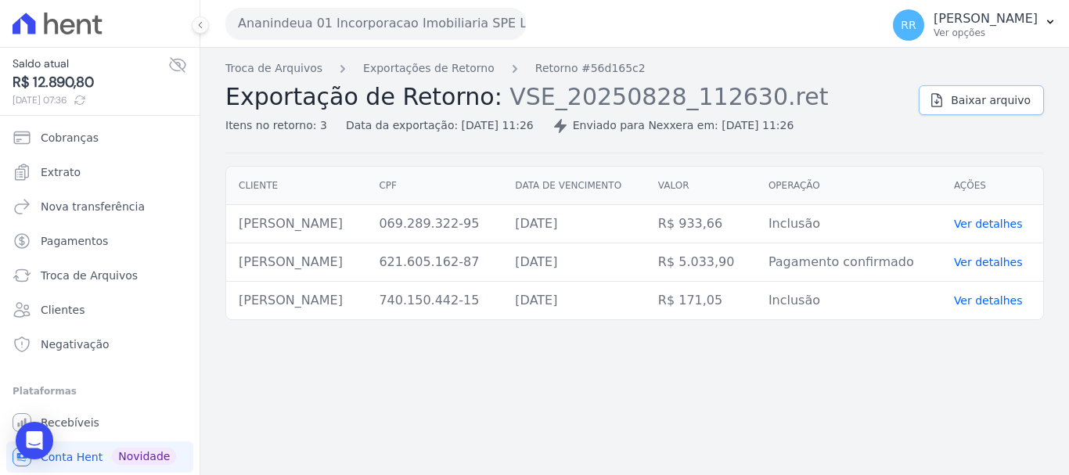
click at [1009, 102] on span "Baixar arquivo" at bounding box center [991, 100] width 80 height 16
click at [423, 66] on link "Exportações de Retorno" at bounding box center [429, 68] width 132 height 16
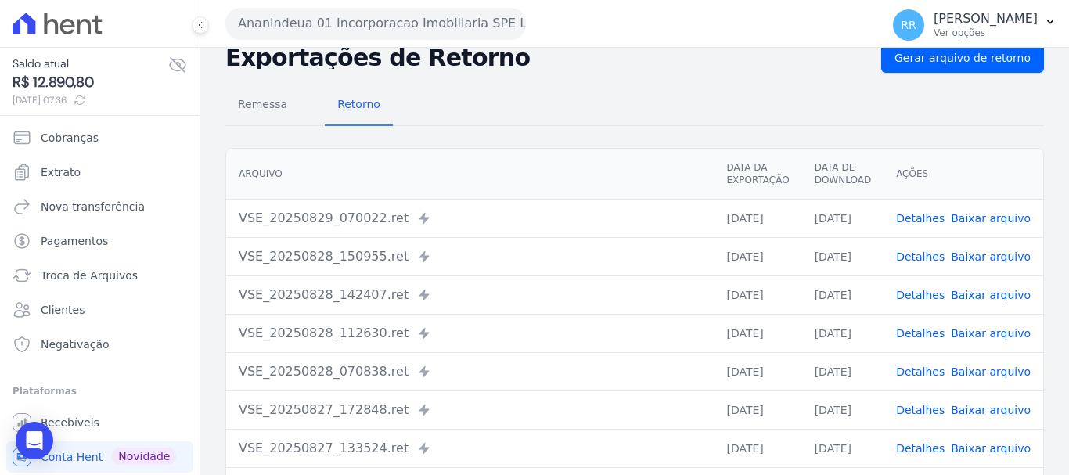
scroll to position [78, 0]
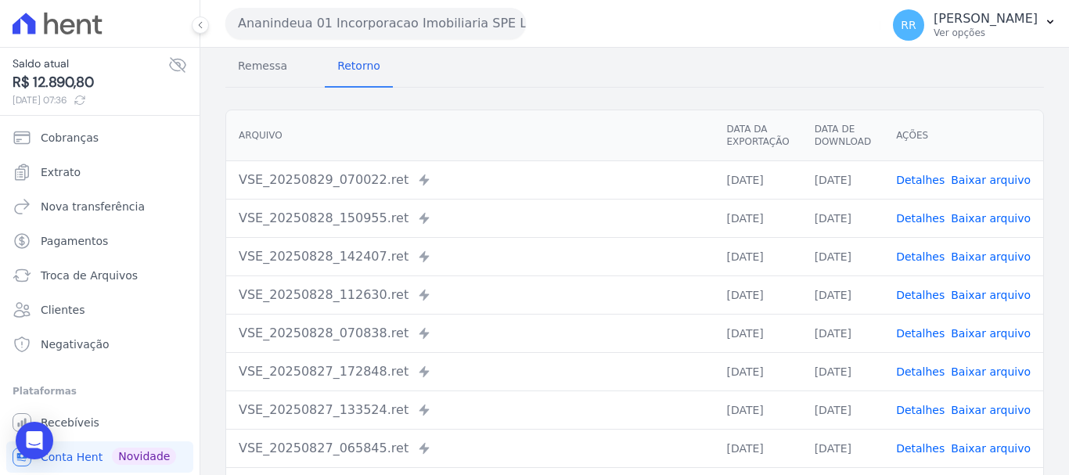
click at [929, 338] on link "Detalhes" at bounding box center [920, 333] width 49 height 13
